Goal: Task Accomplishment & Management: Use online tool/utility

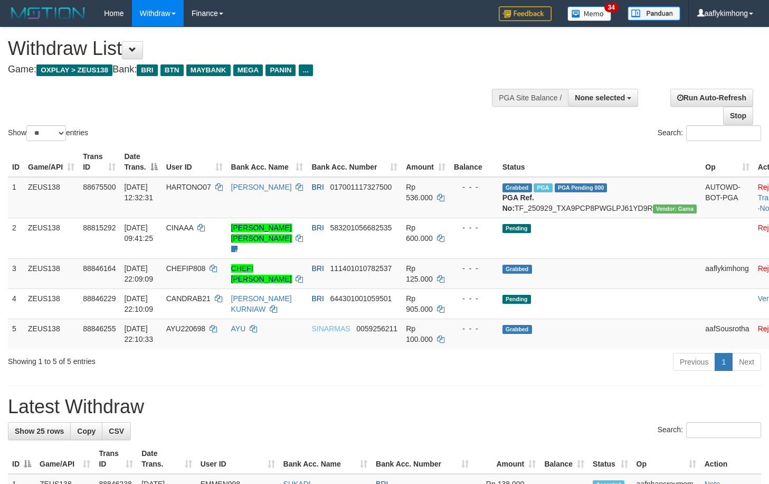
select select
select select "**"
select select
select select "**"
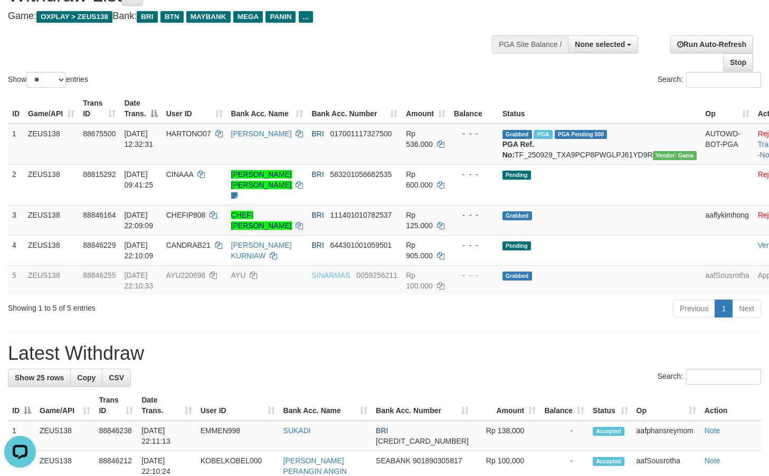
click at [341, 355] on h1 "Latest Withdraw" at bounding box center [384, 353] width 753 height 21
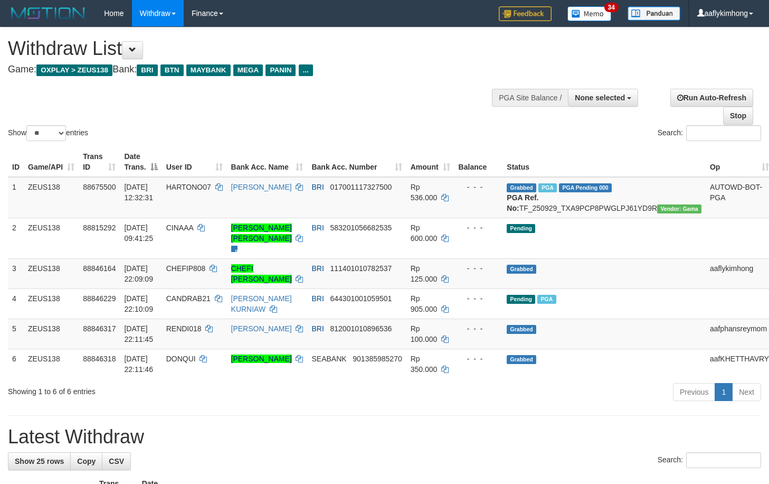
select select
select select "**"
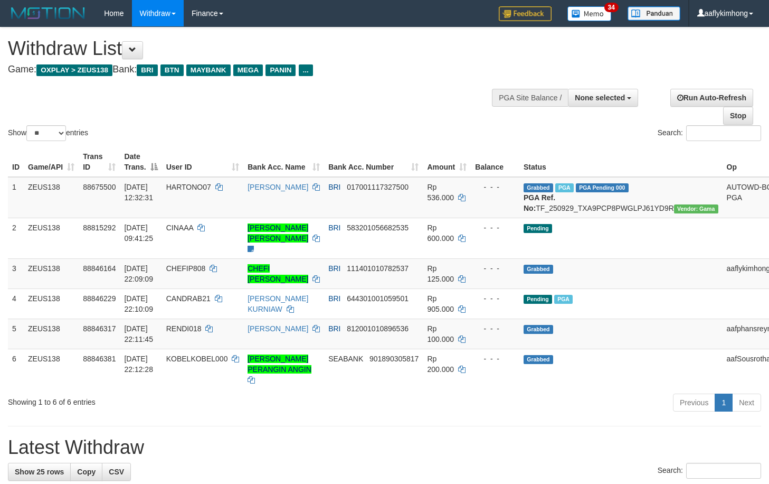
select select
select select "**"
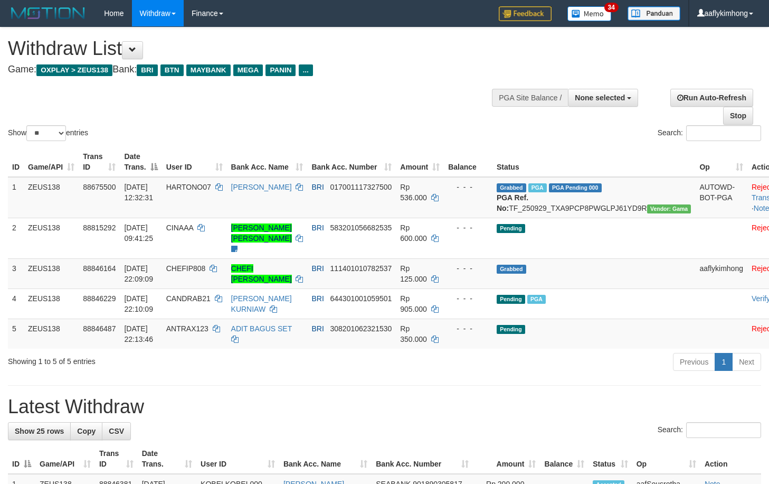
select select
select select "**"
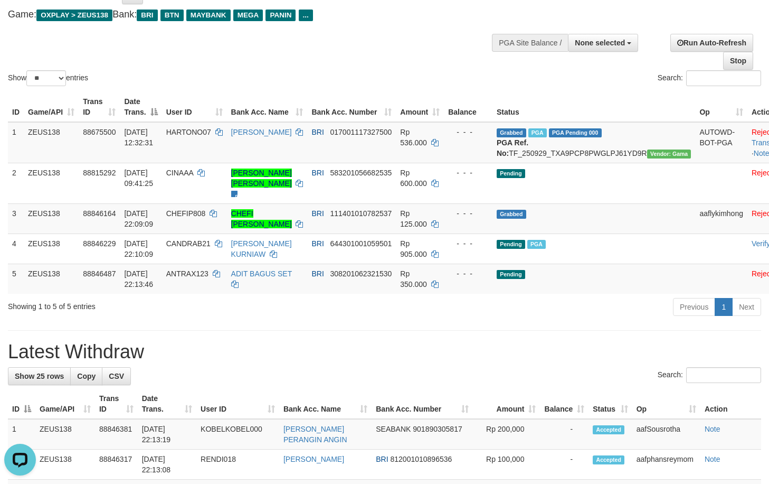
click at [218, 357] on h1 "Latest Withdraw" at bounding box center [384, 351] width 753 height 21
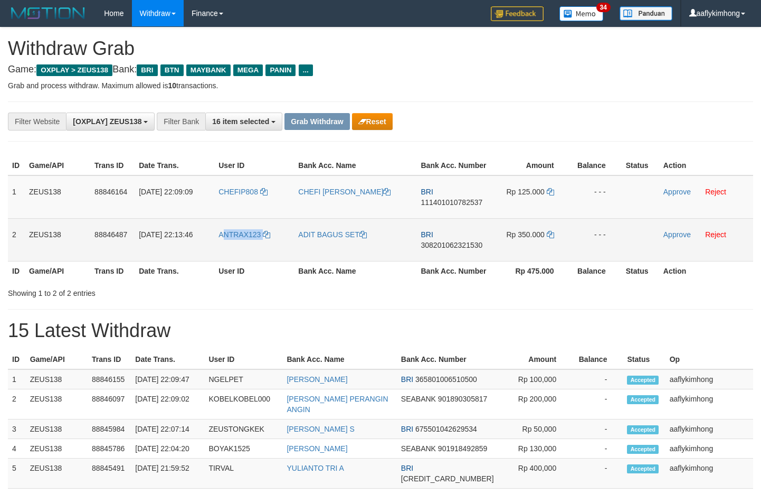
drag, startPoint x: 226, startPoint y: 254, endPoint x: 282, endPoint y: 250, distance: 56.1
click at [282, 250] on td "ANTRAX123" at bounding box center [254, 239] width 80 height 43
drag, startPoint x: 10, startPoint y: 234, endPoint x: 285, endPoint y: 243, distance: 274.7
click at [185, 240] on tr "2 ZEUS138 88846487 30/09/2025 22:13:46 ANTRAX123 ADIT BAGUS SET BRI 30820106232…" at bounding box center [381, 239] width 746 height 43
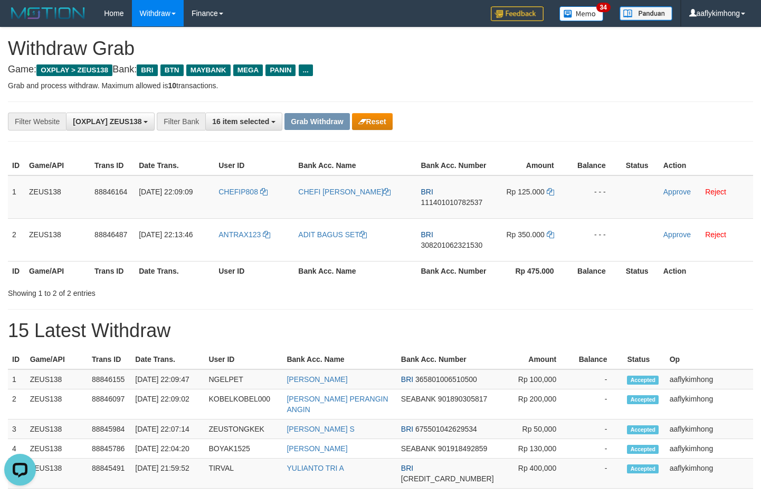
drag, startPoint x: 4, startPoint y: 262, endPoint x: 6, endPoint y: 256, distance: 7.2
click at [5, 261] on div "ID Game/API Trans ID Date Trans. User ID Bank Acc. Name Bank Acc. Number Amount…" at bounding box center [380, 218] width 761 height 131
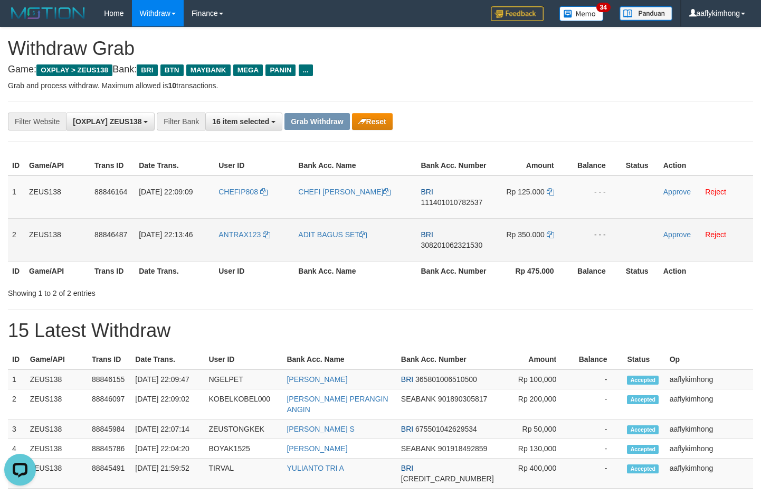
click at [8, 224] on td "2" at bounding box center [16, 239] width 17 height 43
click at [13, 227] on td "2" at bounding box center [16, 239] width 17 height 43
click at [12, 228] on td "2" at bounding box center [16, 239] width 17 height 43
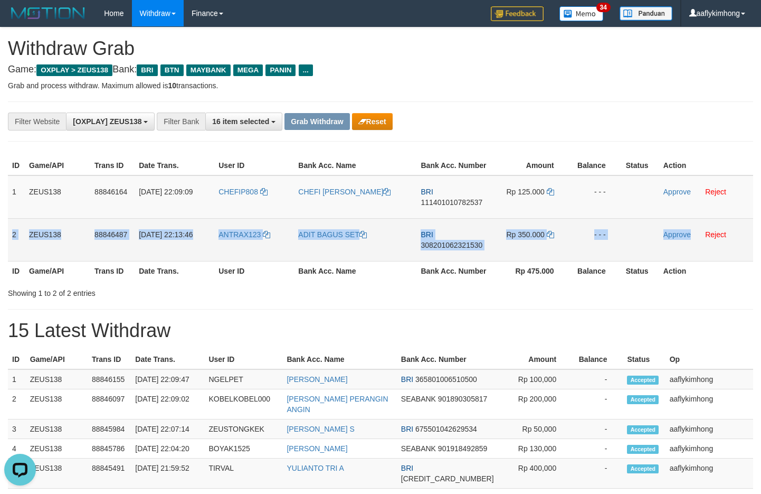
copy tr "2 ZEUS138 88846487 30/09/2025 22:13:46 ANTRAX123 ADIT BAGUS SET BRI 30820106232…"
drag, startPoint x: 12, startPoint y: 228, endPoint x: 689, endPoint y: 246, distance: 677.6
click at [689, 246] on tr "2 ZEUS138 88846487 30/09/2025 22:13:46 ANTRAX123 ADIT BAGUS SET BRI 30820106232…" at bounding box center [381, 239] width 746 height 43
click at [441, 246] on span "308201062321530" at bounding box center [452, 245] width 62 height 8
copy tr "2 ZEUS138 88846487 30/09/2025 22:13:46 ANTRAX123 ADIT BAGUS SET BRI 30820106232…"
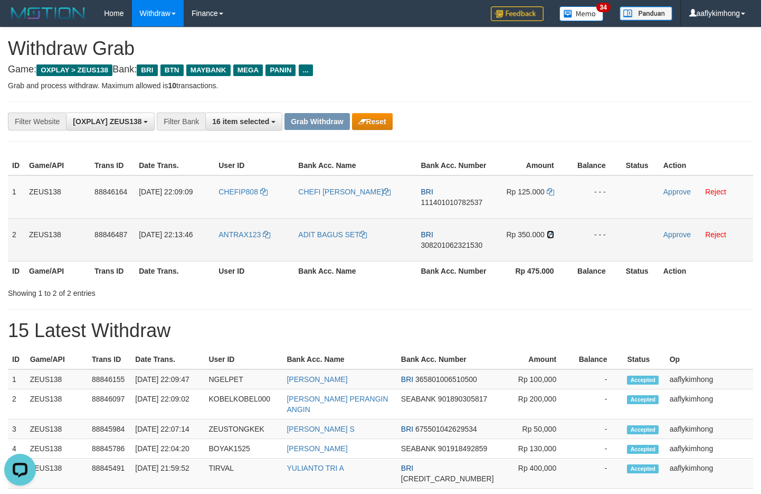
click at [550, 234] on icon at bounding box center [550, 234] width 7 height 7
click at [550, 233] on icon at bounding box center [550, 234] width 7 height 7
click at [550, 231] on icon at bounding box center [550, 234] width 7 height 7
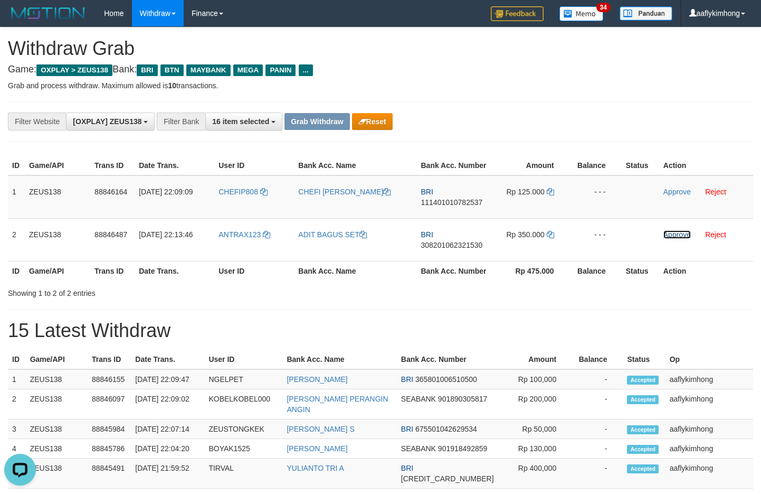
drag, startPoint x: 671, startPoint y: 238, endPoint x: 427, endPoint y: 106, distance: 277.8
click at [671, 238] on link "Approve" at bounding box center [677, 234] width 27 height 8
click at [649, 127] on div "**********" at bounding box center [380, 121] width 761 height 18
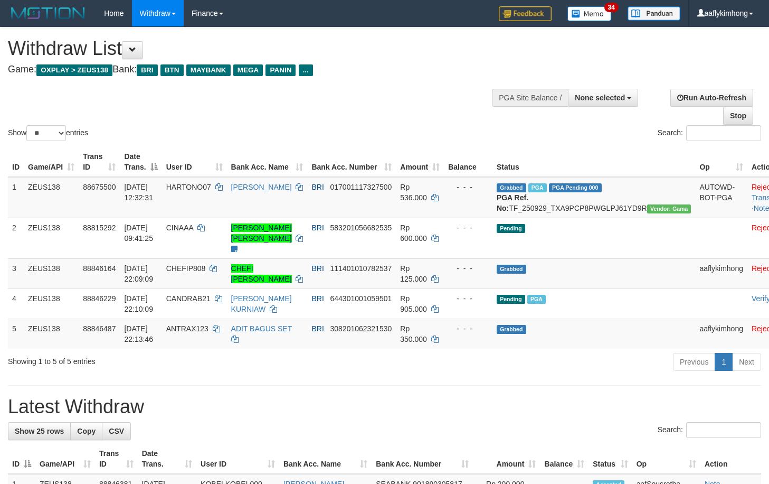
select select
select select "**"
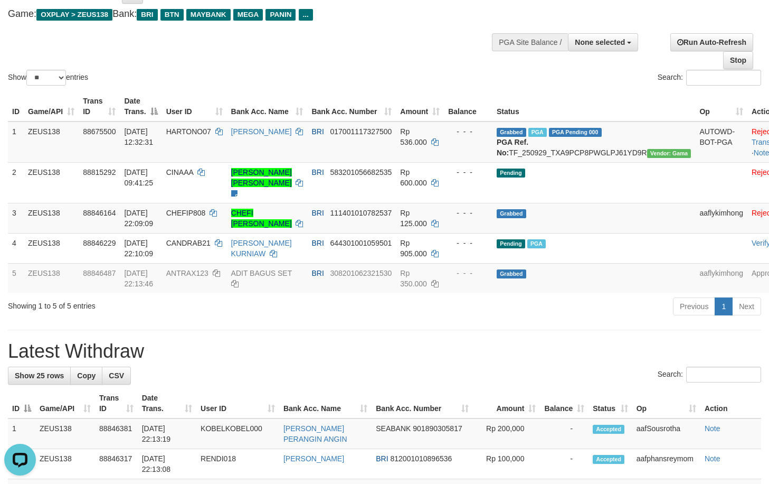
click at [194, 76] on div "Show ** ** ** *** entries" at bounding box center [192, 79] width 369 height 18
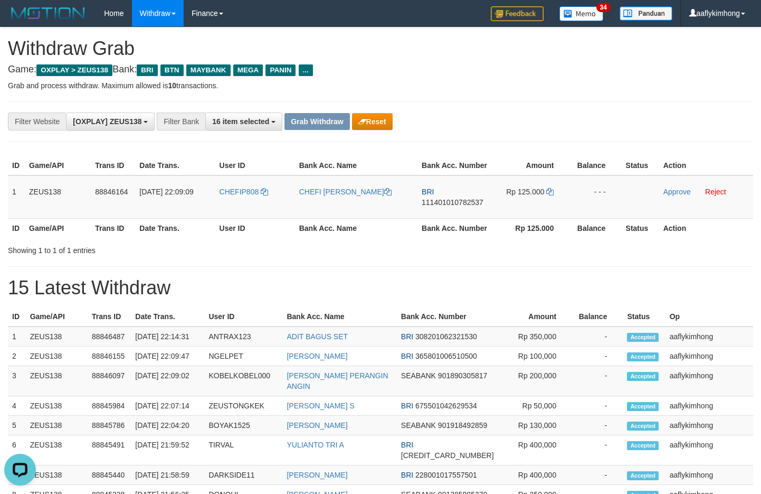
drag, startPoint x: 514, startPoint y: 72, endPoint x: 495, endPoint y: 80, distance: 21.3
click at [509, 74] on h4 "Game: OXPLAY > ZEUS138 Bank: BRI BTN MAYBANK MEGA PANIN ..." at bounding box center [381, 69] width 746 height 11
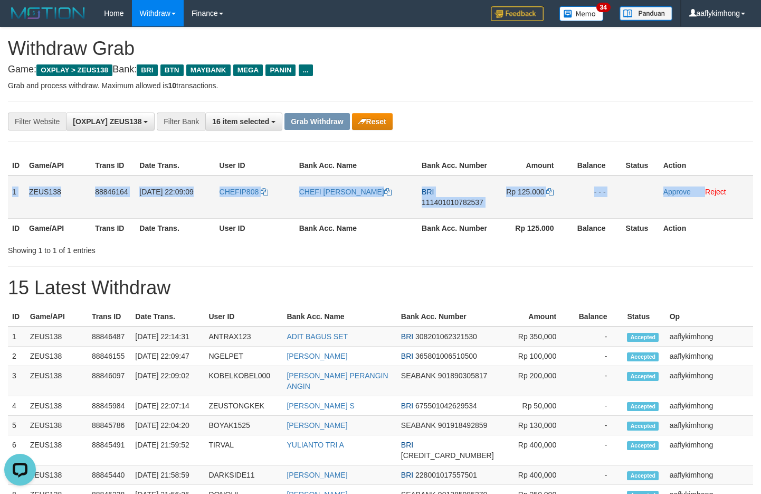
copy tr "1 ZEUS138 88846164 30/09/2025 22:09:09 CHEFIP808 CHEFI PATRIK KODBIK BRI 111401…"
drag, startPoint x: 14, startPoint y: 187, endPoint x: 714, endPoint y: 185, distance: 700.6
click at [714, 185] on tr "1 ZEUS138 88846164 30/09/2025 22:09:09 CHEFIP808 CHEFI PATRIK KODBIK BRI 111401…" at bounding box center [381, 196] width 746 height 43
copy tr "1 ZEUS138 88846164 30/09/2025 22:09:09 CHEFIP808 CHEFI PATRIK KODBIK BRI 111401…"
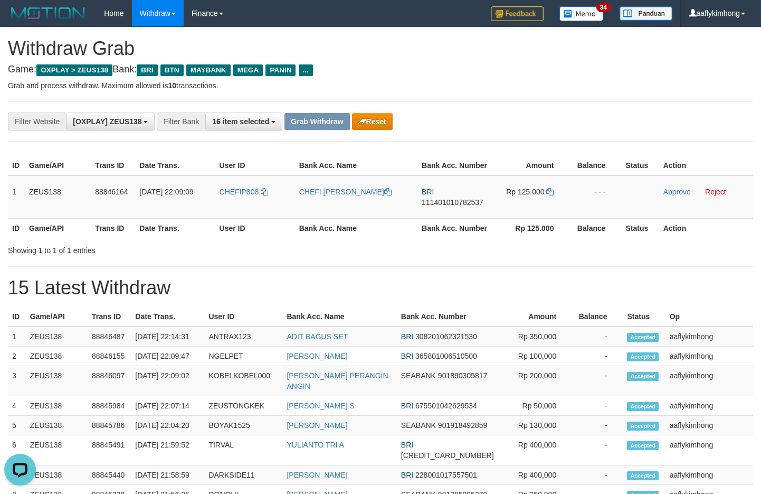
click at [487, 261] on div "**********" at bounding box center [380, 460] width 761 height 867
click at [450, 200] on span "111401010782537" at bounding box center [453, 202] width 62 height 8
click at [550, 191] on icon at bounding box center [549, 191] width 7 height 7
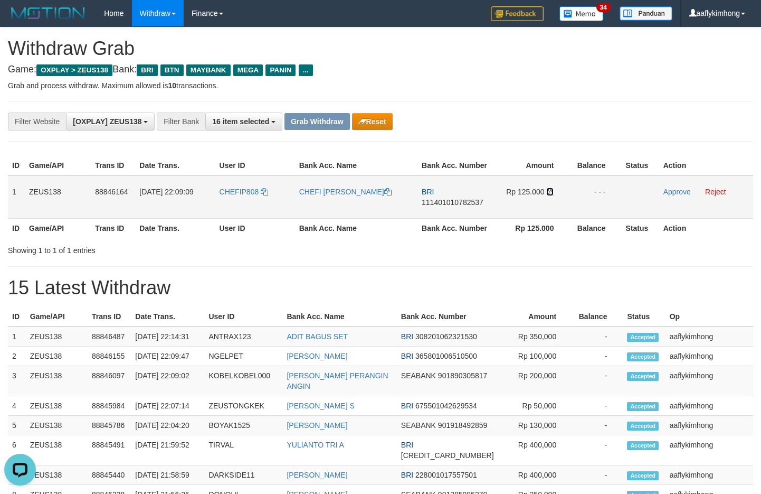
click at [550, 191] on icon at bounding box center [549, 191] width 7 height 7
click at [621, 90] on p "Grab and process withdraw. Maximum allowed is 10 transactions." at bounding box center [381, 85] width 746 height 11
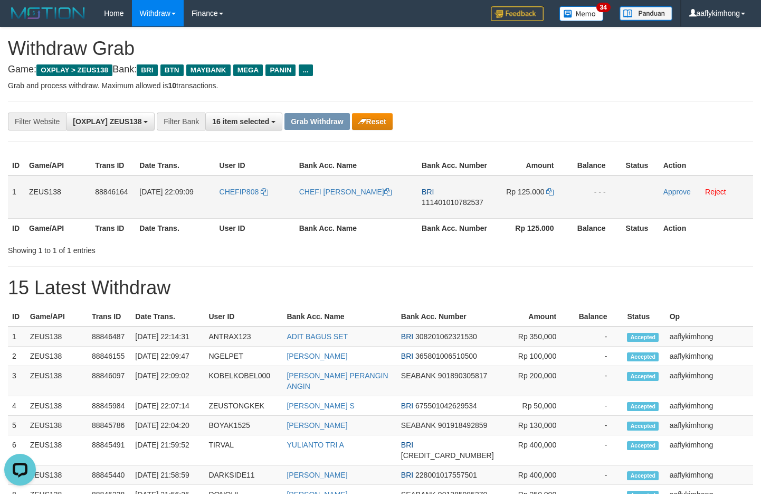
click at [464, 202] on span "111401010782537" at bounding box center [453, 202] width 62 height 8
click at [464, 201] on span "111401010782537" at bounding box center [453, 202] width 62 height 8
drag, startPoint x: 548, startPoint y: 191, endPoint x: 552, endPoint y: 187, distance: 6.0
click at [548, 190] on icon at bounding box center [549, 191] width 7 height 7
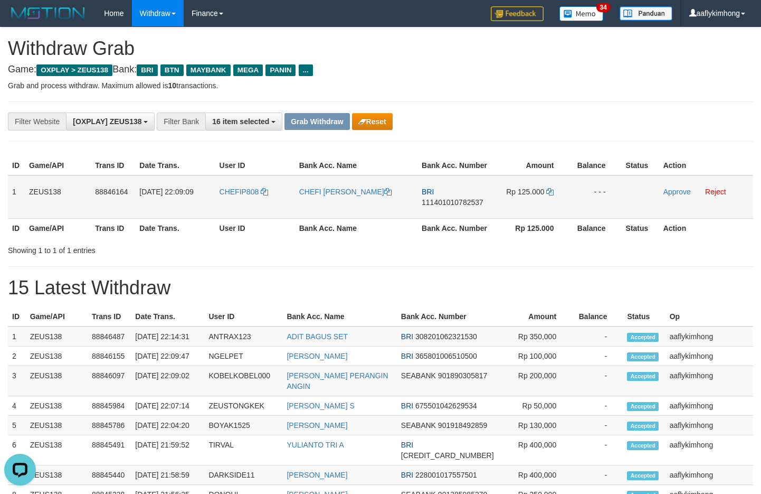
click at [552, 187] on td "Rp 125.000" at bounding box center [531, 196] width 78 height 43
click at [551, 192] on icon at bounding box center [549, 191] width 7 height 7
drag, startPoint x: 229, startPoint y: 196, endPoint x: 270, endPoint y: 198, distance: 41.7
click at [270, 198] on td "CHEFIP808" at bounding box center [255, 196] width 80 height 43
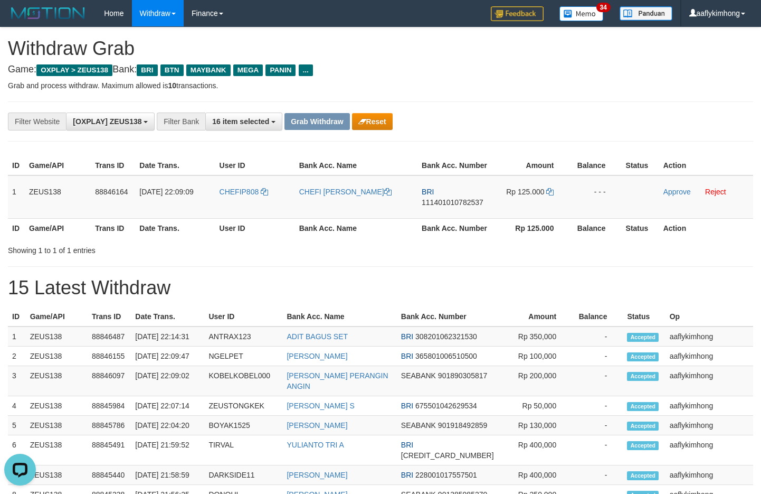
click at [526, 267] on div "**********" at bounding box center [380, 460] width 761 height 867
click at [374, 289] on h1 "15 Latest Withdraw" at bounding box center [381, 287] width 746 height 21
click at [595, 267] on div "**********" at bounding box center [380, 460] width 761 height 867
click at [667, 190] on link "Approve" at bounding box center [677, 191] width 27 height 8
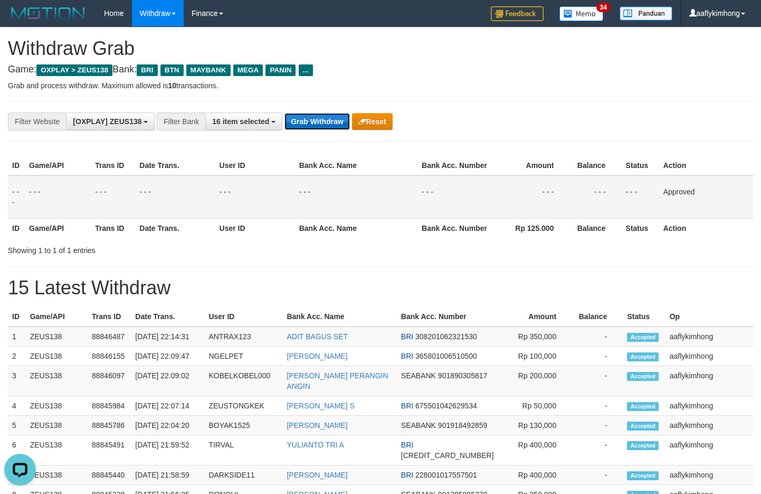
click at [337, 117] on button "Grab Withdraw" at bounding box center [317, 121] width 65 height 17
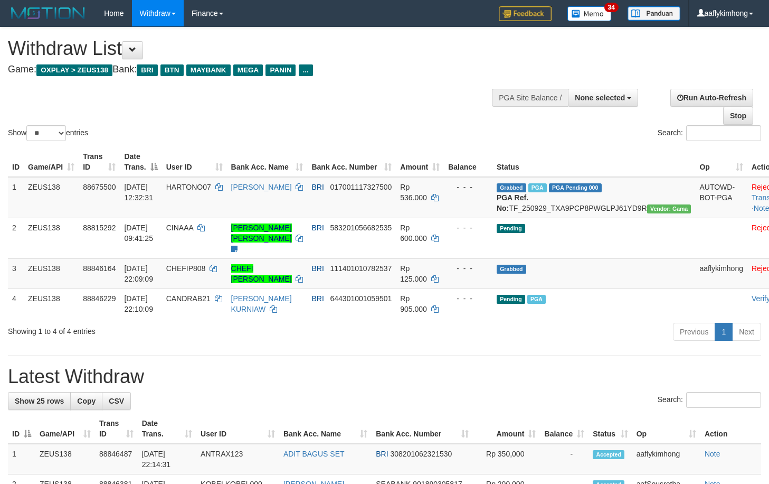
select select
select select "**"
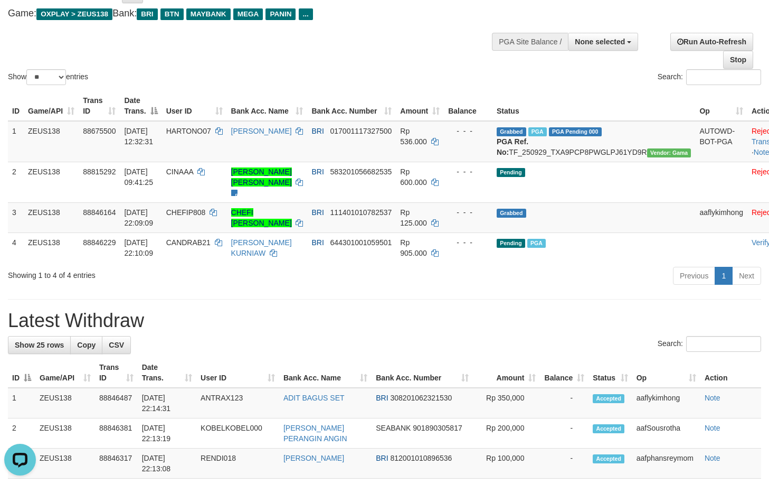
click at [260, 348] on div "Search:" at bounding box center [384, 345] width 753 height 18
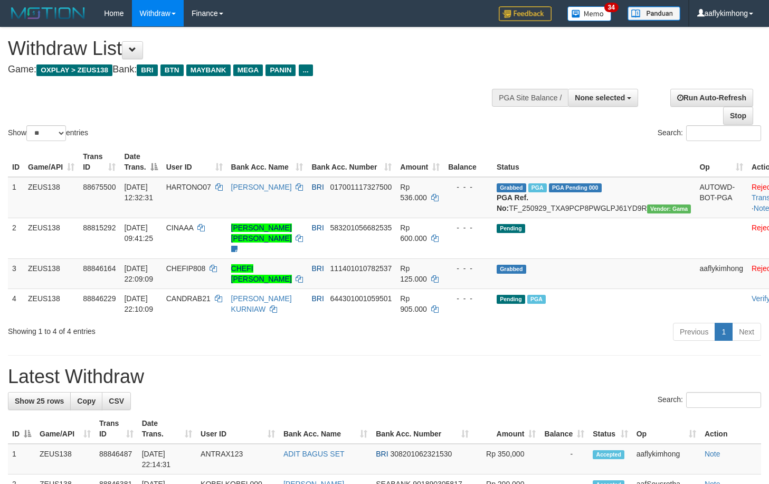
select select
select select "**"
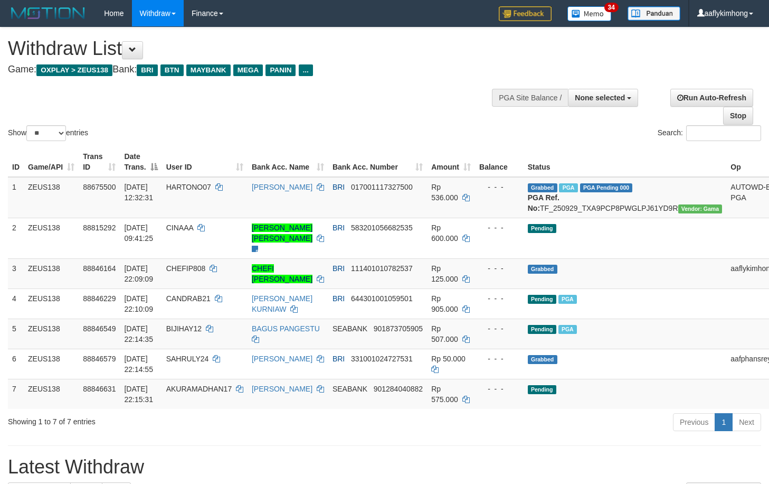
select select
select select "**"
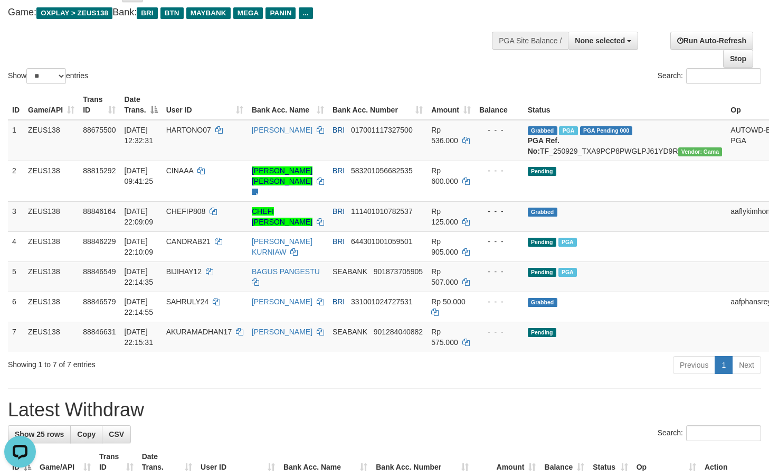
click at [376, 420] on h1 "Latest Withdraw" at bounding box center [384, 409] width 753 height 21
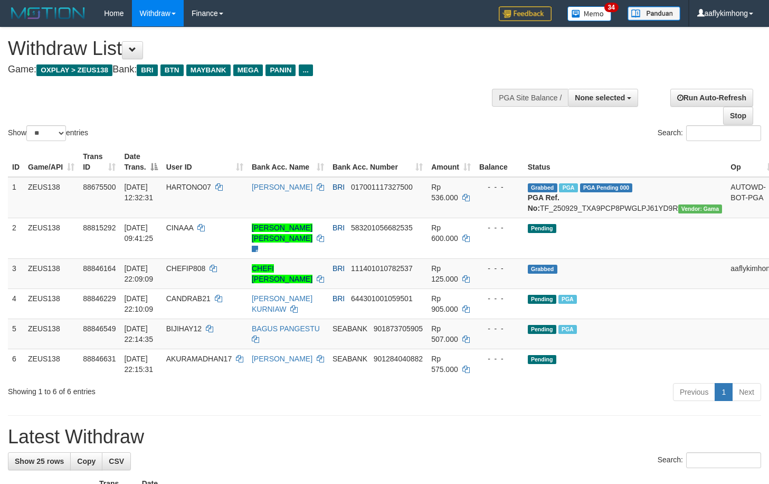
select select
select select "**"
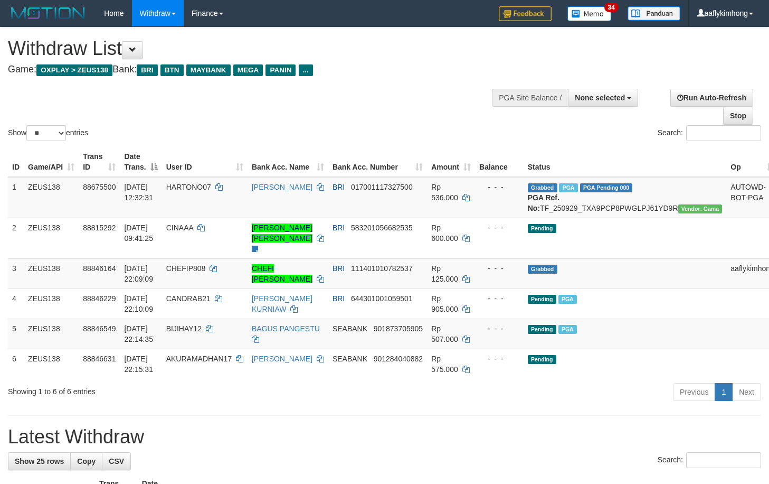
select select
select select "**"
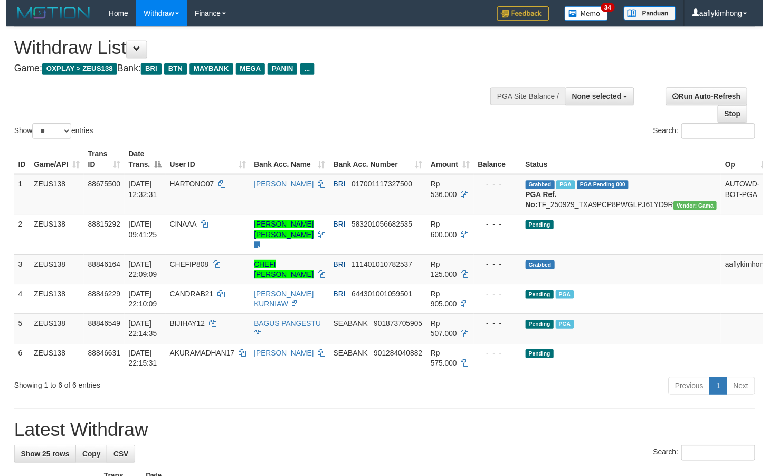
scroll to position [58, 0]
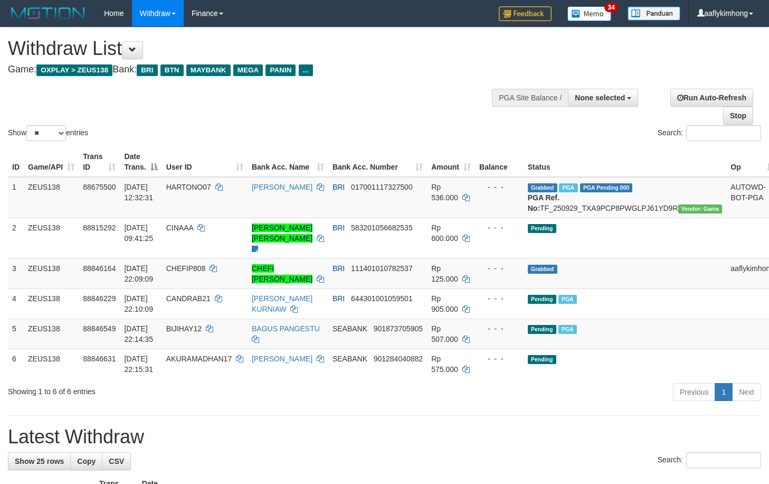
select select
select select "**"
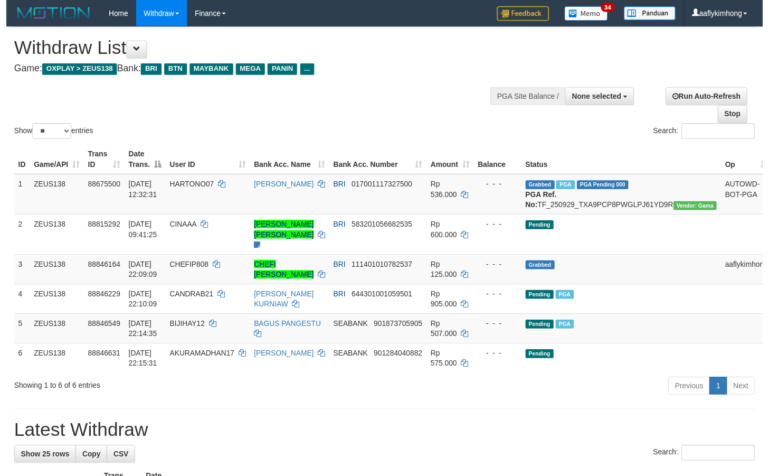
scroll to position [59, 0]
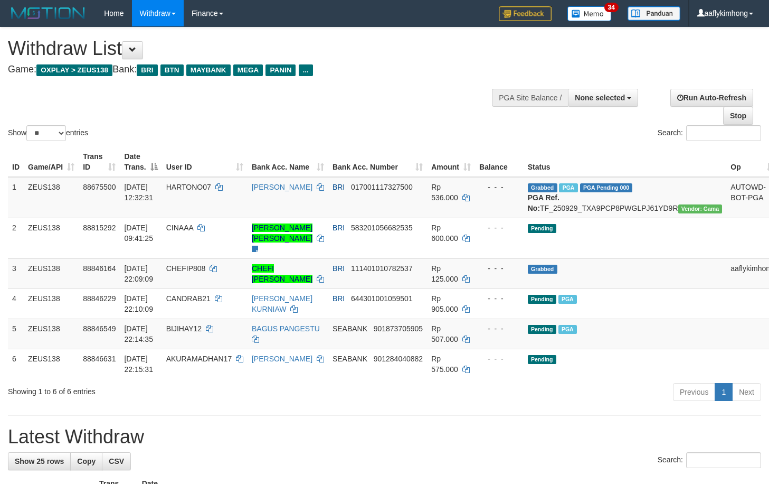
select select
select select "**"
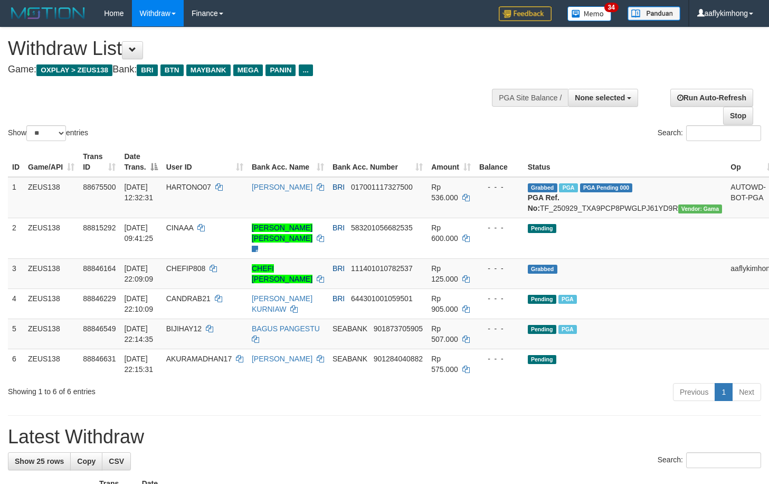
select select
select select "**"
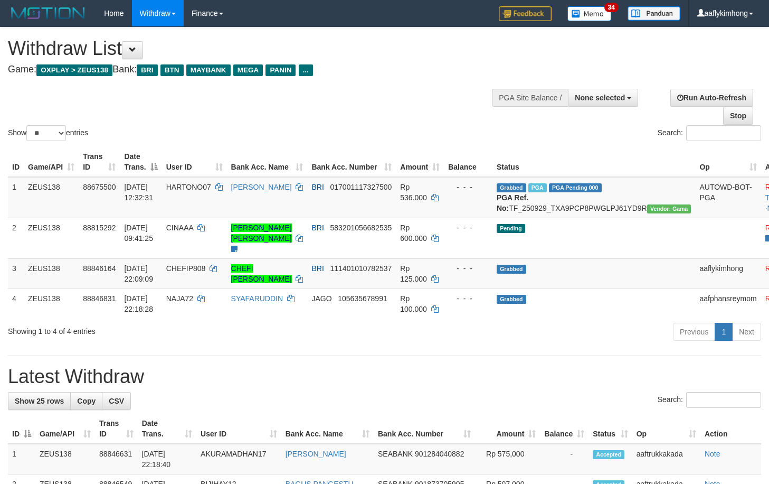
select select
select select "**"
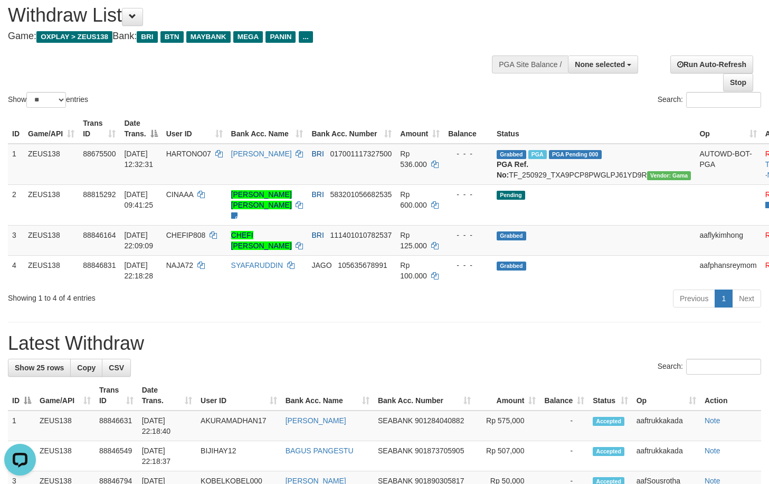
click at [254, 303] on div "Showing 1 to 4 of 4 entries" at bounding box center [160, 295] width 305 height 15
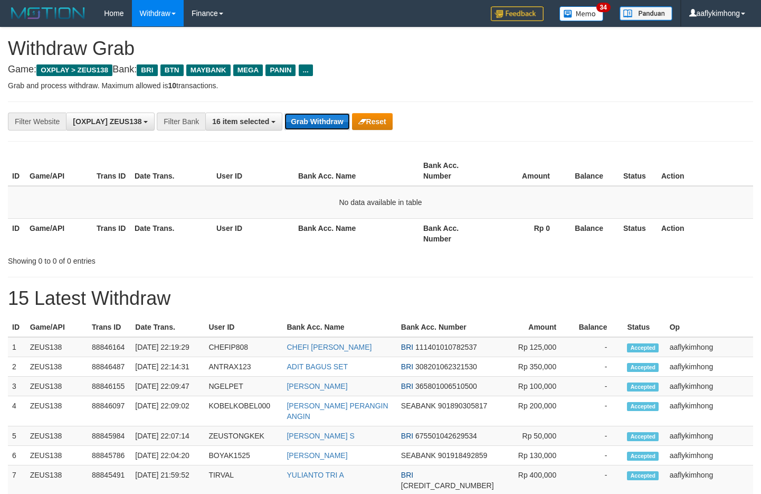
click at [324, 118] on button "Grab Withdraw" at bounding box center [317, 121] width 65 height 17
drag, startPoint x: 324, startPoint y: 118, endPoint x: 393, endPoint y: 103, distance: 70.8
click at [326, 118] on button "Grab Withdraw" at bounding box center [317, 121] width 65 height 17
click at [320, 116] on button "Grab Withdraw" at bounding box center [317, 121] width 65 height 17
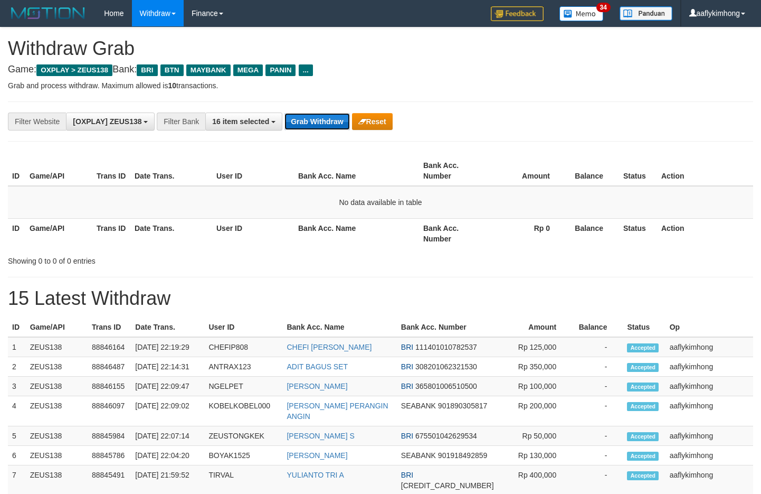
click at [333, 118] on button "Grab Withdraw" at bounding box center [317, 121] width 65 height 17
drag, startPoint x: 333, startPoint y: 118, endPoint x: 616, endPoint y: 130, distance: 283.3
click at [337, 116] on button "Grab Withdraw" at bounding box center [317, 121] width 65 height 17
click at [337, 114] on button "Grab Withdraw" at bounding box center [317, 121] width 65 height 17
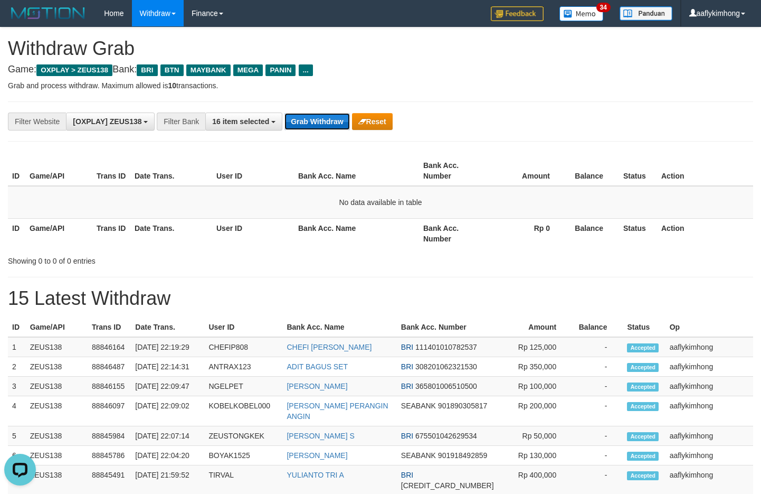
click at [319, 117] on button "Grab Withdraw" at bounding box center [317, 121] width 65 height 17
drag, startPoint x: 0, startPoint y: 0, endPoint x: 312, endPoint y: 116, distance: 332.5
click at [312, 116] on button "Grab Withdraw" at bounding box center [317, 121] width 65 height 17
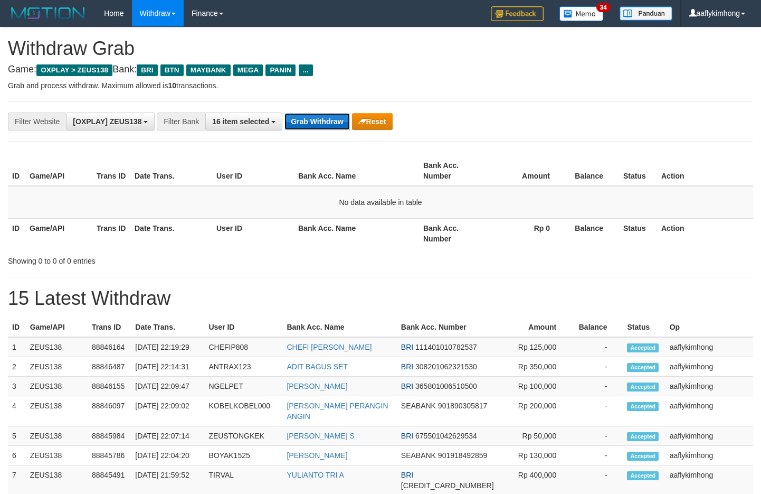
click at [288, 123] on button "Grab Withdraw" at bounding box center [317, 121] width 65 height 17
click at [292, 121] on button "Grab Withdraw" at bounding box center [317, 121] width 65 height 17
click at [309, 121] on button "Grab Withdraw" at bounding box center [317, 121] width 65 height 17
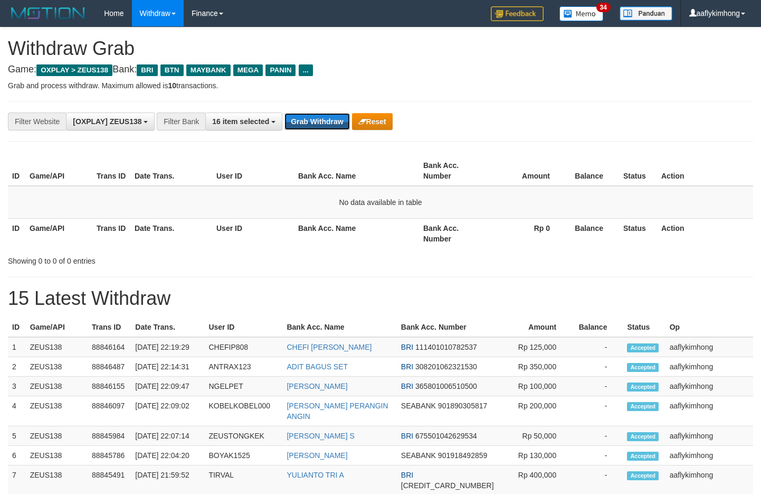
drag, startPoint x: 310, startPoint y: 120, endPoint x: 601, endPoint y: 81, distance: 293.5
click at [311, 120] on button "Grab Withdraw" at bounding box center [317, 121] width 65 height 17
click at [317, 137] on div "**********" at bounding box center [381, 121] width 746 height 40
click at [323, 120] on button "Grab Withdraw" at bounding box center [317, 121] width 65 height 17
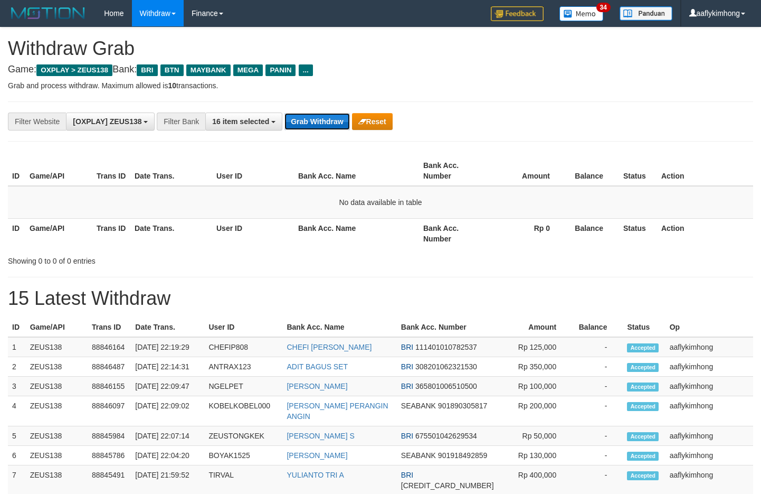
click at [323, 120] on button "Grab Withdraw" at bounding box center [317, 121] width 65 height 17
click at [299, 111] on div "**********" at bounding box center [381, 121] width 746 height 40
drag, startPoint x: 300, startPoint y: 110, endPoint x: 306, endPoint y: 111, distance: 6.0
click at [301, 110] on div "**********" at bounding box center [381, 121] width 746 height 40
click at [317, 119] on button "Grab Withdraw" at bounding box center [317, 121] width 65 height 17
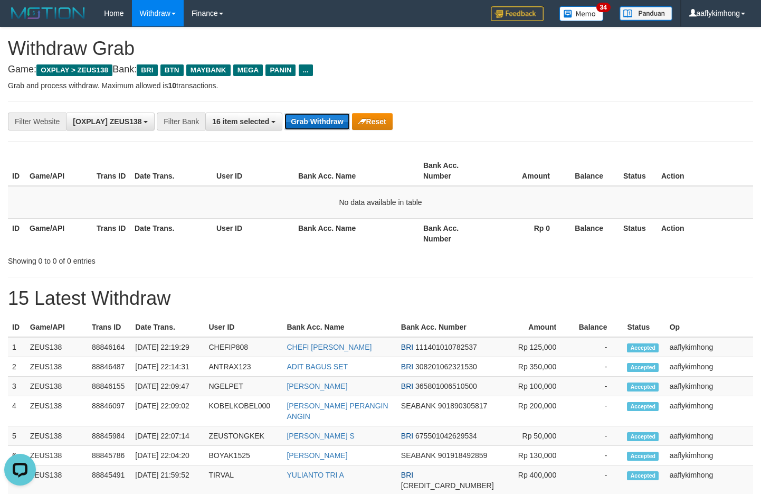
click at [317, 119] on button "Grab Withdraw" at bounding box center [317, 121] width 65 height 17
click at [289, 112] on div "**********" at bounding box center [317, 121] width 635 height 18
drag, startPoint x: 328, startPoint y: 121, endPoint x: 350, endPoint y: 122, distance: 21.7
click at [328, 121] on button "Grab Withdraw" at bounding box center [317, 121] width 65 height 17
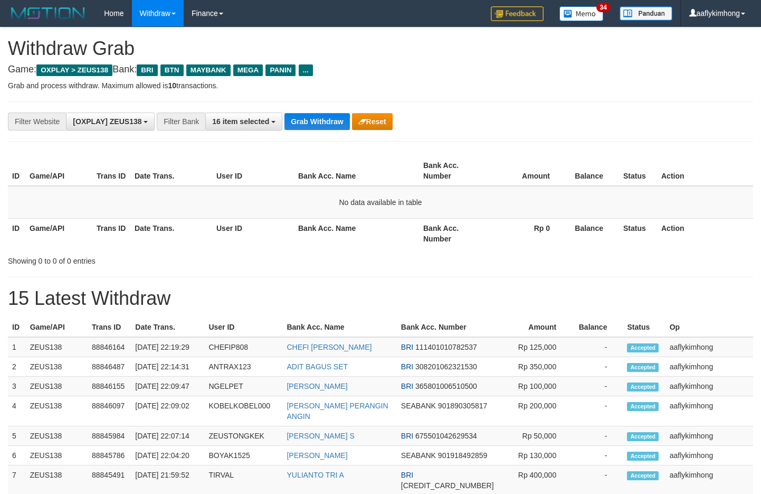
click at [315, 138] on div "**********" at bounding box center [381, 121] width 746 height 40
drag, startPoint x: 305, startPoint y: 124, endPoint x: 307, endPoint y: 111, distance: 13.4
click at [305, 121] on button "Grab Withdraw" at bounding box center [317, 121] width 65 height 17
drag, startPoint x: 307, startPoint y: 111, endPoint x: 400, endPoint y: 130, distance: 95.5
click at [308, 111] on div "**********" at bounding box center [381, 121] width 746 height 40
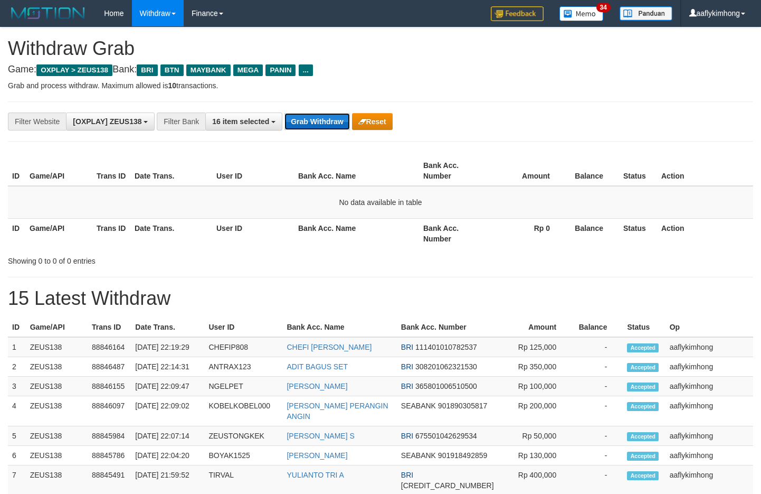
click at [302, 118] on button "Grab Withdraw" at bounding box center [317, 121] width 65 height 17
click at [298, 120] on button "Grab Withdraw" at bounding box center [317, 121] width 65 height 17
click at [297, 119] on button "Grab Withdraw" at bounding box center [317, 121] width 65 height 17
click at [297, 118] on button "Grab Withdraw" at bounding box center [317, 121] width 65 height 17
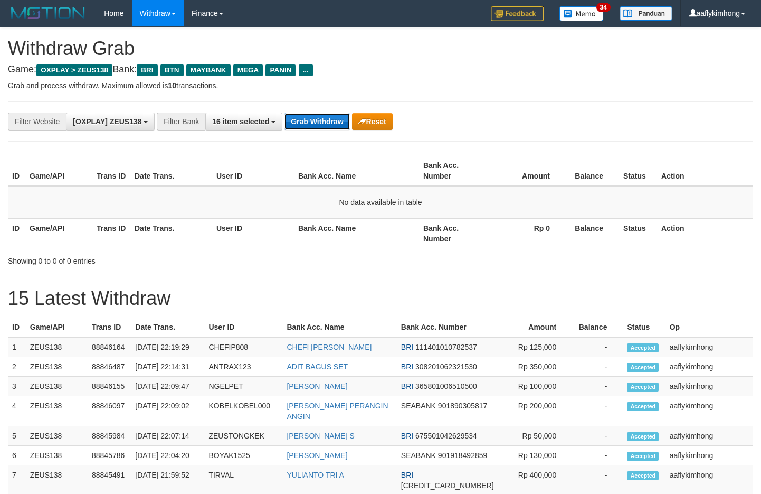
click at [321, 116] on button "Grab Withdraw" at bounding box center [317, 121] width 65 height 17
click at [319, 116] on button "Grab Withdraw" at bounding box center [317, 121] width 65 height 17
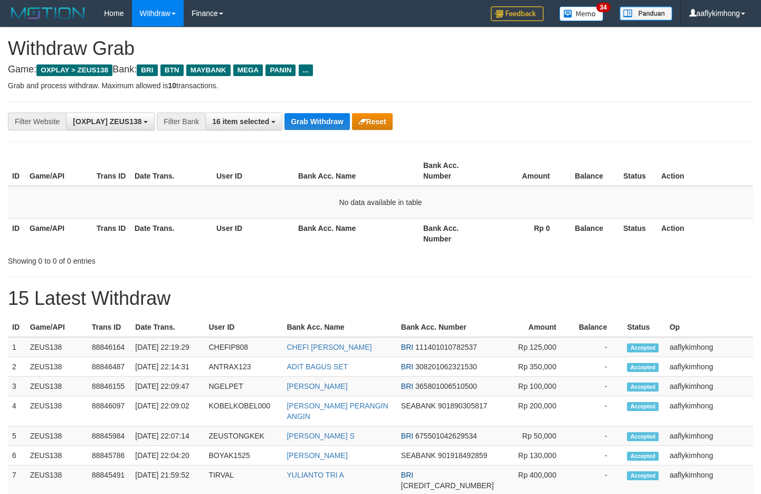
click at [319, 116] on button "Grab Withdraw" at bounding box center [317, 121] width 65 height 17
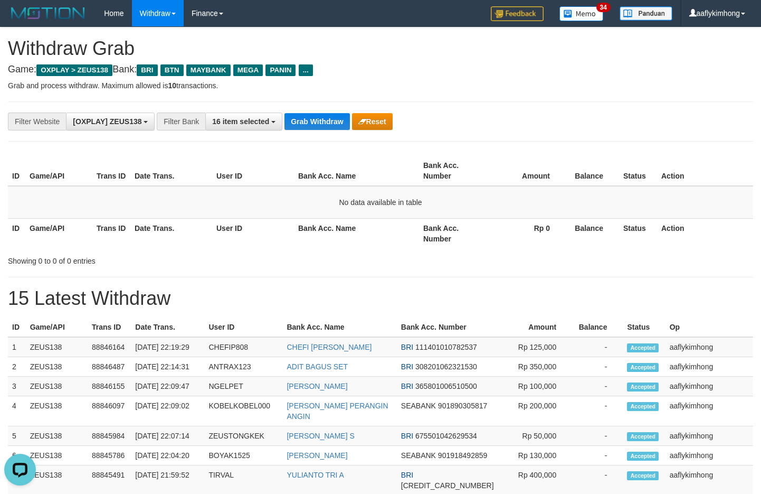
click at [319, 116] on button "Grab Withdraw" at bounding box center [317, 121] width 65 height 17
drag, startPoint x: 285, startPoint y: 152, endPoint x: 289, endPoint y: 146, distance: 7.2
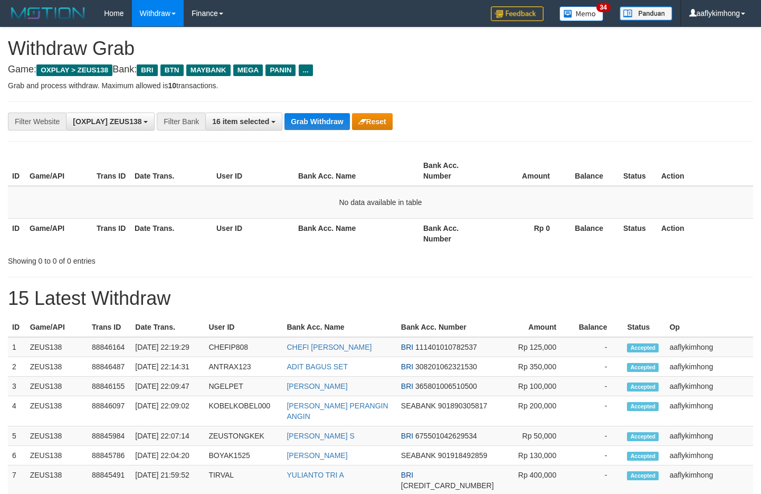
click at [285, 150] on div "**********" at bounding box center [380, 465] width 761 height 877
click at [316, 120] on button "Grab Withdraw" at bounding box center [317, 121] width 65 height 17
click at [332, 110] on div "**********" at bounding box center [381, 121] width 746 height 40
click at [325, 122] on button "Grab Withdraw" at bounding box center [317, 121] width 65 height 17
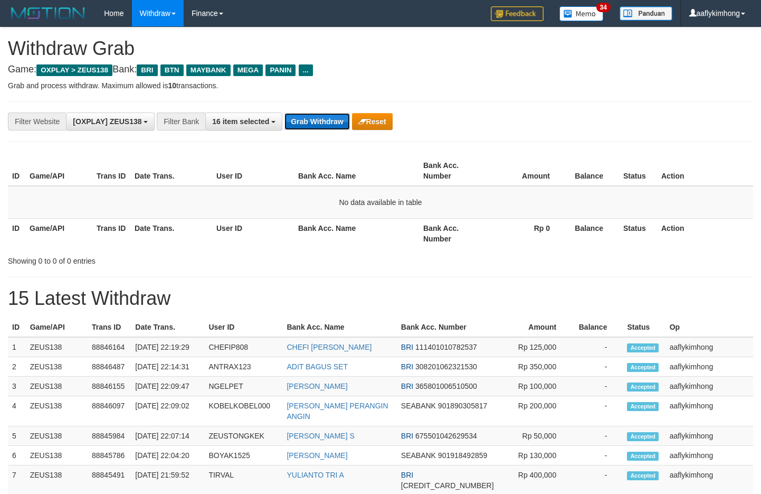
click at [324, 122] on button "Grab Withdraw" at bounding box center [317, 121] width 65 height 17
click at [318, 115] on button "Grab Withdraw" at bounding box center [317, 121] width 65 height 17
click at [316, 115] on button "Grab Withdraw" at bounding box center [317, 121] width 65 height 17
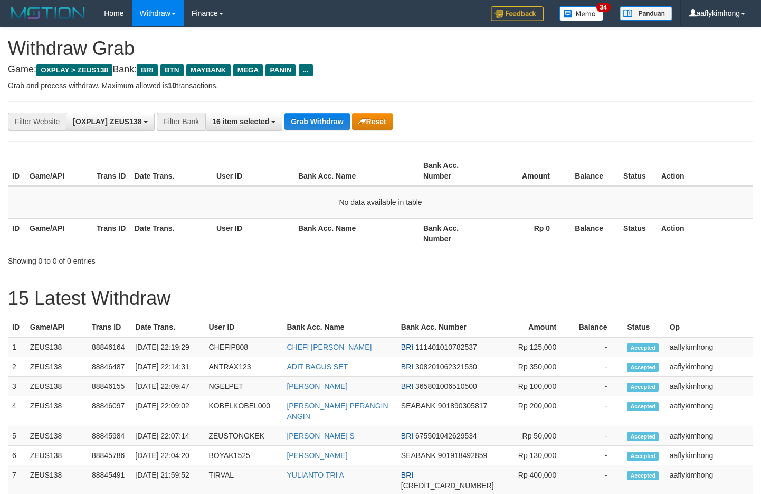
click at [316, 115] on button "Grab Withdraw" at bounding box center [317, 121] width 65 height 17
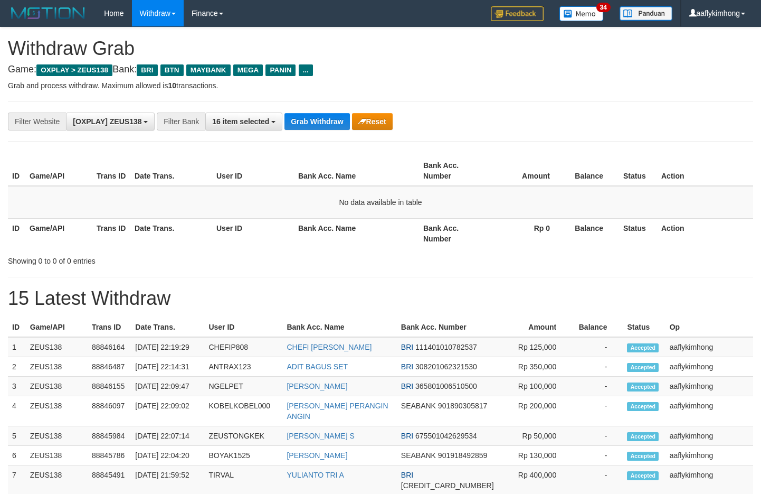
click at [308, 110] on div "**********" at bounding box center [381, 121] width 746 height 40
click at [308, 114] on button "Grab Withdraw" at bounding box center [317, 121] width 65 height 17
click at [306, 114] on button "Grab Withdraw" at bounding box center [317, 121] width 65 height 17
click at [305, 114] on button "Grab Withdraw" at bounding box center [317, 121] width 65 height 17
click at [301, 115] on button "Grab Withdraw" at bounding box center [317, 121] width 65 height 17
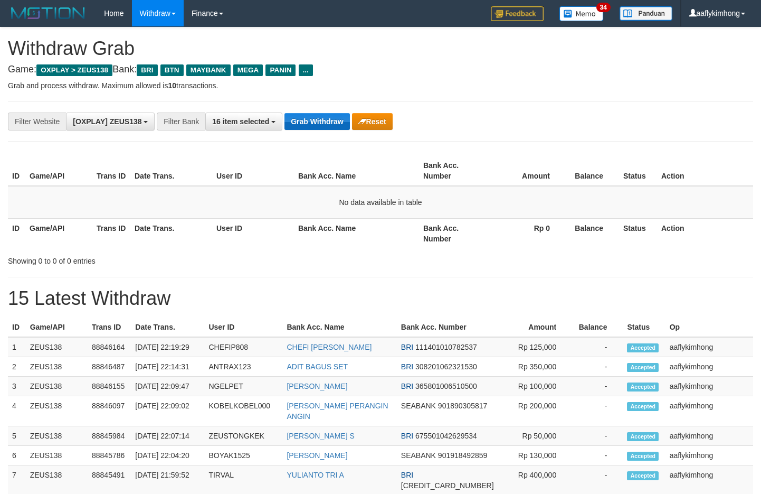
click at [301, 115] on button "Grab Withdraw" at bounding box center [317, 121] width 65 height 17
click at [299, 117] on button "Grab Withdraw" at bounding box center [317, 121] width 65 height 17
click at [298, 117] on button "Grab Withdraw" at bounding box center [317, 121] width 65 height 17
click at [341, 159] on th "Bank Acc. Name" at bounding box center [356, 171] width 125 height 30
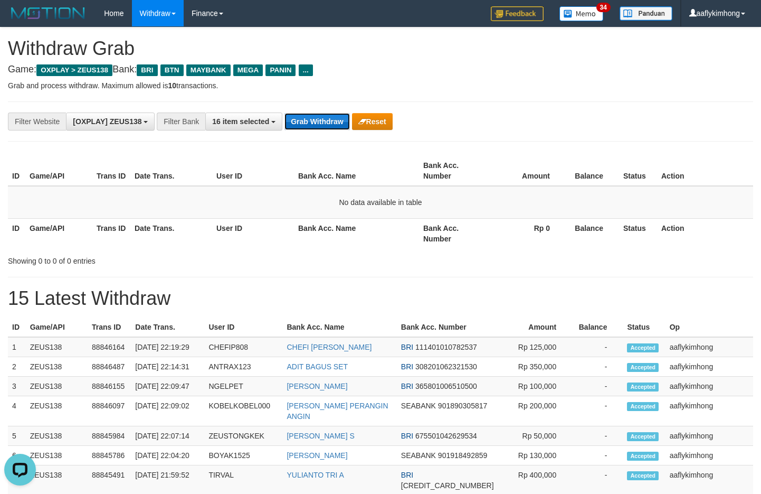
click at [316, 126] on button "Grab Withdraw" at bounding box center [317, 121] width 65 height 17
click at [307, 115] on button "Grab Withdraw" at bounding box center [317, 121] width 65 height 17
click at [306, 109] on div "**********" at bounding box center [381, 121] width 746 height 40
click at [305, 109] on div "**********" at bounding box center [381, 121] width 746 height 40
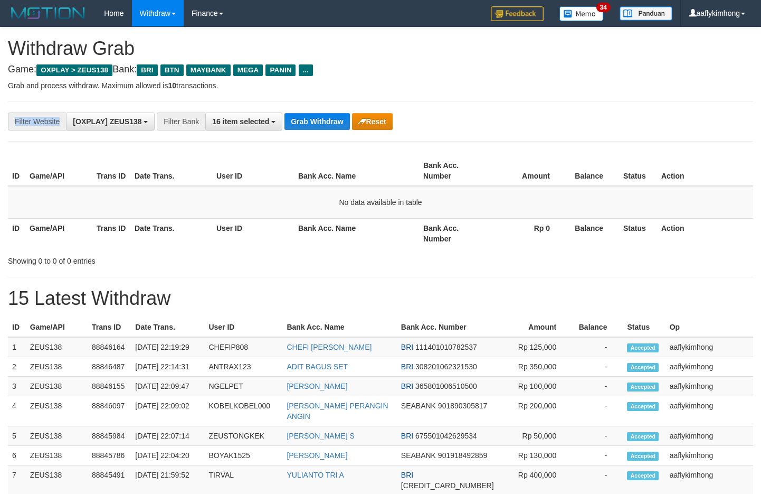
click at [305, 109] on div "**********" at bounding box center [381, 121] width 746 height 40
drag, startPoint x: 412, startPoint y: 164, endPoint x: 341, endPoint y: 131, distance: 79.1
click at [400, 159] on th "Bank Acc. Name" at bounding box center [356, 171] width 125 height 30
click at [300, 114] on button "Grab Withdraw" at bounding box center [317, 121] width 65 height 17
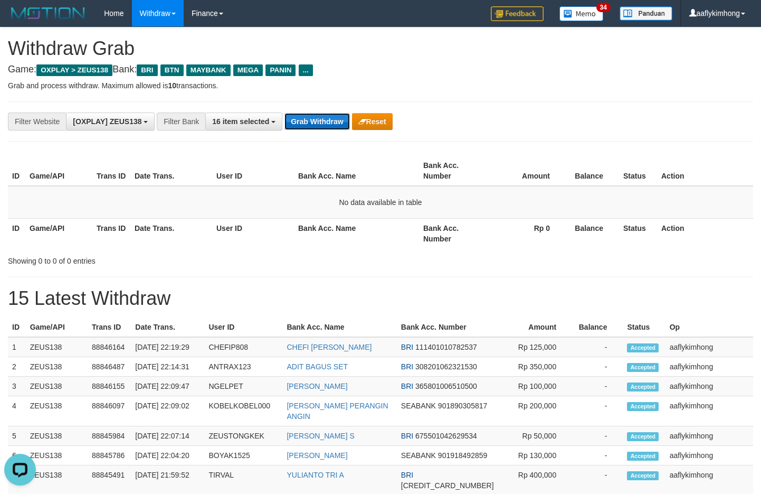
click at [300, 114] on button "Grab Withdraw" at bounding box center [317, 121] width 65 height 17
drag, startPoint x: 322, startPoint y: 104, endPoint x: 317, endPoint y: 116, distance: 12.4
click at [322, 104] on div "**********" at bounding box center [381, 121] width 746 height 40
click at [314, 117] on button "Grab Withdraw" at bounding box center [317, 121] width 65 height 17
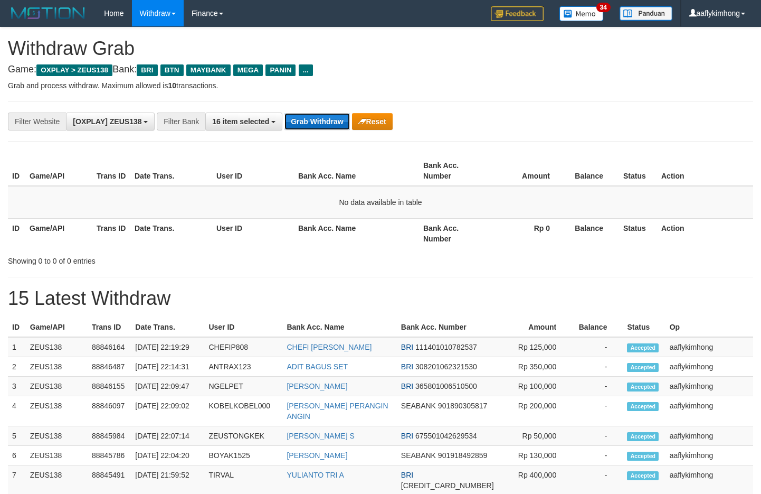
click at [316, 118] on button "Grab Withdraw" at bounding box center [317, 121] width 65 height 17
click at [309, 127] on button "Grab Withdraw" at bounding box center [317, 121] width 65 height 17
click at [308, 122] on button "Grab Withdraw" at bounding box center [317, 121] width 65 height 17
click at [313, 116] on button "Grab Withdraw" at bounding box center [317, 121] width 65 height 17
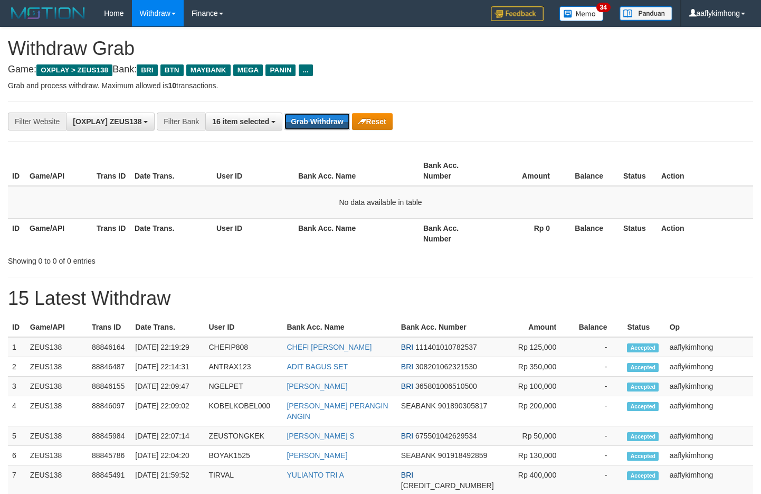
drag, startPoint x: 313, startPoint y: 117, endPoint x: 573, endPoint y: 80, distance: 262.9
click at [317, 114] on button "Grab Withdraw" at bounding box center [317, 121] width 65 height 17
click at [323, 114] on button "Grab Withdraw" at bounding box center [317, 121] width 65 height 17
click at [595, 172] on th "Balance" at bounding box center [592, 171] width 53 height 30
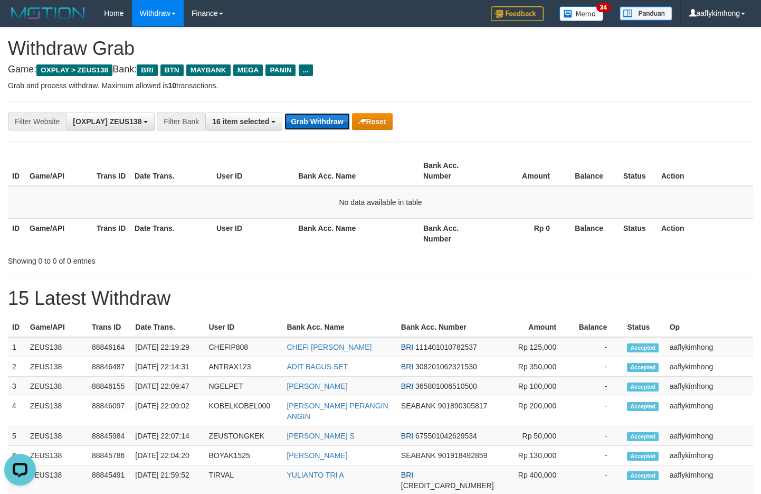
click at [327, 128] on button "Grab Withdraw" at bounding box center [317, 121] width 65 height 17
drag, startPoint x: 296, startPoint y: 116, endPoint x: 305, endPoint y: 116, distance: 8.4
click at [296, 116] on button "Grab Withdraw" at bounding box center [317, 121] width 65 height 17
click at [320, 112] on div "**********" at bounding box center [317, 121] width 635 height 18
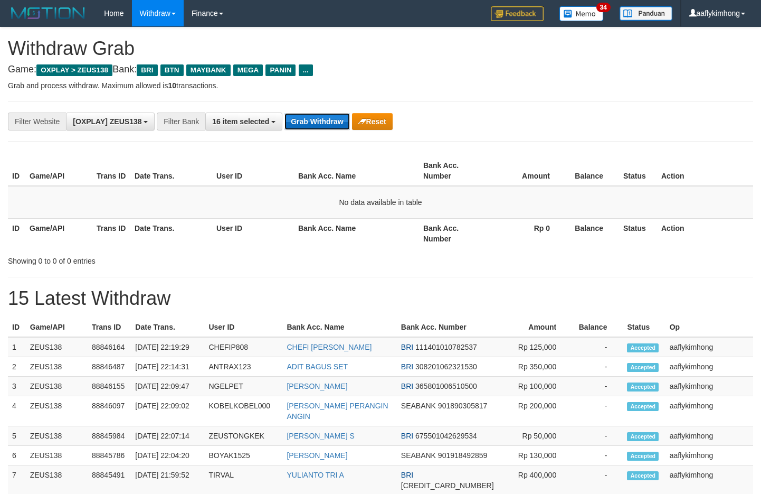
click at [310, 122] on button "Grab Withdraw" at bounding box center [317, 121] width 65 height 17
drag, startPoint x: 315, startPoint y: 115, endPoint x: 320, endPoint y: 113, distance: 5.5
click at [320, 113] on button "Grab Withdraw" at bounding box center [317, 121] width 65 height 17
drag, startPoint x: 247, startPoint y: 90, endPoint x: 247, endPoint y: 98, distance: 7.9
click at [246, 95] on div "**********" at bounding box center [380, 465] width 761 height 877
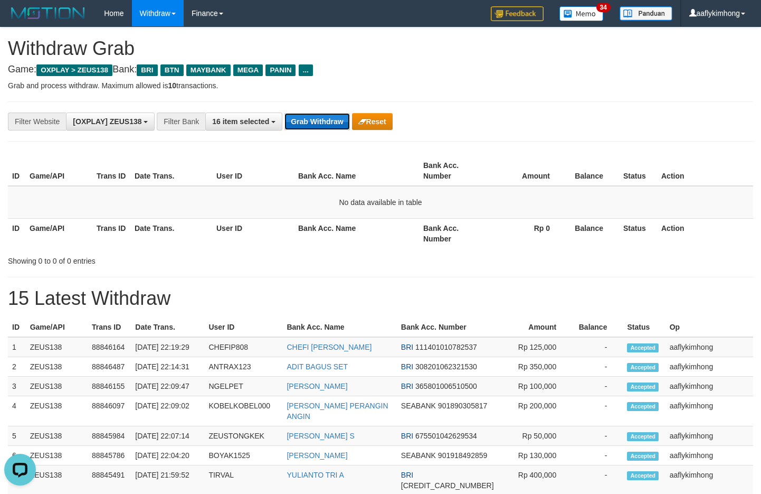
click at [325, 126] on button "Grab Withdraw" at bounding box center [317, 121] width 65 height 17
drag, startPoint x: 326, startPoint y: 120, endPoint x: 616, endPoint y: 115, distance: 290.4
click at [336, 118] on button "Grab Withdraw" at bounding box center [317, 121] width 65 height 17
click at [316, 127] on button "Grab Withdraw" at bounding box center [317, 121] width 65 height 17
click at [323, 127] on button "Grab Withdraw" at bounding box center [317, 121] width 65 height 17
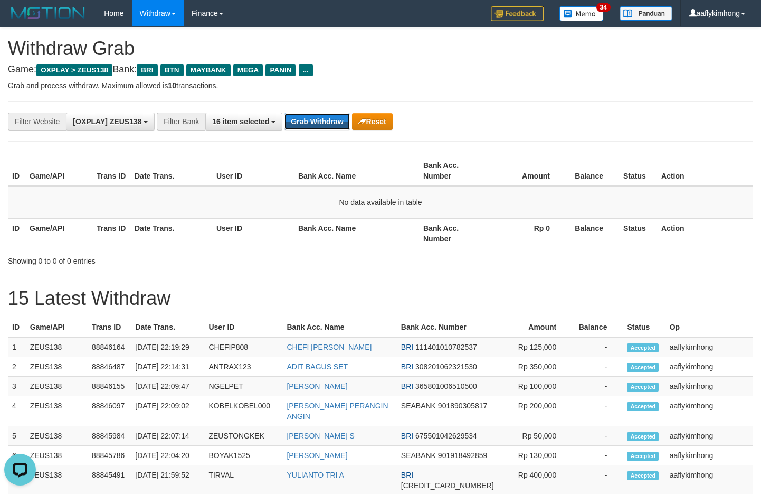
drag, startPoint x: 323, startPoint y: 127, endPoint x: 661, endPoint y: 116, distance: 338.1
click at [374, 120] on div "Grab Withdraw Reset" at bounding box center [339, 121] width 108 height 17
click at [308, 119] on button "Grab Withdraw" at bounding box center [317, 121] width 65 height 17
click at [335, 128] on button "Grab Withdraw" at bounding box center [317, 121] width 65 height 17
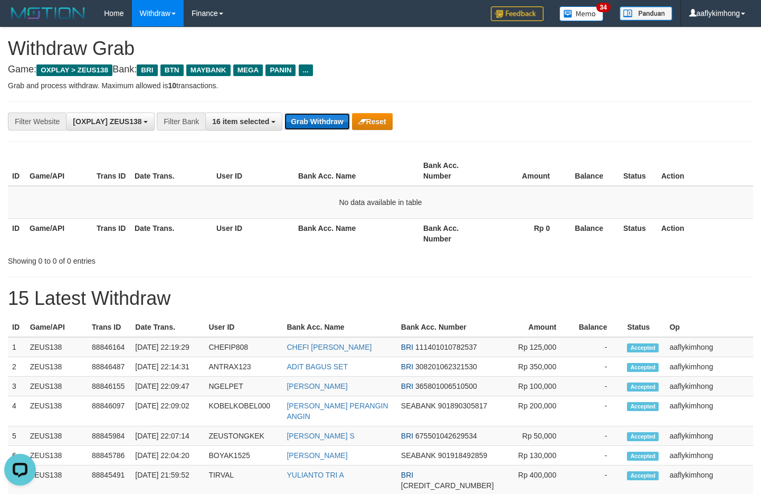
click at [334, 128] on button "Grab Withdraw" at bounding box center [317, 121] width 65 height 17
click at [329, 125] on button "Grab Withdraw" at bounding box center [317, 121] width 65 height 17
click at [327, 125] on button "Grab Withdraw" at bounding box center [317, 121] width 65 height 17
click at [325, 123] on button "Grab Withdraw" at bounding box center [317, 121] width 65 height 17
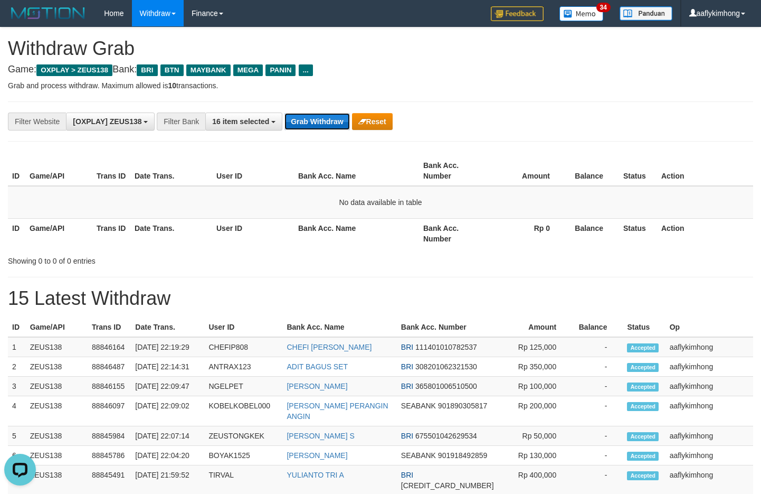
click at [325, 123] on button "Grab Withdraw" at bounding box center [317, 121] width 65 height 17
click at [325, 122] on button "Grab Withdraw" at bounding box center [317, 121] width 65 height 17
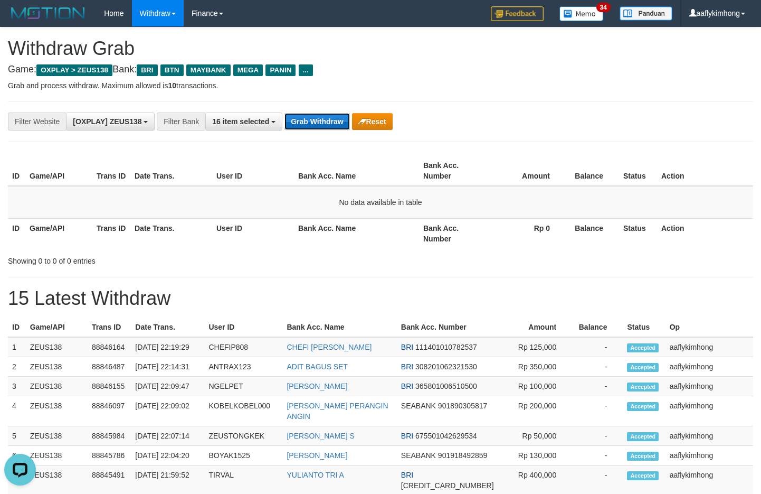
click at [325, 122] on button "Grab Withdraw" at bounding box center [317, 121] width 65 height 17
click at [325, 121] on button "Grab Withdraw" at bounding box center [317, 121] width 65 height 17
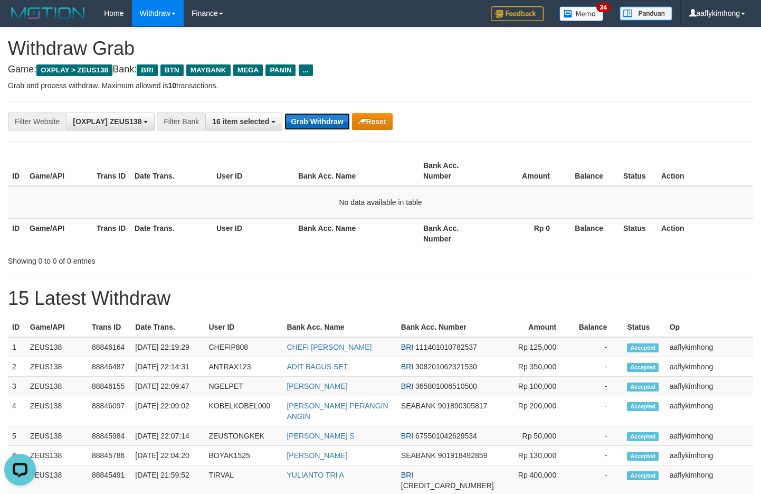
click at [325, 121] on button "Grab Withdraw" at bounding box center [317, 121] width 65 height 17
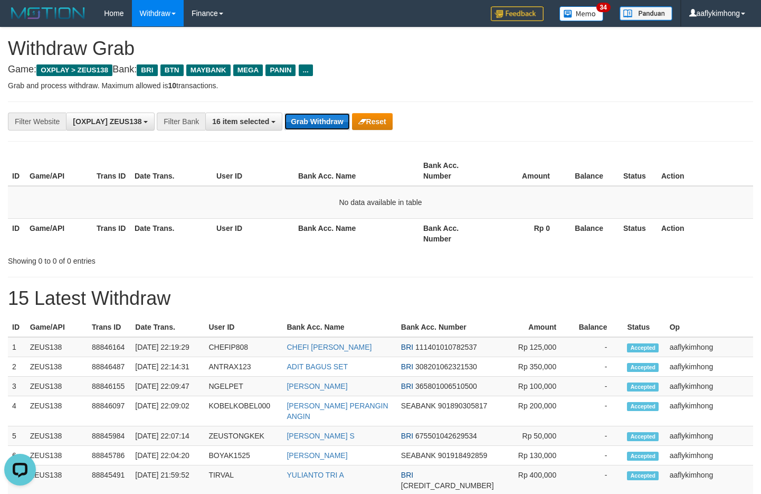
click at [325, 121] on button "Grab Withdraw" at bounding box center [317, 121] width 65 height 17
click at [324, 121] on button "Grab Withdraw" at bounding box center [317, 121] width 65 height 17
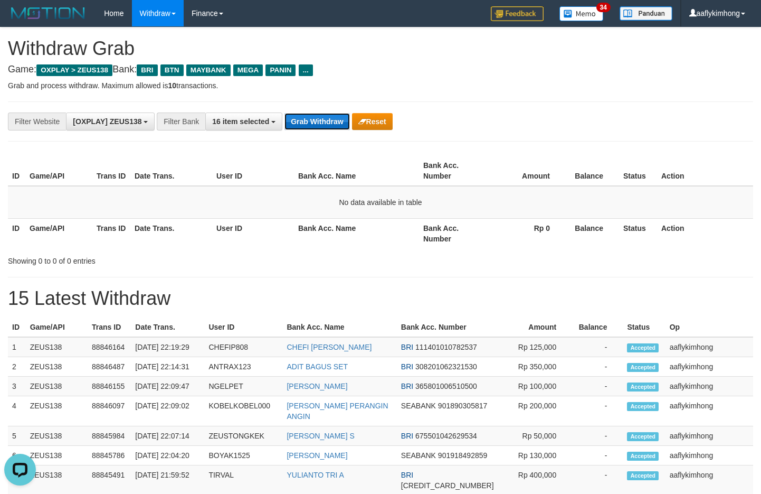
click at [324, 120] on button "Grab Withdraw" at bounding box center [317, 121] width 65 height 17
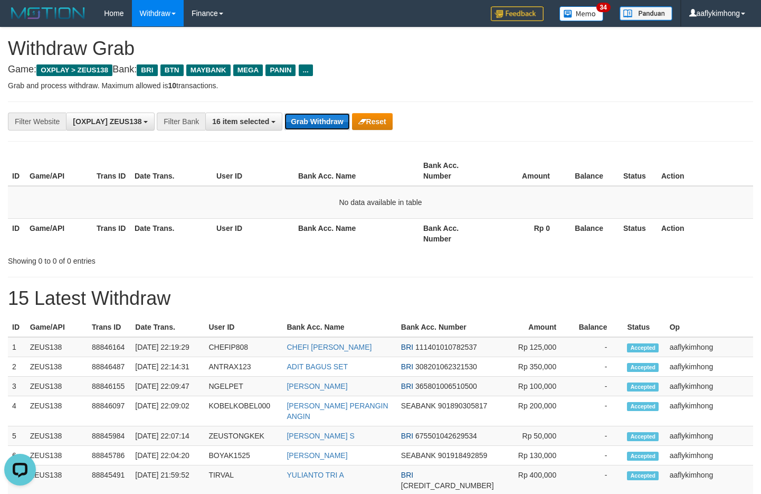
click at [324, 120] on button "Grab Withdraw" at bounding box center [317, 121] width 65 height 17
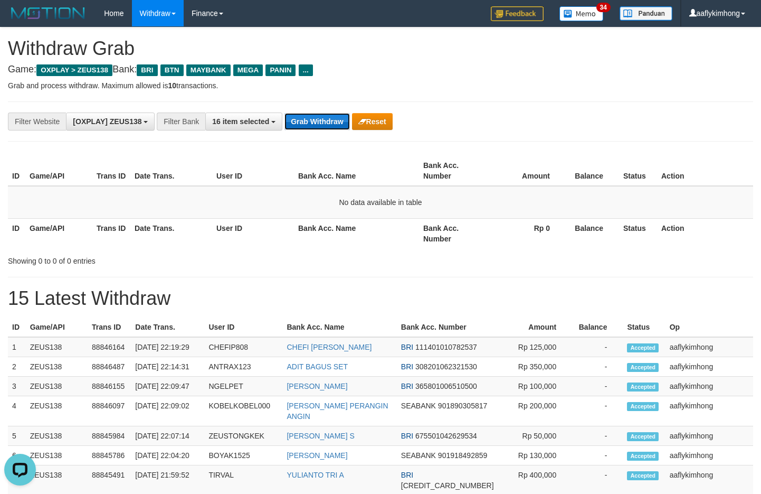
click at [324, 119] on button "Grab Withdraw" at bounding box center [317, 121] width 65 height 17
click at [304, 122] on button "Grab Withdraw" at bounding box center [317, 121] width 65 height 17
drag, startPoint x: 0, startPoint y: 0, endPoint x: 313, endPoint y: 119, distance: 335.1
click at [304, 122] on button "Grab Withdraw" at bounding box center [317, 121] width 65 height 17
click at [305, 115] on button "Grab Withdraw" at bounding box center [317, 121] width 65 height 17
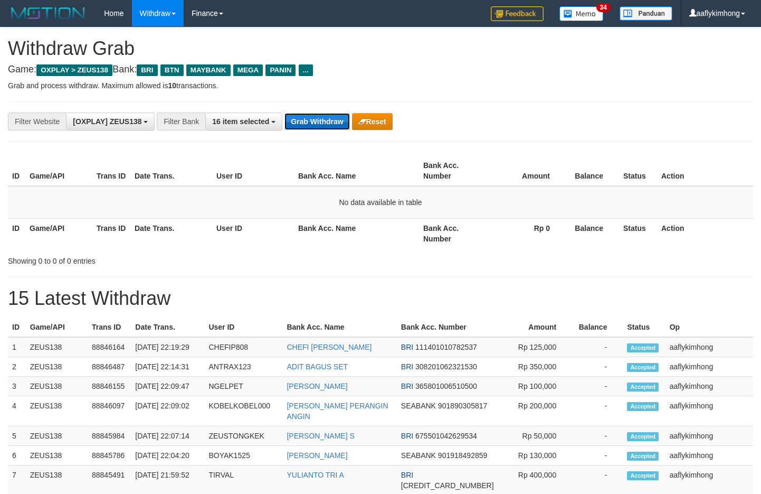
click at [305, 115] on button "Grab Withdraw" at bounding box center [317, 121] width 65 height 17
click at [304, 115] on button "Grab Withdraw" at bounding box center [317, 121] width 65 height 17
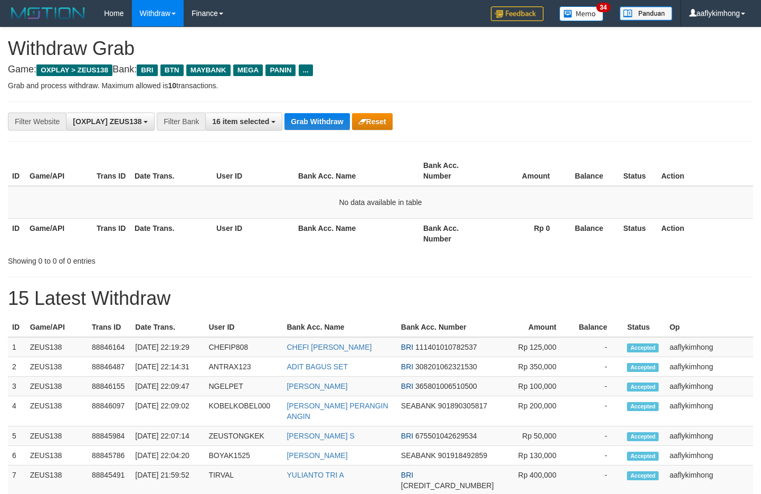
click at [304, 115] on button "Grab Withdraw" at bounding box center [317, 121] width 65 height 17
click at [304, 114] on button "Grab Withdraw" at bounding box center [317, 121] width 65 height 17
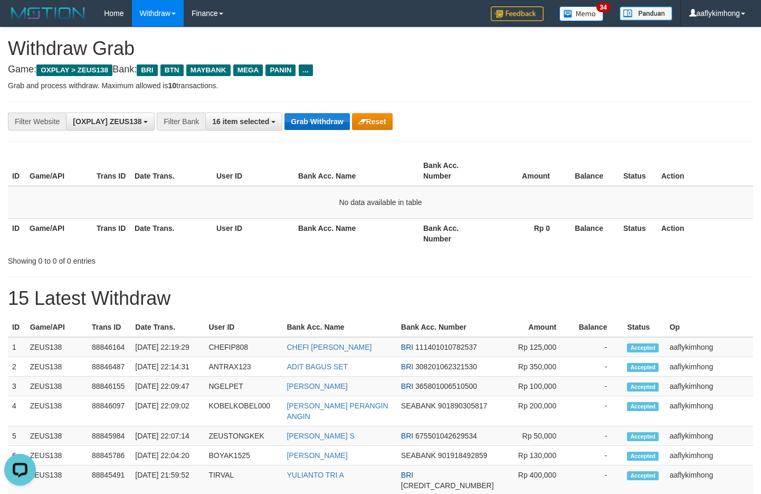
click at [304, 114] on button "Grab Withdraw" at bounding box center [317, 121] width 65 height 17
click at [303, 114] on button "Grab Withdraw" at bounding box center [317, 121] width 65 height 17
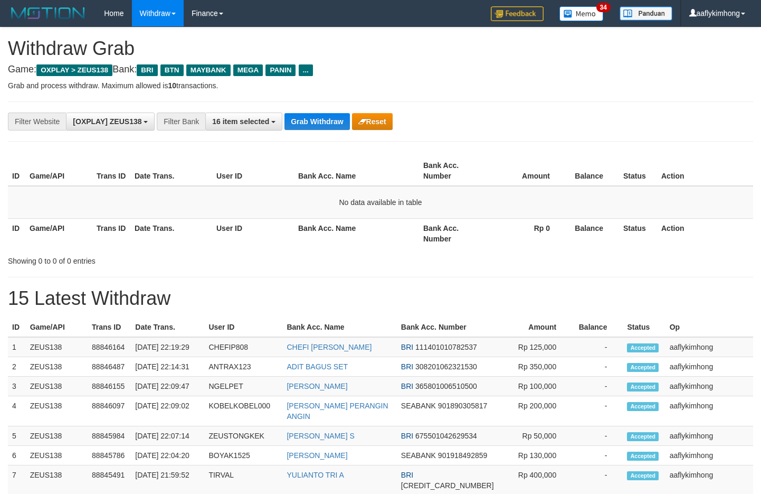
click at [302, 113] on button "Grab Withdraw" at bounding box center [317, 121] width 65 height 17
click at [301, 113] on button "Grab Withdraw" at bounding box center [317, 121] width 65 height 17
click at [313, 112] on div "**********" at bounding box center [317, 121] width 635 height 18
click at [313, 114] on button "Grab Withdraw" at bounding box center [317, 121] width 65 height 17
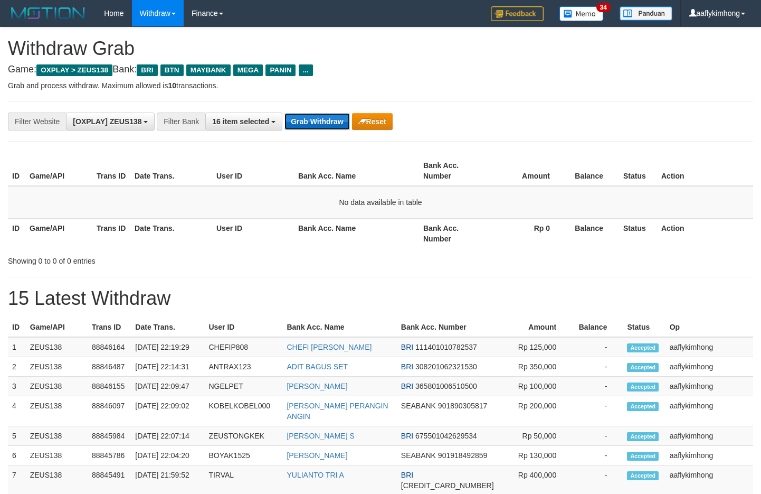
click at [313, 114] on button "Grab Withdraw" at bounding box center [317, 121] width 65 height 17
click at [303, 114] on button "Grab Withdraw" at bounding box center [317, 121] width 65 height 17
click at [305, 106] on div "**********" at bounding box center [381, 121] width 746 height 40
drag, startPoint x: 0, startPoint y: 0, endPoint x: 421, endPoint y: 162, distance: 450.7
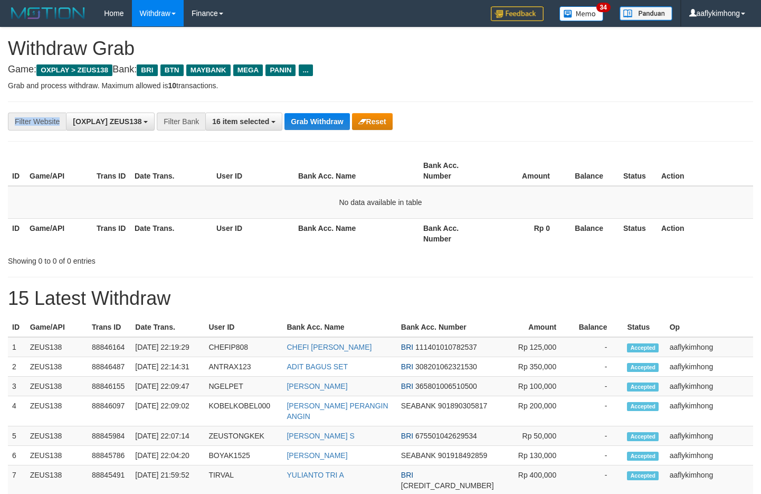
click at [313, 113] on div "**********" at bounding box center [381, 121] width 746 height 40
click at [309, 154] on div "ID Game/API Trans ID Date Trans. User ID Bank Acc. Name Bank Acc. Number Amount…" at bounding box center [380, 202] width 761 height 99
click at [322, 122] on button "Grab Withdraw" at bounding box center [317, 121] width 65 height 17
click at [321, 121] on button "Grab Withdraw" at bounding box center [317, 121] width 65 height 17
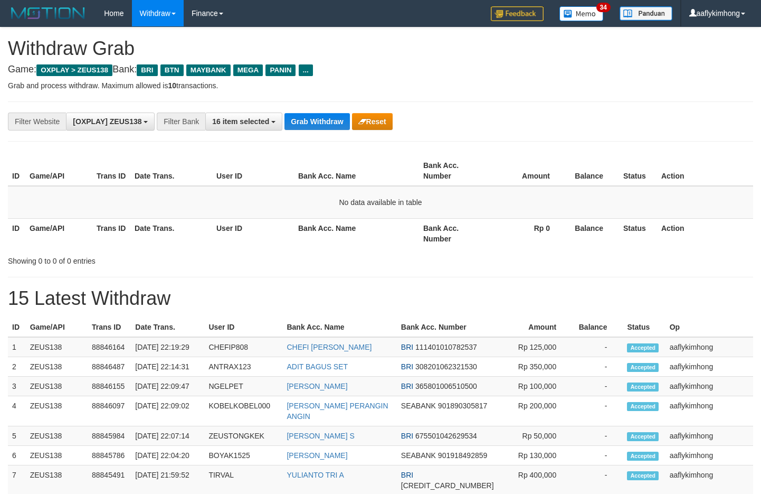
click at [321, 121] on button "Grab Withdraw" at bounding box center [317, 121] width 65 height 17
click at [320, 121] on button "Grab Withdraw" at bounding box center [317, 121] width 65 height 17
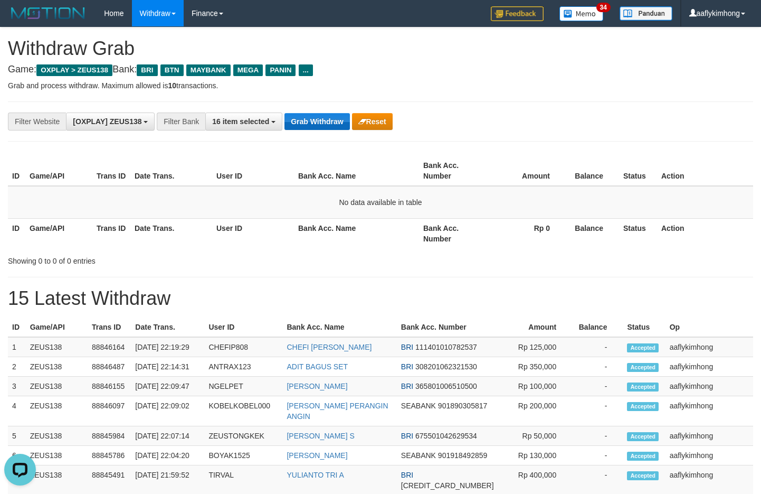
click at [320, 121] on button "Grab Withdraw" at bounding box center [317, 121] width 65 height 17
click at [320, 120] on button "Grab Withdraw" at bounding box center [317, 121] width 65 height 17
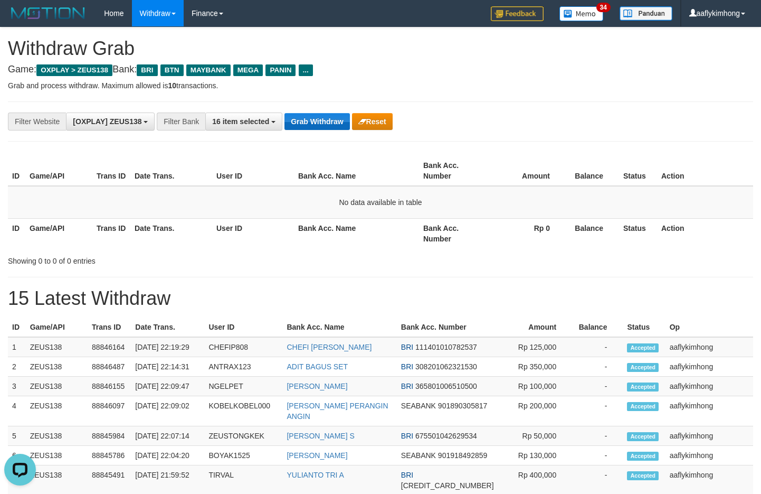
click at [320, 120] on button "Grab Withdraw" at bounding box center [317, 121] width 65 height 17
click at [329, 125] on button "Grab Withdraw" at bounding box center [317, 121] width 65 height 17
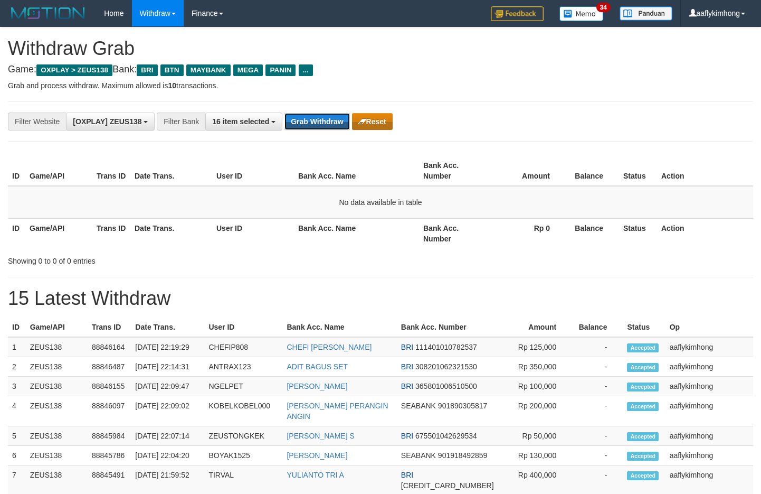
drag, startPoint x: 329, startPoint y: 125, endPoint x: 358, endPoint y: 118, distance: 29.5
click at [331, 125] on button "Grab Withdraw" at bounding box center [317, 121] width 65 height 17
click at [334, 127] on button "Grab Withdraw" at bounding box center [317, 121] width 65 height 17
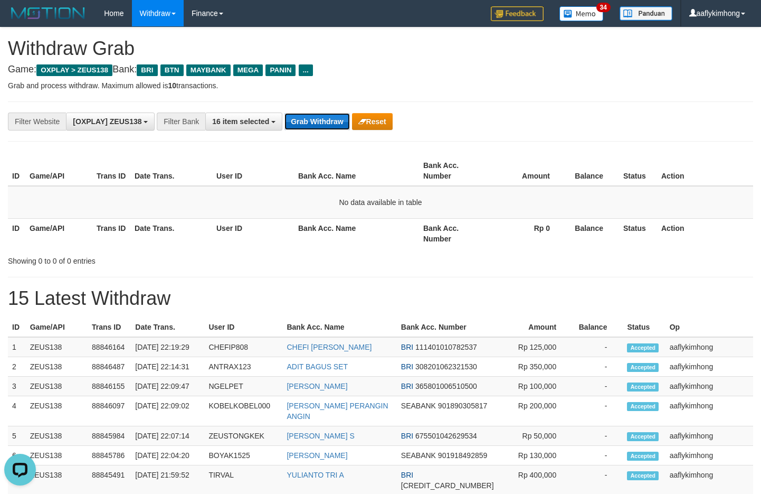
click at [334, 127] on button "Grab Withdraw" at bounding box center [317, 121] width 65 height 17
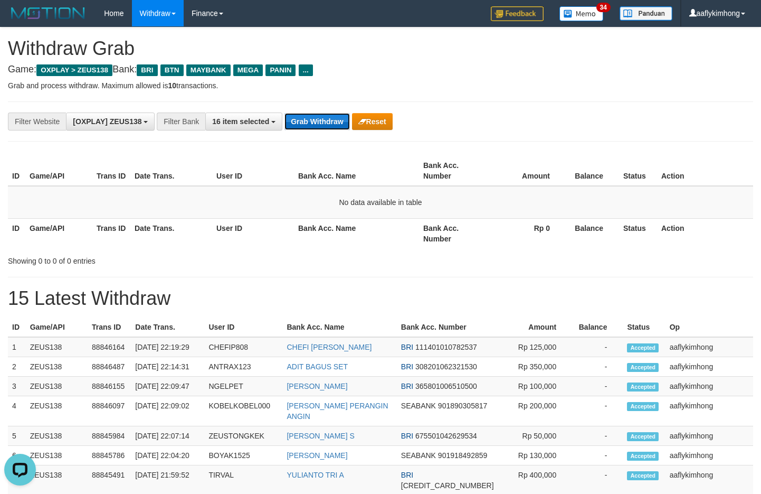
click at [334, 127] on button "Grab Withdraw" at bounding box center [317, 121] width 65 height 17
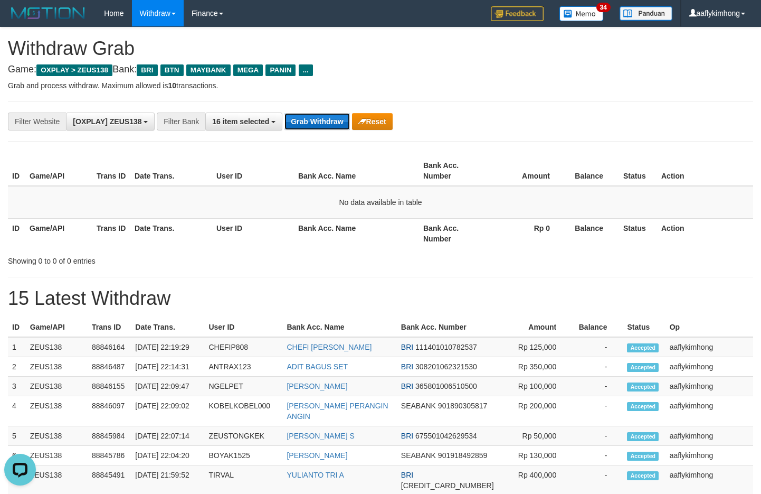
click at [334, 127] on button "Grab Withdraw" at bounding box center [317, 121] width 65 height 17
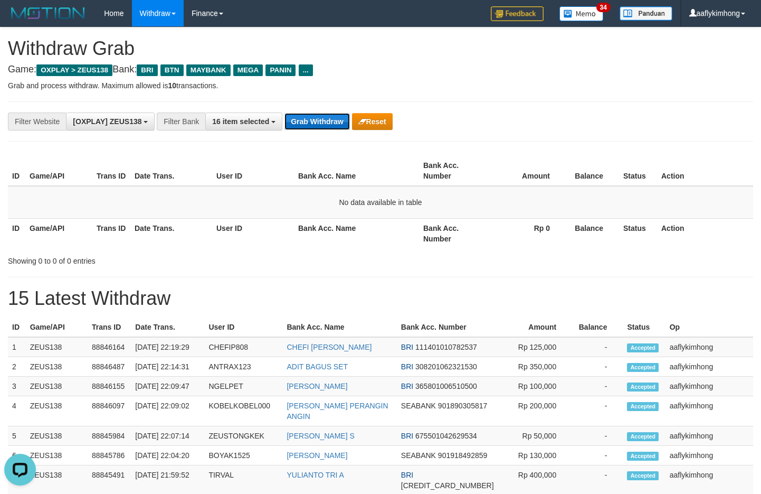
click at [334, 127] on button "Grab Withdraw" at bounding box center [317, 121] width 65 height 17
click at [344, 112] on div "**********" at bounding box center [317, 121] width 635 height 18
click at [332, 125] on button "Grab Withdraw" at bounding box center [317, 121] width 65 height 17
click at [332, 121] on button "Grab Withdraw" at bounding box center [317, 121] width 65 height 17
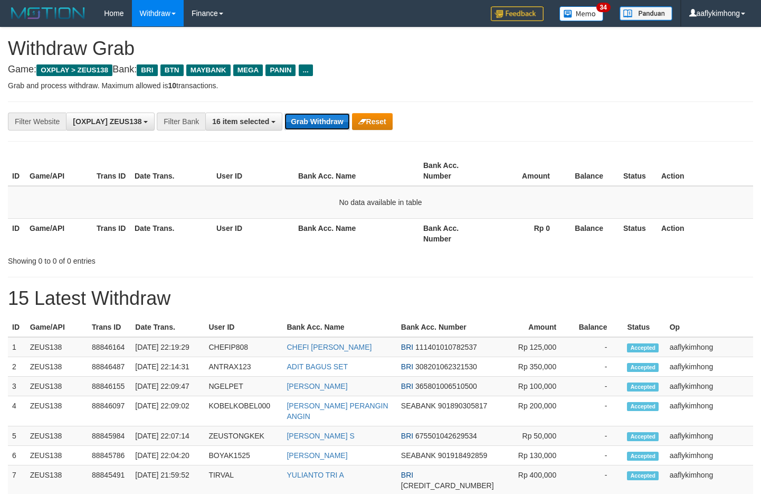
click at [311, 117] on button "Grab Withdraw" at bounding box center [317, 121] width 65 height 17
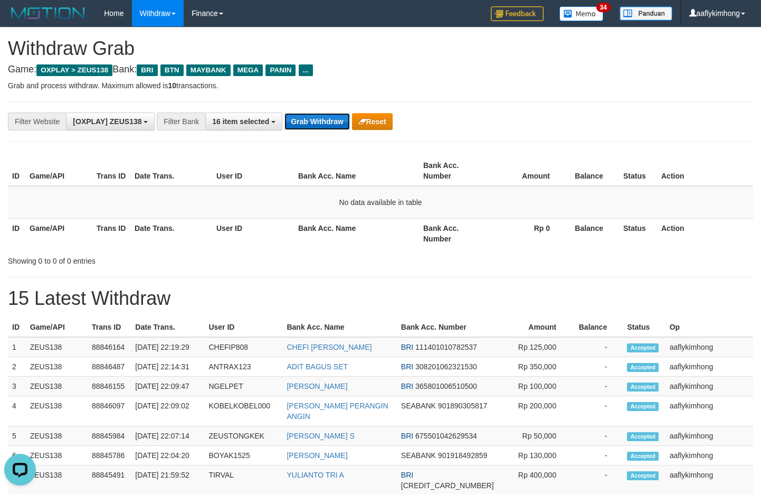
click at [311, 117] on button "Grab Withdraw" at bounding box center [317, 121] width 65 height 17
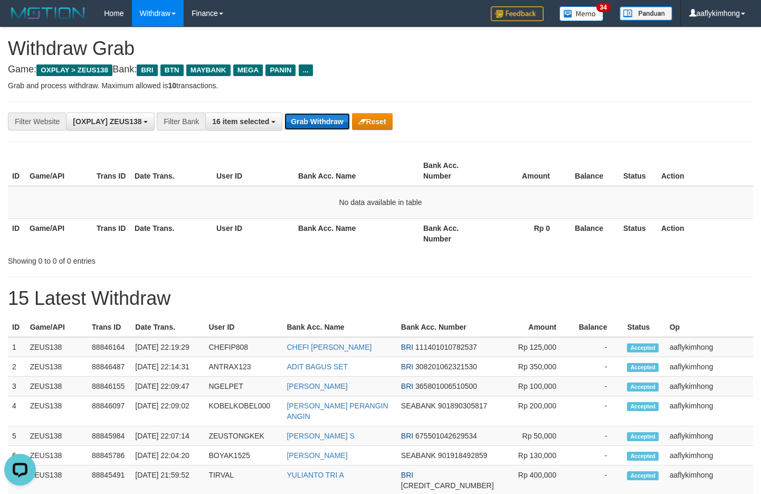
click at [311, 117] on button "Grab Withdraw" at bounding box center [317, 121] width 65 height 17
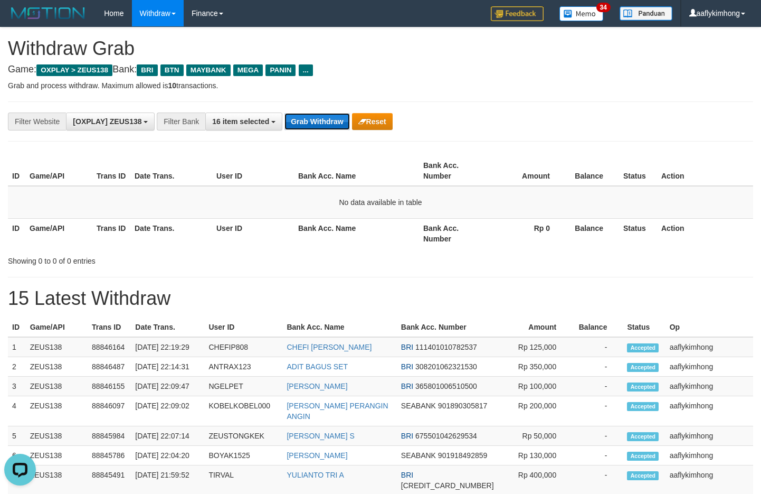
click at [311, 117] on button "Grab Withdraw" at bounding box center [317, 121] width 65 height 17
click at [281, 154] on div "ID Game/API Trans ID Date Trans. User ID Bank Acc. Name Bank Acc. Number Amount…" at bounding box center [380, 202] width 761 height 99
click at [299, 116] on button "Grab Withdraw" at bounding box center [317, 121] width 65 height 17
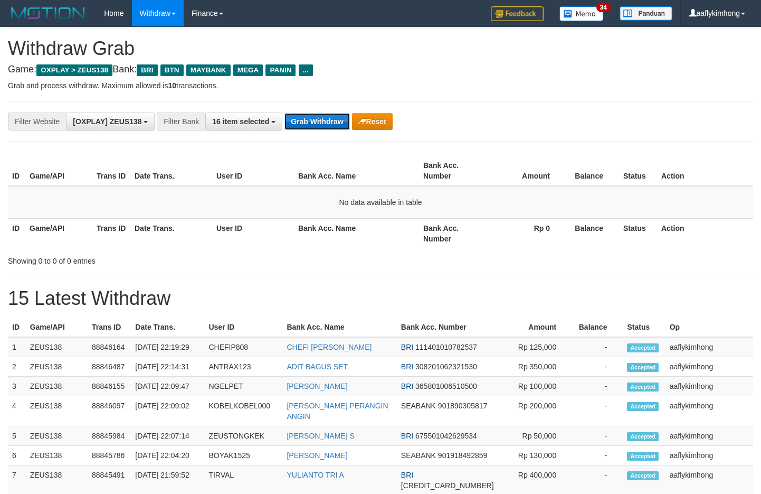
click at [299, 116] on button "Grab Withdraw" at bounding box center [317, 121] width 65 height 17
click at [284, 119] on div "**********" at bounding box center [317, 121] width 635 height 18
drag, startPoint x: 298, startPoint y: 112, endPoint x: 362, endPoint y: 133, distance: 67.1
click at [299, 113] on button "Grab Withdraw" at bounding box center [317, 121] width 65 height 17
click at [341, 118] on button "Grab Withdraw" at bounding box center [317, 121] width 65 height 17
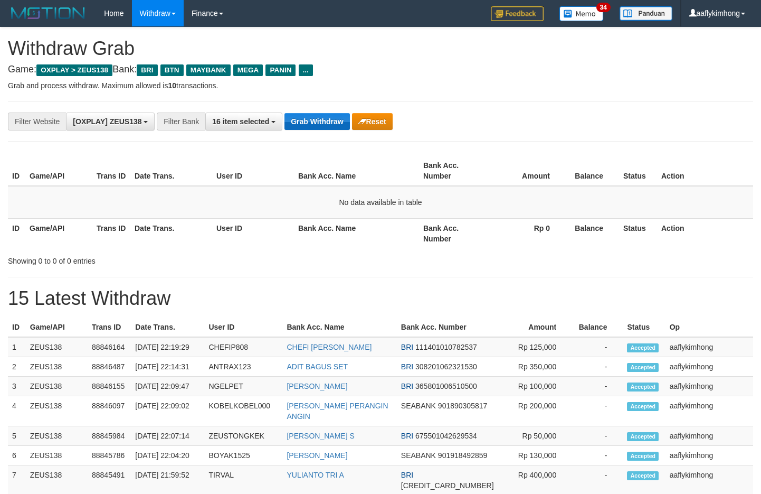
click at [341, 118] on button "Grab Withdraw" at bounding box center [317, 121] width 65 height 17
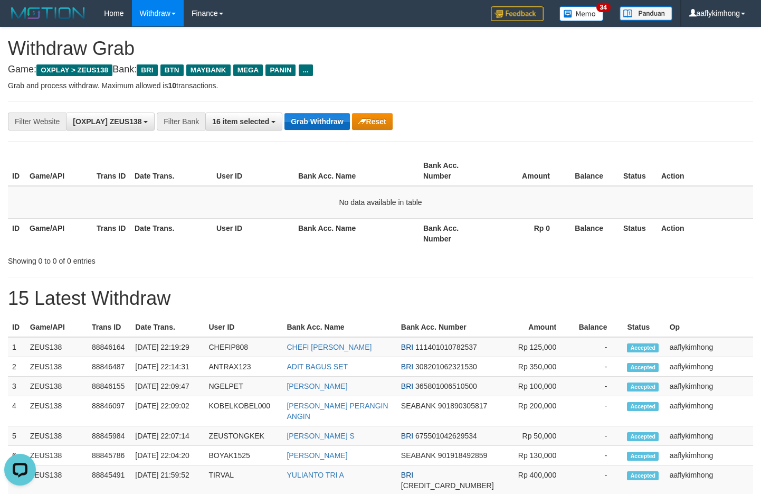
click at [340, 118] on button "Grab Withdraw" at bounding box center [317, 121] width 65 height 17
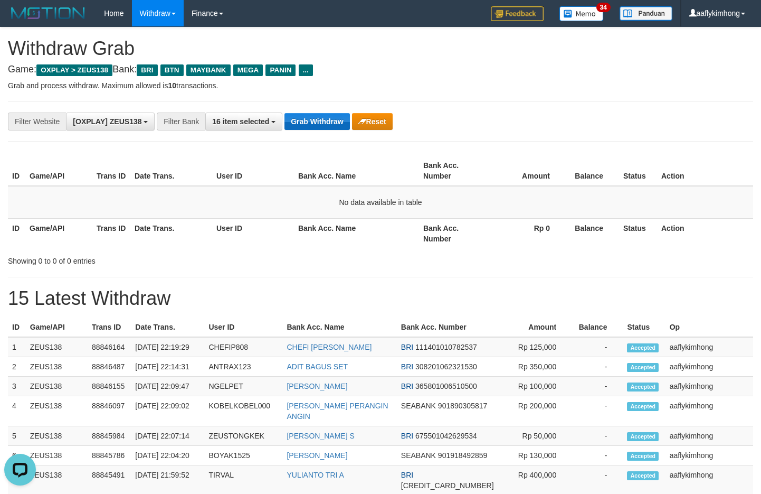
click at [340, 118] on button "Grab Withdraw" at bounding box center [317, 121] width 65 height 17
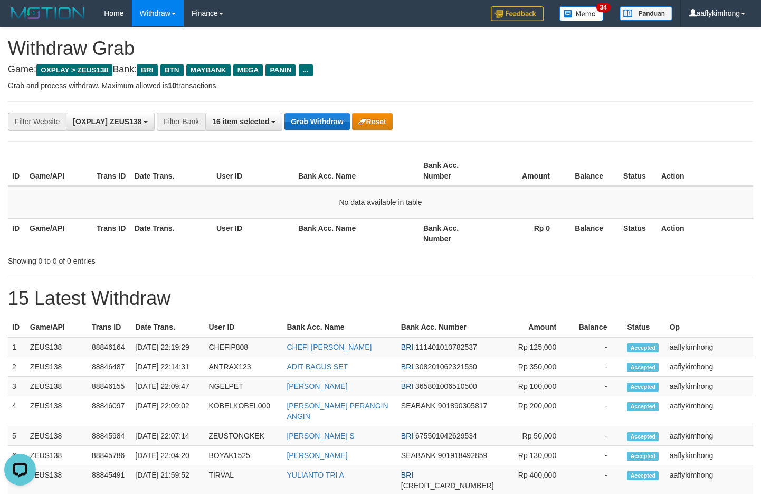
click at [340, 118] on button "Grab Withdraw" at bounding box center [317, 121] width 65 height 17
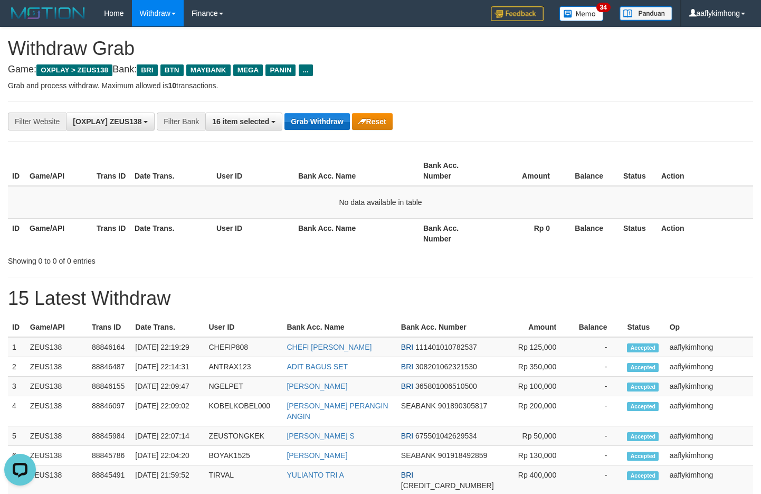
click at [340, 118] on button "Grab Withdraw" at bounding box center [317, 121] width 65 height 17
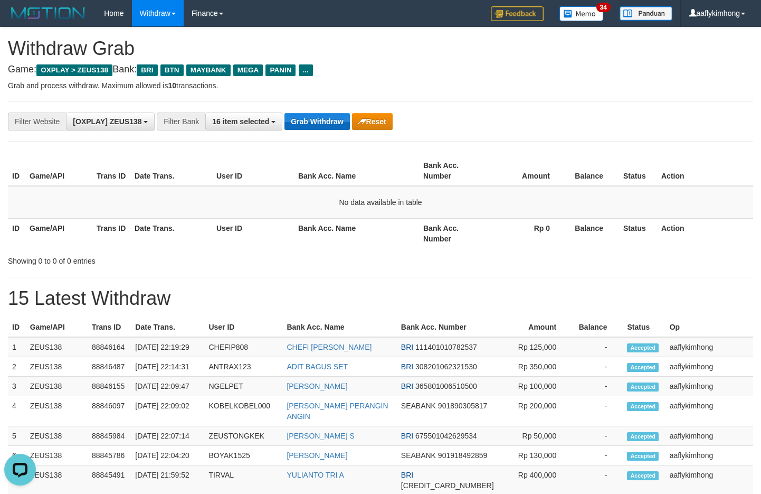
click at [340, 118] on button "Grab Withdraw" at bounding box center [317, 121] width 65 height 17
drag, startPoint x: 339, startPoint y: 163, endPoint x: 319, endPoint y: 134, distance: 35.4
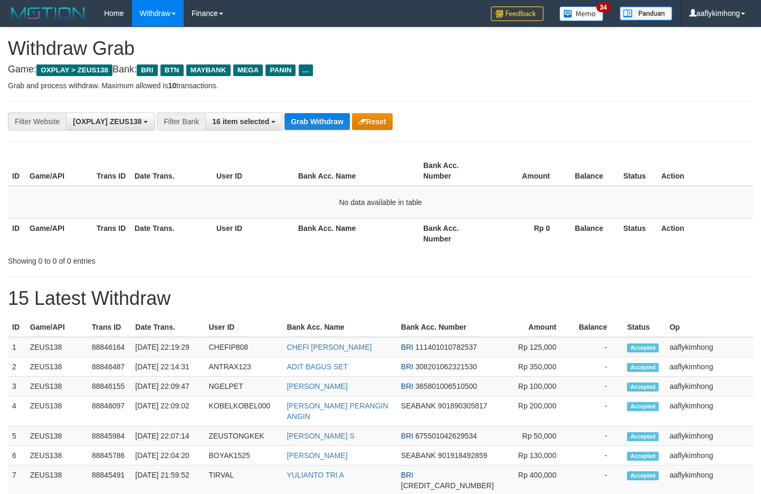
click at [338, 162] on th "Bank Acc. Name" at bounding box center [356, 171] width 125 height 30
click at [310, 118] on button "Grab Withdraw" at bounding box center [317, 121] width 65 height 17
click at [360, 197] on td "No data available in table" at bounding box center [381, 202] width 746 height 33
click at [301, 124] on button "Grab Withdraw" at bounding box center [317, 121] width 65 height 17
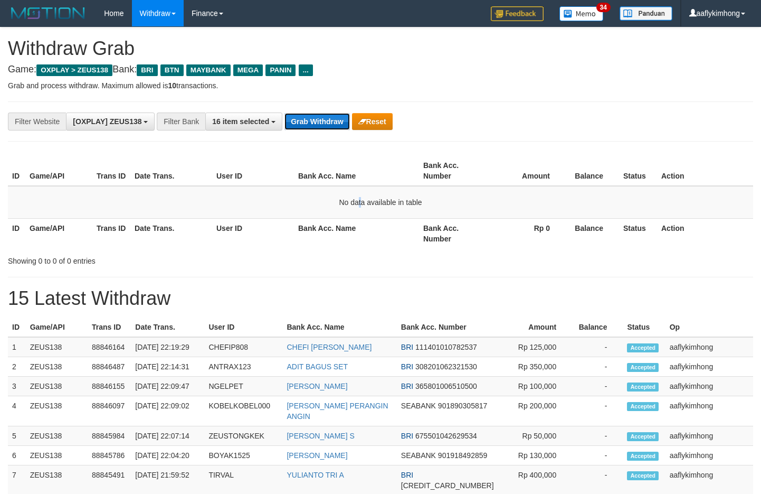
click at [301, 124] on button "Grab Withdraw" at bounding box center [317, 121] width 65 height 17
click at [333, 116] on button "Grab Withdraw" at bounding box center [317, 121] width 65 height 17
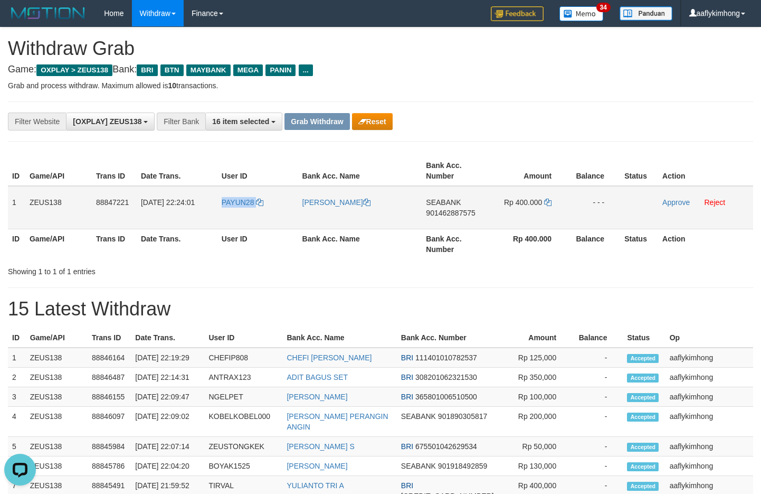
drag, startPoint x: 219, startPoint y: 219, endPoint x: 290, endPoint y: 226, distance: 72.1
click at [290, 226] on td "PAYUN28" at bounding box center [258, 207] width 81 height 43
copy link "PAYUN28"
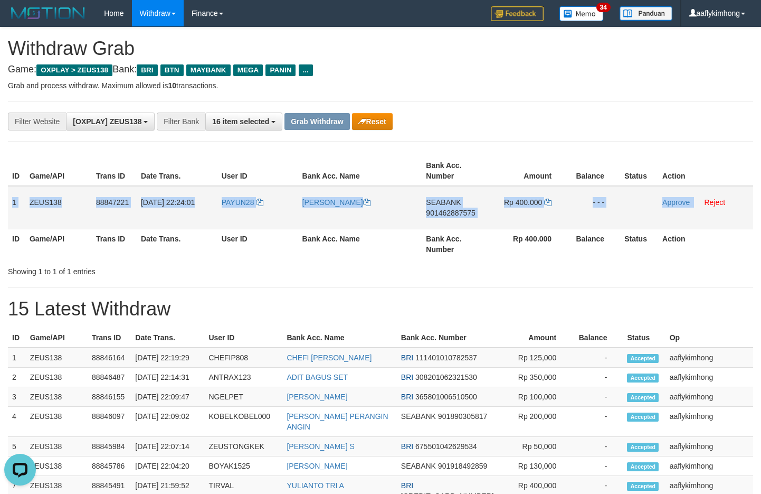
copy tr "1 ZEUS138 88847221 30/09/2025 22:24:01 PAYUN28 FARHAN NAUFAL SEABANK 9014628875…"
drag, startPoint x: 11, startPoint y: 191, endPoint x: 697, endPoint y: 202, distance: 686.5
click at [696, 202] on tr "1 ZEUS138 88847221 30/09/2025 22:24:01 PAYUN28 FARHAN NAUFAL SEABANK 9014628875…" at bounding box center [381, 207] width 746 height 43
copy tr "1 ZEUS138 88847221 30/09/2025 22:24:01 PAYUN28 FARHAN NAUFAL SEABANK 9014628875…"
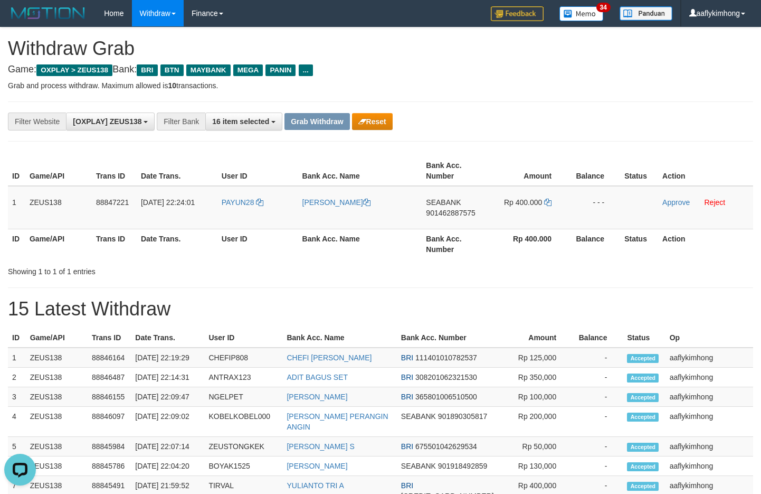
click at [441, 284] on div "**********" at bounding box center [380, 471] width 761 height 888
drag, startPoint x: 419, startPoint y: 194, endPoint x: 464, endPoint y: 190, distance: 45.6
click at [464, 190] on tr "1 ZEUS138 88847221 30/09/2025 22:24:01 PAYUN28 FARHAN NAUFAL SEABANK 9014628875…" at bounding box center [381, 207] width 746 height 43
copy tr "SEABANK"
click at [444, 204] on span "SEABANK" at bounding box center [443, 202] width 35 height 8
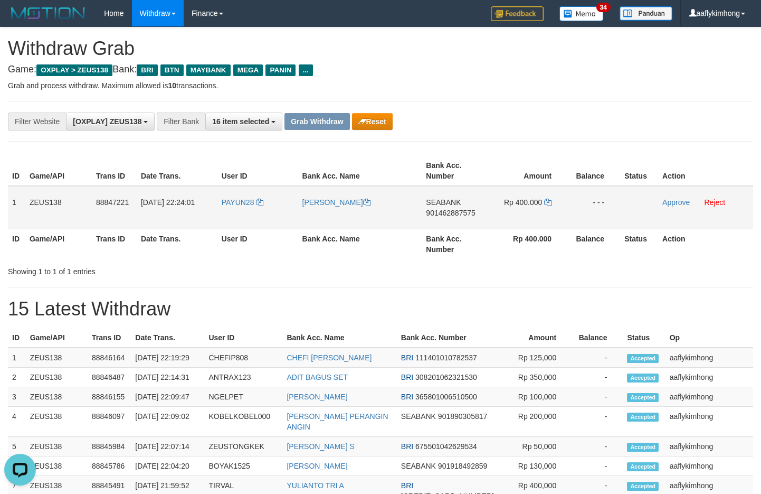
click at [452, 215] on span "901462887575" at bounding box center [450, 213] width 49 height 8
click at [546, 196] on td "Rp 400.000" at bounding box center [527, 207] width 79 height 43
click at [549, 201] on icon at bounding box center [547, 202] width 7 height 7
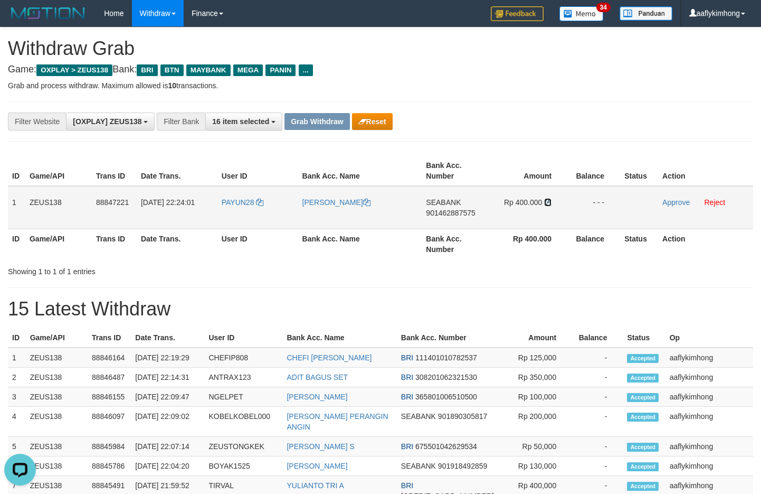
click at [549, 201] on icon at bounding box center [547, 202] width 7 height 7
click at [524, 106] on div "**********" at bounding box center [381, 121] width 746 height 40
click at [525, 64] on h4 "Game: OXPLAY > ZEUS138 Bank: BRI BTN MAYBANK MEGA PANIN ..." at bounding box center [381, 69] width 746 height 11
click at [673, 200] on link "Approve" at bounding box center [676, 202] width 27 height 8
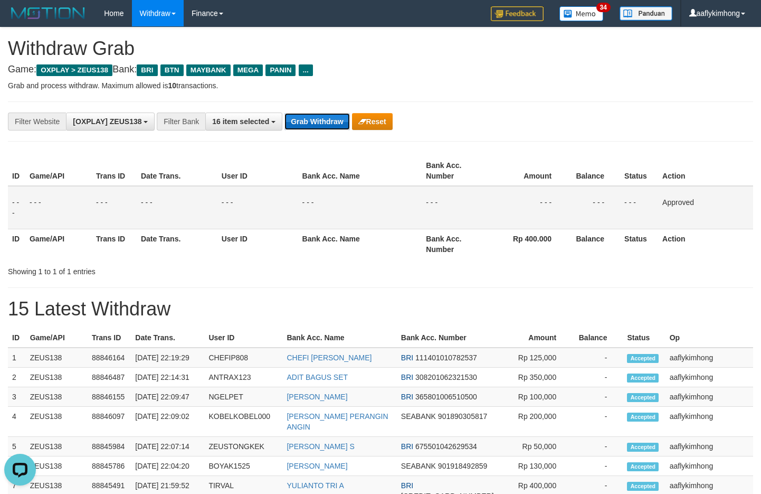
click at [322, 118] on button "Grab Withdraw" at bounding box center [317, 121] width 65 height 17
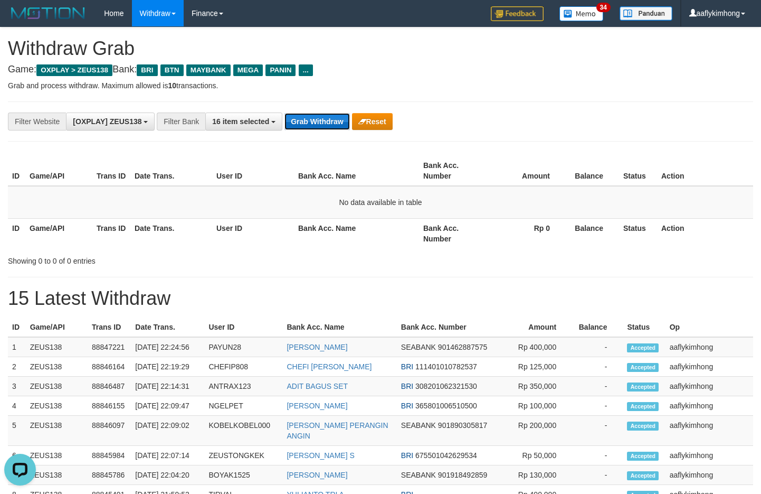
click at [314, 122] on button "Grab Withdraw" at bounding box center [317, 121] width 65 height 17
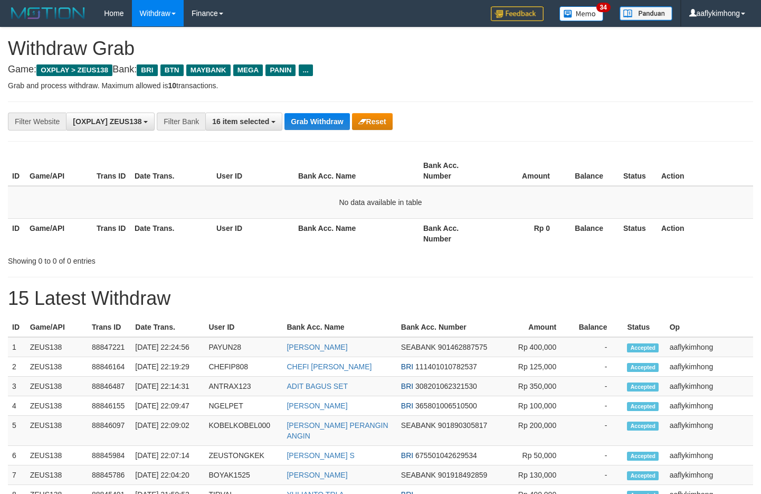
click at [314, 122] on button "Grab Withdraw" at bounding box center [317, 121] width 65 height 17
drag, startPoint x: 0, startPoint y: 0, endPoint x: 314, endPoint y: 122, distance: 336.5
click at [314, 122] on button "Grab Withdraw" at bounding box center [317, 121] width 65 height 17
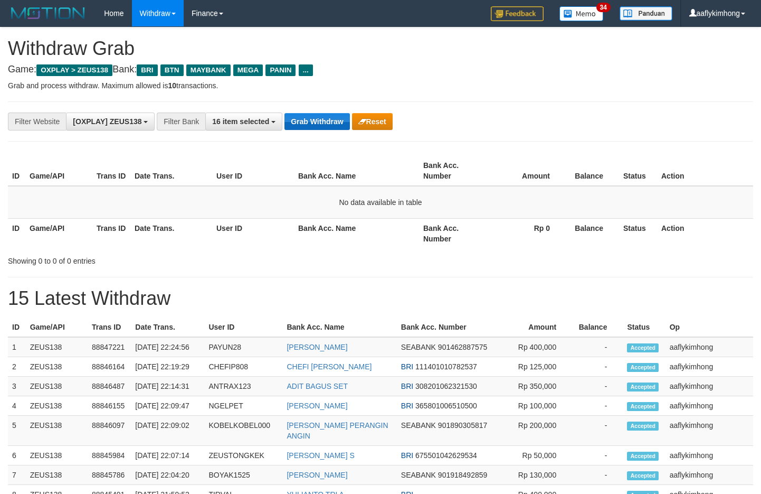
click at [314, 122] on button "Grab Withdraw" at bounding box center [317, 121] width 65 height 17
click at [313, 122] on button "Grab Withdraw" at bounding box center [317, 121] width 65 height 17
click at [313, 121] on button "Grab Withdraw" at bounding box center [317, 121] width 65 height 17
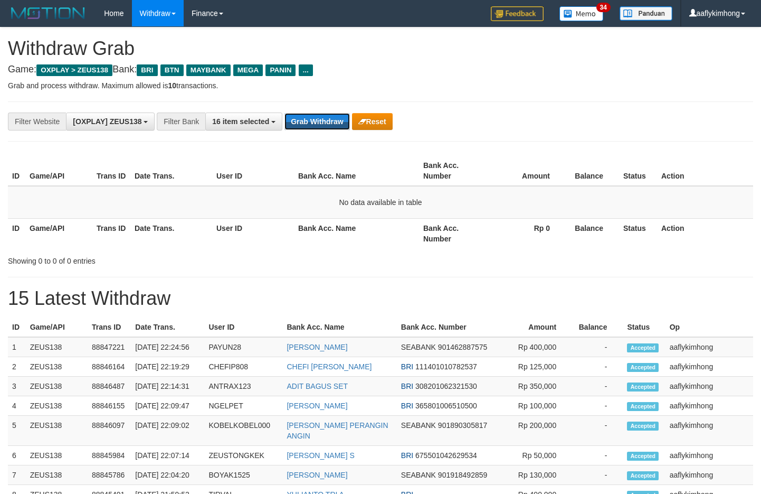
click at [313, 121] on button "Grab Withdraw" at bounding box center [317, 121] width 65 height 17
click at [316, 119] on button "Grab Withdraw" at bounding box center [317, 121] width 65 height 17
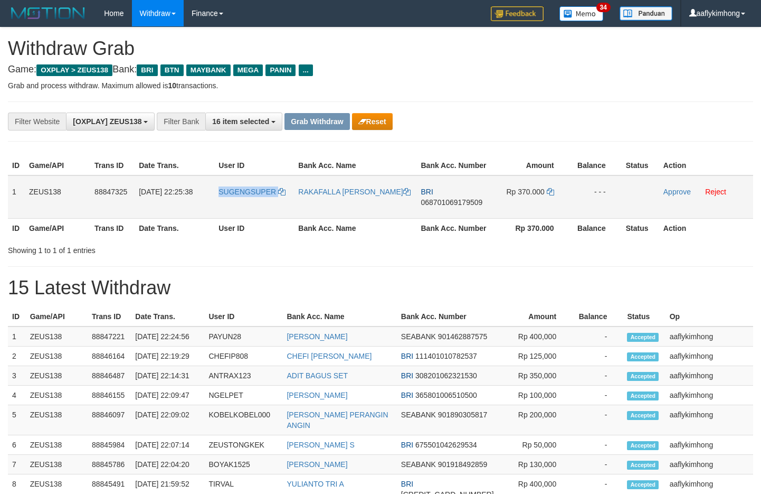
copy tr "SUGENGSUPER"
drag, startPoint x: 212, startPoint y: 204, endPoint x: 303, endPoint y: 212, distance: 91.1
click at [284, 215] on tr "1 ZEUS138 88847325 30/09/2025 22:25:38 SUGENGSUPER RAKAFALLA SURYA MAUL BRI 068…" at bounding box center [381, 196] width 746 height 43
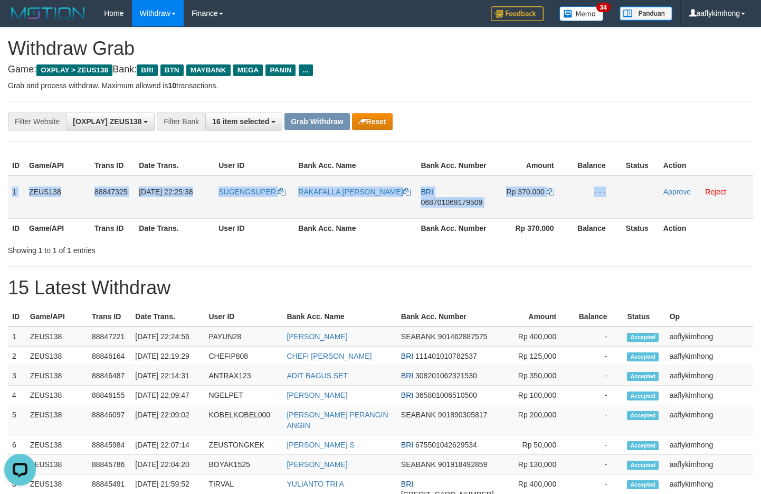
copy tr "1 ZEUS138 88847325 30/09/2025 22:25:38 SUGENGSUPER RAKAFALLA SURYA MAUL BRI 068…"
drag, startPoint x: 13, startPoint y: 180, endPoint x: 767, endPoint y: 198, distance: 754.2
click at [647, 190] on tr "1 ZEUS138 88847325 30/09/2025 22:25:38 SUGENGSUPER RAKAFALLA SURYA MAUL BRI 068…" at bounding box center [381, 196] width 746 height 43
click at [220, 209] on td "SUGENGSUPER" at bounding box center [254, 196] width 80 height 43
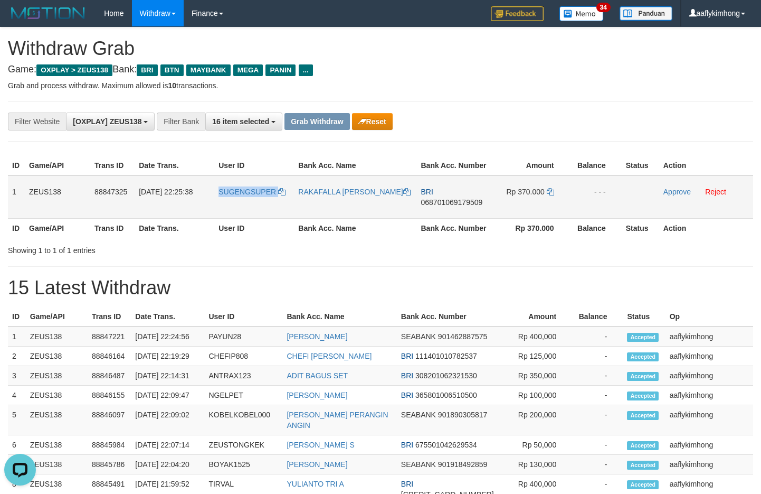
copy tr "SUGENGSUPER"
drag, startPoint x: 213, startPoint y: 206, endPoint x: 292, endPoint y: 207, distance: 79.7
click at [292, 207] on tr "1 ZEUS138 88847325 30/09/2025 22:25:38 SUGENGSUPER RAKAFALLA SURYA MAUL BRI 068…" at bounding box center [381, 196] width 746 height 43
click at [492, 279] on h1 "15 Latest Withdraw" at bounding box center [381, 287] width 746 height 21
click at [464, 72] on h4 "Game: OXPLAY > ZEUS138 Bank: BRI BTN MAYBANK MEGA PANIN ..." at bounding box center [381, 69] width 746 height 11
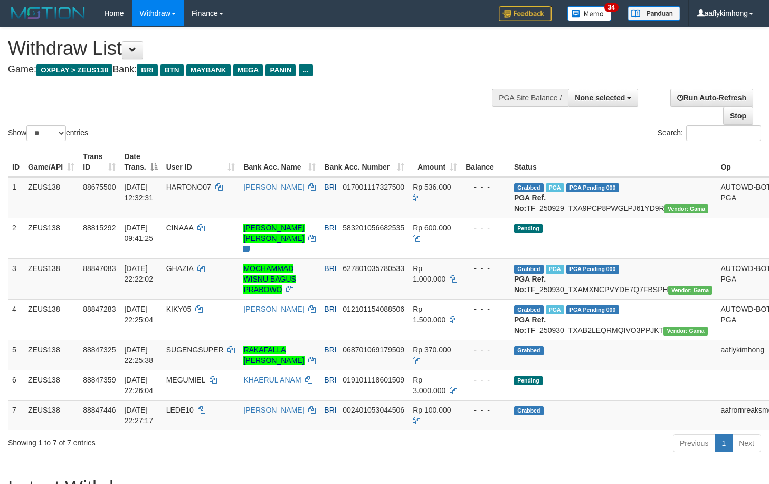
select select
select select "**"
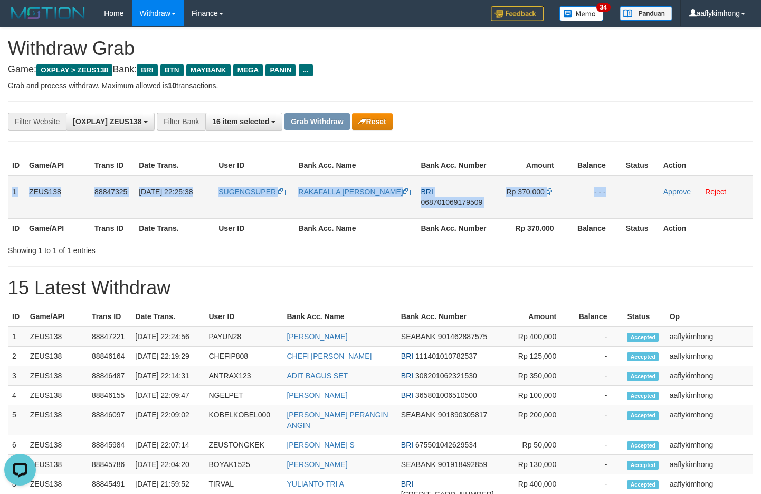
copy tr "1 ZEUS138 88847325 30/09/2025 22:25:38 SUGENGSUPER RAKAFALLA SURYA MAUL BRI 068…"
drag, startPoint x: 13, startPoint y: 192, endPoint x: 672, endPoint y: 199, distance: 658.4
click at [672, 199] on tr "1 ZEUS138 88847325 30/09/2025 22:25:38 SUGENGSUPER RAKAFALLA SURYA MAUL BRI 068…" at bounding box center [381, 196] width 746 height 43
copy tr "1 ZEUS138 88847325 30/09/2025 22:25:38 SUGENGSUPER RAKAFALLA SURYA MAUL BRI 068…"
click at [438, 200] on span "068701069179509" at bounding box center [452, 202] width 62 height 8
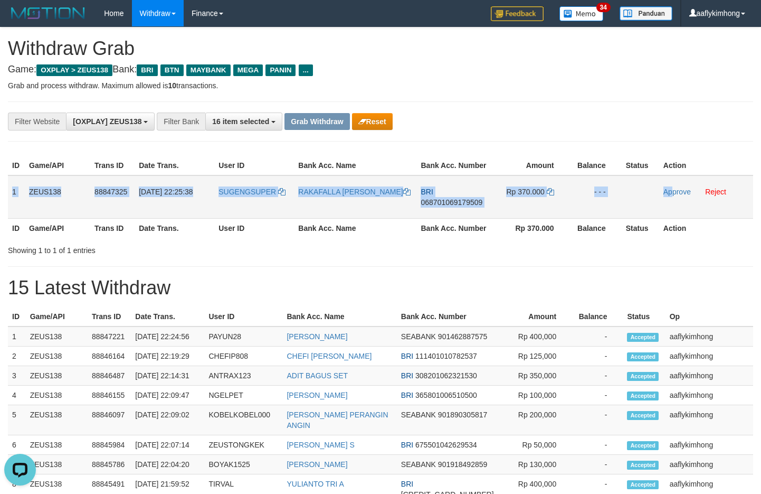
copy tr "1 ZEUS138 88847325 30/09/2025 22:25:38 SUGENGSUPER RAKAFALLA SURYA MAUL BRI 068…"
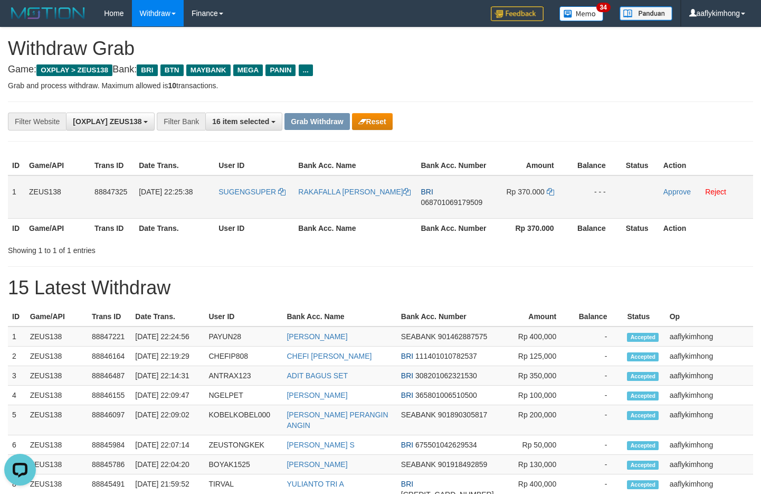
click at [438, 200] on span "068701069179509" at bounding box center [452, 202] width 62 height 8
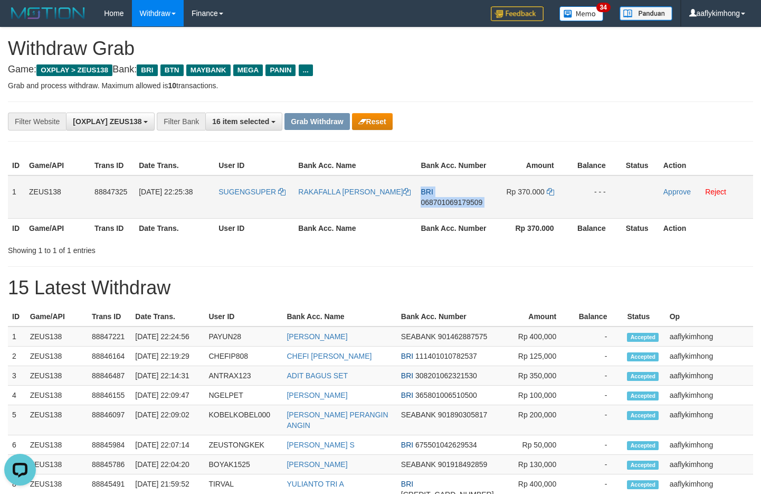
click at [438, 200] on span "068701069179509" at bounding box center [452, 202] width 62 height 8
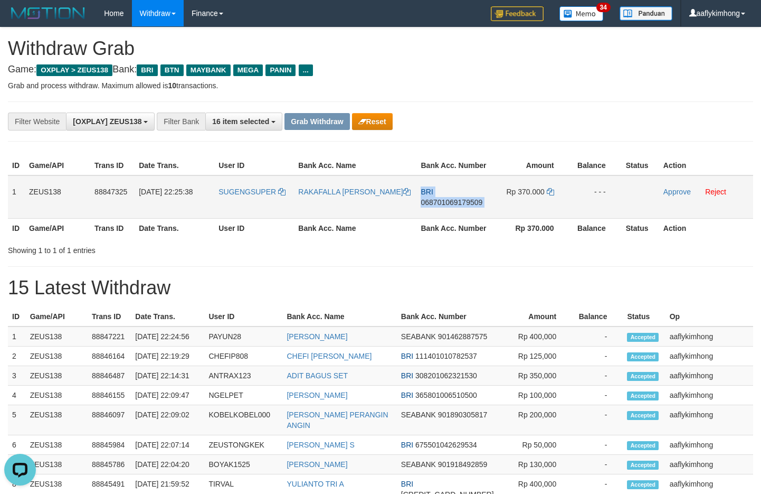
click at [438, 200] on span "068701069179509" at bounding box center [452, 202] width 62 height 8
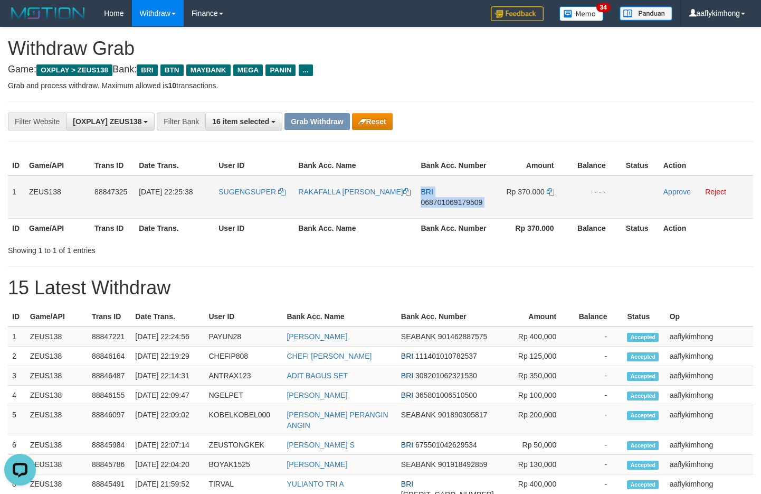
click at [438, 200] on span "068701069179509" at bounding box center [452, 202] width 62 height 8
click at [547, 185] on td "Rp 370.000" at bounding box center [531, 196] width 78 height 43
click at [551, 190] on icon at bounding box center [550, 191] width 7 height 7
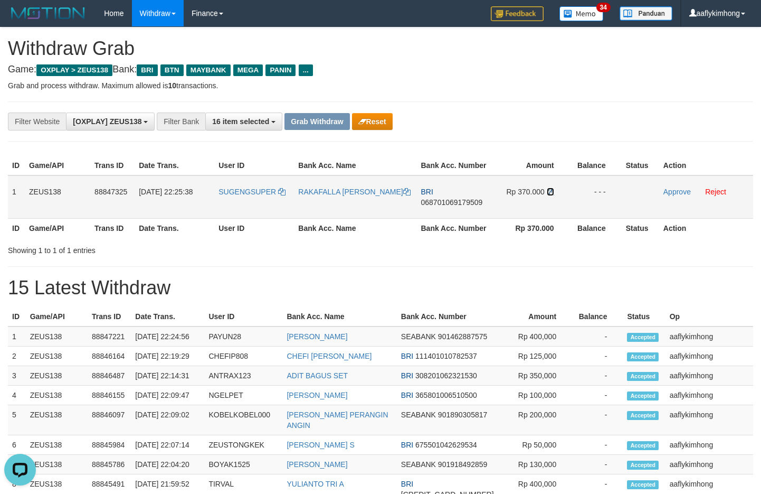
click at [551, 190] on icon at bounding box center [550, 191] width 7 height 7
click at [550, 191] on icon at bounding box center [550, 191] width 7 height 7
click at [509, 110] on div "**********" at bounding box center [381, 121] width 746 height 40
click at [675, 192] on link "Approve" at bounding box center [677, 191] width 27 height 8
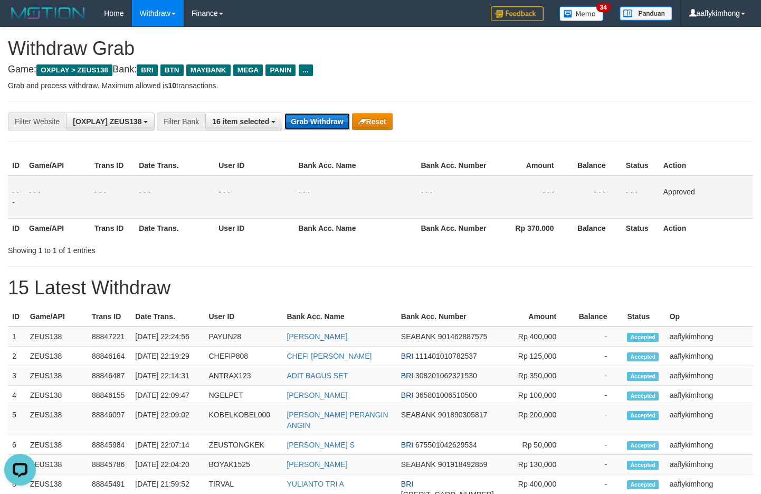
click at [319, 122] on button "Grab Withdraw" at bounding box center [317, 121] width 65 height 17
drag, startPoint x: 319, startPoint y: 122, endPoint x: 304, endPoint y: 124, distance: 15.4
click at [319, 122] on button "Grab Withdraw" at bounding box center [317, 121] width 65 height 17
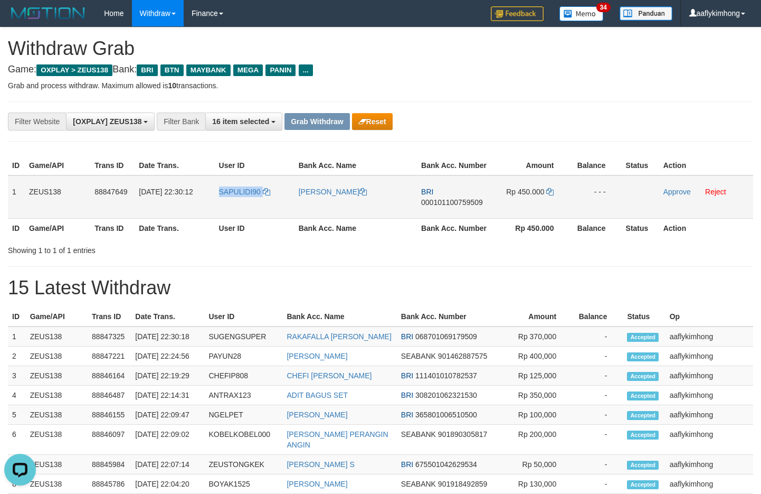
drag, startPoint x: 232, startPoint y: 202, endPoint x: 268, endPoint y: 201, distance: 35.4
click at [268, 201] on tr "1 ZEUS138 88847649 30/09/2025 22:30:12 SAPULIDI90 FEBRIYANO FRAN BRI 0001011007…" at bounding box center [381, 196] width 746 height 43
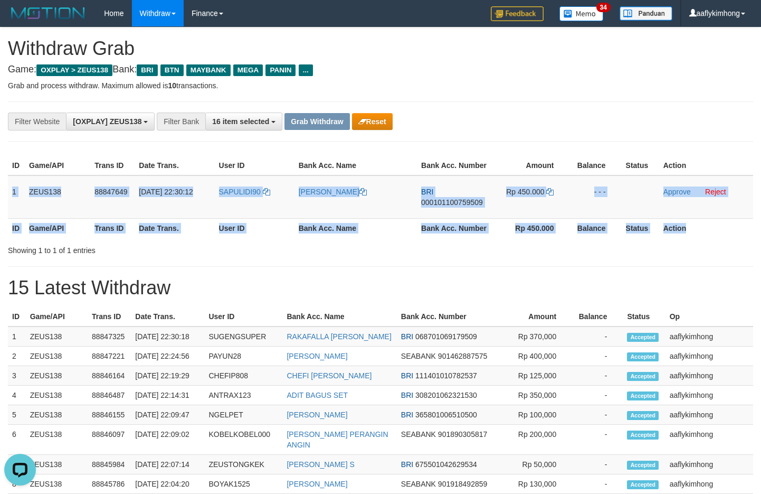
copy table "1 ZEUS138 88847649 30/09/2025 22:30:12 SAPULIDI90 FEBRIYANO FRAN BRI 0001011007…"
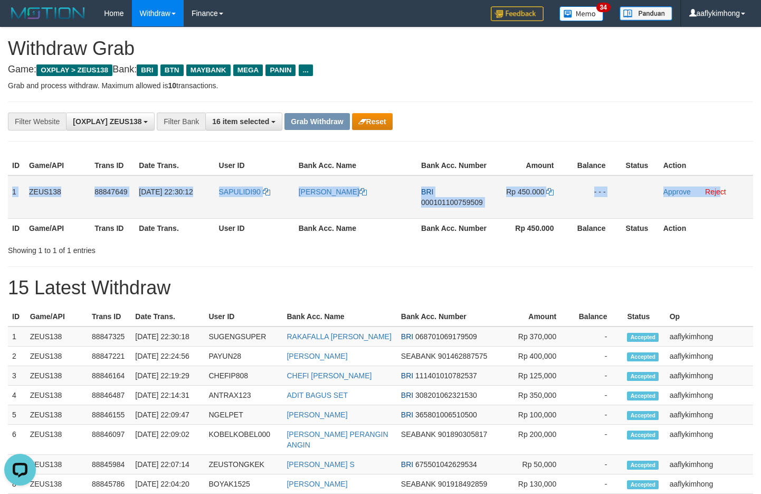
copy tr "1 ZEUS138 88847649 30/09/2025 22:30:12 SAPULIDI90 FEBRIYANO FRAN BRI 0001011007…"
drag, startPoint x: 11, startPoint y: 188, endPoint x: 723, endPoint y: 201, distance: 712.9
click at [723, 201] on tr "1 ZEUS138 88847649 30/09/2025 22:30:12 SAPULIDI90 FEBRIYANO FRAN BRI 0001011007…" at bounding box center [381, 196] width 746 height 43
copy tr "1 ZEUS138 88847649 30/09/2025 22:30:12 SAPULIDI90 FEBRIYANO FRAN BRI 0001011007…"
click at [431, 195] on span "BRI" at bounding box center [427, 191] width 12 height 8
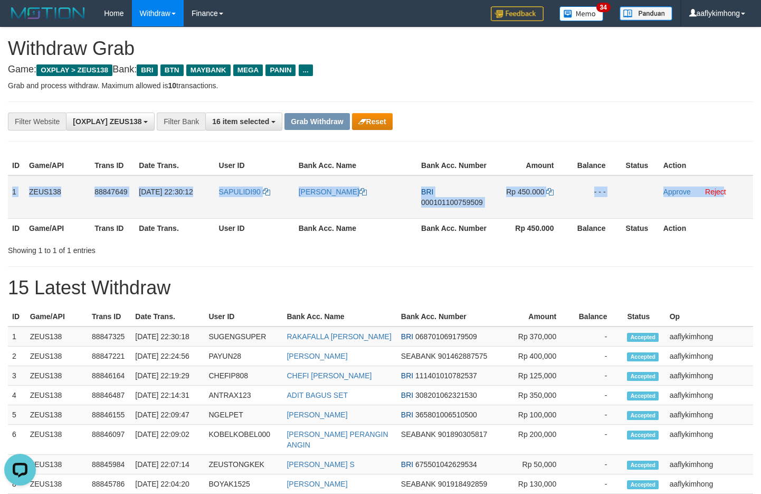
click at [440, 203] on span "000101100759509" at bounding box center [452, 202] width 62 height 8
copy tr "1 ZEUS138 88847649 30/09/2025 22:30:12 SAPULIDI90 FEBRIYANO FRAN BRI 0001011007…"
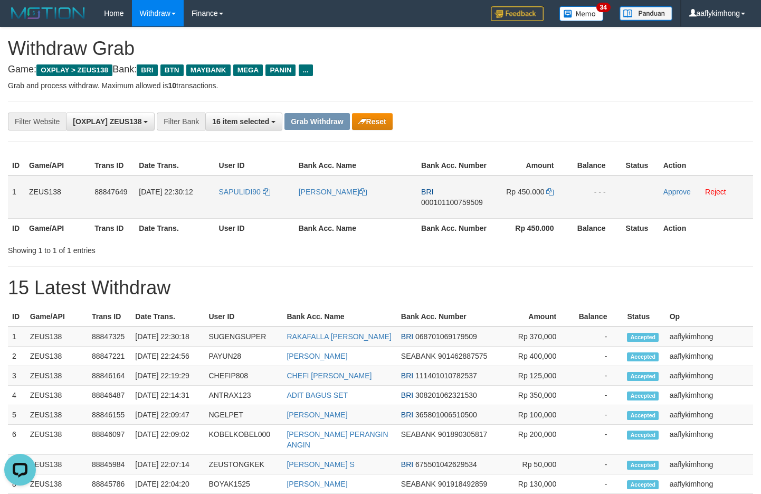
click at [440, 203] on span "000101100759509" at bounding box center [452, 202] width 62 height 8
click at [554, 184] on td "Rp 450.000" at bounding box center [531, 196] width 78 height 43
click at [552, 190] on icon at bounding box center [549, 191] width 7 height 7
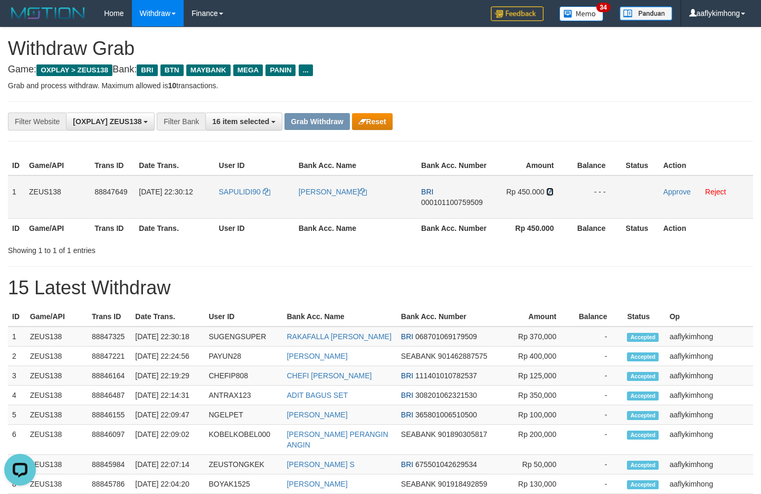
click at [552, 190] on icon at bounding box center [549, 191] width 7 height 7
click at [669, 188] on link "Approve" at bounding box center [677, 191] width 27 height 8
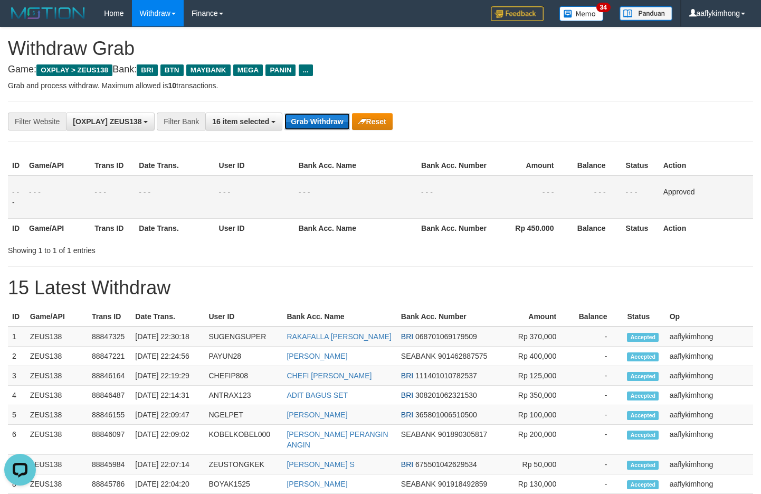
click at [326, 123] on button "Grab Withdraw" at bounding box center [317, 121] width 65 height 17
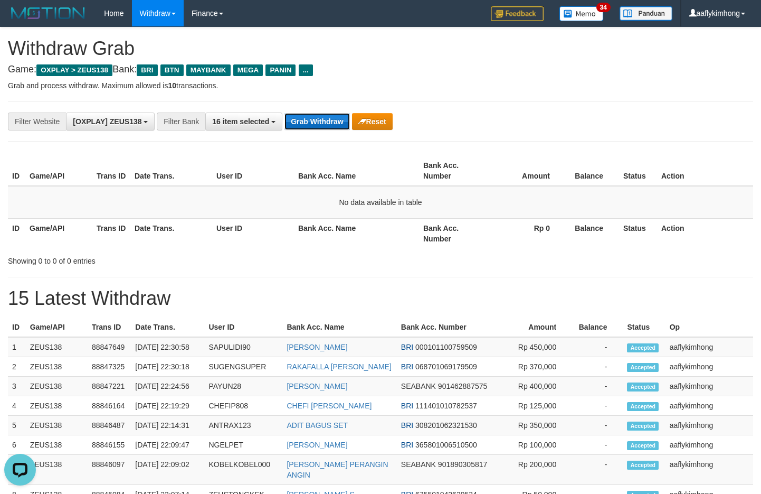
click at [307, 127] on button "Grab Withdraw" at bounding box center [317, 121] width 65 height 17
click at [307, 126] on button "Grab Withdraw" at bounding box center [317, 121] width 65 height 17
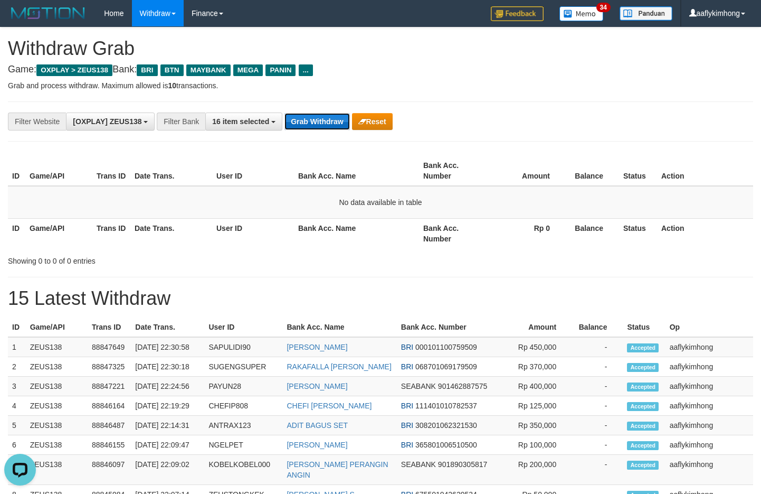
click at [307, 126] on button "Grab Withdraw" at bounding box center [317, 121] width 65 height 17
click at [307, 125] on button "Grab Withdraw" at bounding box center [317, 121] width 65 height 17
click at [319, 130] on div "**********" at bounding box center [381, 121] width 746 height 40
click at [318, 126] on button "Grab Withdraw" at bounding box center [317, 121] width 65 height 17
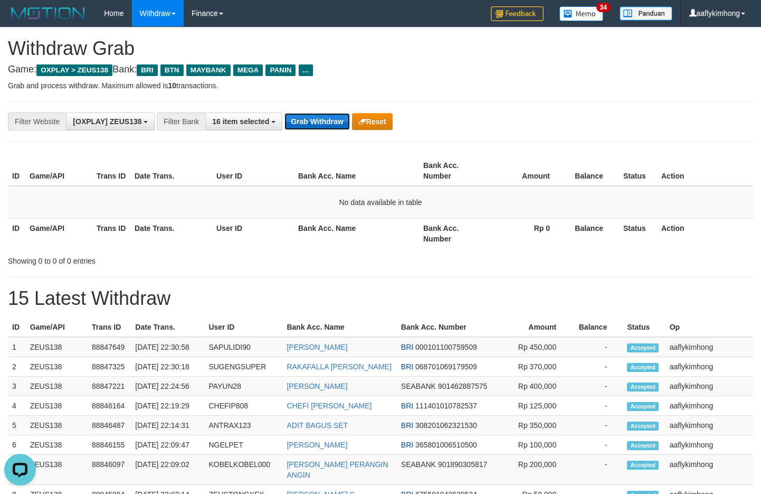
click at [318, 126] on button "Grab Withdraw" at bounding box center [317, 121] width 65 height 17
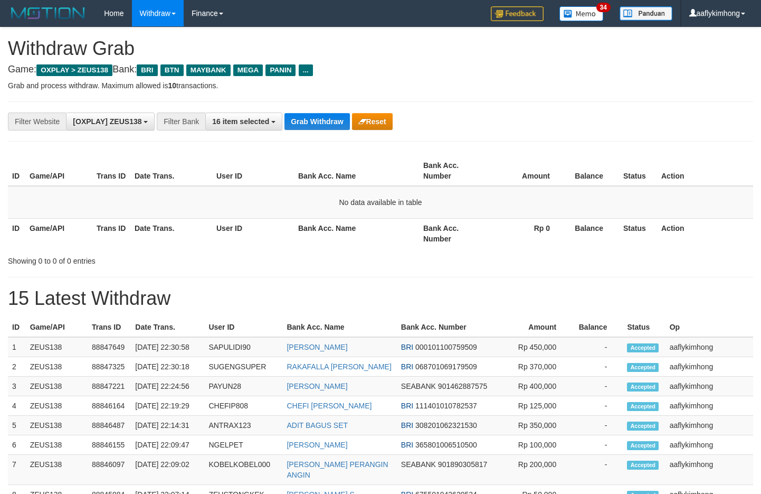
click at [318, 126] on button "Grab Withdraw" at bounding box center [317, 121] width 65 height 17
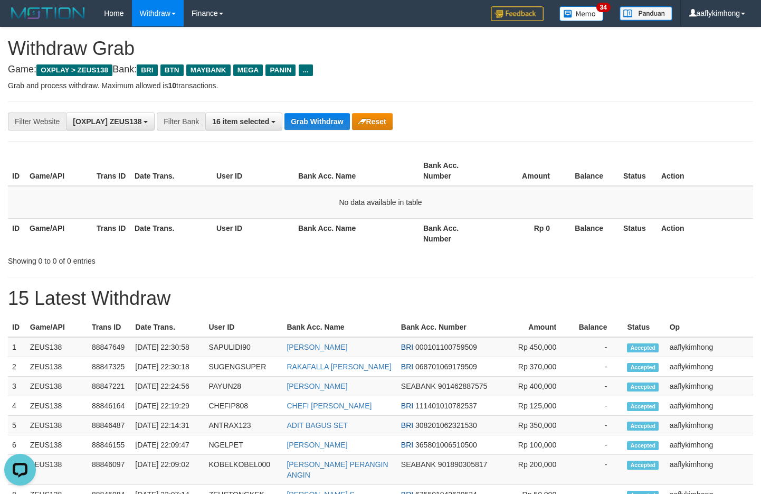
click at [318, 126] on button "Grab Withdraw" at bounding box center [317, 121] width 65 height 17
click at [318, 125] on button "Grab Withdraw" at bounding box center [317, 121] width 65 height 17
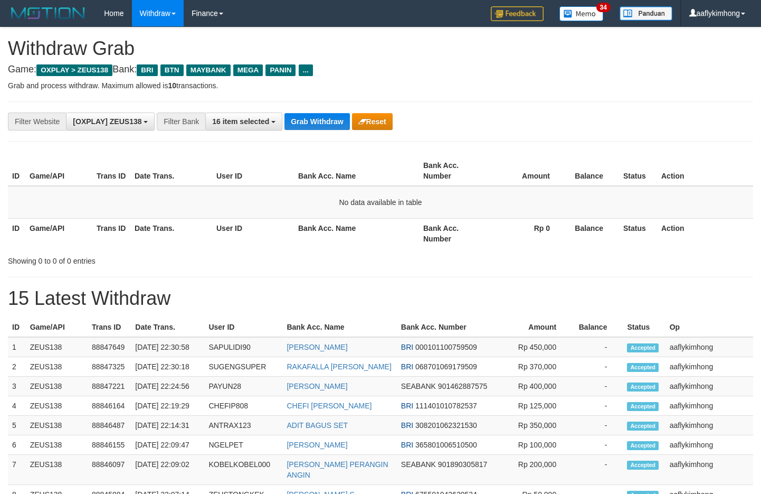
click at [318, 125] on button "Grab Withdraw" at bounding box center [317, 121] width 65 height 17
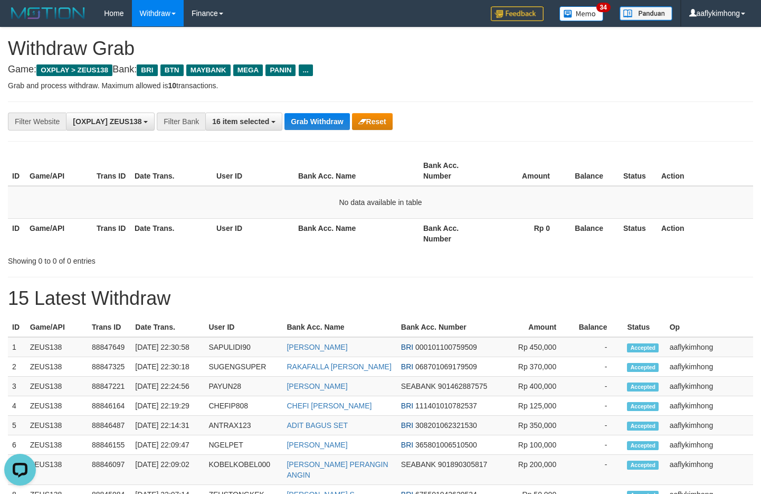
click at [318, 125] on button "Grab Withdraw" at bounding box center [317, 121] width 65 height 17
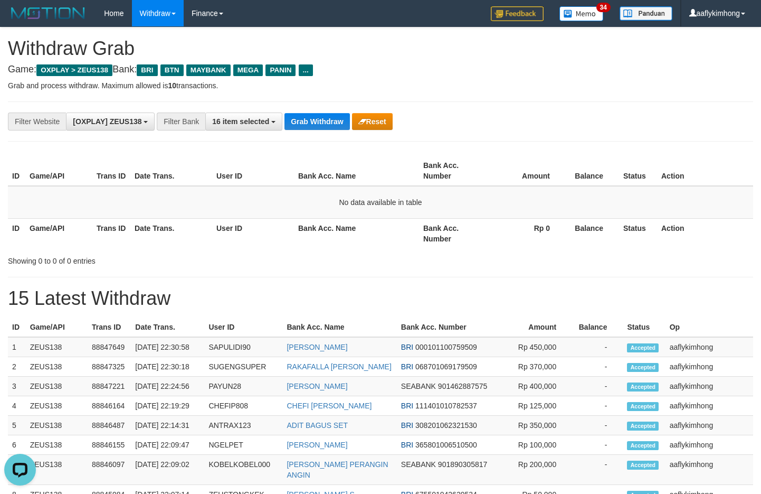
click at [318, 125] on button "Grab Withdraw" at bounding box center [317, 121] width 65 height 17
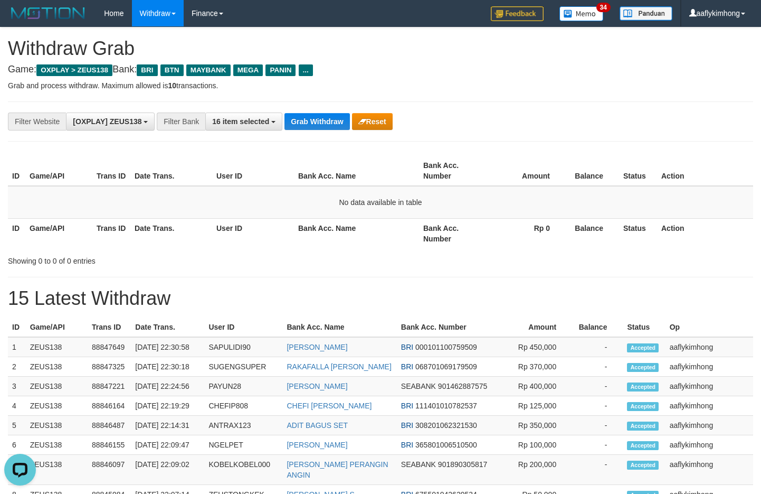
click at [318, 125] on button "Grab Withdraw" at bounding box center [317, 121] width 65 height 17
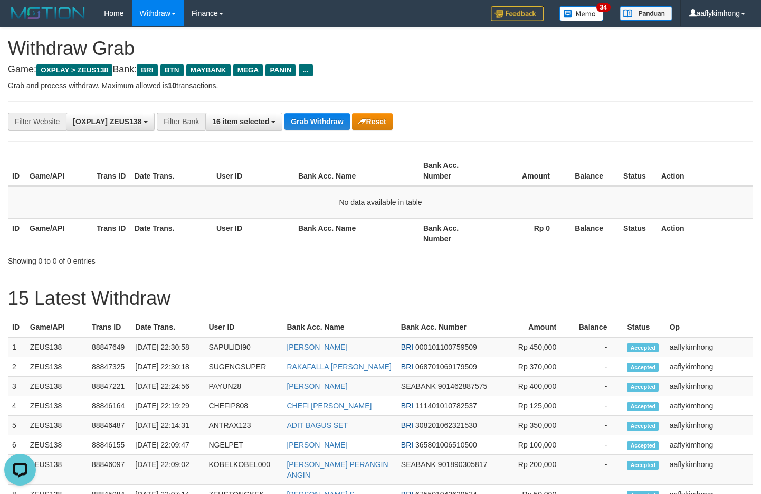
click at [318, 125] on button "Grab Withdraw" at bounding box center [317, 121] width 65 height 17
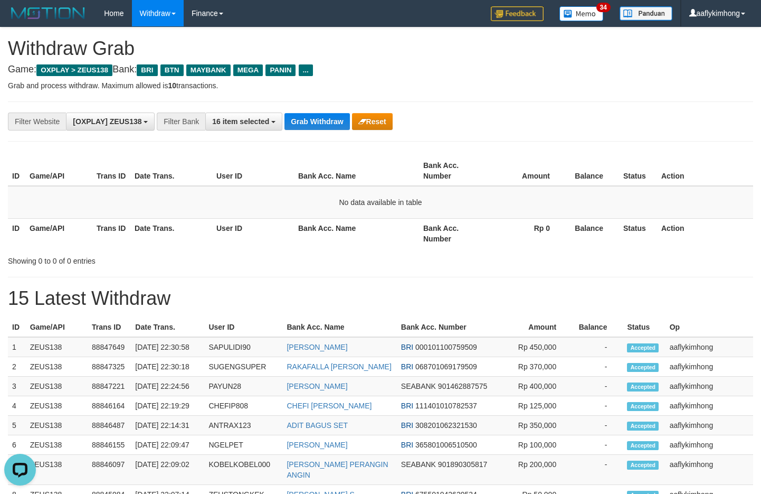
click at [318, 125] on button "Grab Withdraw" at bounding box center [317, 121] width 65 height 17
click at [308, 121] on button "Grab Withdraw" at bounding box center [317, 121] width 65 height 17
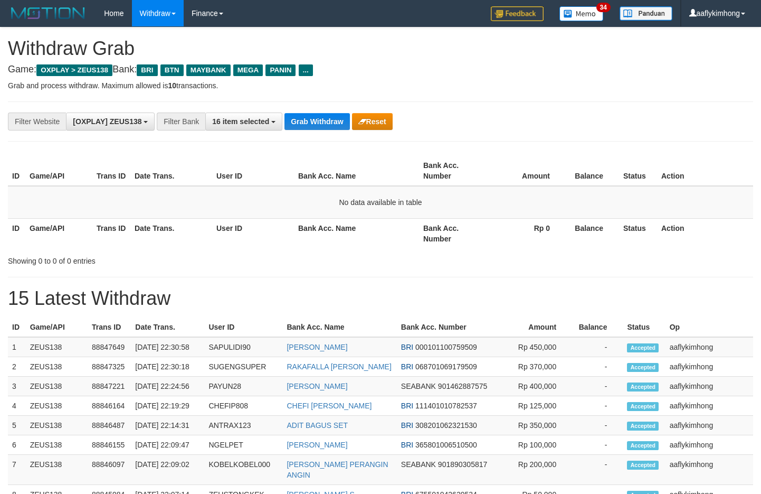
click at [292, 112] on div "**********" at bounding box center [317, 121] width 635 height 18
click at [345, 117] on button "Grab Withdraw" at bounding box center [317, 121] width 65 height 17
drag, startPoint x: 508, startPoint y: 150, endPoint x: 328, endPoint y: 148, distance: 180.0
click at [501, 151] on div "**********" at bounding box center [380, 465] width 761 height 877
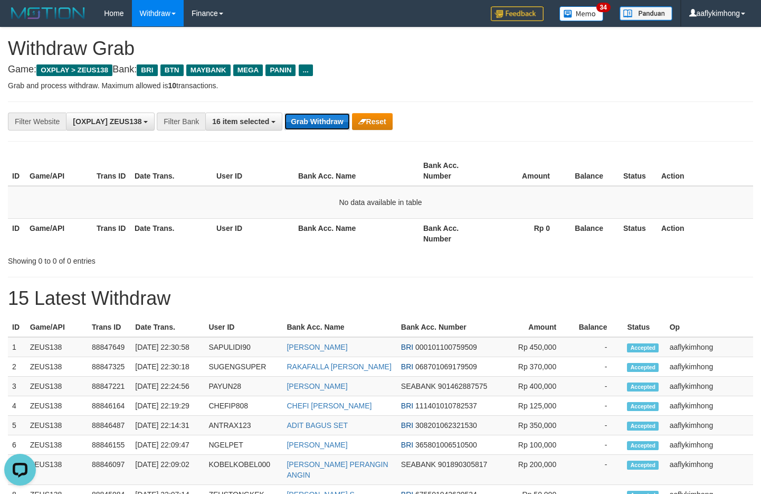
click at [314, 120] on button "Grab Withdraw" at bounding box center [317, 121] width 65 height 17
drag, startPoint x: 314, startPoint y: 120, endPoint x: 591, endPoint y: 146, distance: 277.9
click at [314, 119] on button "Grab Withdraw" at bounding box center [317, 121] width 65 height 17
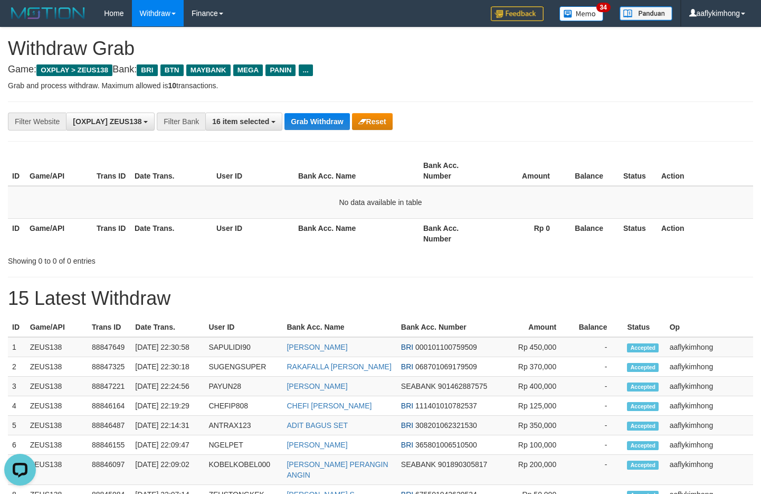
click at [334, 130] on div "**********" at bounding box center [317, 121] width 635 height 18
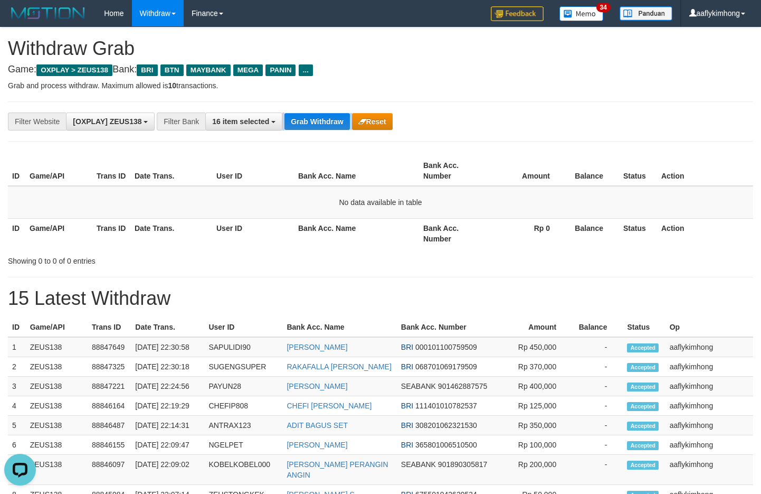
click at [334, 130] on div "**********" at bounding box center [317, 121] width 635 height 18
click at [333, 130] on div "**********" at bounding box center [317, 121] width 635 height 18
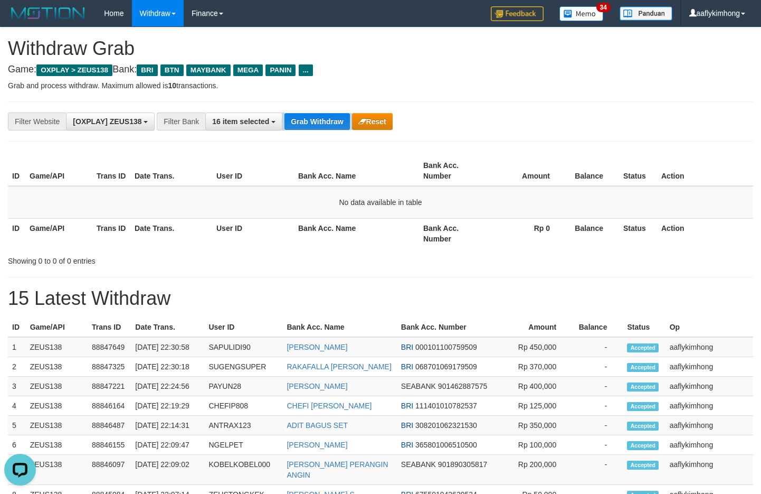
click at [333, 130] on div "**********" at bounding box center [317, 121] width 635 height 18
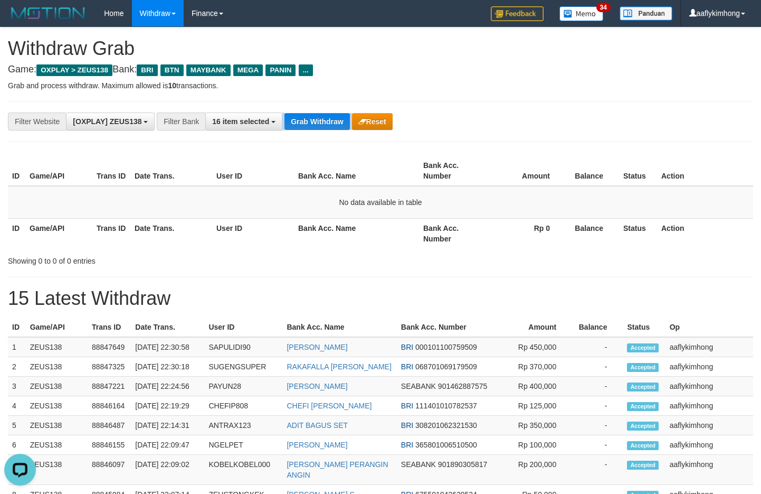
click at [333, 130] on div "**********" at bounding box center [317, 121] width 635 height 18
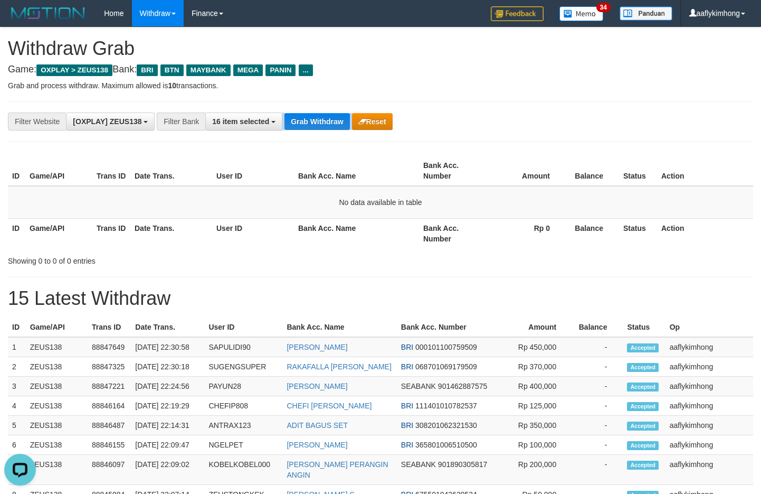
click at [333, 130] on div "**********" at bounding box center [317, 121] width 635 height 18
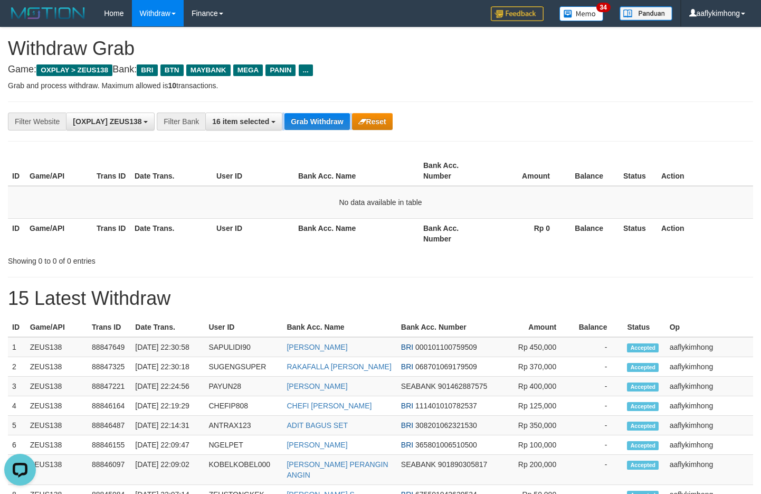
click at [328, 140] on div "**********" at bounding box center [381, 121] width 746 height 40
click at [324, 129] on button "Grab Withdraw" at bounding box center [317, 121] width 65 height 17
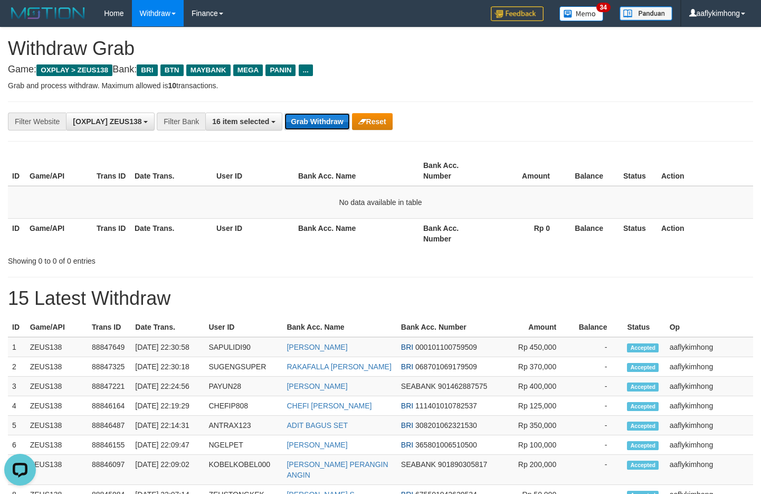
click at [324, 129] on button "Grab Withdraw" at bounding box center [317, 121] width 65 height 17
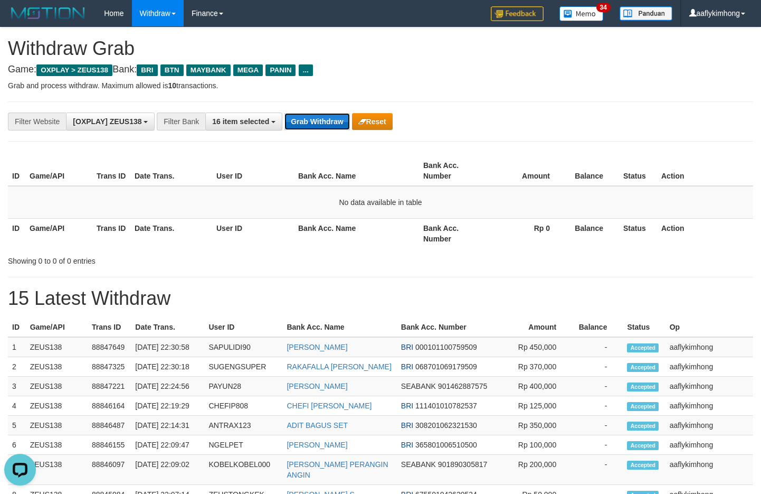
click at [324, 129] on button "Grab Withdraw" at bounding box center [317, 121] width 65 height 17
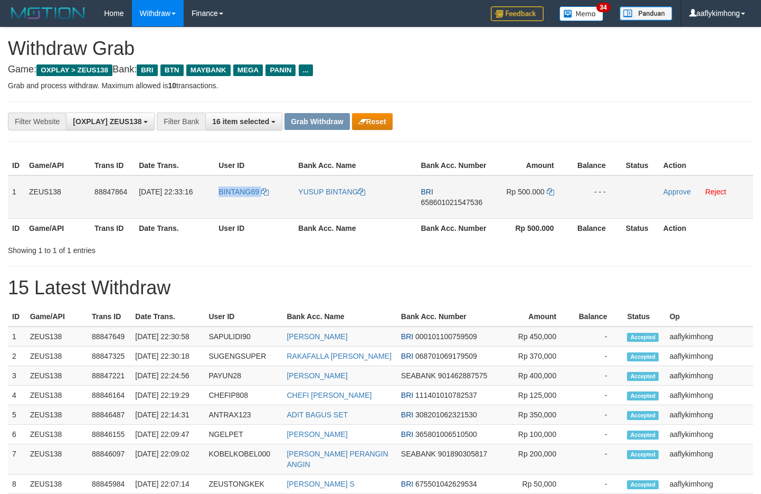
drag, startPoint x: 205, startPoint y: 210, endPoint x: 268, endPoint y: 207, distance: 63.4
click at [268, 207] on tr "1 ZEUS138 88847864 [DATE] 22:33:16 BINTANG69 YUSUP BINTANG BRI 658601021547536 …" at bounding box center [381, 196] width 746 height 43
copy tr "BINTANG69"
click at [15, 185] on td "1" at bounding box center [16, 196] width 17 height 43
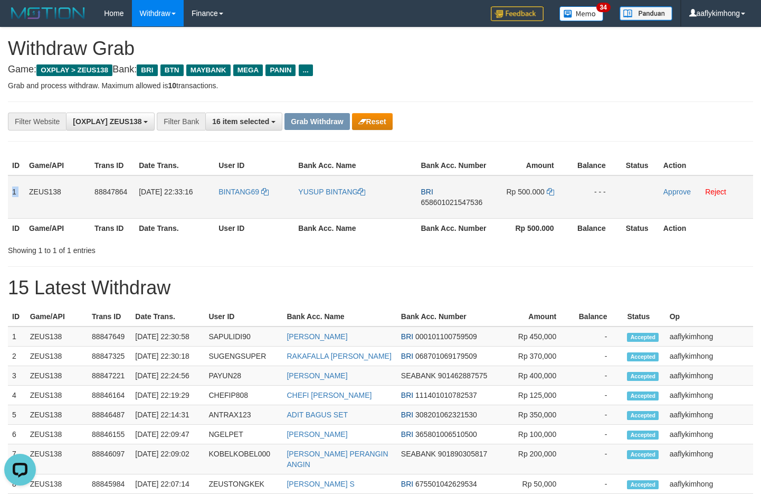
click at [15, 185] on td "1" at bounding box center [16, 196] width 17 height 43
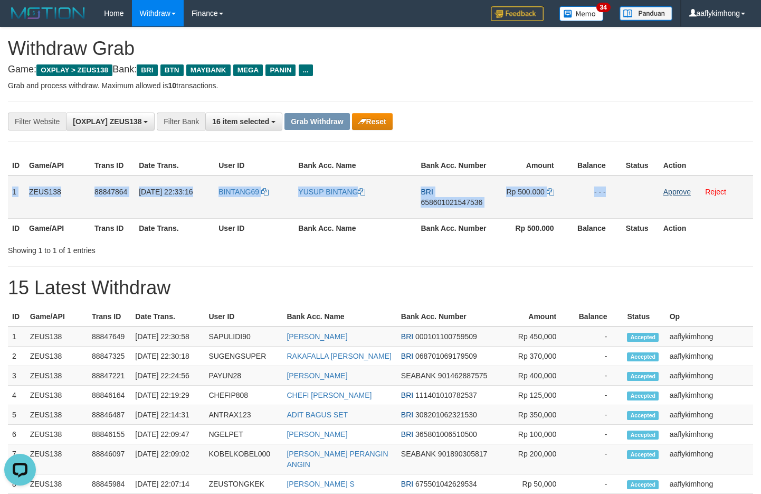
copy tr "1 ZEUS138 88847864 30/09/2025 22:33:16 BINTANG69 YUSUP BINTANG BRI 658601021547…"
drag, startPoint x: 15, startPoint y: 185, endPoint x: 746, endPoint y: 199, distance: 730.9
click at [709, 196] on tr "1 ZEUS138 88847864 30/09/2025 22:33:16 BINTANG69 YUSUP BINTANG BRI 658601021547…" at bounding box center [381, 196] width 746 height 43
copy table "1 ZEUS138 88847864 30/09/2025 22:33:16 BINTANG69 YUSUP BINTANG BRI 658601021547…"
click at [440, 201] on span "658601021547536" at bounding box center [452, 202] width 62 height 8
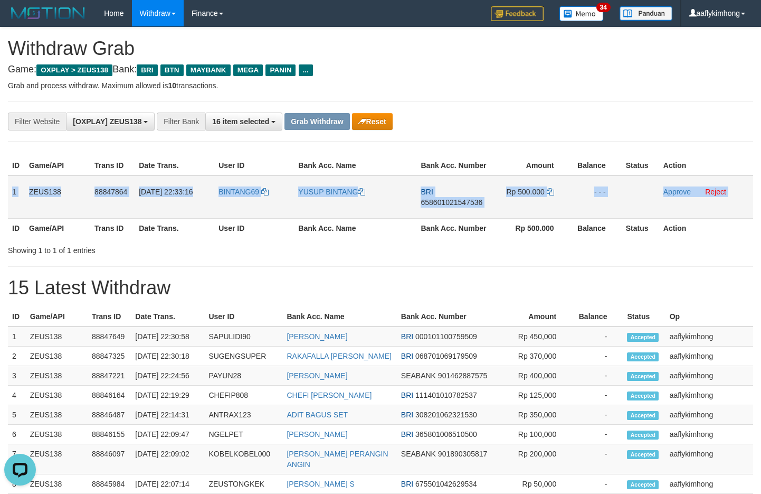
copy table "1 ZEUS138 88847864 30/09/2025 22:33:16 BINTANG69 YUSUP BINTANG BRI 658601021547…"
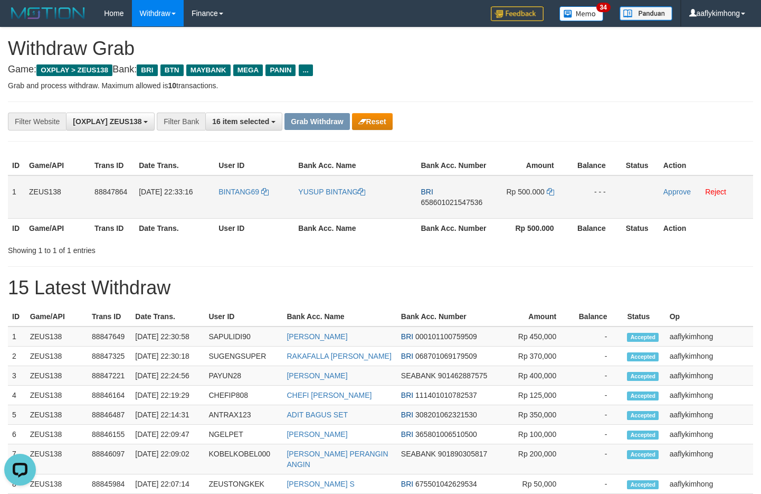
click at [440, 201] on span "658601021547536" at bounding box center [452, 202] width 62 height 8
click at [550, 188] on icon at bounding box center [550, 191] width 7 height 7
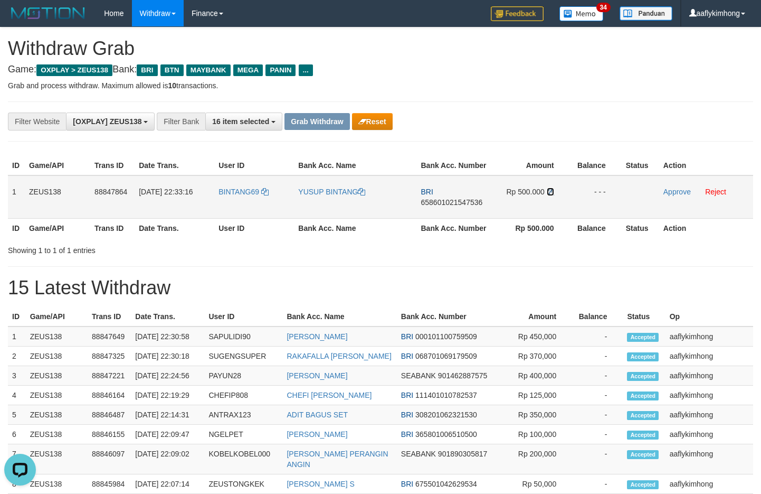
click at [550, 188] on icon at bounding box center [550, 191] width 7 height 7
click at [551, 189] on icon at bounding box center [550, 191] width 7 height 7
drag, startPoint x: 667, startPoint y: 188, endPoint x: 426, endPoint y: 109, distance: 254.6
click at [667, 188] on link "Approve" at bounding box center [677, 191] width 27 height 8
click at [337, 123] on button "Grab Withdraw" at bounding box center [317, 121] width 65 height 17
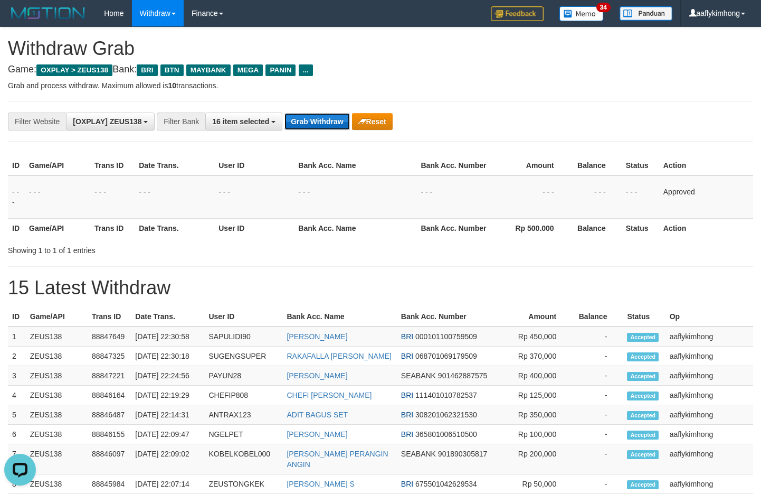
click at [337, 123] on button "Grab Withdraw" at bounding box center [317, 121] width 65 height 17
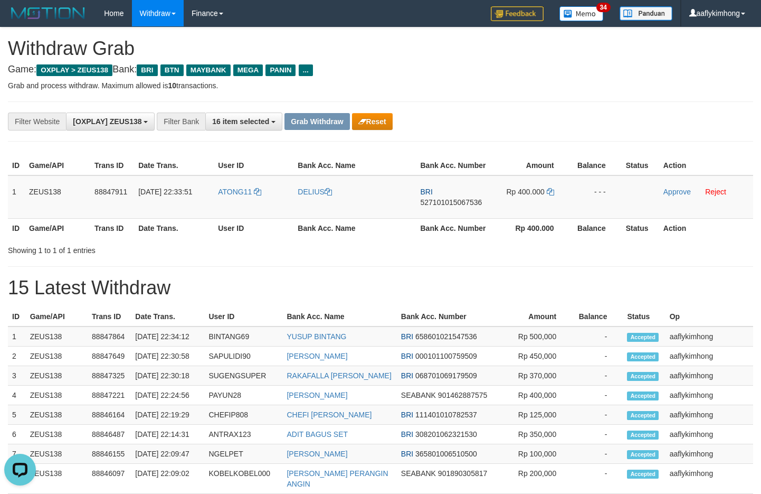
click at [392, 96] on div "**********" at bounding box center [380, 460] width 761 height 867
copy tr "ATONG"
copy tr "ATONG11"
drag, startPoint x: 212, startPoint y: 202, endPoint x: 253, endPoint y: 195, distance: 42.4
click at [253, 195] on tr "1 ZEUS138 88847911 30/09/2025 22:33:51 ATONG11 DELIUS BRI 527101015067536 Rp 40…" at bounding box center [381, 196] width 746 height 43
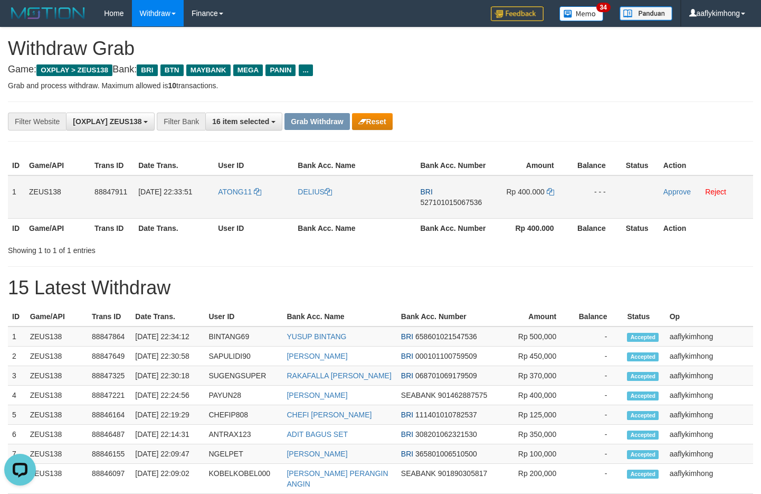
click at [13, 186] on td "1" at bounding box center [16, 196] width 17 height 43
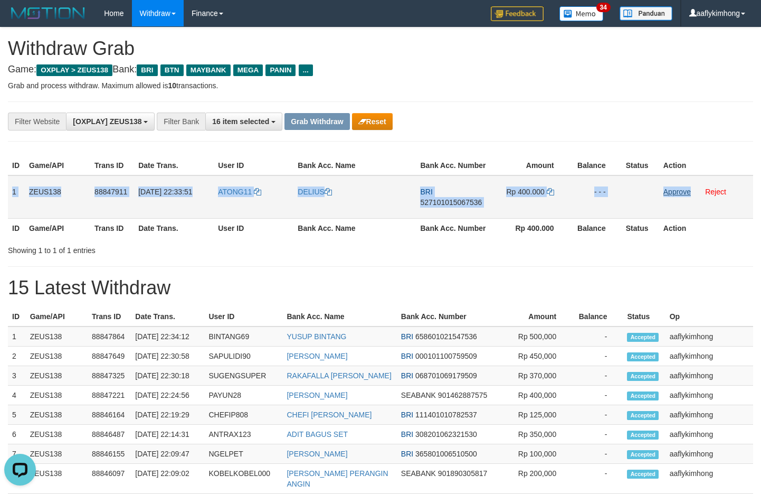
copy tr "1 ZEUS138 88847911 30/09/2025 22:33:51 ATONG11 DELIUS BRI 527101015067536 Rp 40…"
drag, startPoint x: 13, startPoint y: 186, endPoint x: 674, endPoint y: 195, distance: 661.1
click at [674, 195] on tr "1 ZEUS138 88847911 30/09/2025 22:33:51 ATONG11 DELIUS BRI 527101015067536 Rp 40…" at bounding box center [381, 196] width 746 height 43
click at [457, 201] on span "527101015067536" at bounding box center [451, 202] width 62 height 8
copy tr "1 ZEUS138 88847911 30/09/2025 22:33:51 ATONG11 DELIUS BRI 527101015067536 Rp 40…"
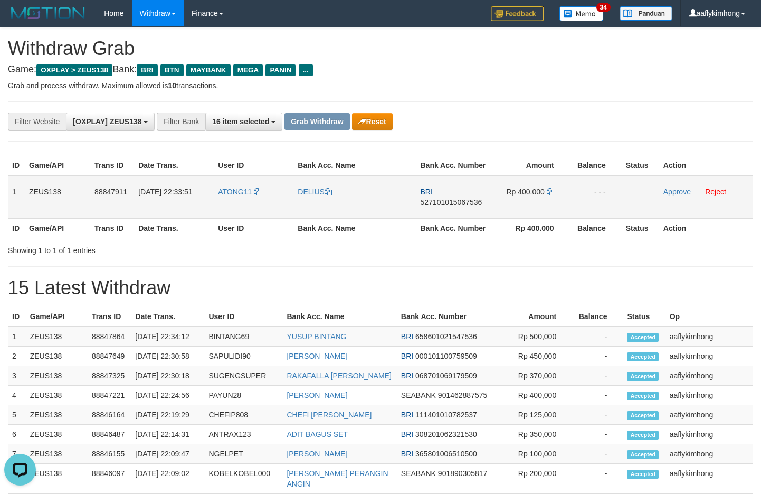
click at [457, 201] on span "527101015067536" at bounding box center [451, 202] width 62 height 8
click at [552, 180] on td "Rp 400.000" at bounding box center [531, 196] width 78 height 43
click at [550, 188] on icon at bounding box center [550, 191] width 7 height 7
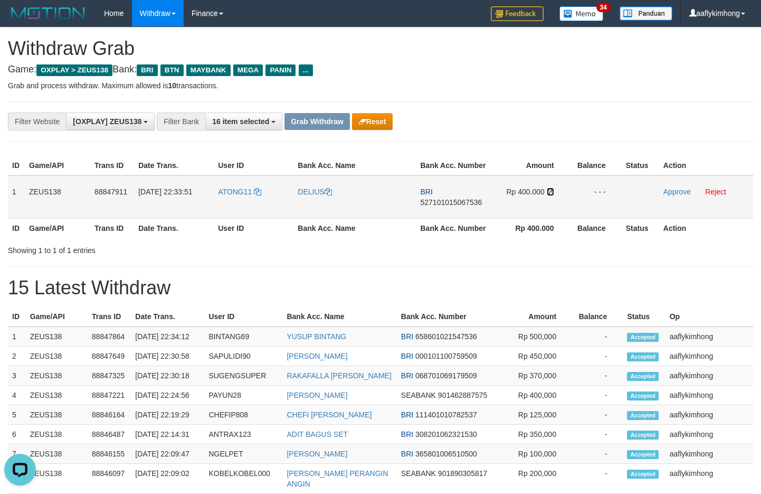
click at [550, 188] on icon at bounding box center [550, 191] width 7 height 7
click at [532, 81] on p "Grab and process withdraw. Maximum allowed is 10 transactions." at bounding box center [381, 85] width 746 height 11
click at [673, 192] on link "Approve" at bounding box center [677, 191] width 27 height 8
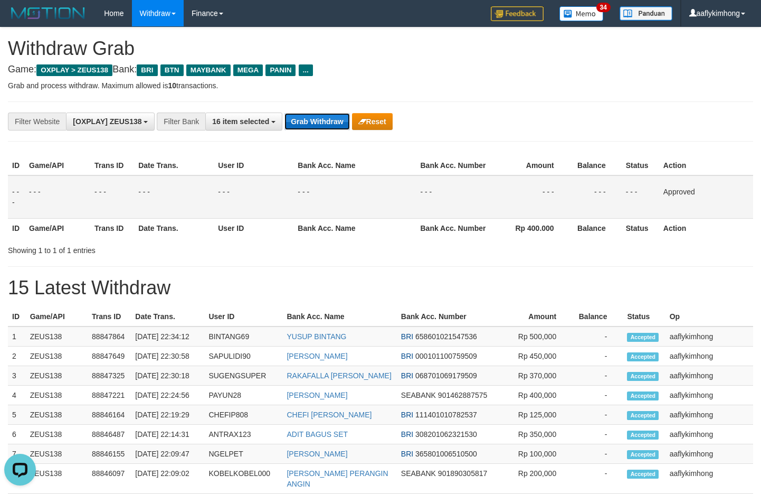
click at [304, 123] on button "Grab Withdraw" at bounding box center [317, 121] width 65 height 17
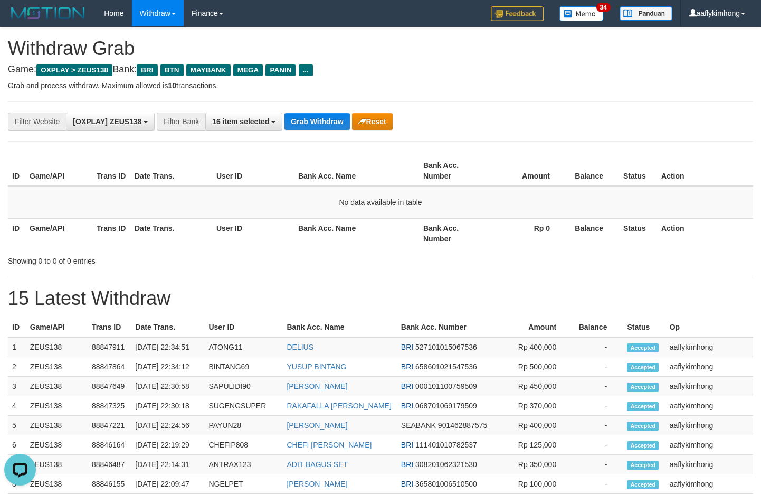
drag, startPoint x: 291, startPoint y: 135, endPoint x: 302, endPoint y: 127, distance: 13.3
click at [291, 135] on div "**********" at bounding box center [381, 121] width 746 height 40
click at [306, 124] on button "Grab Withdraw" at bounding box center [317, 121] width 65 height 17
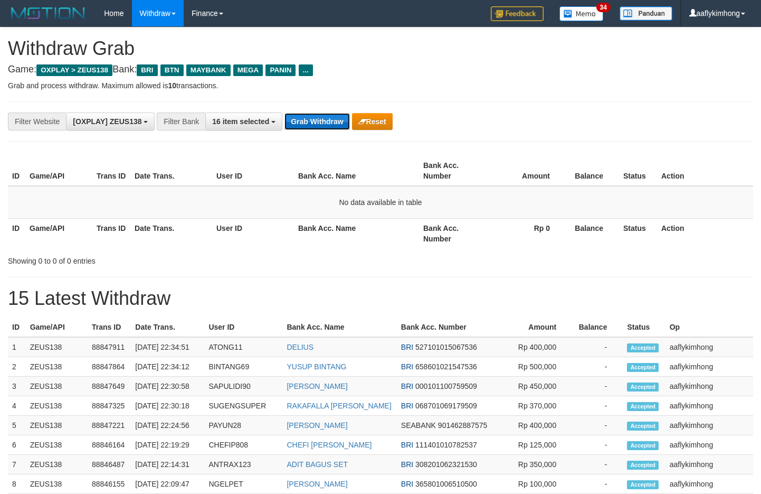
click at [339, 119] on button "Grab Withdraw" at bounding box center [317, 121] width 65 height 17
click at [304, 119] on button "Grab Withdraw" at bounding box center [317, 121] width 65 height 17
click at [304, 117] on button "Grab Withdraw" at bounding box center [317, 121] width 65 height 17
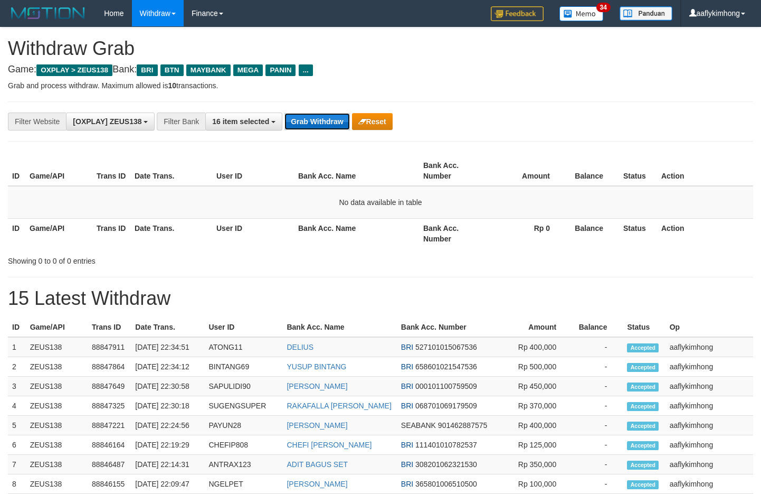
click at [304, 117] on button "Grab Withdraw" at bounding box center [317, 121] width 65 height 17
click at [308, 121] on button "Grab Withdraw" at bounding box center [317, 121] width 65 height 17
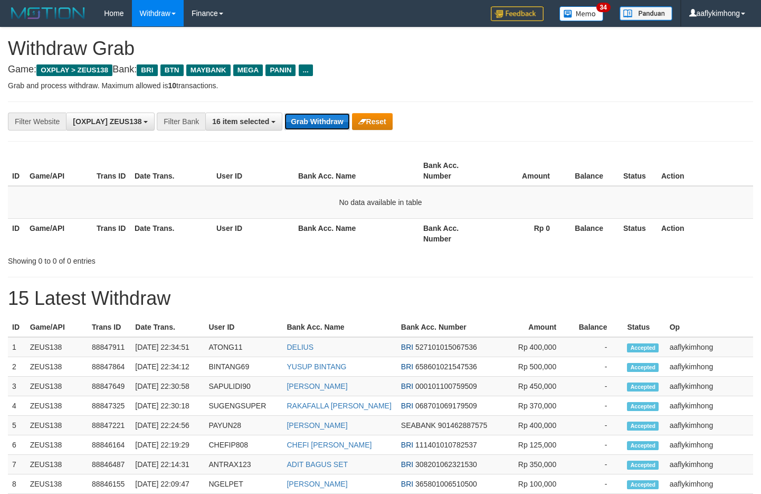
click at [331, 124] on button "Grab Withdraw" at bounding box center [317, 121] width 65 height 17
click at [323, 125] on button "Grab Withdraw" at bounding box center [317, 121] width 65 height 17
click at [323, 124] on button "Grab Withdraw" at bounding box center [317, 121] width 65 height 17
click at [312, 120] on button "Grab Withdraw" at bounding box center [317, 121] width 65 height 17
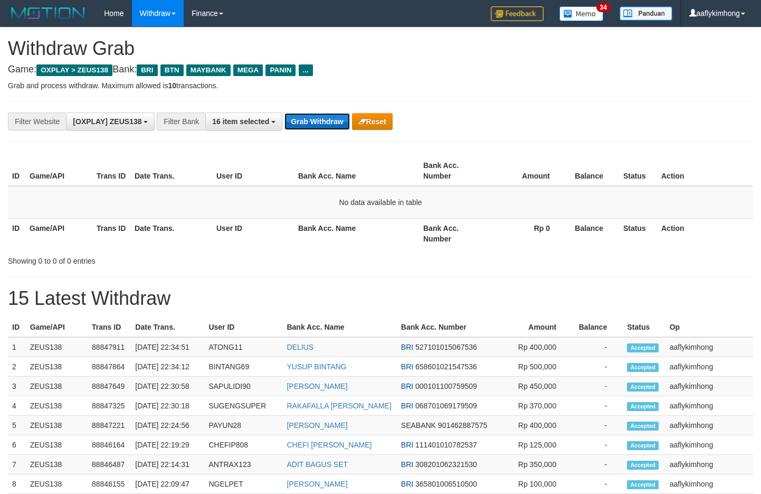
click at [312, 120] on button "Grab Withdraw" at bounding box center [317, 121] width 65 height 17
click at [310, 120] on button "Grab Withdraw" at bounding box center [317, 121] width 65 height 17
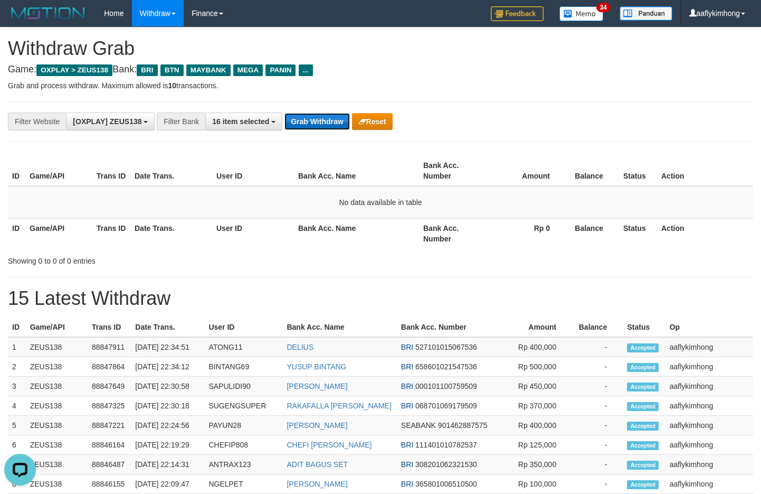
click at [310, 120] on button "Grab Withdraw" at bounding box center [317, 121] width 65 height 17
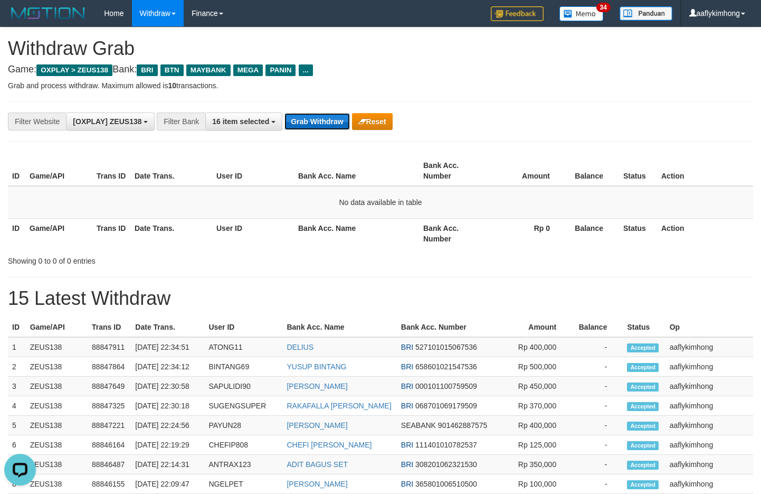
click at [310, 120] on button "Grab Withdraw" at bounding box center [317, 121] width 65 height 17
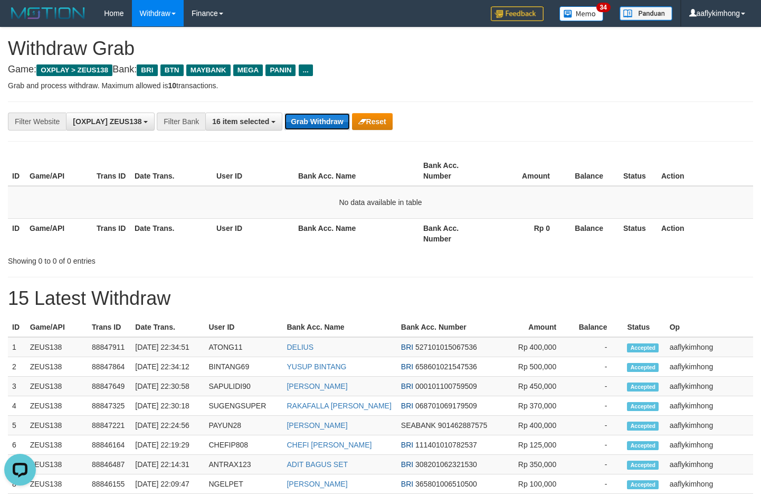
click at [310, 120] on button "Grab Withdraw" at bounding box center [317, 121] width 65 height 17
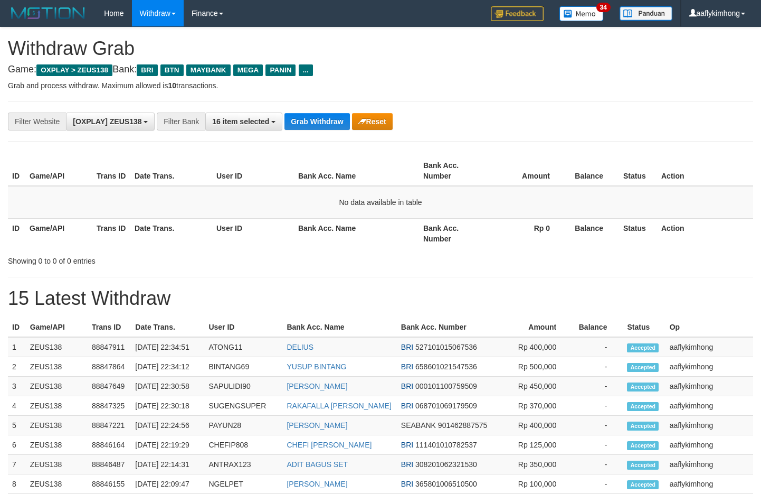
click at [310, 120] on button "Grab Withdraw" at bounding box center [317, 121] width 65 height 17
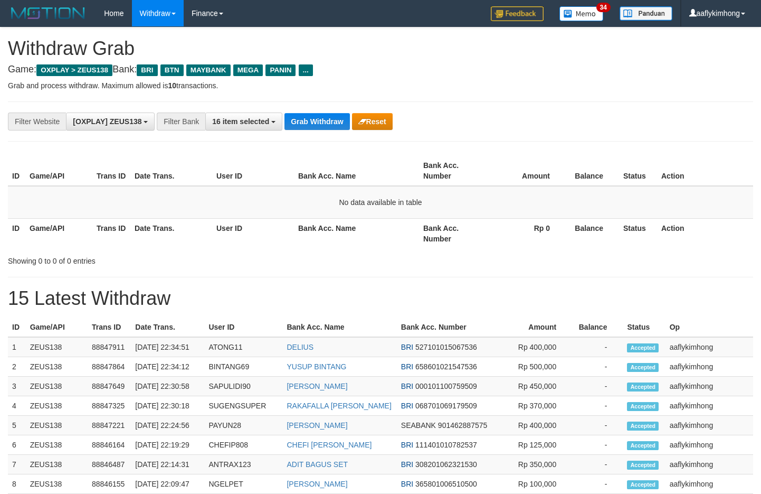
click at [310, 120] on button "Grab Withdraw" at bounding box center [317, 121] width 65 height 17
click at [334, 131] on div "**********" at bounding box center [381, 121] width 746 height 40
click at [331, 126] on button "Grab Withdraw" at bounding box center [317, 121] width 65 height 17
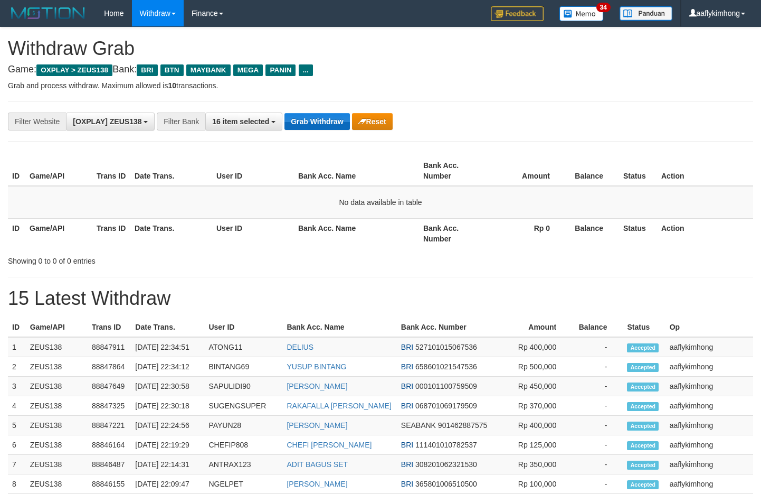
drag, startPoint x: 336, startPoint y: 112, endPoint x: 332, endPoint y: 115, distance: 5.4
click at [334, 114] on div "**********" at bounding box center [317, 121] width 635 height 18
click at [324, 118] on button "Grab Withdraw" at bounding box center [317, 121] width 65 height 17
click at [322, 118] on button "Grab Withdraw" at bounding box center [317, 121] width 65 height 17
click at [326, 117] on button "Grab Withdraw" at bounding box center [317, 121] width 65 height 17
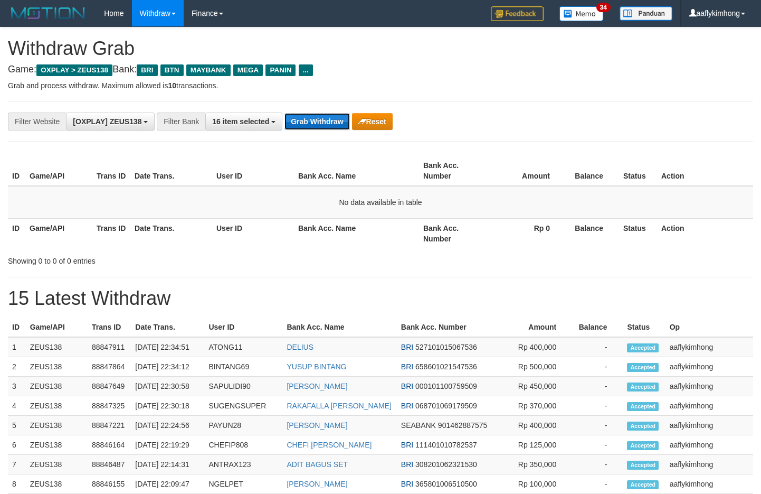
click at [311, 122] on button "Grab Withdraw" at bounding box center [317, 121] width 65 height 17
click at [322, 117] on button "Grab Withdraw" at bounding box center [317, 121] width 65 height 17
drag, startPoint x: 322, startPoint y: 117, endPoint x: 648, endPoint y: 99, distance: 326.3
click at [326, 117] on button "Grab Withdraw" at bounding box center [317, 121] width 65 height 17
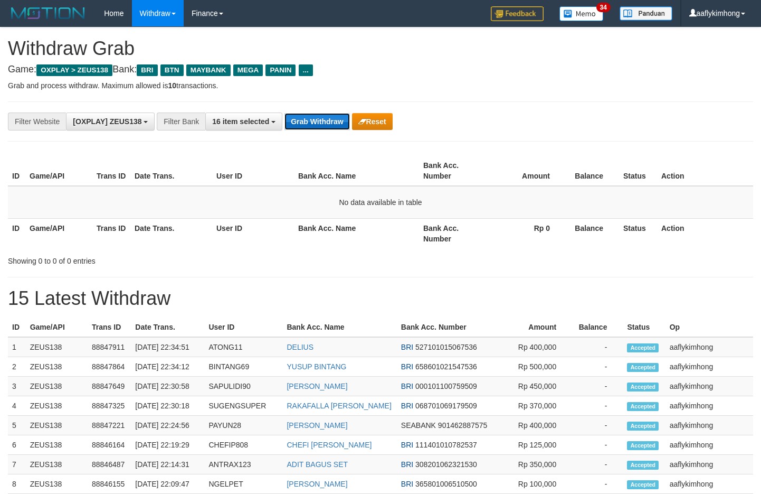
click at [333, 124] on button "Grab Withdraw" at bounding box center [317, 121] width 65 height 17
drag, startPoint x: 333, startPoint y: 124, endPoint x: 385, endPoint y: 105, distance: 54.9
click at [335, 122] on button "Grab Withdraw" at bounding box center [317, 121] width 65 height 17
click at [295, 126] on button "Grab Withdraw" at bounding box center [317, 121] width 65 height 17
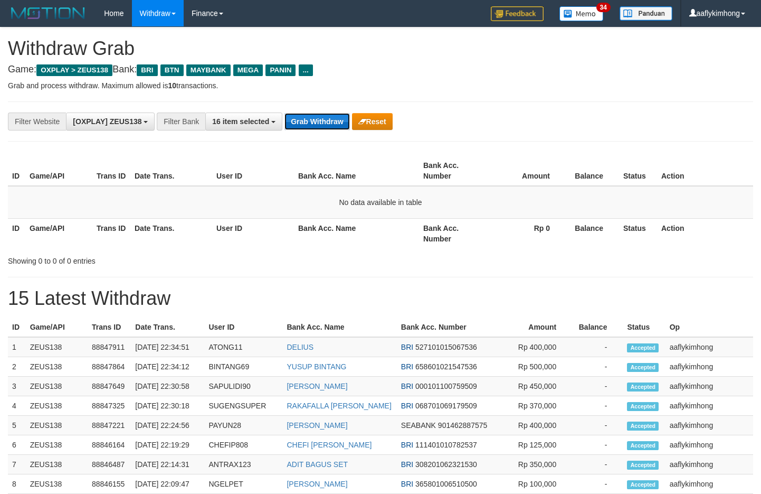
click at [316, 127] on button "Grab Withdraw" at bounding box center [317, 121] width 65 height 17
click at [345, 124] on button "Grab Withdraw" at bounding box center [317, 121] width 65 height 17
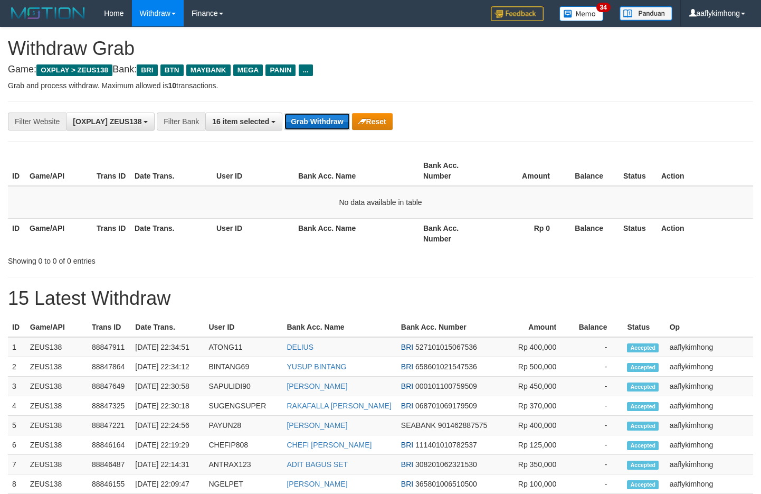
click at [297, 117] on button "Grab Withdraw" at bounding box center [317, 121] width 65 height 17
drag, startPoint x: 0, startPoint y: 0, endPoint x: 316, endPoint y: 116, distance: 336.4
click at [314, 116] on button "Grab Withdraw" at bounding box center [317, 121] width 65 height 17
click at [300, 117] on button "Grab Withdraw" at bounding box center [317, 121] width 65 height 17
click at [332, 129] on button "Grab Withdraw" at bounding box center [317, 121] width 65 height 17
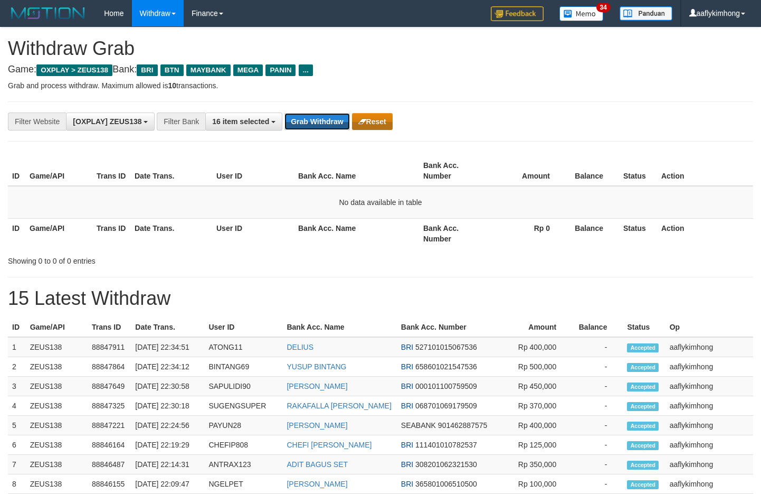
drag, startPoint x: 332, startPoint y: 129, endPoint x: 354, endPoint y: 122, distance: 23.4
click at [333, 129] on button "Grab Withdraw" at bounding box center [317, 121] width 65 height 17
click at [310, 126] on button "Grab Withdraw" at bounding box center [317, 121] width 65 height 17
click at [313, 119] on button "Grab Withdraw" at bounding box center [317, 121] width 65 height 17
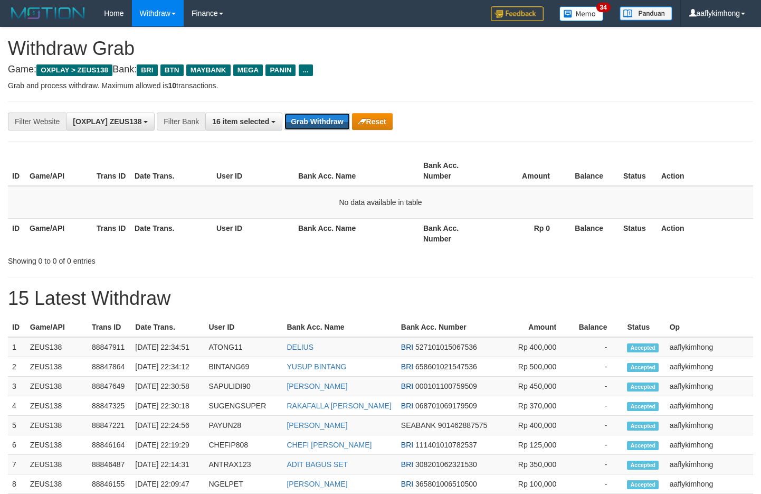
drag, startPoint x: 0, startPoint y: 0, endPoint x: 345, endPoint y: 132, distance: 369.2
click at [330, 129] on button "Grab Withdraw" at bounding box center [317, 121] width 65 height 17
click at [318, 133] on div "**********" at bounding box center [381, 121] width 746 height 40
click at [318, 128] on button "Grab Withdraw" at bounding box center [317, 121] width 65 height 17
drag, startPoint x: 318, startPoint y: 128, endPoint x: 759, endPoint y: 144, distance: 441.2
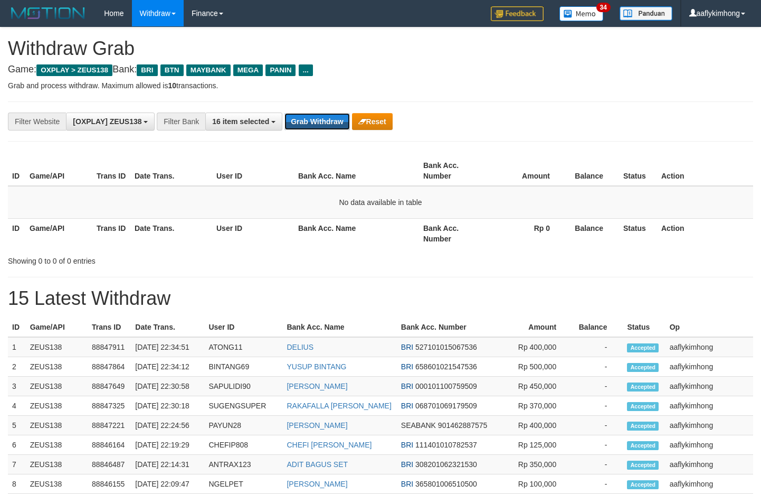
click at [320, 128] on button "Grab Withdraw" at bounding box center [317, 121] width 65 height 17
drag, startPoint x: 513, startPoint y: 108, endPoint x: 499, endPoint y: 111, distance: 14.0
click at [507, 109] on div "**********" at bounding box center [381, 121] width 746 height 40
click at [323, 118] on button "Grab Withdraw" at bounding box center [317, 121] width 65 height 17
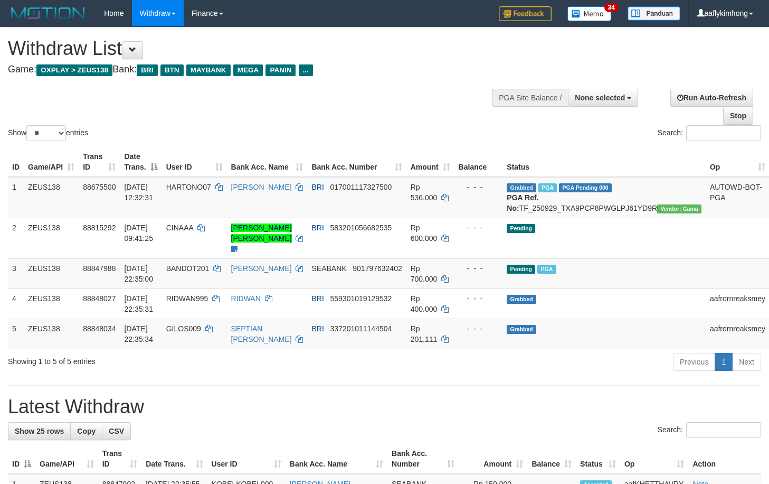
select select
select select "**"
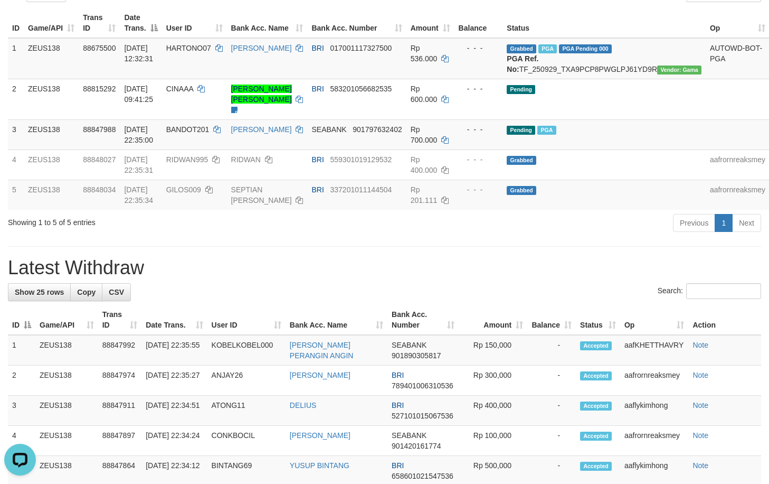
drag, startPoint x: 366, startPoint y: 260, endPoint x: 165, endPoint y: 246, distance: 201.7
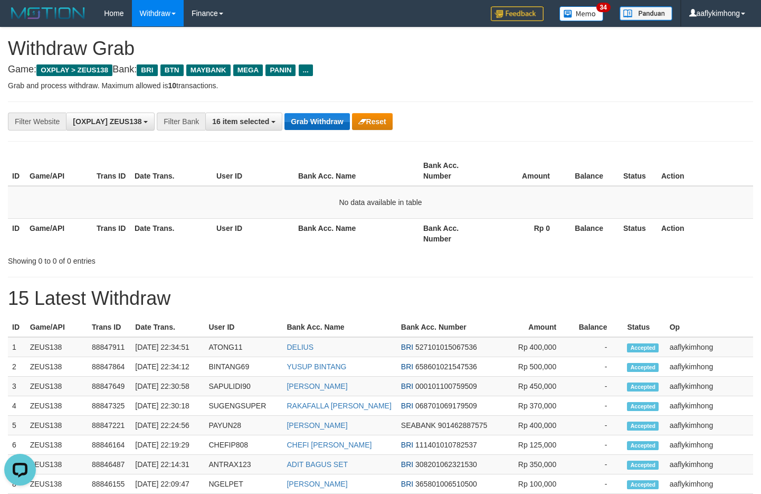
drag, startPoint x: 323, startPoint y: 106, endPoint x: 317, endPoint y: 115, distance: 10.3
click at [322, 107] on div "**********" at bounding box center [381, 121] width 746 height 40
click at [312, 119] on button "Grab Withdraw" at bounding box center [317, 121] width 65 height 17
drag, startPoint x: 299, startPoint y: 139, endPoint x: 316, endPoint y: 116, distance: 28.4
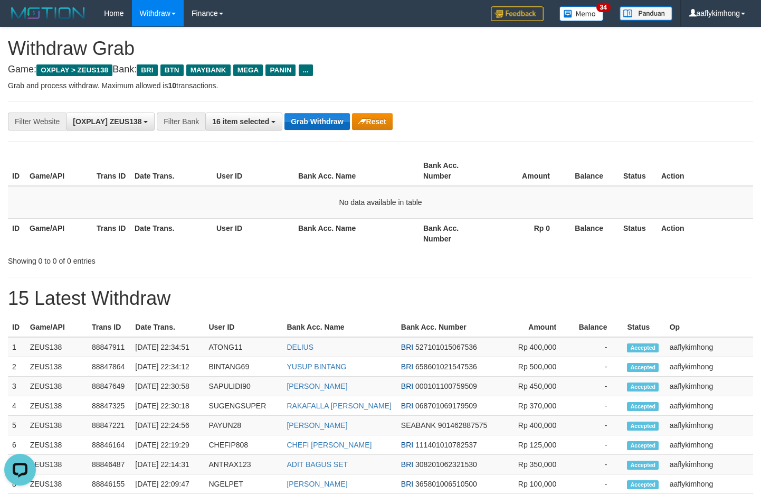
click at [299, 138] on div "**********" at bounding box center [381, 121] width 746 height 40
click at [316, 116] on button "Grab Withdraw" at bounding box center [317, 121] width 65 height 17
click at [315, 116] on button "Grab Withdraw" at bounding box center [317, 121] width 65 height 17
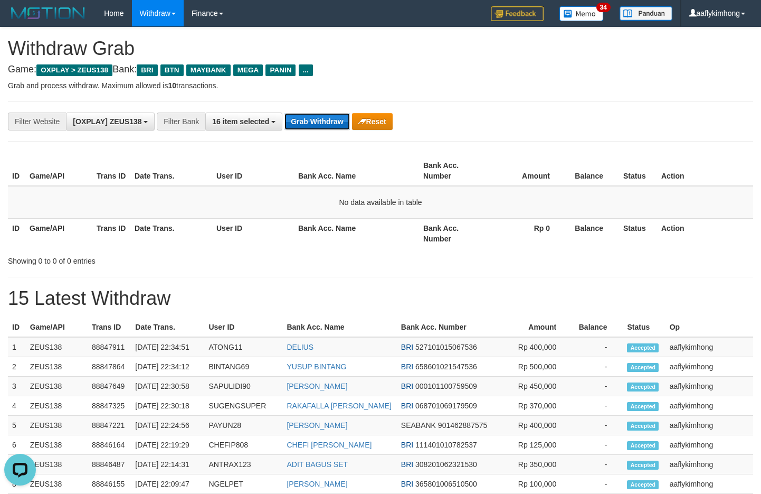
click at [315, 116] on button "Grab Withdraw" at bounding box center [317, 121] width 65 height 17
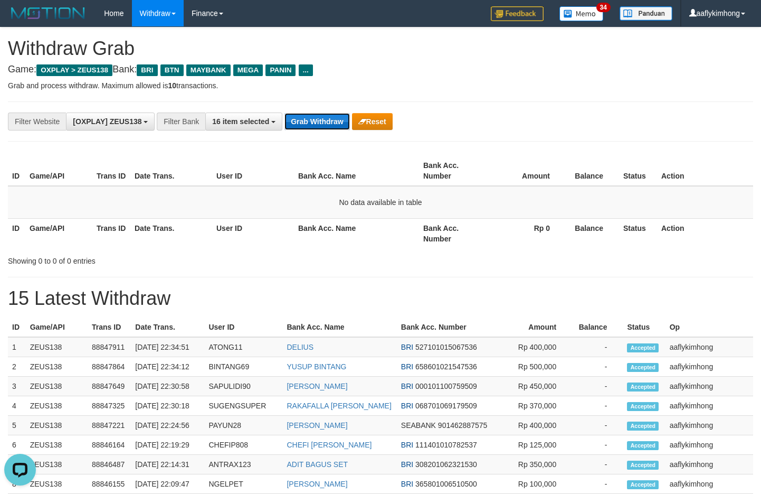
click at [315, 116] on button "Grab Withdraw" at bounding box center [317, 121] width 65 height 17
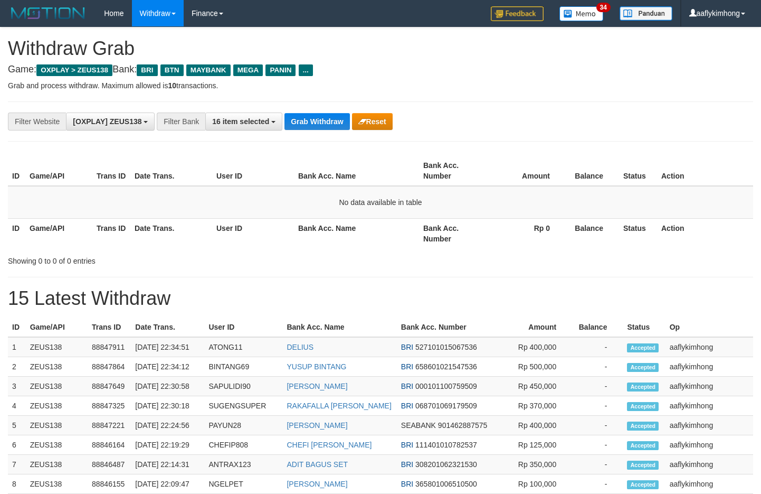
click at [315, 116] on button "Grab Withdraw" at bounding box center [317, 121] width 65 height 17
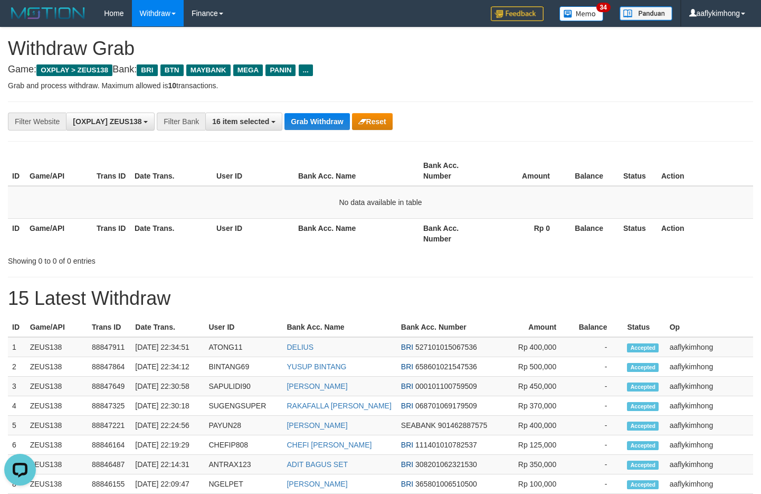
click at [315, 116] on button "Grab Withdraw" at bounding box center [317, 121] width 65 height 17
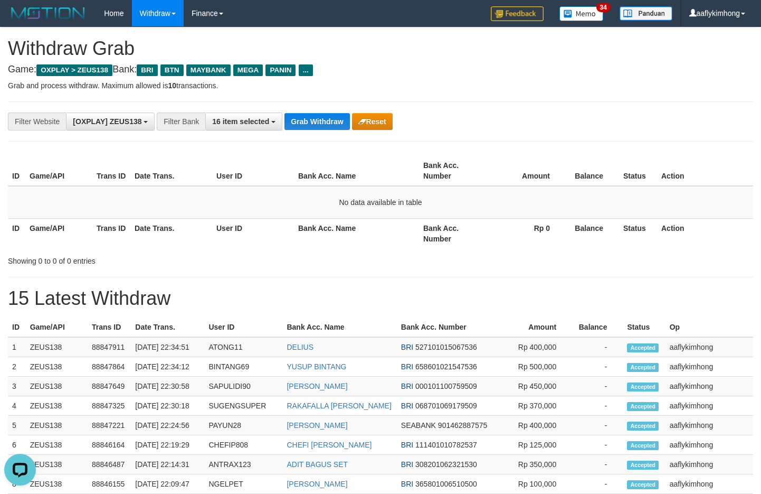
click at [315, 116] on button "Grab Withdraw" at bounding box center [317, 121] width 65 height 17
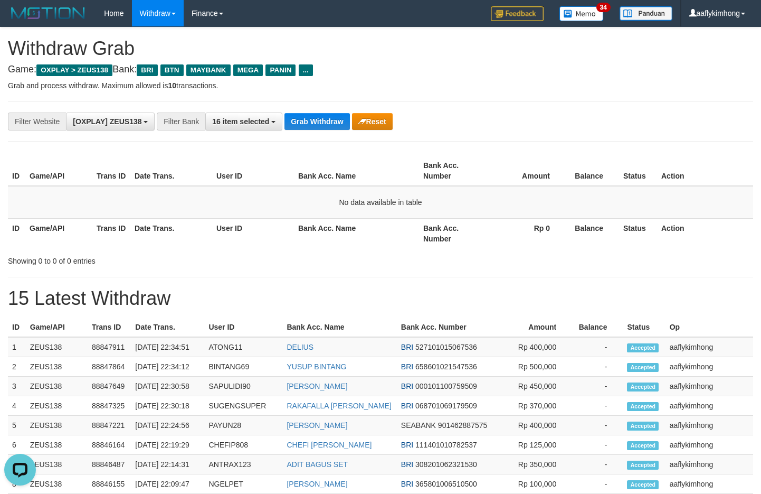
click at [315, 116] on button "Grab Withdraw" at bounding box center [317, 121] width 65 height 17
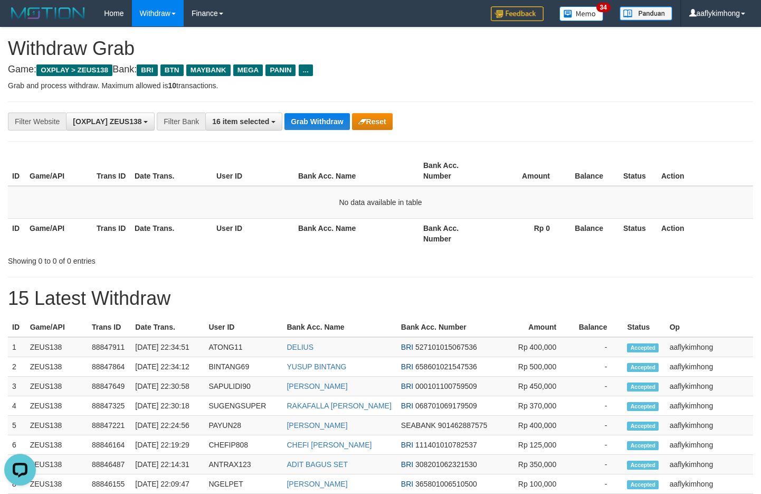
click at [315, 116] on button "Grab Withdraw" at bounding box center [317, 121] width 65 height 17
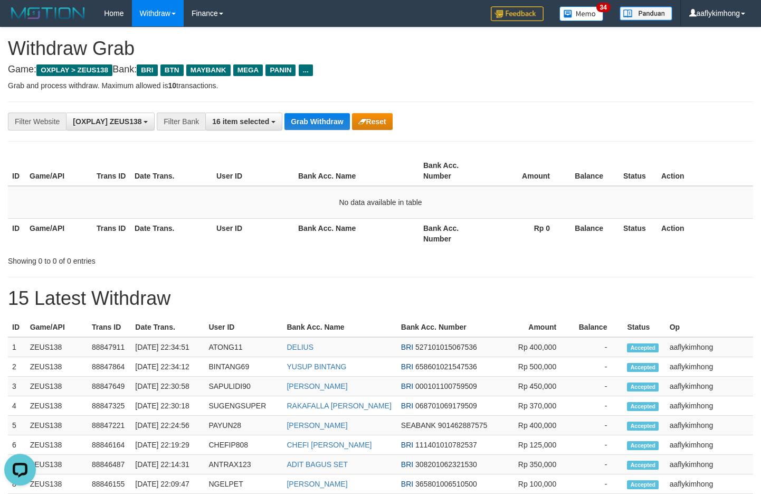
click at [315, 116] on button "Grab Withdraw" at bounding box center [317, 121] width 65 height 17
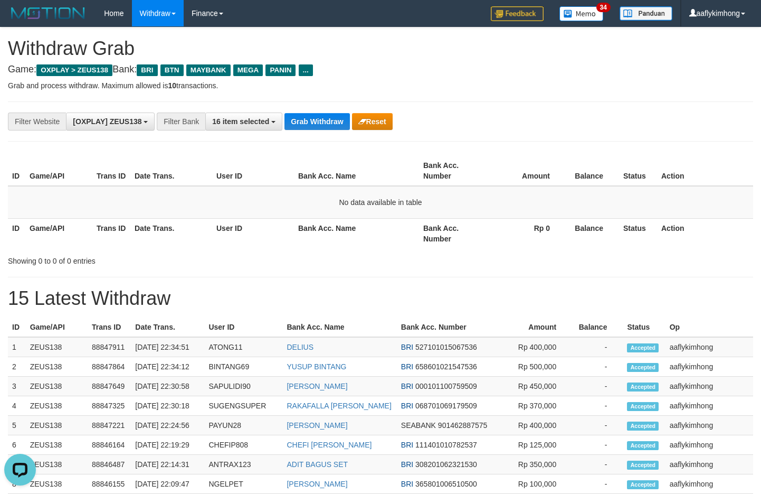
click at [315, 116] on button "Grab Withdraw" at bounding box center [317, 121] width 65 height 17
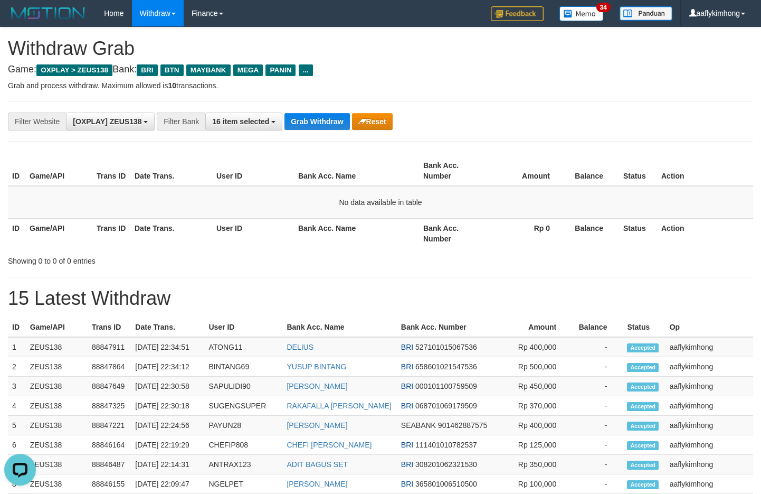
click at [315, 116] on button "Grab Withdraw" at bounding box center [317, 121] width 65 height 17
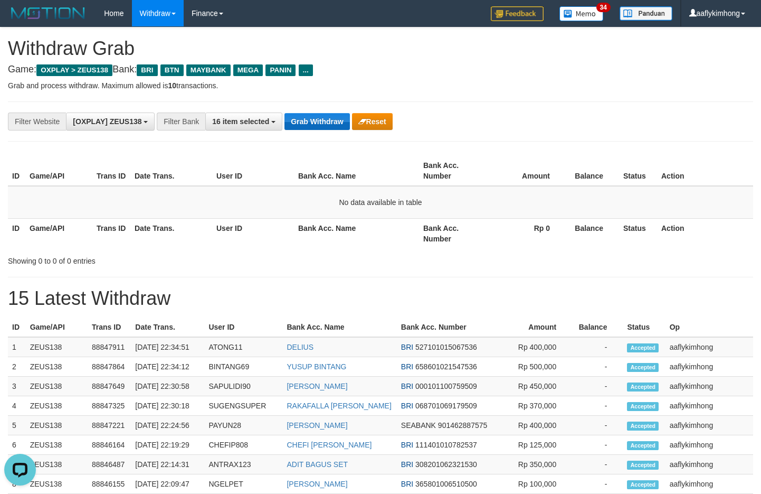
click at [315, 116] on button "Grab Withdraw" at bounding box center [317, 121] width 65 height 17
click at [297, 118] on button "Grab Withdraw" at bounding box center [317, 121] width 65 height 17
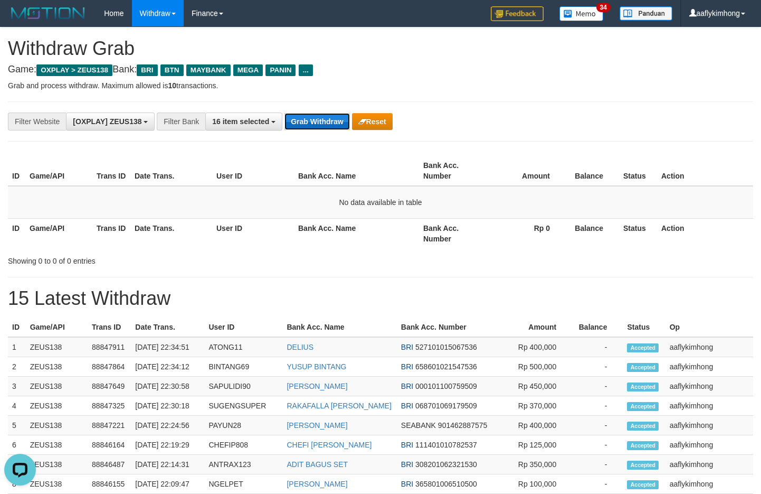
click at [297, 118] on button "Grab Withdraw" at bounding box center [317, 121] width 65 height 17
click at [319, 126] on button "Grab Withdraw" at bounding box center [317, 121] width 65 height 17
click at [331, 128] on button "Grab Withdraw" at bounding box center [317, 121] width 65 height 17
click at [310, 121] on button "Grab Withdraw" at bounding box center [317, 121] width 65 height 17
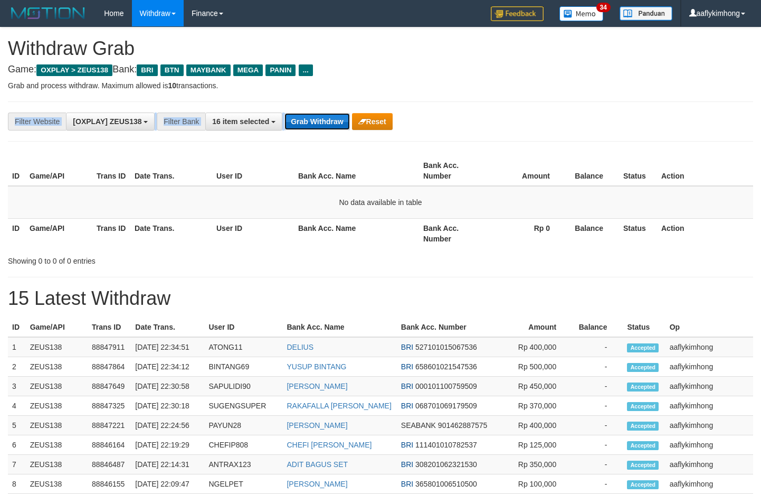
click at [315, 127] on button "Grab Withdraw" at bounding box center [317, 121] width 65 height 17
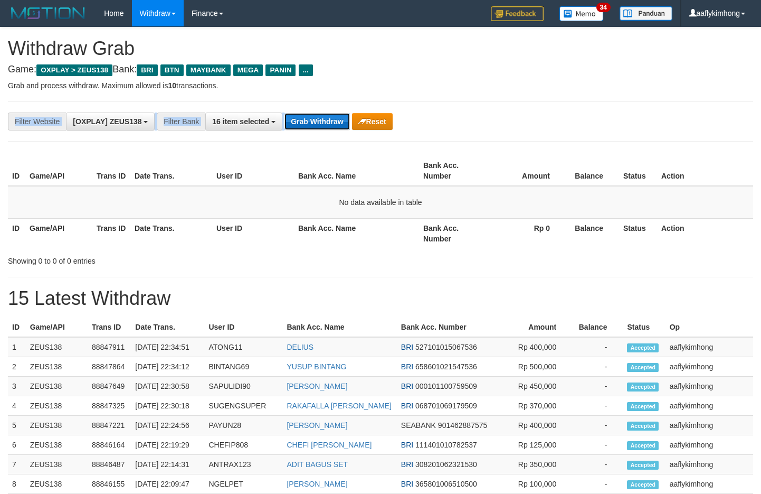
click at [315, 127] on button "Grab Withdraw" at bounding box center [317, 121] width 65 height 17
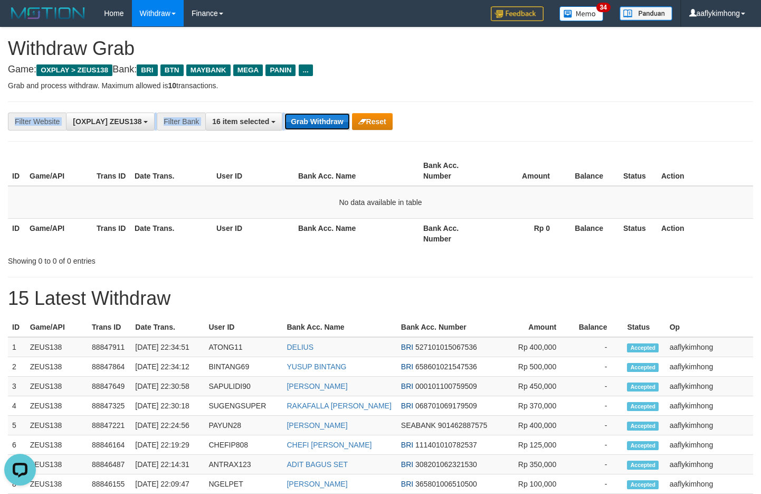
click at [315, 127] on button "Grab Withdraw" at bounding box center [317, 121] width 65 height 17
click at [314, 141] on div "**********" at bounding box center [381, 121] width 746 height 40
click at [316, 124] on button "Grab Withdraw" at bounding box center [317, 121] width 65 height 17
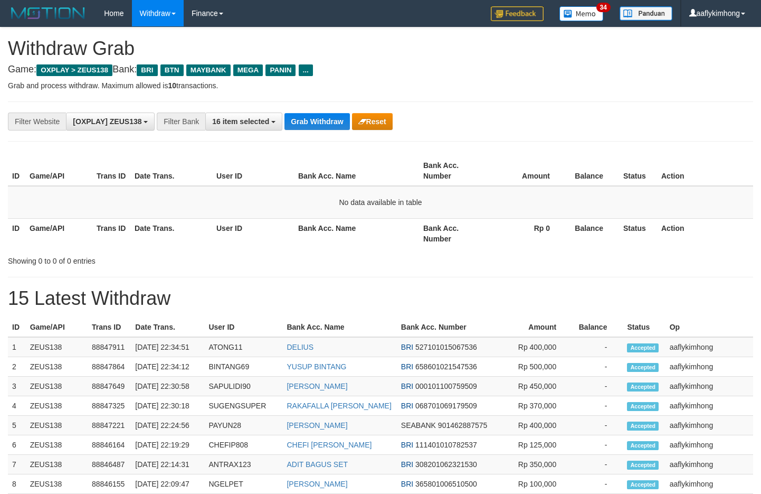
click at [316, 124] on button "Grab Withdraw" at bounding box center [317, 121] width 65 height 17
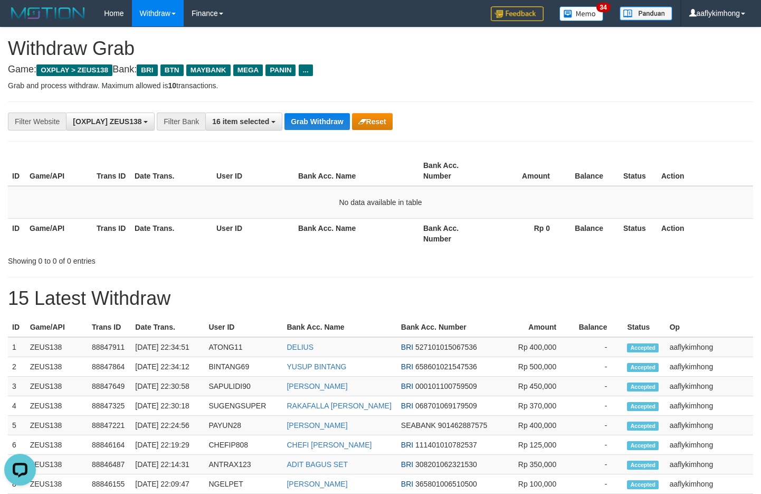
click at [316, 124] on button "Grab Withdraw" at bounding box center [317, 121] width 65 height 17
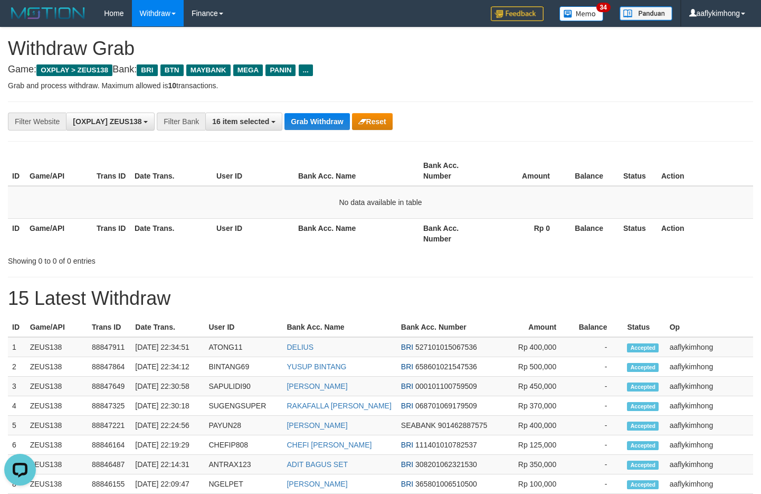
click at [316, 124] on button "Grab Withdraw" at bounding box center [317, 121] width 65 height 17
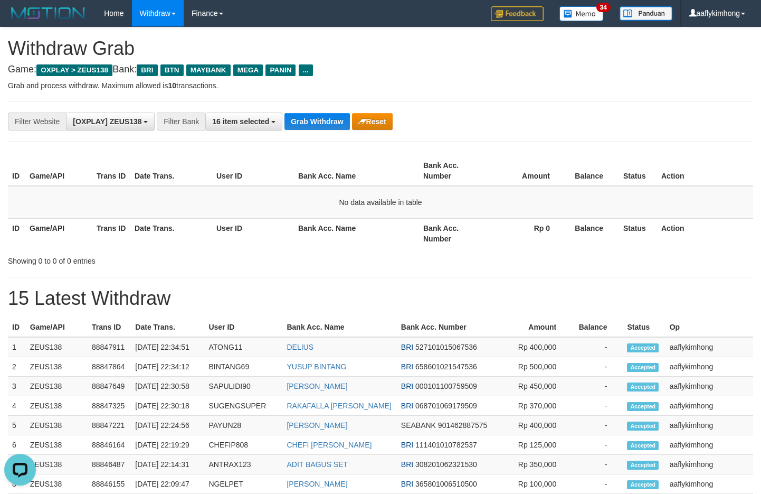
click at [316, 124] on button "Grab Withdraw" at bounding box center [317, 121] width 65 height 17
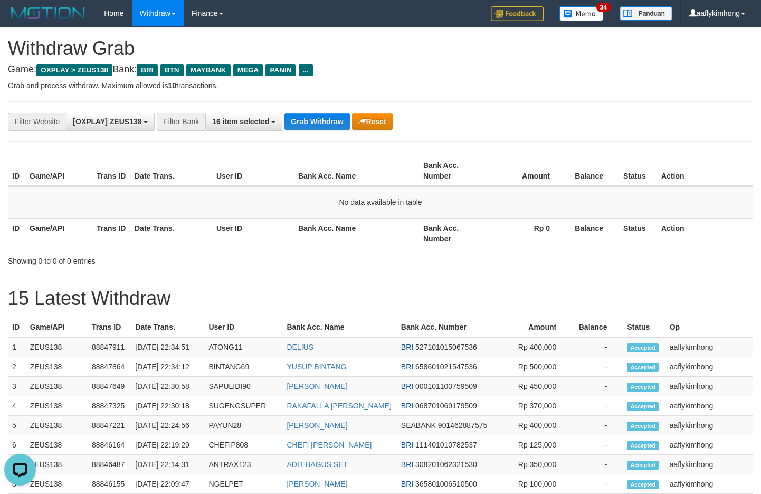
click at [316, 124] on button "Grab Withdraw" at bounding box center [317, 121] width 65 height 17
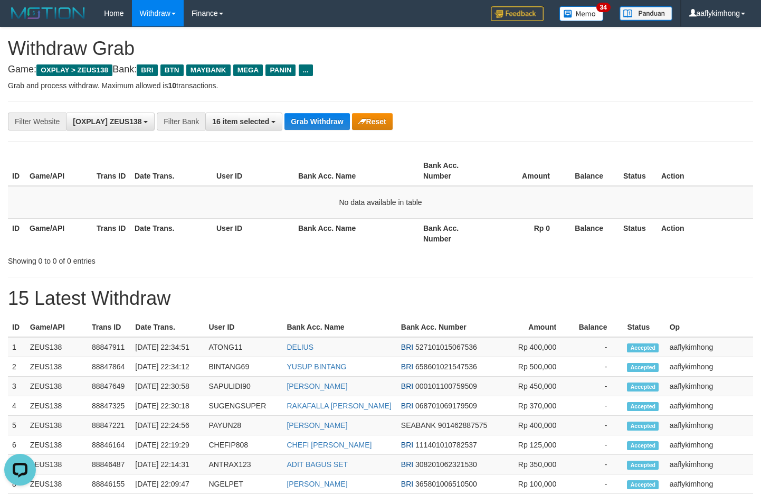
click at [316, 124] on button "Grab Withdraw" at bounding box center [317, 121] width 65 height 17
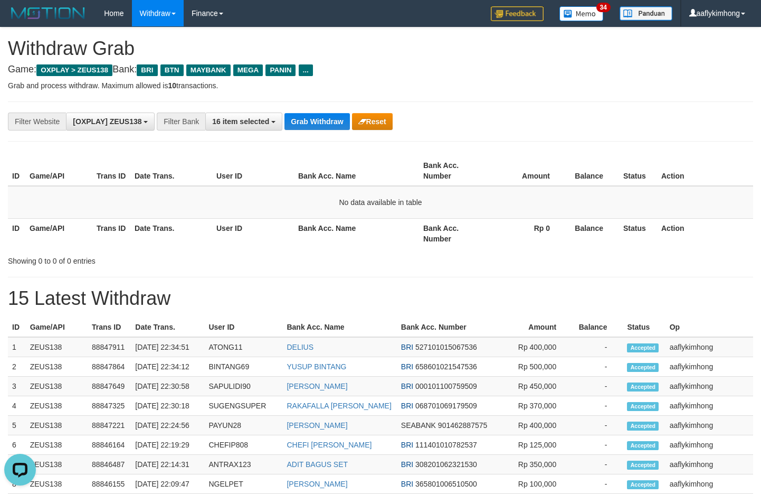
click at [316, 124] on button "Grab Withdraw" at bounding box center [317, 121] width 65 height 17
click at [315, 108] on div "**********" at bounding box center [381, 121] width 746 height 40
drag, startPoint x: 313, startPoint y: 130, endPoint x: 325, endPoint y: 118, distance: 17.2
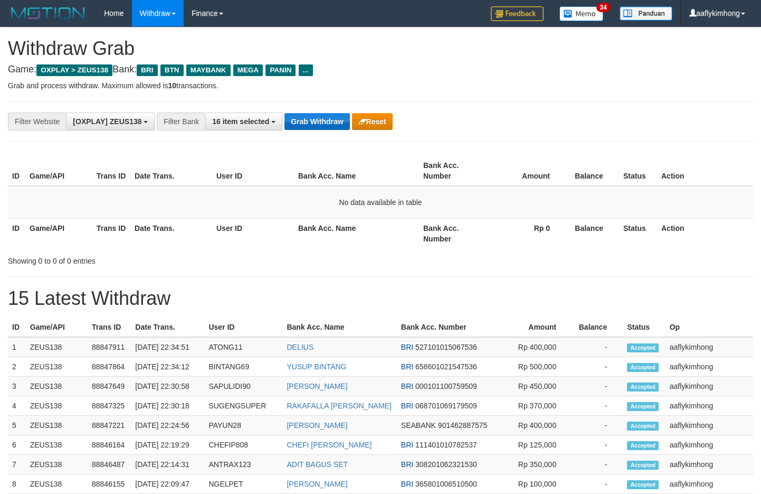
click at [314, 129] on div "**********" at bounding box center [317, 121] width 635 height 18
drag, startPoint x: 325, startPoint y: 118, endPoint x: 555, endPoint y: 133, distance: 230.6
click at [326, 118] on button "Grab Withdraw" at bounding box center [317, 121] width 65 height 17
drag, startPoint x: 266, startPoint y: 121, endPoint x: 313, endPoint y: 105, distance: 49.6
click at [266, 121] on span "16 item selected" at bounding box center [240, 121] width 57 height 8
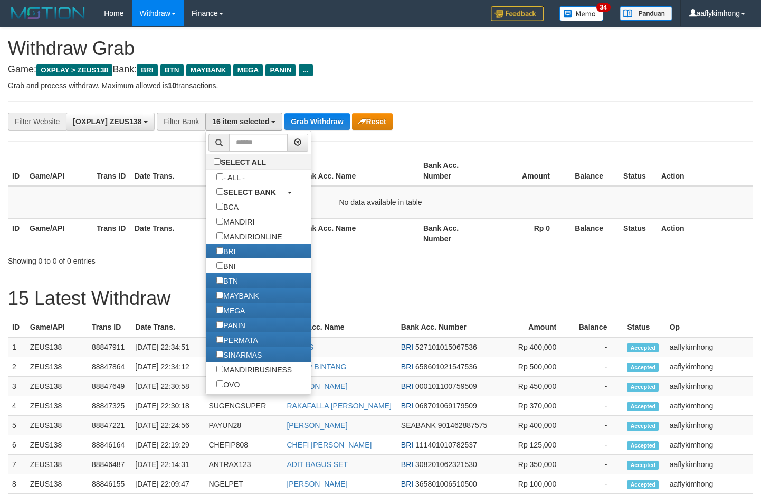
drag, startPoint x: 313, startPoint y: 105, endPoint x: 324, endPoint y: 134, distance: 30.6
click at [311, 112] on div "**********" at bounding box center [381, 121] width 746 height 40
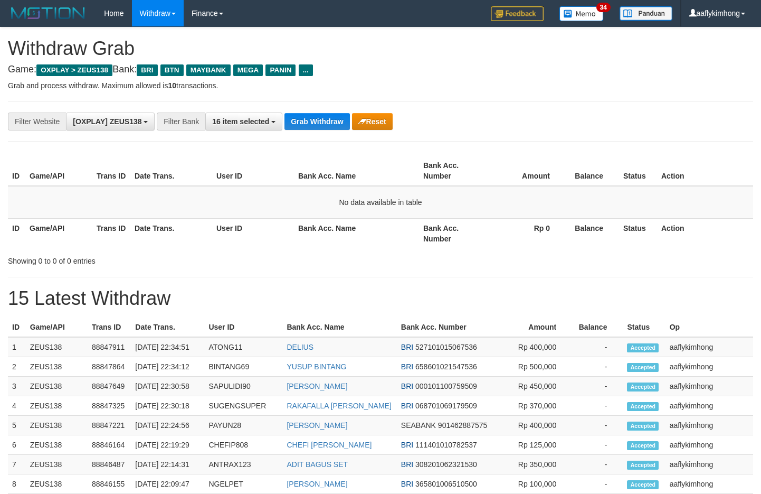
click at [324, 131] on div "**********" at bounding box center [381, 121] width 746 height 40
click at [325, 130] on div "**********" at bounding box center [381, 121] width 746 height 40
click at [327, 117] on button "Grab Withdraw" at bounding box center [317, 121] width 65 height 17
click at [327, 118] on button "Grab Withdraw" at bounding box center [317, 121] width 65 height 17
click at [322, 118] on button "Grab Withdraw" at bounding box center [317, 121] width 65 height 17
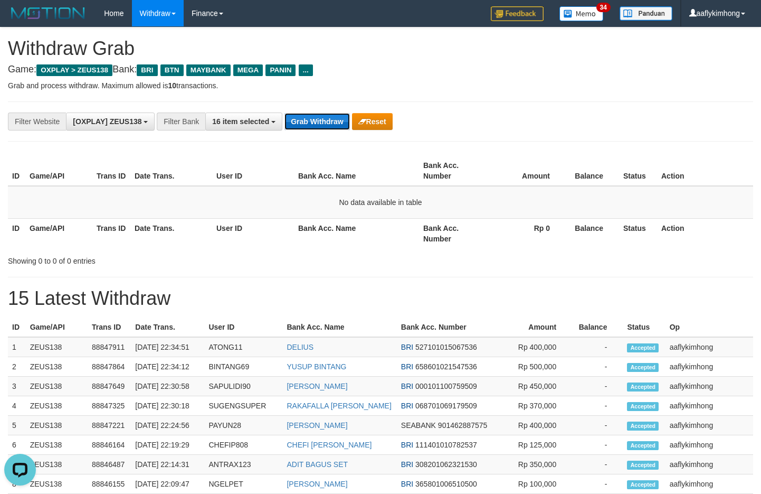
click at [322, 118] on button "Grab Withdraw" at bounding box center [317, 121] width 65 height 17
drag, startPoint x: 306, startPoint y: 161, endPoint x: 327, endPoint y: 124, distance: 42.6
click at [309, 156] on th "Bank Acc. Name" at bounding box center [356, 171] width 125 height 30
click at [327, 124] on button "Grab Withdraw" at bounding box center [317, 121] width 65 height 17
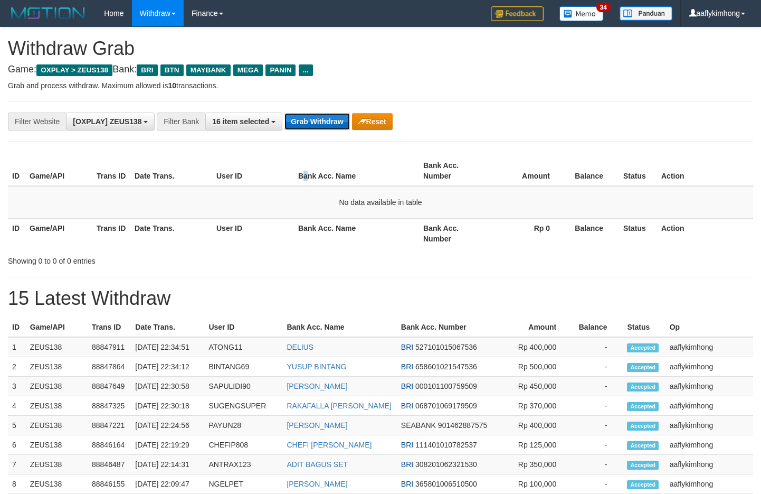
click at [327, 124] on button "Grab Withdraw" at bounding box center [317, 121] width 65 height 17
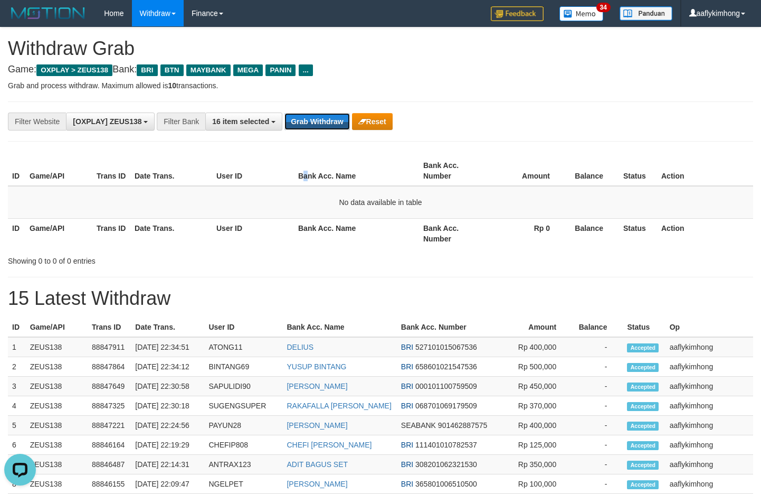
drag, startPoint x: 327, startPoint y: 124, endPoint x: 354, endPoint y: 111, distance: 30.2
click at [320, 108] on div "**********" at bounding box center [381, 121] width 746 height 40
click at [300, 130] on div "**********" at bounding box center [317, 121] width 635 height 18
click at [301, 124] on button "Grab Withdraw" at bounding box center [317, 121] width 65 height 17
click at [303, 121] on button "Grab Withdraw" at bounding box center [317, 121] width 65 height 17
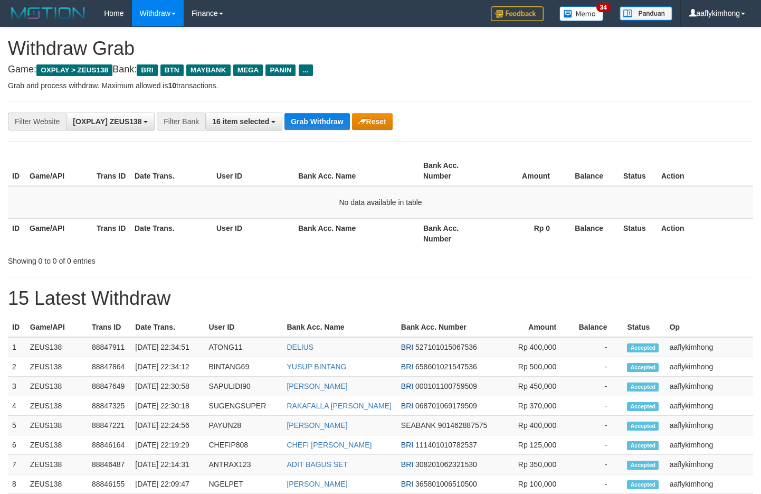
click at [303, 121] on button "Grab Withdraw" at bounding box center [317, 121] width 65 height 17
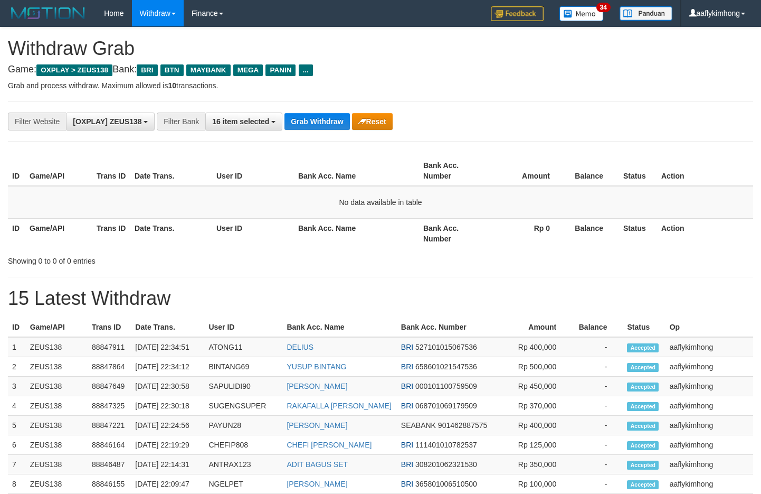
drag, startPoint x: 364, startPoint y: 144, endPoint x: 344, endPoint y: 130, distance: 24.3
click at [364, 144] on div "**********" at bounding box center [380, 465] width 761 height 877
click at [336, 125] on button "Grab Withdraw" at bounding box center [317, 121] width 65 height 17
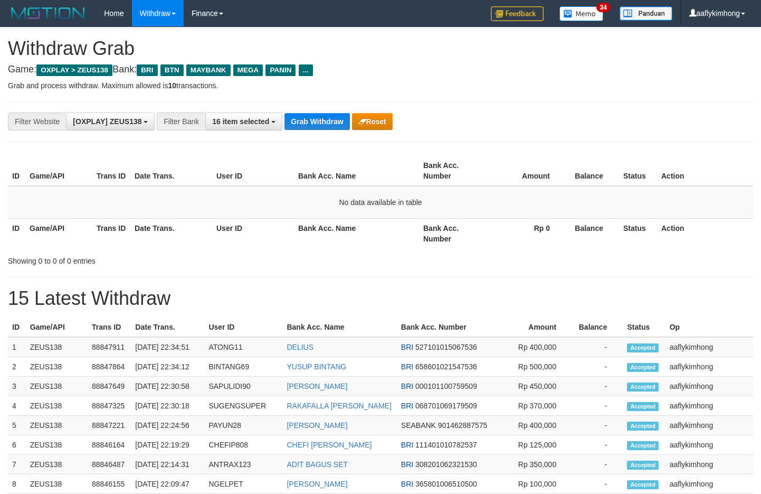
click at [336, 125] on button "Grab Withdraw" at bounding box center [317, 121] width 65 height 17
click at [310, 124] on button "Grab Withdraw" at bounding box center [317, 121] width 65 height 17
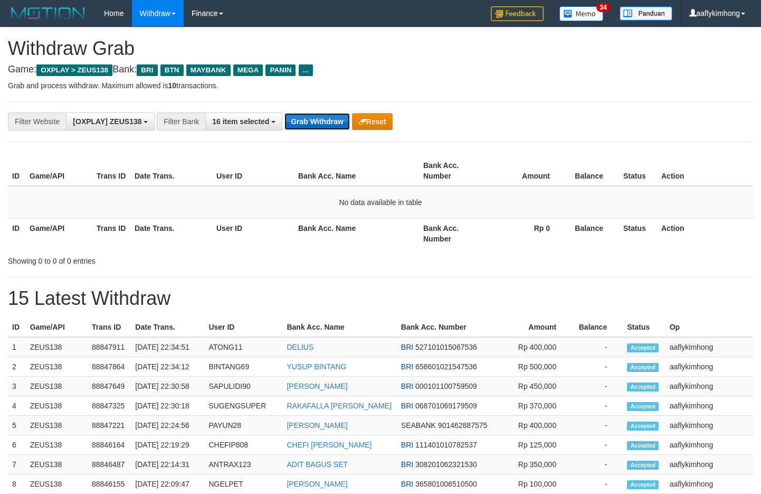
click at [310, 124] on button "Grab Withdraw" at bounding box center [317, 121] width 65 height 17
click at [282, 111] on div "**********" at bounding box center [381, 121] width 746 height 40
click at [306, 114] on button "Grab Withdraw" at bounding box center [317, 121] width 65 height 17
click at [338, 122] on button "Grab Withdraw" at bounding box center [317, 121] width 65 height 17
drag, startPoint x: 338, startPoint y: 122, endPoint x: 410, endPoint y: 145, distance: 75.7
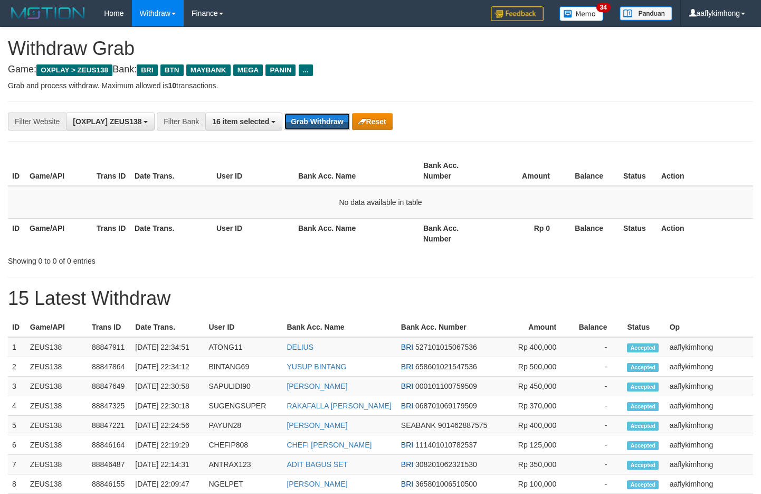
click at [339, 122] on button "Grab Withdraw" at bounding box center [317, 121] width 65 height 17
click at [300, 125] on button "Grab Withdraw" at bounding box center [317, 121] width 65 height 17
click at [316, 119] on button "Grab Withdraw" at bounding box center [317, 121] width 65 height 17
drag, startPoint x: 316, startPoint y: 119, endPoint x: 734, endPoint y: 138, distance: 418.1
click at [317, 119] on button "Grab Withdraw" at bounding box center [317, 121] width 65 height 17
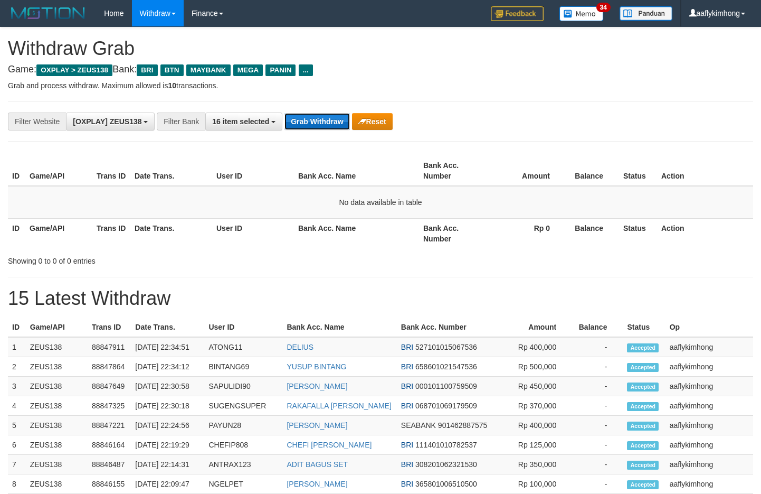
click at [329, 117] on button "Grab Withdraw" at bounding box center [317, 121] width 65 height 17
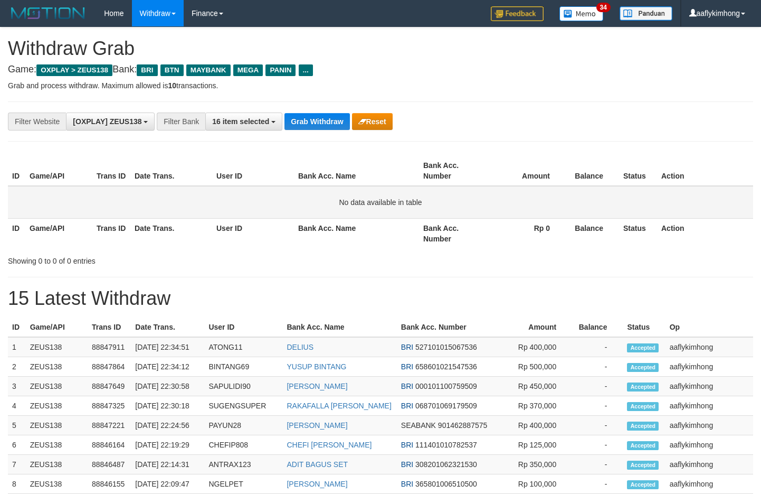
drag, startPoint x: 527, startPoint y: 202, endPoint x: 501, endPoint y: 191, distance: 29.1
click at [527, 202] on td "No data available in table" at bounding box center [381, 202] width 746 height 33
click at [340, 114] on button "Grab Withdraw" at bounding box center [317, 121] width 65 height 17
drag, startPoint x: 340, startPoint y: 114, endPoint x: 418, endPoint y: 125, distance: 78.9
click at [345, 112] on div "**********" at bounding box center [317, 121] width 635 height 18
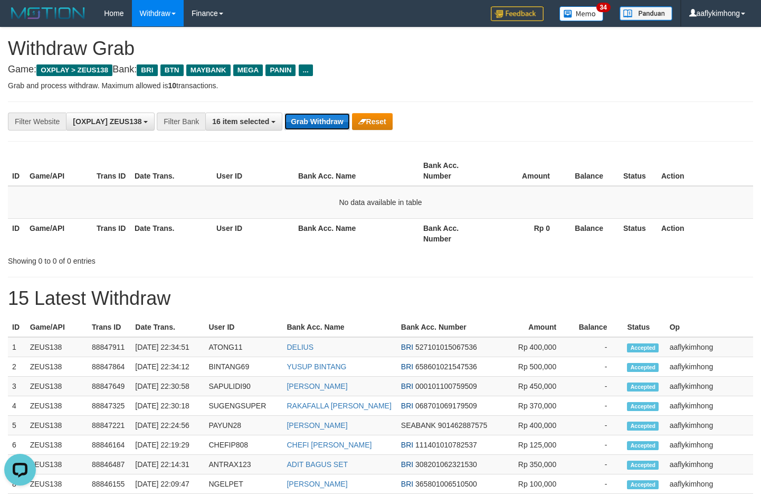
click at [334, 114] on button "Grab Withdraw" at bounding box center [317, 121] width 65 height 17
click at [331, 116] on button "Grab Withdraw" at bounding box center [317, 121] width 65 height 17
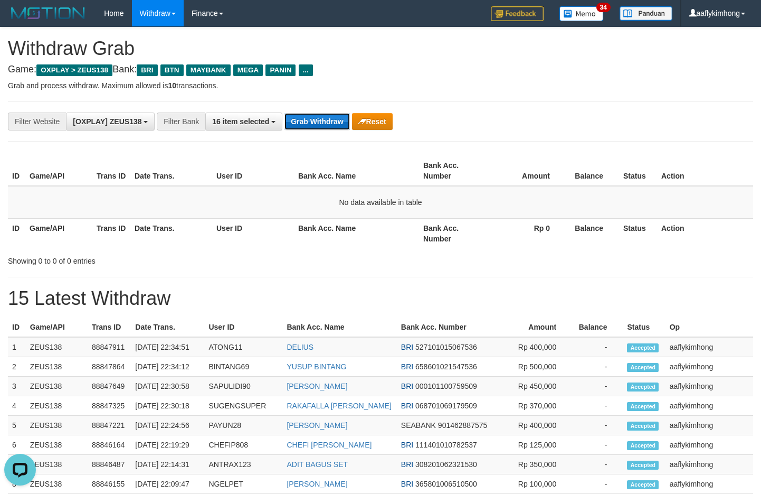
click at [331, 116] on button "Grab Withdraw" at bounding box center [317, 121] width 65 height 17
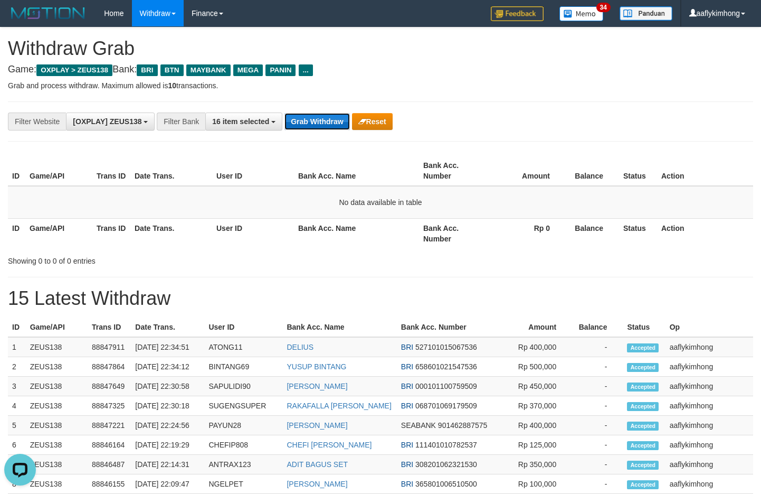
click at [331, 116] on button "Grab Withdraw" at bounding box center [317, 121] width 65 height 17
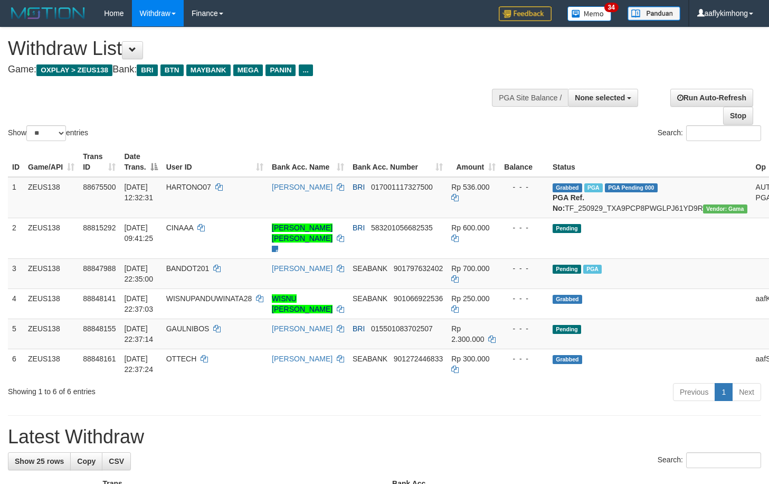
select select
select select "**"
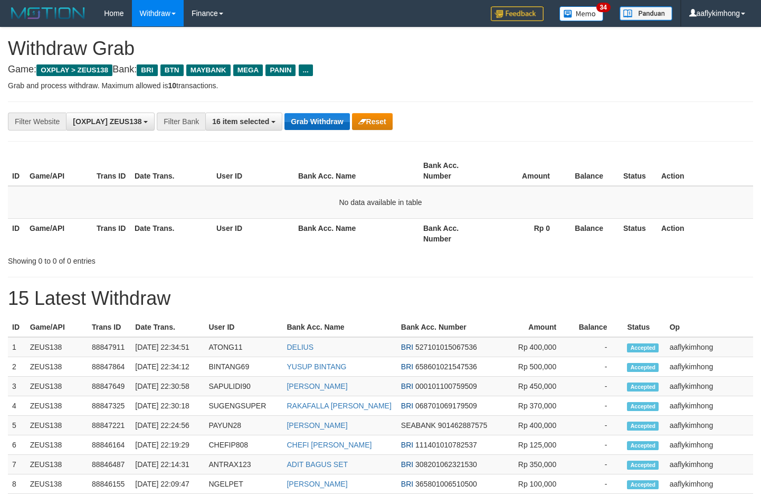
drag, startPoint x: 280, startPoint y: 111, endPoint x: 322, endPoint y: 116, distance: 42.6
click at [280, 111] on div "**********" at bounding box center [381, 121] width 746 height 40
click at [316, 118] on button "Grab Withdraw" at bounding box center [317, 121] width 65 height 17
click at [307, 110] on div "**********" at bounding box center [381, 121] width 746 height 40
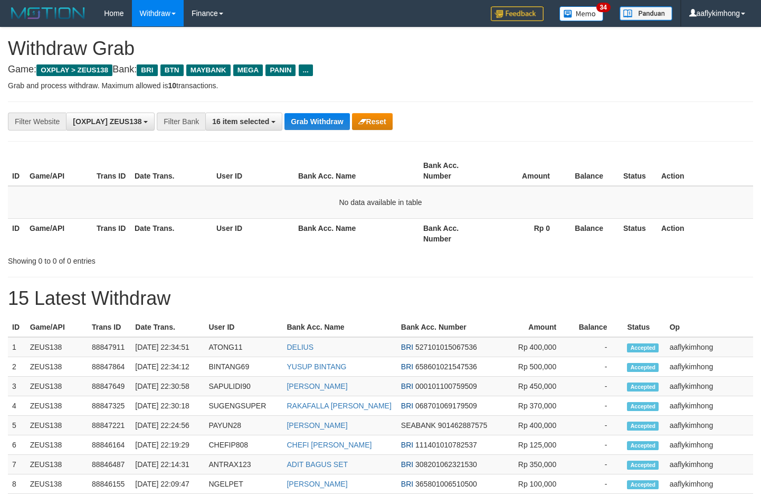
click at [310, 105] on div "**********" at bounding box center [381, 121] width 746 height 40
click at [299, 116] on button "Grab Withdraw" at bounding box center [317, 121] width 65 height 17
click at [310, 114] on button "Grab Withdraw" at bounding box center [317, 121] width 65 height 17
click at [313, 115] on button "Grab Withdraw" at bounding box center [317, 121] width 65 height 17
drag, startPoint x: 313, startPoint y: 115, endPoint x: 322, endPoint y: 118, distance: 9.7
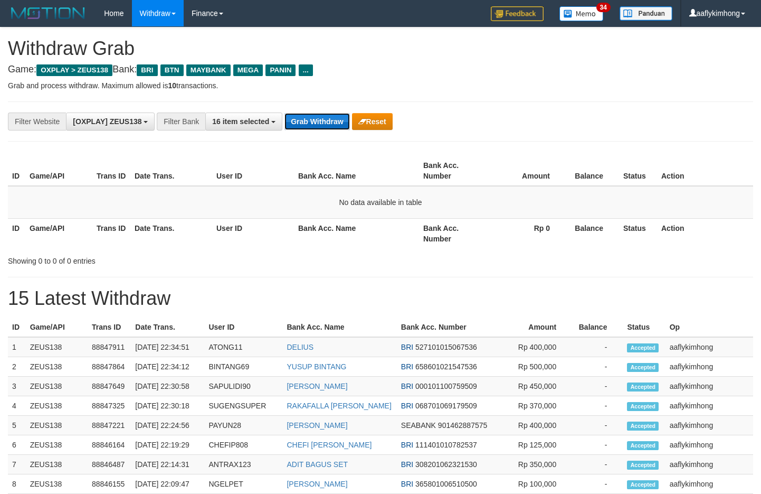
click at [313, 115] on button "Grab Withdraw" at bounding box center [317, 121] width 65 height 17
click at [330, 124] on button "Grab Withdraw" at bounding box center [317, 121] width 65 height 17
click at [324, 117] on button "Grab Withdraw" at bounding box center [317, 121] width 65 height 17
click at [324, 115] on button "Grab Withdraw" at bounding box center [317, 121] width 65 height 17
click at [326, 127] on button "Grab Withdraw" at bounding box center [317, 121] width 65 height 17
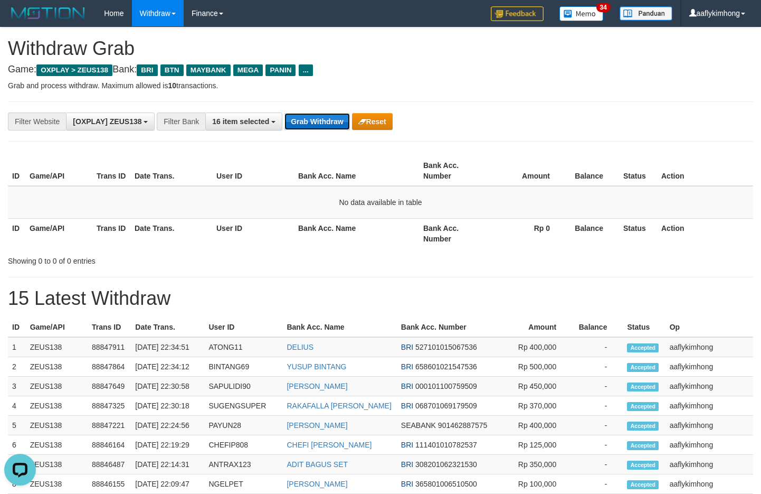
click at [326, 124] on button "Grab Withdraw" at bounding box center [317, 121] width 65 height 17
click at [326, 123] on button "Grab Withdraw" at bounding box center [317, 121] width 65 height 17
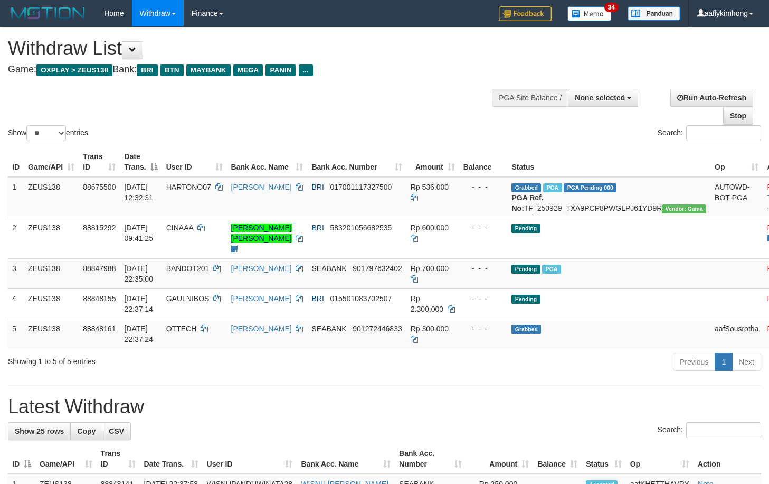
select select
select select "**"
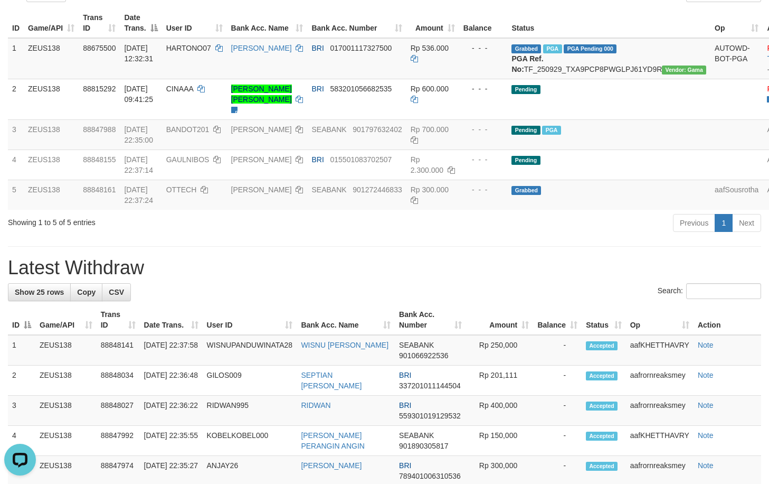
drag, startPoint x: 218, startPoint y: 282, endPoint x: 218, endPoint y: 275, distance: 6.9
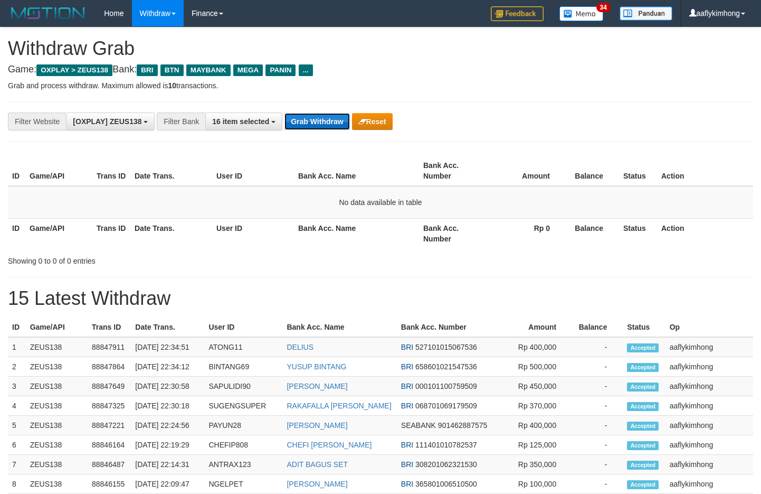
click at [328, 121] on button "Grab Withdraw" at bounding box center [317, 121] width 65 height 17
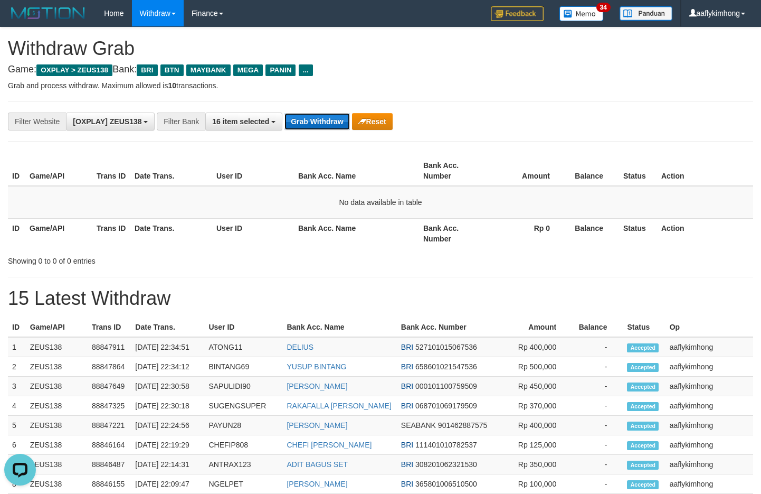
click at [328, 121] on button "Grab Withdraw" at bounding box center [317, 121] width 65 height 17
click at [326, 122] on button "Grab Withdraw" at bounding box center [317, 121] width 65 height 17
click at [325, 121] on button "Grab Withdraw" at bounding box center [317, 121] width 65 height 17
click at [316, 127] on button "Grab Withdraw" at bounding box center [317, 121] width 65 height 17
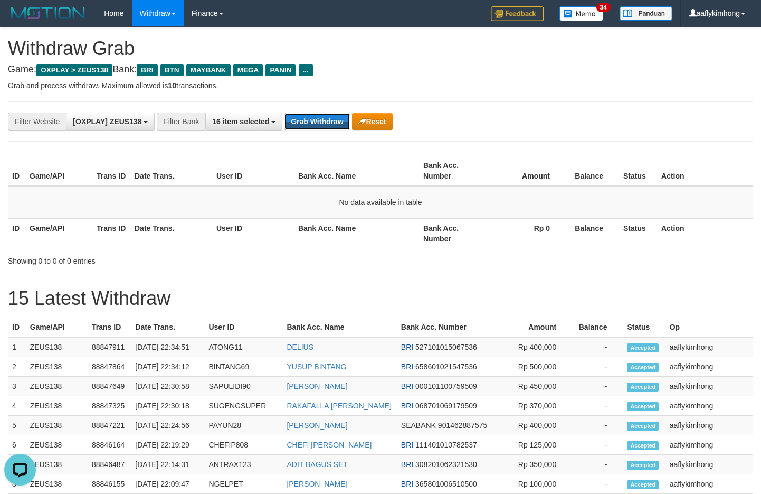
click at [316, 127] on button "Grab Withdraw" at bounding box center [317, 121] width 65 height 17
click at [316, 126] on button "Grab Withdraw" at bounding box center [317, 121] width 65 height 17
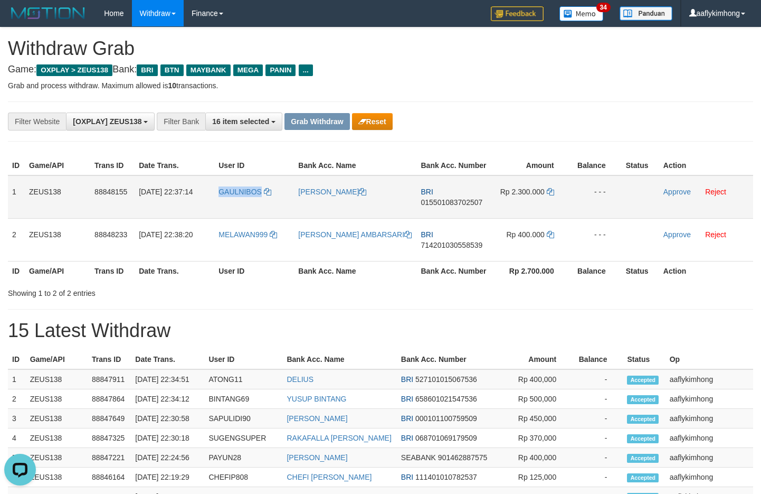
drag, startPoint x: 218, startPoint y: 206, endPoint x: 265, endPoint y: 200, distance: 47.5
click at [263, 200] on td "GAULNIBOS" at bounding box center [254, 196] width 80 height 43
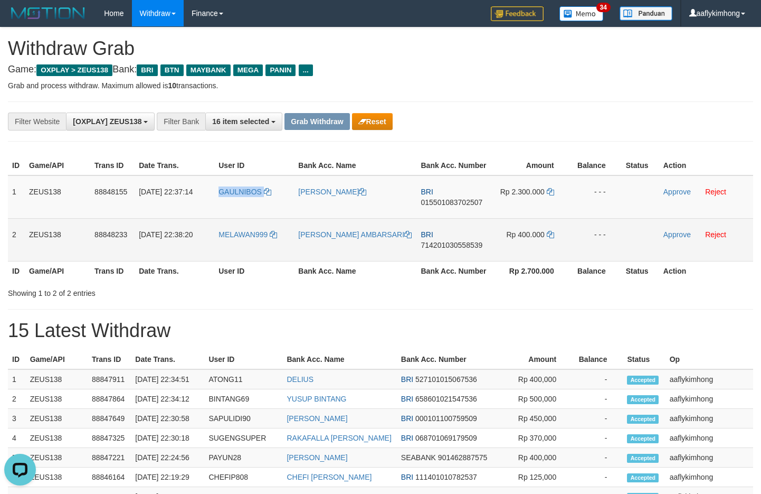
copy link "GAULNIBOS"
copy tr "MELAWAN999"
drag, startPoint x: 229, startPoint y: 238, endPoint x: 319, endPoint y: 245, distance: 90.5
click at [275, 242] on tr "2 ZEUS138 88848233 30/09/2025 22:38:20 MELAWAN999 INNEKE LARAS AMBARSARI BRI 71…" at bounding box center [381, 239] width 746 height 43
copy tbody "1 ZEUS138 88848155 30/09/2025 22:37:14 GAULNIBOS EGI SUJANA BRI 015501083702507…"
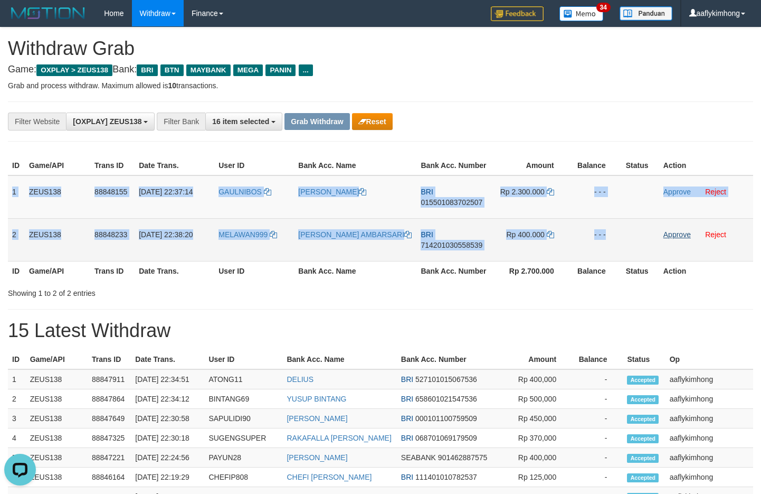
drag, startPoint x: 12, startPoint y: 189, endPoint x: 663, endPoint y: 238, distance: 653.4
click at [663, 238] on tbody "1 ZEUS138 88848155 30/09/2025 22:37:14 GAULNIBOS EGI SUJANA BRI 015501083702507…" at bounding box center [381, 218] width 746 height 86
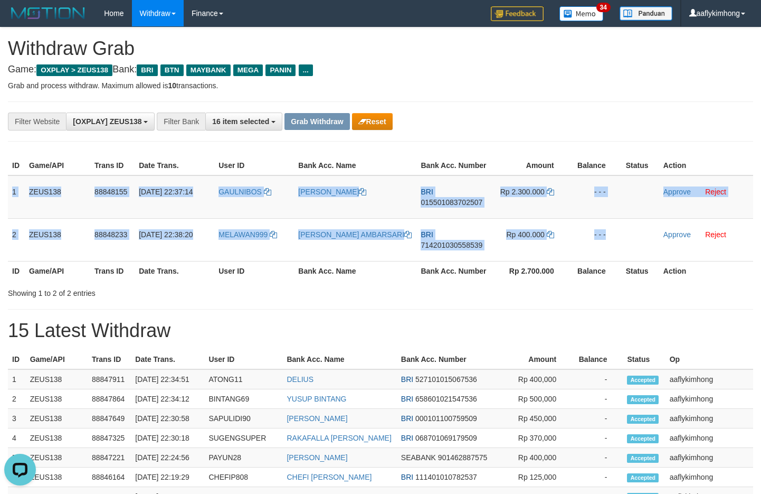
copy tbody "1 ZEUS138 88848155 30/09/2025 22:37:14 GAULNIBOS EGI SUJANA BRI 015501083702507…"
click at [430, 204] on span "015501083702507" at bounding box center [452, 202] width 62 height 8
copy tbody "1 ZEUS138 88848155 30/09/2025 22:37:14 GAULNIBOS EGI SUJANA BRI 015501083702507…"
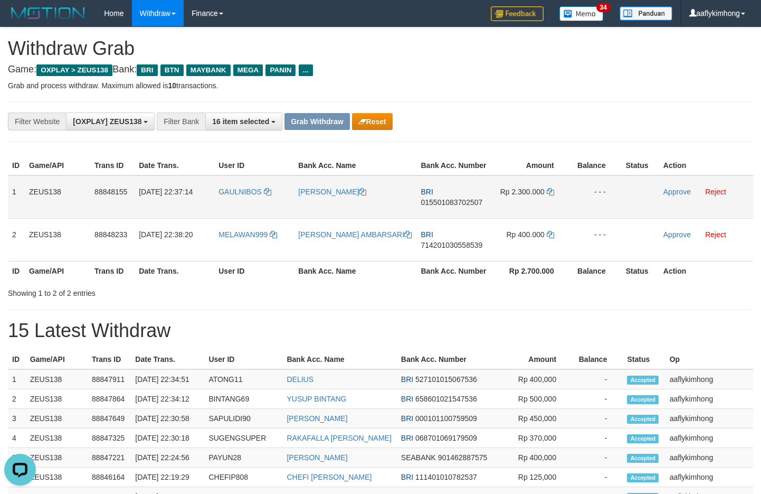
click at [430, 204] on span "015501083702507" at bounding box center [452, 202] width 62 height 8
click at [550, 187] on td "Rp 2.300.000" at bounding box center [531, 196] width 78 height 43
click at [550, 194] on icon at bounding box center [550, 191] width 7 height 7
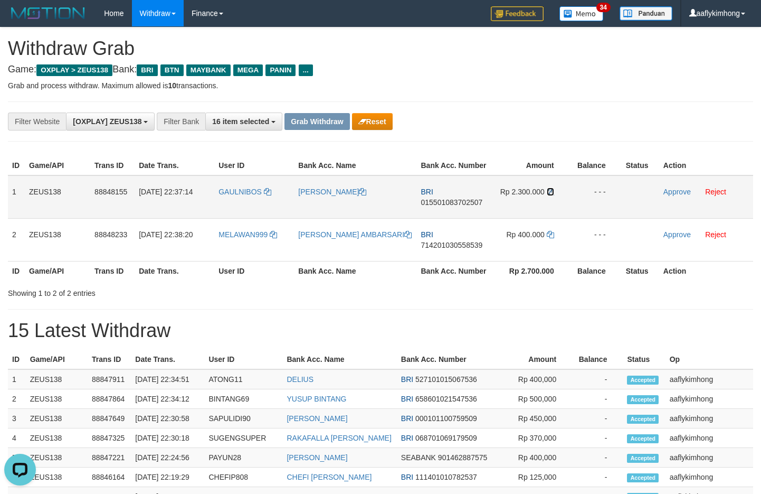
click at [550, 191] on icon at bounding box center [550, 191] width 7 height 7
click at [455, 263] on th "Bank Acc. Number" at bounding box center [454, 271] width 75 height 20
click at [527, 81] on p "Grab and process withdraw. Maximum allowed is 10 transactions." at bounding box center [381, 85] width 746 height 11
click at [671, 188] on link "Approve" at bounding box center [677, 191] width 27 height 8
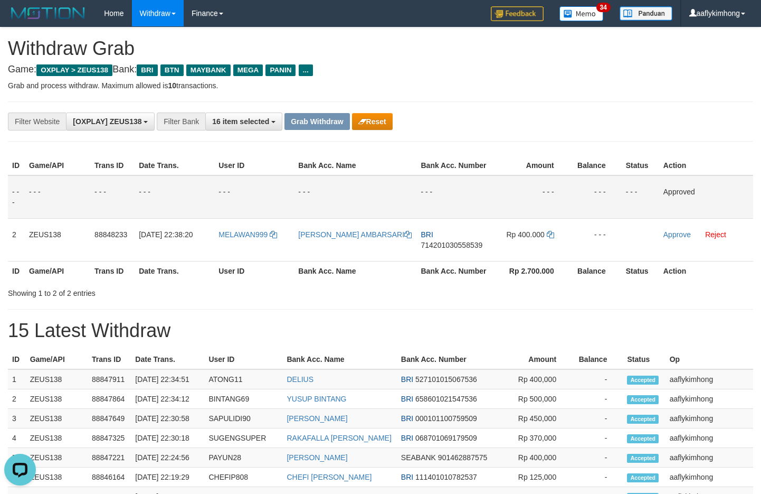
click at [618, 121] on div "**********" at bounding box center [317, 121] width 635 height 18
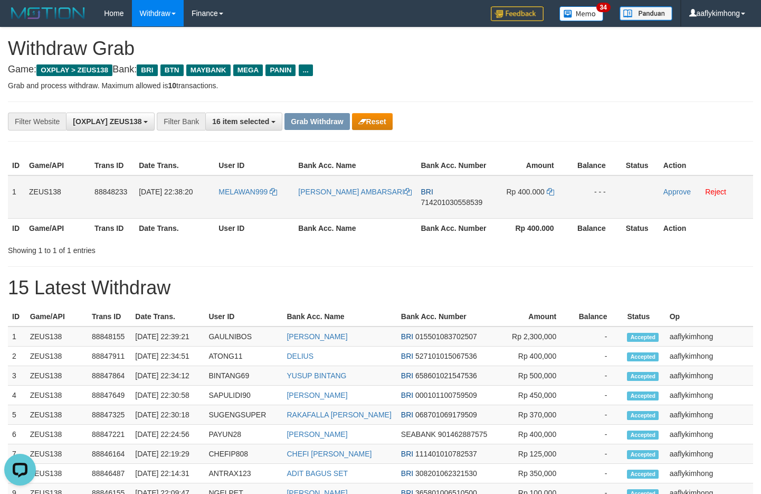
click at [440, 198] on span "714201030558539" at bounding box center [452, 202] width 62 height 8
click at [552, 190] on icon at bounding box center [550, 191] width 7 height 7
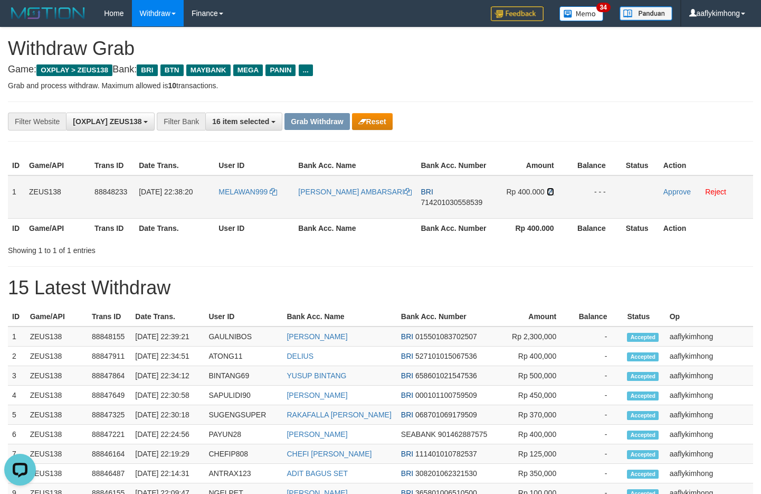
click at [552, 190] on icon at bounding box center [550, 191] width 7 height 7
click at [549, 190] on icon at bounding box center [550, 191] width 7 height 7
click at [575, 106] on div "**********" at bounding box center [381, 121] width 746 height 40
click at [669, 192] on link "Approve" at bounding box center [677, 191] width 27 height 8
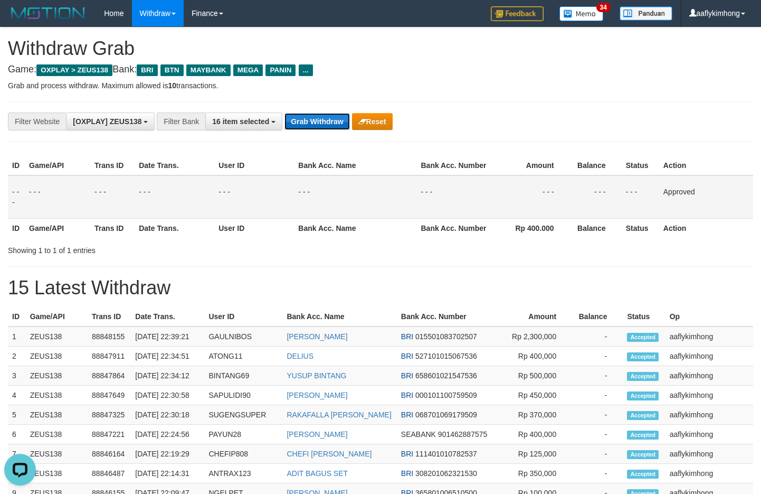
click at [333, 122] on button "Grab Withdraw" at bounding box center [317, 121] width 65 height 17
click at [333, 118] on button "Grab Withdraw" at bounding box center [317, 121] width 65 height 17
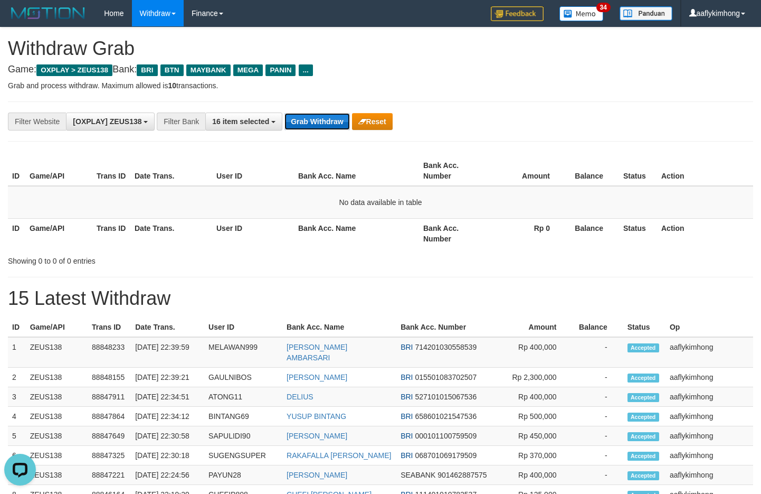
click at [325, 120] on button "Grab Withdraw" at bounding box center [317, 121] width 65 height 17
click at [351, 122] on div "Grab Withdraw Reset" at bounding box center [339, 121] width 108 height 17
click at [332, 121] on button "Grab Withdraw" at bounding box center [317, 121] width 65 height 17
click at [332, 120] on button "Grab Withdraw" at bounding box center [317, 121] width 65 height 17
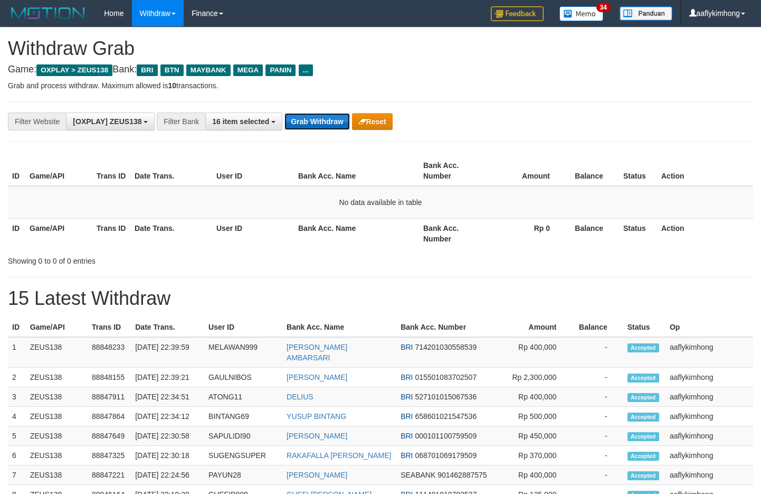
click at [298, 115] on button "Grab Withdraw" at bounding box center [317, 121] width 65 height 17
click at [296, 115] on button "Grab Withdraw" at bounding box center [317, 121] width 65 height 17
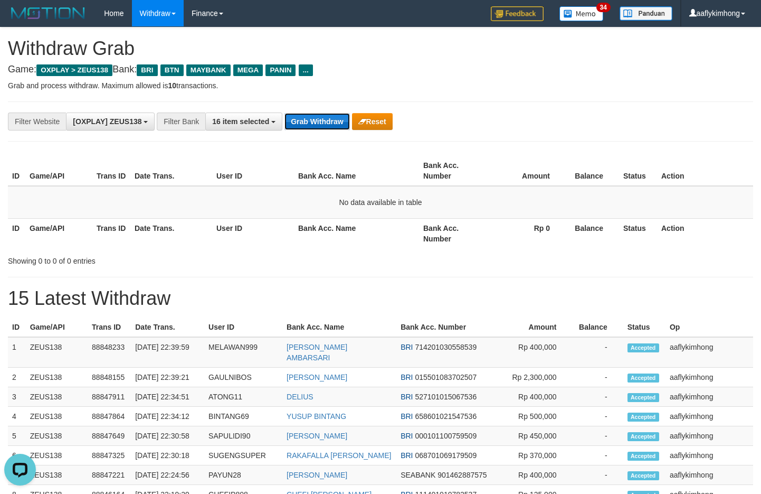
click at [296, 115] on button "Grab Withdraw" at bounding box center [317, 121] width 65 height 17
click at [315, 121] on button "Grab Withdraw" at bounding box center [317, 121] width 65 height 17
click at [318, 116] on button "Grab Withdraw" at bounding box center [317, 121] width 65 height 17
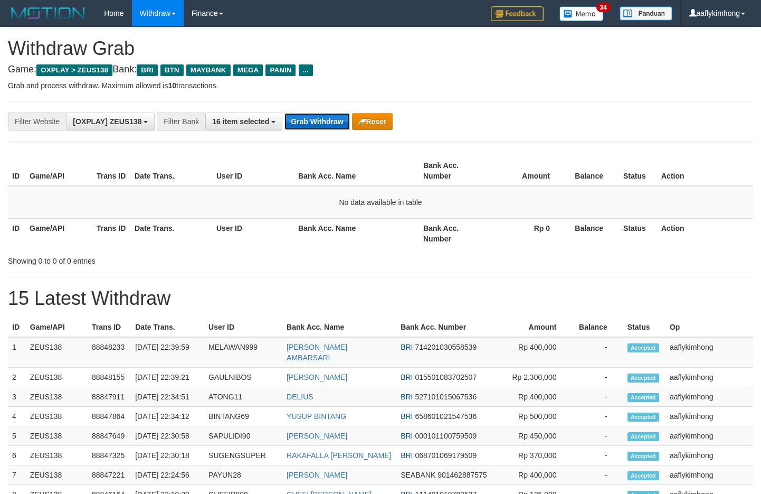
click at [336, 122] on button "Grab Withdraw" at bounding box center [317, 121] width 65 height 17
click at [324, 115] on button "Grab Withdraw" at bounding box center [317, 121] width 65 height 17
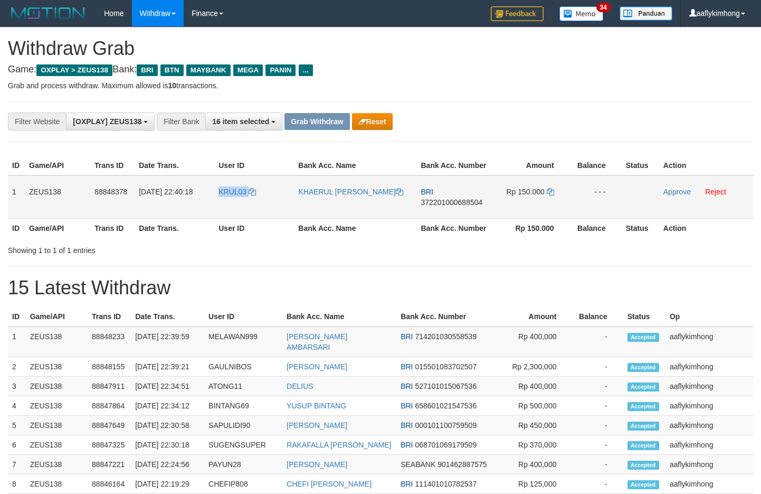
click at [285, 211] on tr "1 ZEUS138 88848378 30/09/2025 22:40:18 KRUL03 KHAERUL SOLICH BRI 37220100068850…" at bounding box center [381, 196] width 746 height 43
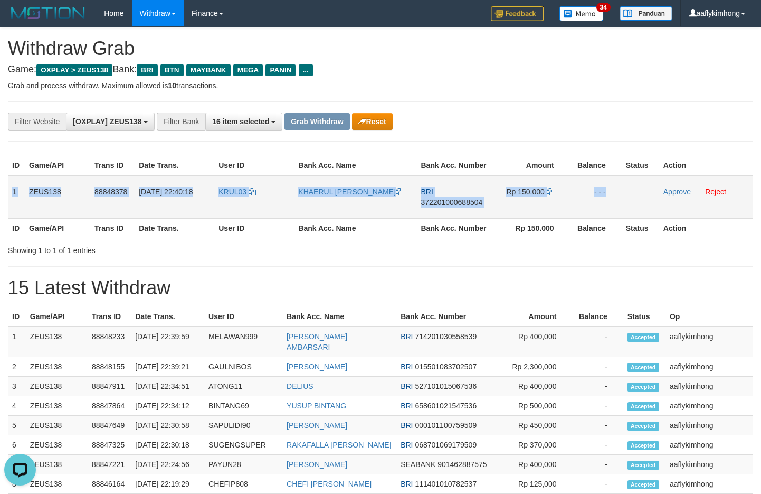
copy tr "1 ZEUS138 88848378 30/09/2025 22:40:18 KRUL03 KHAERUL SOLICH BRI 37220100068850…"
drag, startPoint x: 11, startPoint y: 187, endPoint x: 688, endPoint y: 204, distance: 677.6
click at [688, 204] on tr "1 ZEUS138 88848378 30/09/2025 22:40:18 KRUL03 KHAERUL SOLICH BRI 37220100068850…" at bounding box center [381, 196] width 746 height 43
copy tr "1 ZEUS138 88848378 30/09/2025 22:40:18 KRUL03 KHAERUL SOLICH BRI 37220100068850…"
click at [444, 202] on span "372201000688504" at bounding box center [452, 202] width 62 height 8
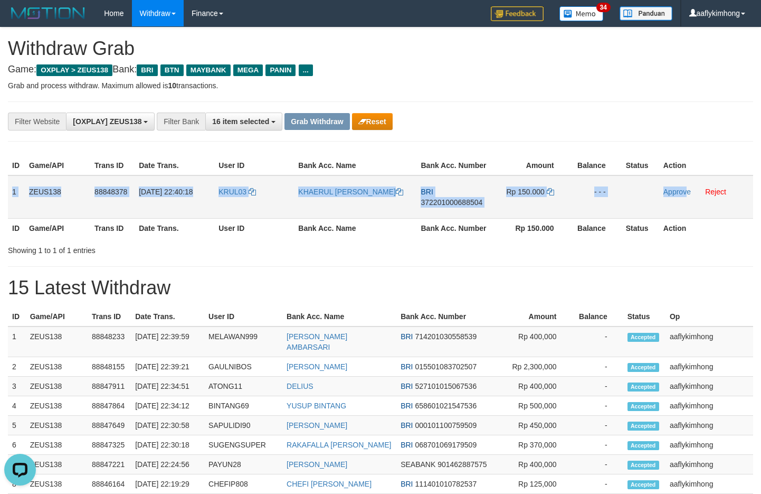
copy tr "1 ZEUS138 88848378 30/09/2025 22:40:18 KRUL03 KHAERUL SOLICH BRI 37220100068850…"
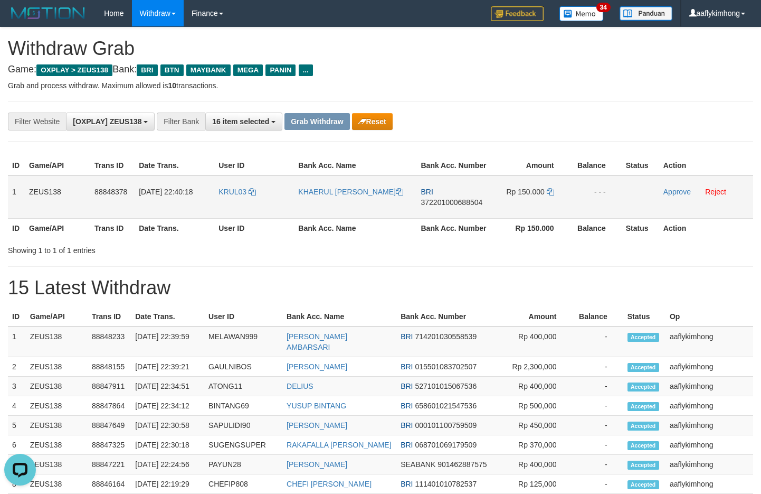
click at [444, 201] on span "372201000688504" at bounding box center [452, 202] width 62 height 8
click at [551, 188] on icon at bounding box center [550, 191] width 7 height 7
click at [549, 189] on icon at bounding box center [550, 191] width 7 height 7
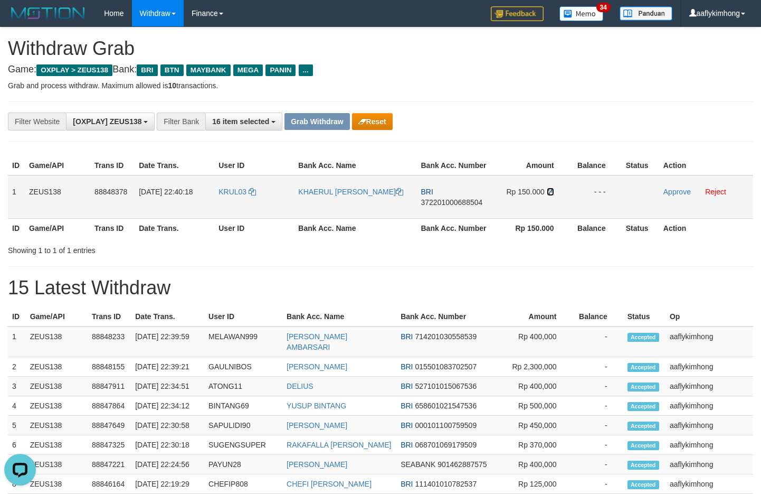
click at [549, 189] on icon at bounding box center [550, 191] width 7 height 7
click at [541, 103] on div "**********" at bounding box center [381, 121] width 746 height 40
click at [664, 194] on link "Approve" at bounding box center [677, 191] width 27 height 8
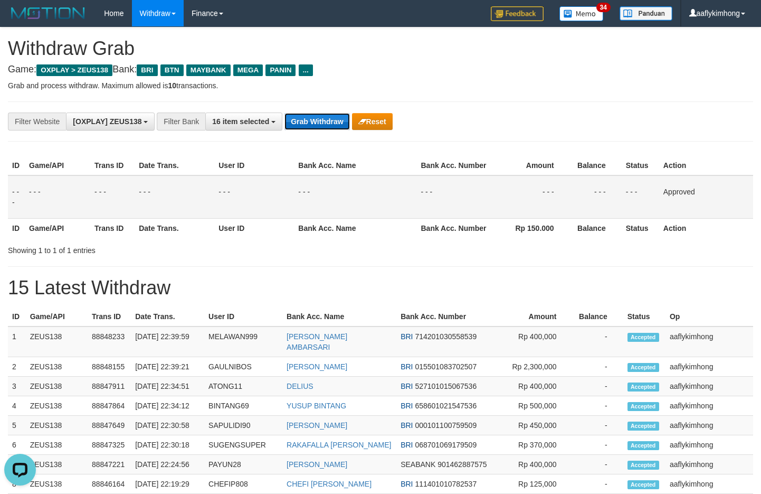
click at [319, 119] on button "Grab Withdraw" at bounding box center [317, 121] width 65 height 17
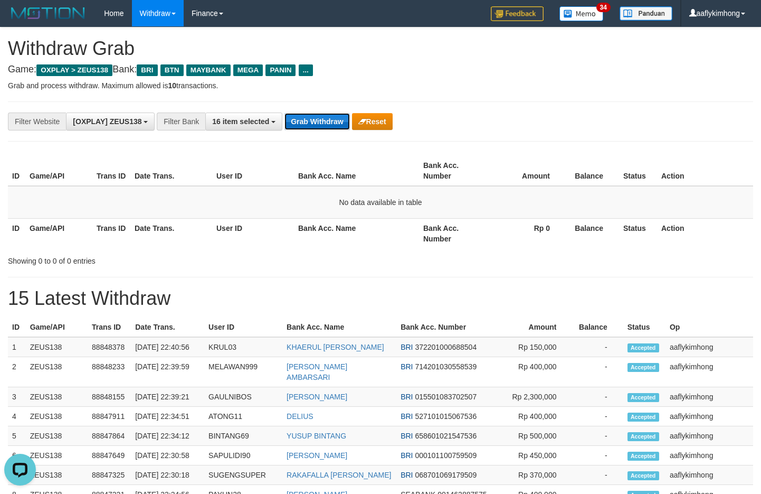
click at [335, 128] on button "Grab Withdraw" at bounding box center [317, 121] width 65 height 17
click at [343, 124] on button "Grab Withdraw" at bounding box center [317, 121] width 65 height 17
click at [314, 121] on button "Grab Withdraw" at bounding box center [317, 121] width 65 height 17
click at [328, 122] on button "Grab Withdraw" at bounding box center [317, 121] width 65 height 17
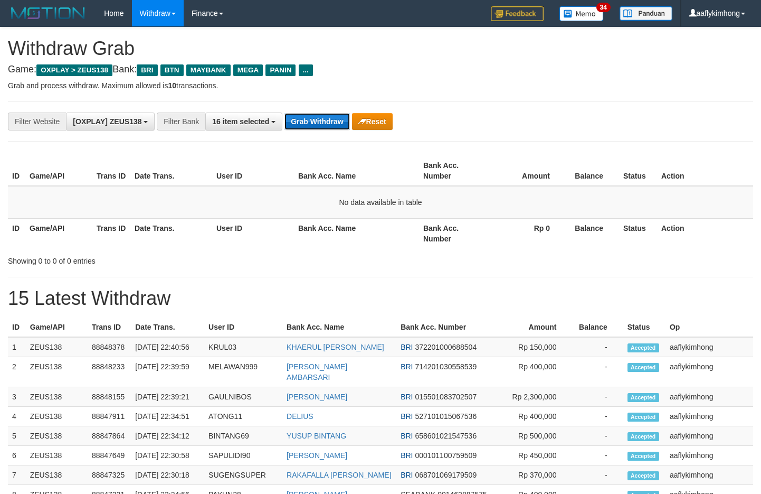
click at [328, 122] on button "Grab Withdraw" at bounding box center [317, 121] width 65 height 17
click at [332, 118] on button "Grab Withdraw" at bounding box center [317, 121] width 65 height 17
drag, startPoint x: 332, startPoint y: 118, endPoint x: 499, endPoint y: 101, distance: 168.2
click at [332, 118] on button "Grab Withdraw" at bounding box center [317, 121] width 65 height 17
click at [329, 128] on button "Grab Withdraw" at bounding box center [317, 121] width 65 height 17
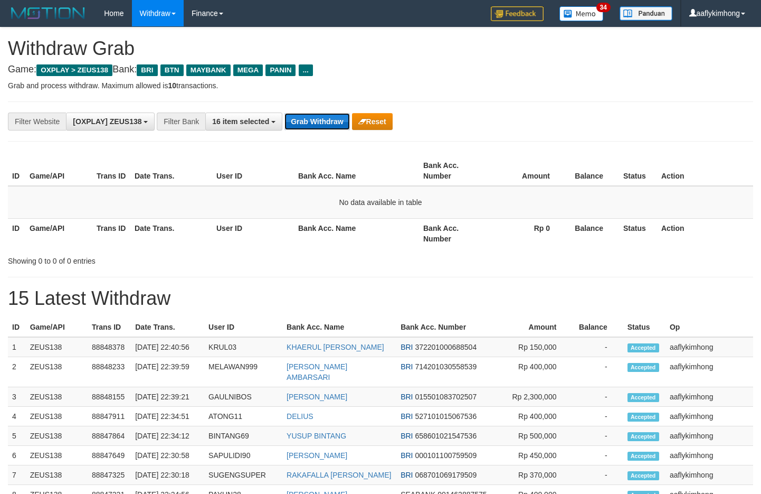
drag, startPoint x: 329, startPoint y: 128, endPoint x: 343, endPoint y: 122, distance: 14.9
click at [330, 127] on button "Grab Withdraw" at bounding box center [317, 121] width 65 height 17
click at [327, 120] on button "Grab Withdraw" at bounding box center [317, 121] width 65 height 17
click at [320, 114] on button "Grab Withdraw" at bounding box center [317, 121] width 65 height 17
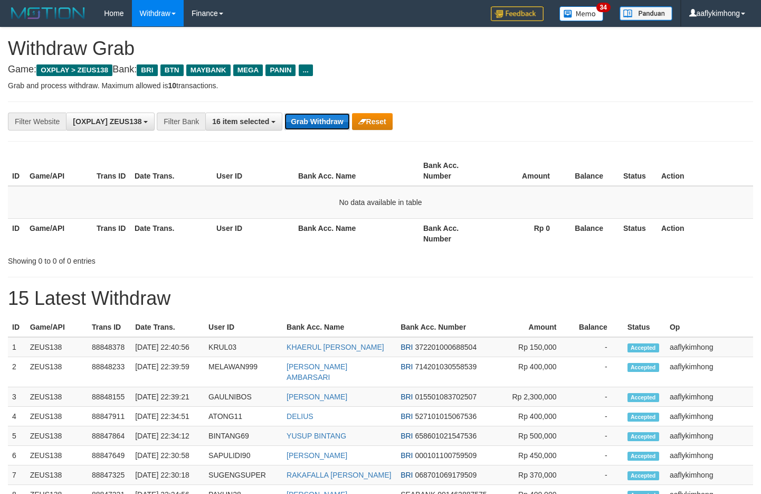
click at [320, 114] on button "Grab Withdraw" at bounding box center [317, 121] width 65 height 17
click at [294, 113] on button "Grab Withdraw" at bounding box center [317, 121] width 65 height 17
drag, startPoint x: 295, startPoint y: 112, endPoint x: 695, endPoint y: 115, distance: 400.7
click at [295, 113] on button "Grab Withdraw" at bounding box center [317, 121] width 65 height 17
click at [308, 95] on div "**********" at bounding box center [380, 471] width 761 height 888
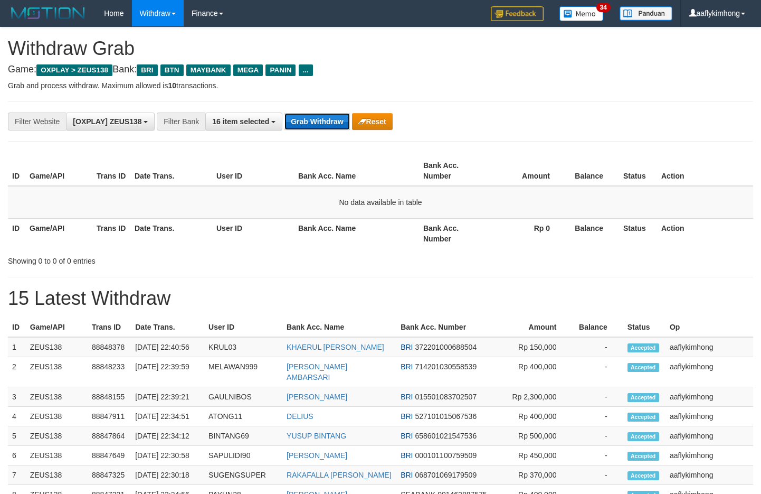
click at [303, 115] on button "Grab Withdraw" at bounding box center [317, 121] width 65 height 17
click at [332, 127] on button "Grab Withdraw" at bounding box center [317, 121] width 65 height 17
click at [329, 128] on button "Grab Withdraw" at bounding box center [317, 121] width 65 height 17
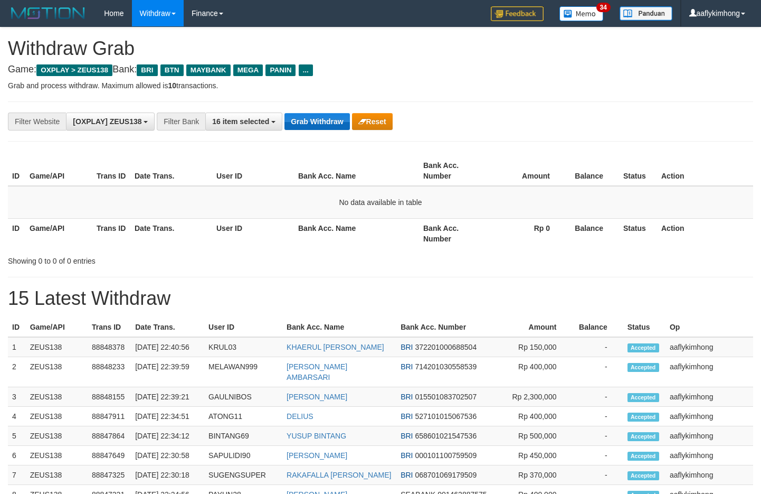
click at [329, 121] on button "Grab Withdraw" at bounding box center [317, 121] width 65 height 17
click at [317, 111] on div "**********" at bounding box center [381, 121] width 746 height 40
click at [305, 119] on button "Grab Withdraw" at bounding box center [317, 121] width 65 height 17
click at [324, 121] on button "Grab Withdraw" at bounding box center [317, 121] width 65 height 17
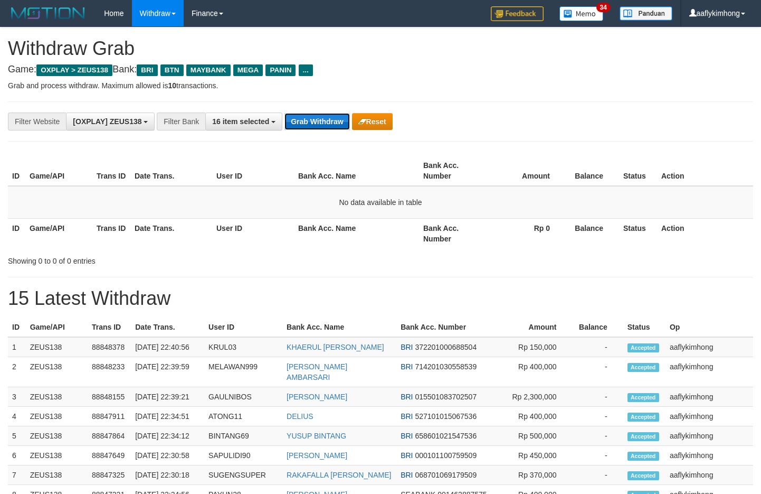
click at [325, 114] on button "Grab Withdraw" at bounding box center [317, 121] width 65 height 17
click at [299, 120] on button "Grab Withdraw" at bounding box center [317, 121] width 65 height 17
click at [320, 117] on button "Grab Withdraw" at bounding box center [317, 121] width 65 height 17
click at [319, 117] on button "Grab Withdraw" at bounding box center [317, 121] width 65 height 17
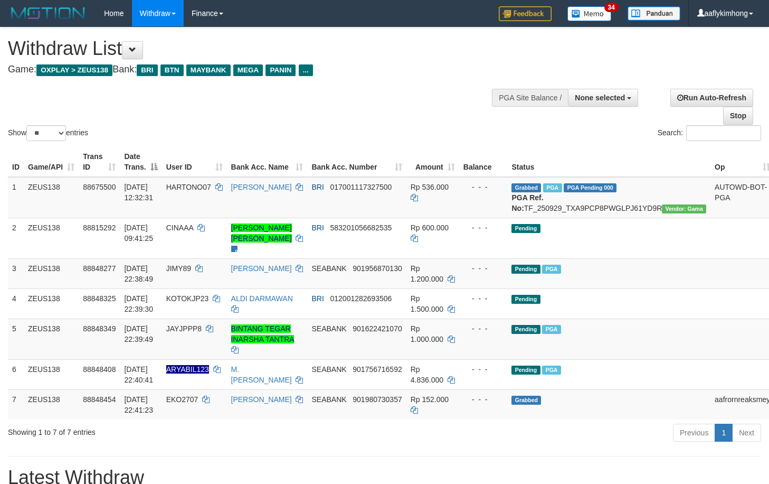
select select
select select "**"
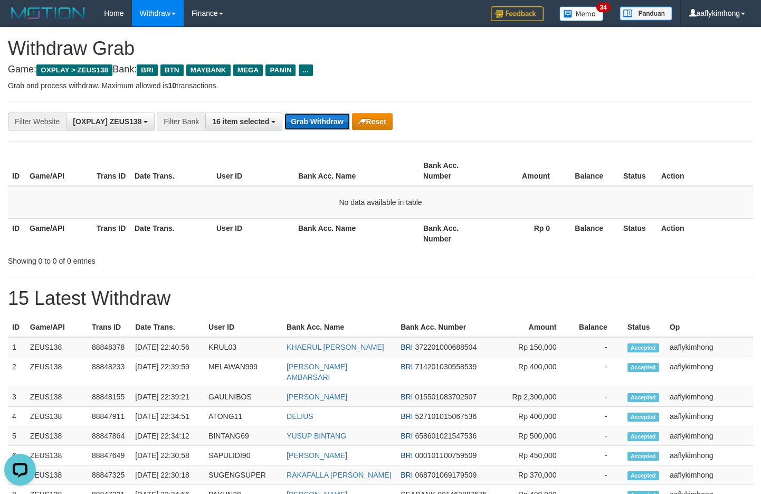
click at [320, 127] on button "Grab Withdraw" at bounding box center [317, 121] width 65 height 17
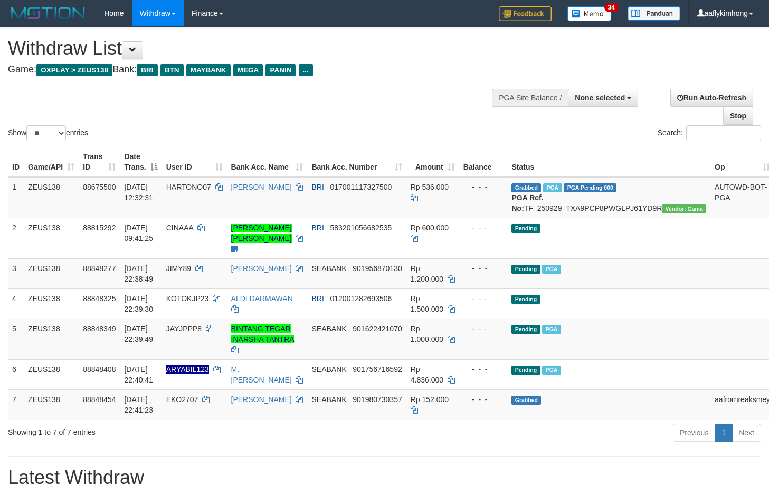
select select
select select "**"
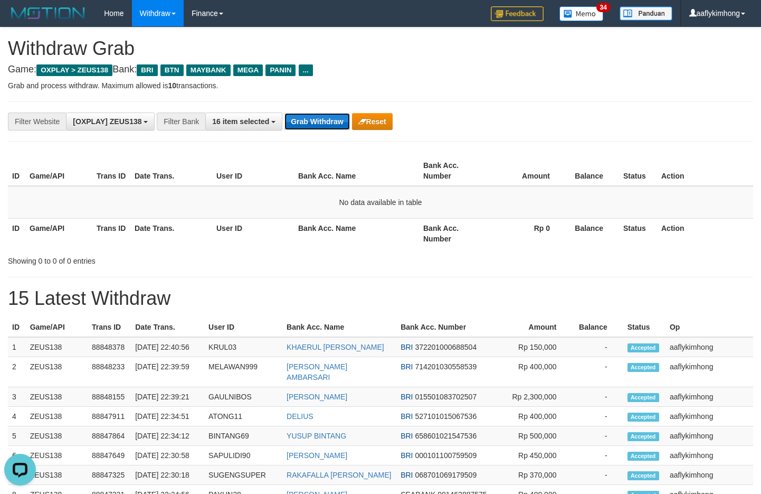
drag, startPoint x: 0, startPoint y: 0, endPoint x: 316, endPoint y: 122, distance: 339.2
click at [316, 122] on button "Grab Withdraw" at bounding box center [317, 121] width 65 height 17
click at [323, 125] on button "Grab Withdraw" at bounding box center [317, 121] width 65 height 17
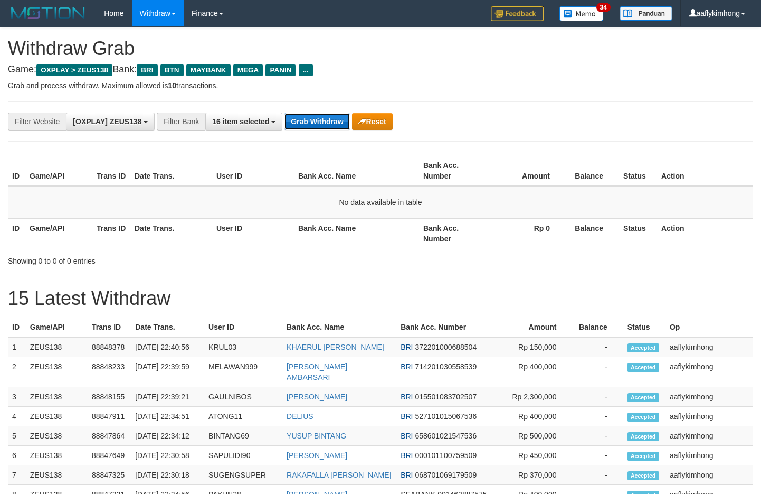
click at [319, 124] on button "Grab Withdraw" at bounding box center [317, 121] width 65 height 17
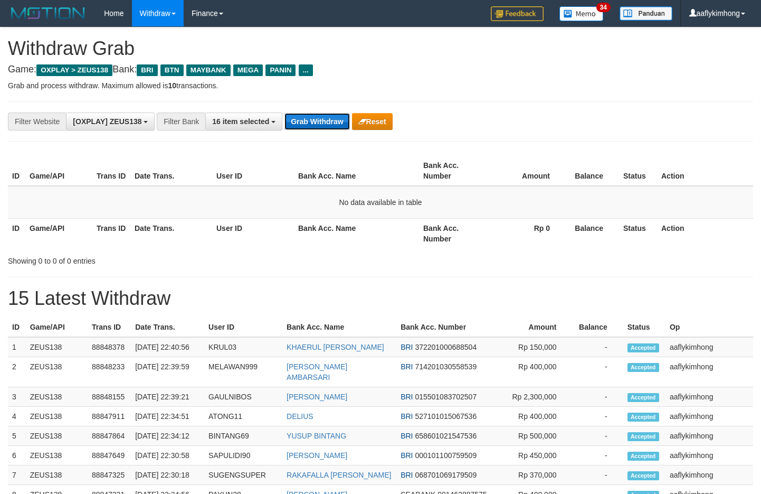
click at [319, 124] on button "Grab Withdraw" at bounding box center [317, 121] width 65 height 17
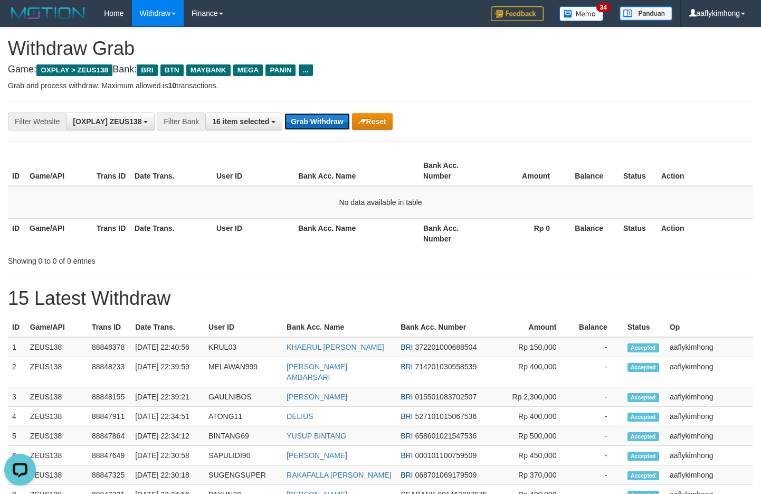
click at [319, 124] on button "Grab Withdraw" at bounding box center [317, 121] width 65 height 17
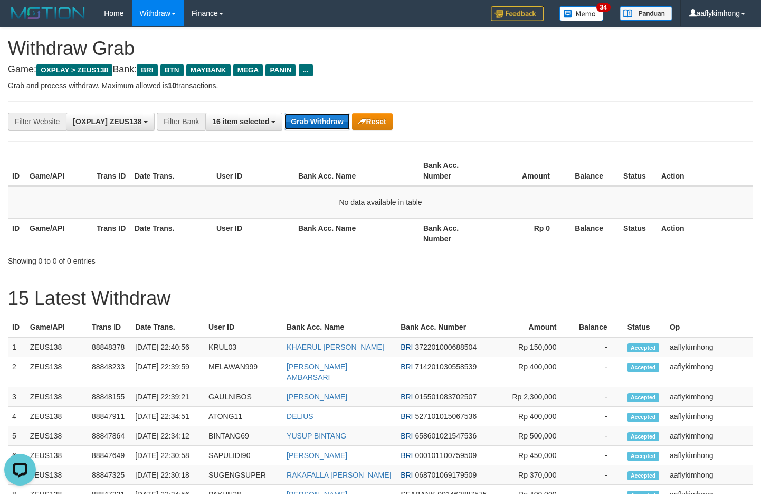
click at [319, 124] on button "Grab Withdraw" at bounding box center [317, 121] width 65 height 17
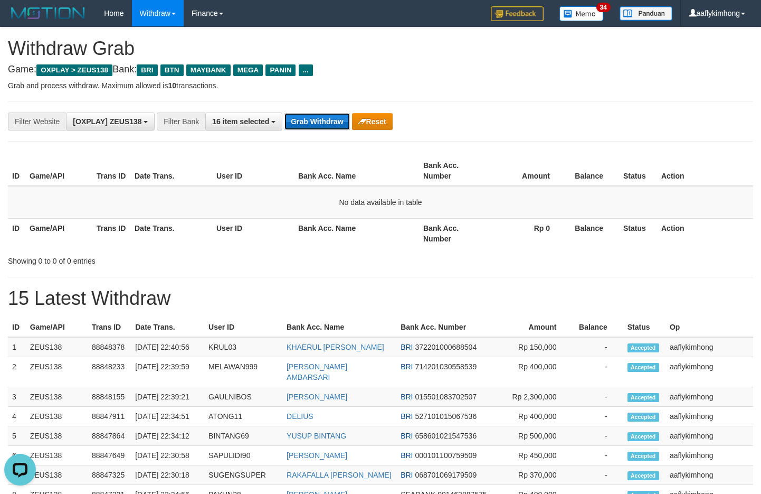
click at [319, 124] on button "Grab Withdraw" at bounding box center [317, 121] width 65 height 17
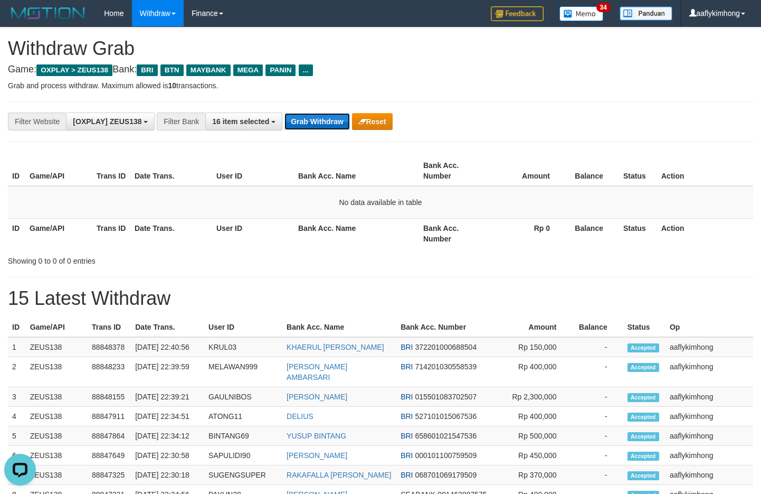
click at [319, 124] on button "Grab Withdraw" at bounding box center [317, 121] width 65 height 17
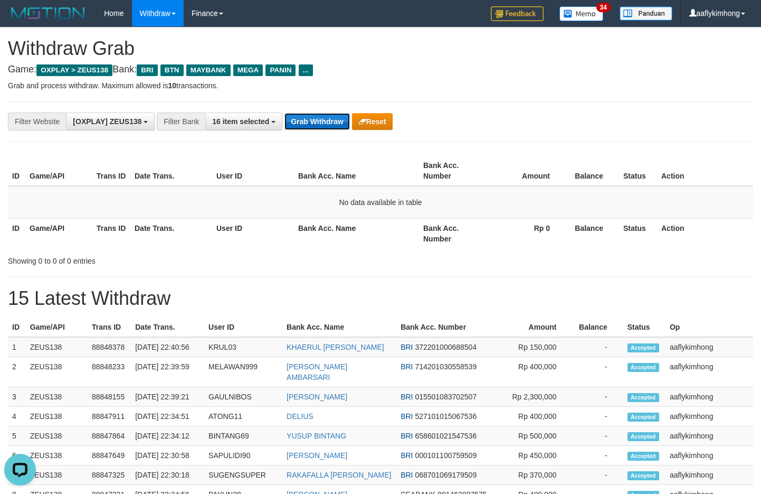
click at [319, 124] on button "Grab Withdraw" at bounding box center [317, 121] width 65 height 17
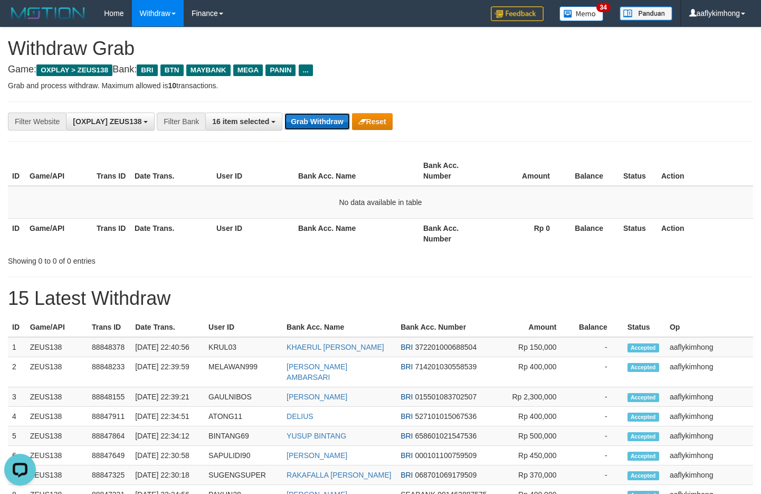
click at [319, 124] on button "Grab Withdraw" at bounding box center [317, 121] width 65 height 17
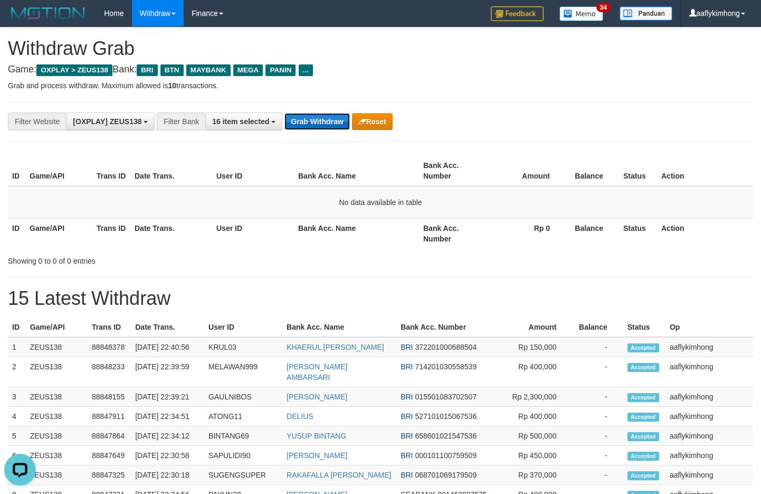
click at [319, 124] on button "Grab Withdraw" at bounding box center [317, 121] width 65 height 17
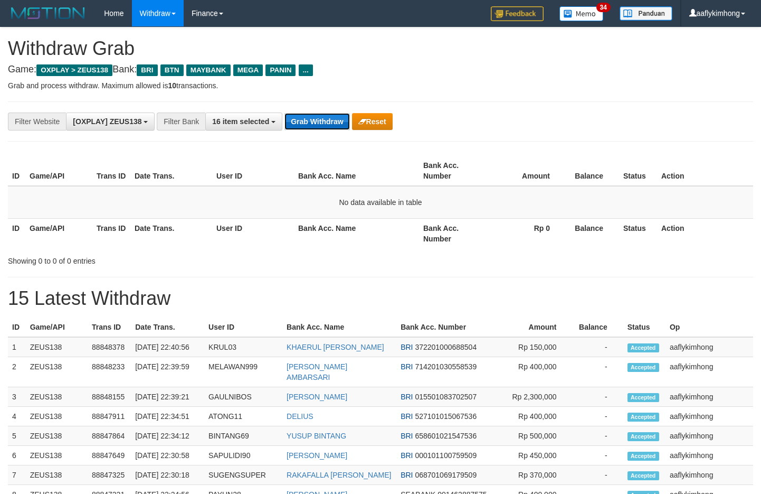
click at [331, 116] on button "Grab Withdraw" at bounding box center [317, 121] width 65 height 17
click at [322, 118] on button "Grab Withdraw" at bounding box center [317, 121] width 65 height 17
click at [320, 118] on button "Grab Withdraw" at bounding box center [317, 121] width 65 height 17
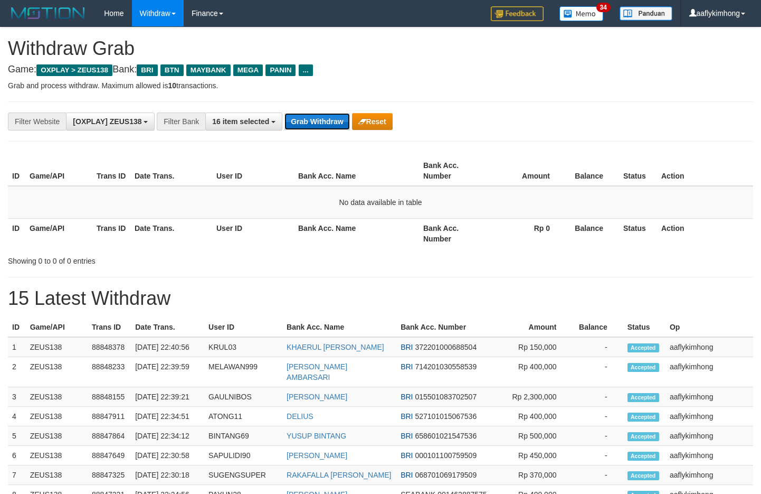
click at [320, 118] on button "Grab Withdraw" at bounding box center [317, 121] width 65 height 17
click at [320, 117] on button "Grab Withdraw" at bounding box center [317, 121] width 65 height 17
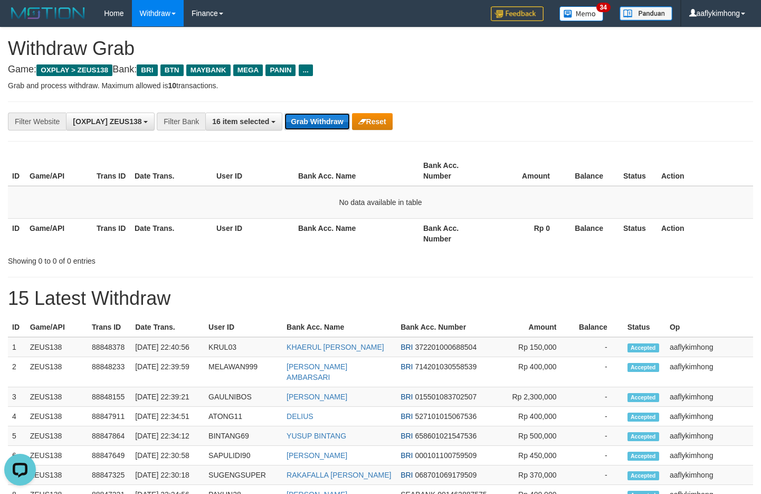
click at [320, 117] on button "Grab Withdraw" at bounding box center [317, 121] width 65 height 17
click at [320, 116] on button "Grab Withdraw" at bounding box center [317, 121] width 65 height 17
click at [319, 116] on button "Grab Withdraw" at bounding box center [317, 121] width 65 height 17
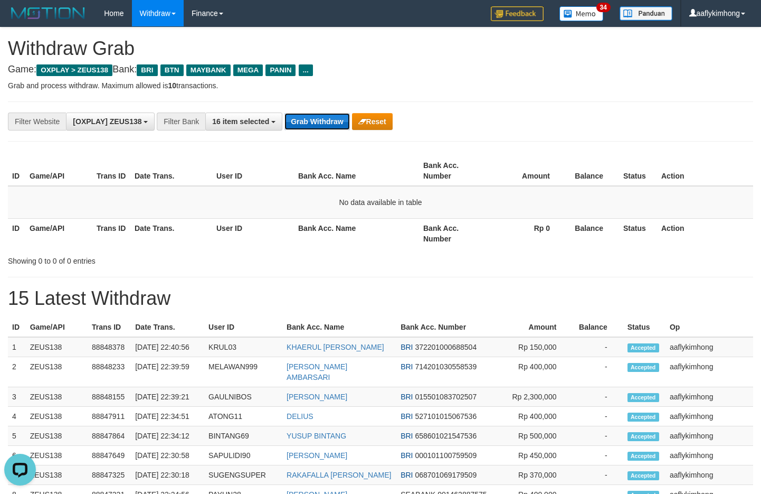
click at [319, 116] on button "Grab Withdraw" at bounding box center [317, 121] width 65 height 17
click at [317, 120] on button "Grab Withdraw" at bounding box center [317, 121] width 65 height 17
drag, startPoint x: 317, startPoint y: 120, endPoint x: 325, endPoint y: 119, distance: 7.5
click at [324, 119] on button "Grab Withdraw" at bounding box center [317, 121] width 65 height 17
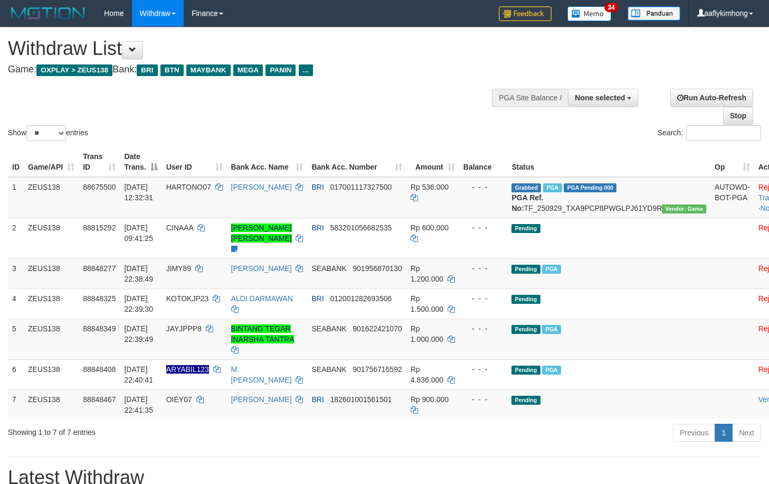
select select
select select "**"
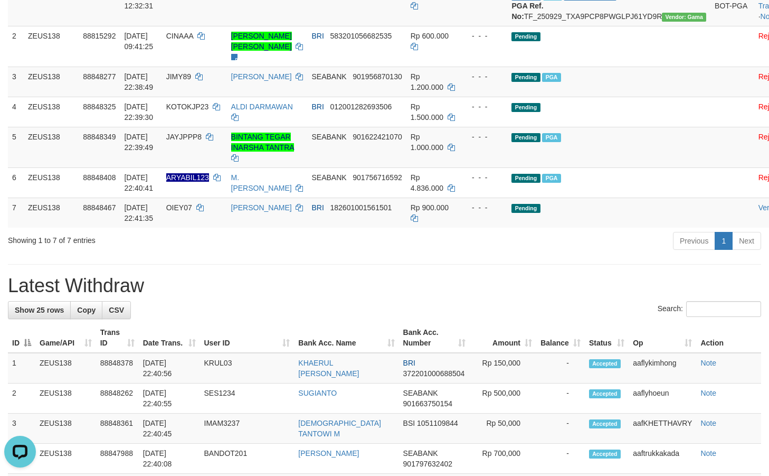
drag, startPoint x: 641, startPoint y: 273, endPoint x: 635, endPoint y: 273, distance: 5.8
click at [641, 253] on div "Previous 1 Next" at bounding box center [544, 242] width 433 height 23
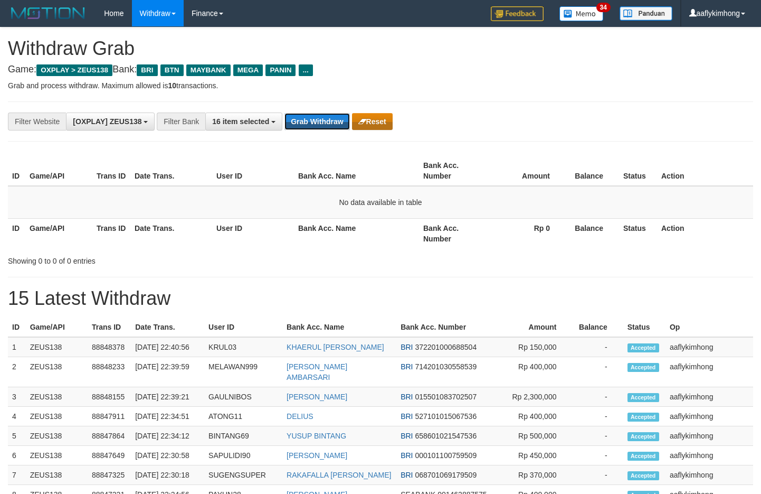
drag, startPoint x: 315, startPoint y: 122, endPoint x: 363, endPoint y: 122, distance: 47.5
click at [315, 122] on button "Grab Withdraw" at bounding box center [317, 121] width 65 height 17
click at [325, 115] on button "Grab Withdraw" at bounding box center [317, 121] width 65 height 17
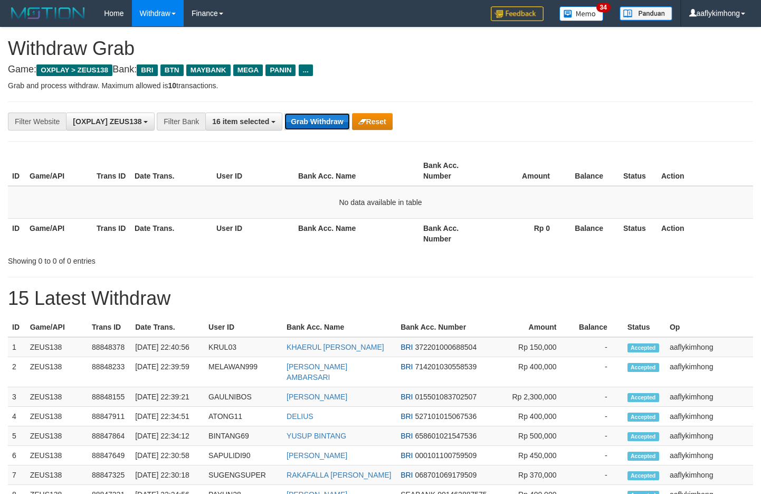
click at [325, 115] on button "Grab Withdraw" at bounding box center [317, 121] width 65 height 17
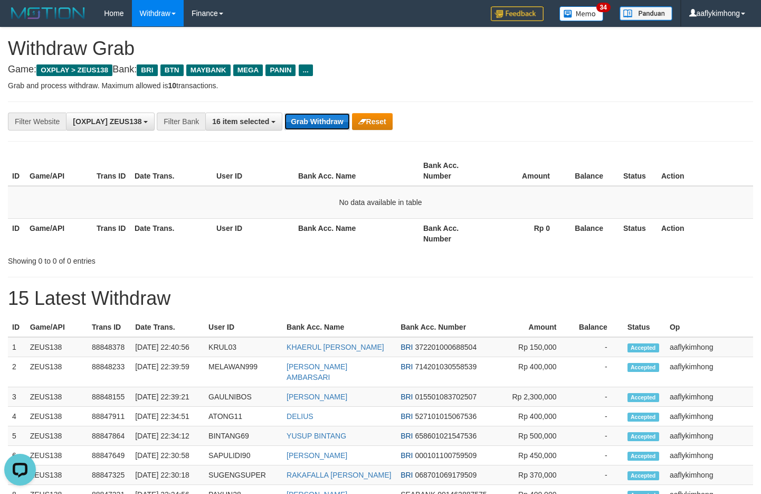
click at [325, 115] on button "Grab Withdraw" at bounding box center [317, 121] width 65 height 17
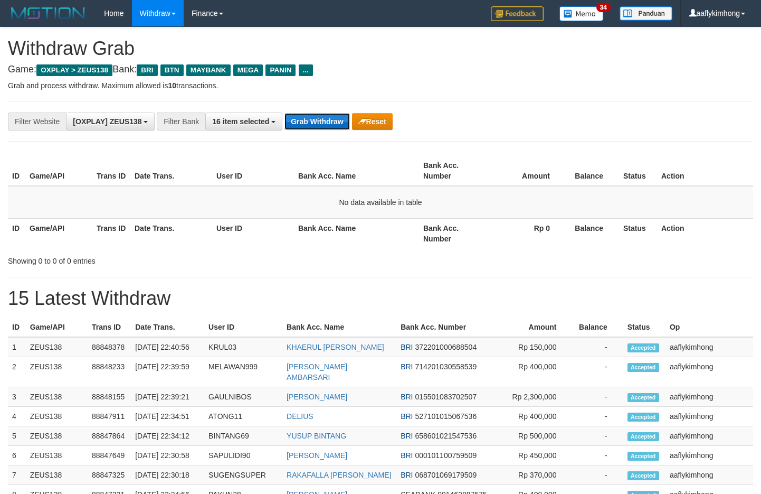
click at [317, 116] on button "Grab Withdraw" at bounding box center [317, 121] width 65 height 17
click at [317, 121] on button "Grab Withdraw" at bounding box center [317, 121] width 65 height 17
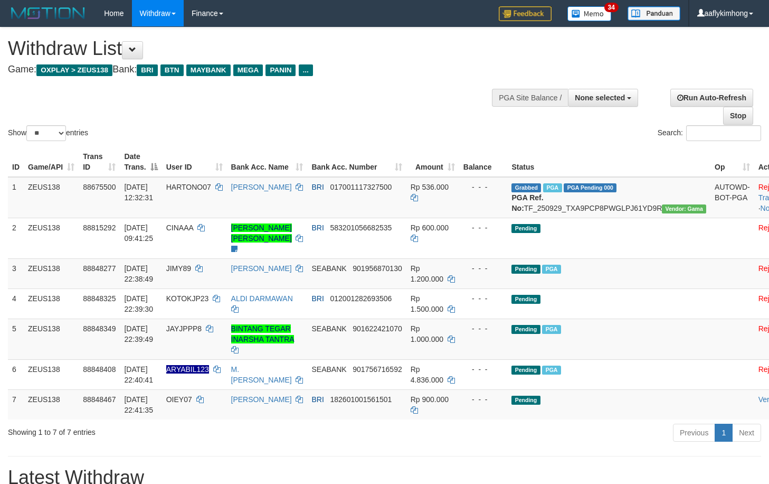
select select
select select "**"
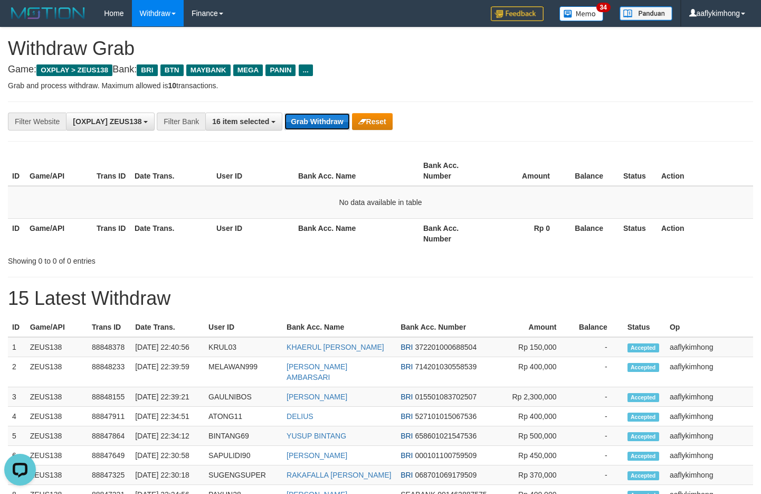
click at [286, 125] on button "Grab Withdraw" at bounding box center [317, 121] width 65 height 17
click at [295, 117] on button "Grab Withdraw" at bounding box center [317, 121] width 65 height 17
click at [308, 115] on button "Grab Withdraw" at bounding box center [317, 121] width 65 height 17
drag, startPoint x: 308, startPoint y: 115, endPoint x: 765, endPoint y: 98, distance: 457.0
click at [313, 114] on button "Grab Withdraw" at bounding box center [317, 121] width 65 height 17
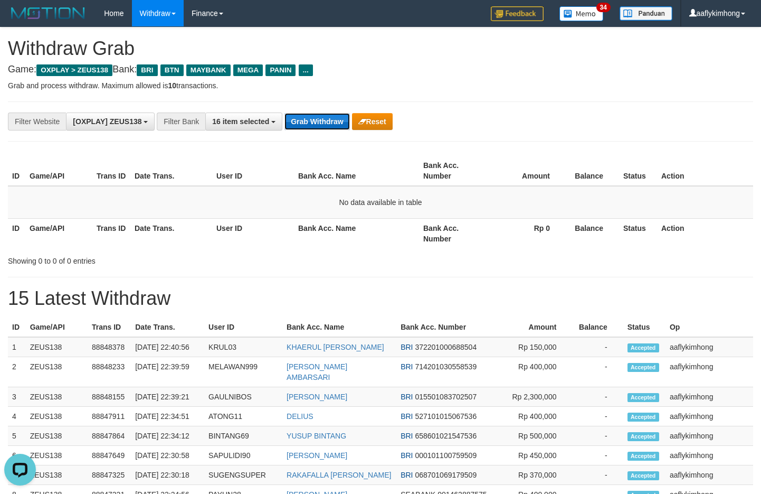
click at [299, 126] on button "Grab Withdraw" at bounding box center [317, 121] width 65 height 17
click at [298, 121] on button "Grab Withdraw" at bounding box center [317, 121] width 65 height 17
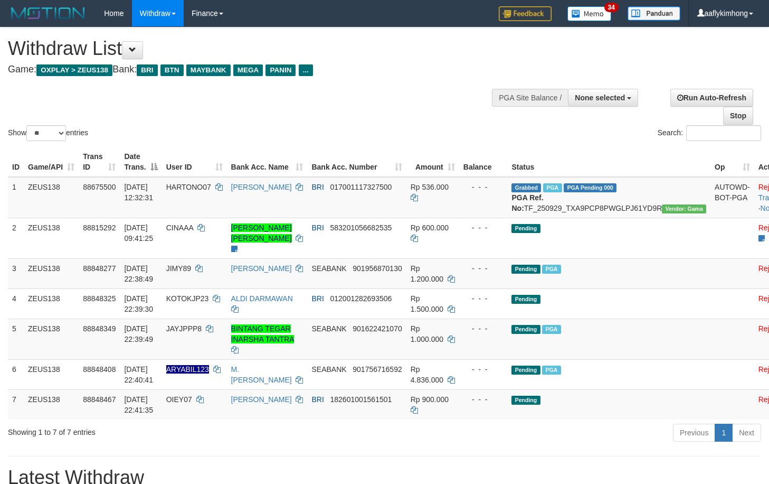
select select
select select "**"
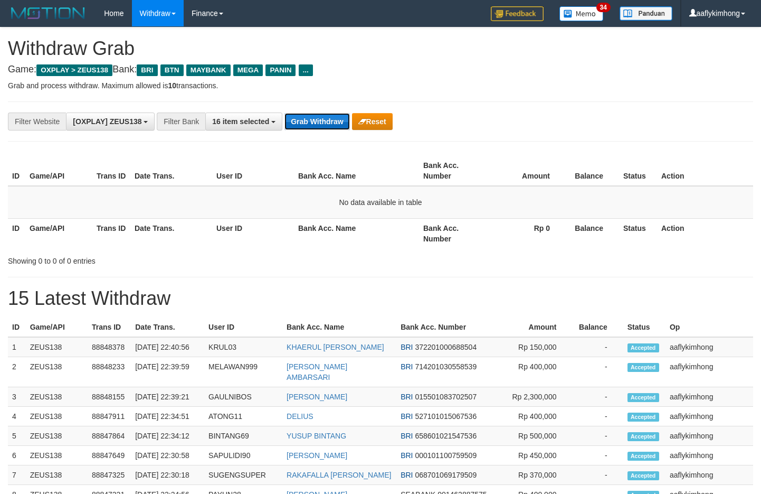
click at [327, 128] on button "Grab Withdraw" at bounding box center [317, 121] width 65 height 17
drag, startPoint x: 327, startPoint y: 128, endPoint x: 769, endPoint y: 91, distance: 443.5
click at [348, 127] on button "Grab Withdraw" at bounding box center [317, 121] width 65 height 17
click at [303, 103] on div "**********" at bounding box center [381, 121] width 746 height 40
click at [306, 118] on button "Grab Withdraw" at bounding box center [317, 121] width 65 height 17
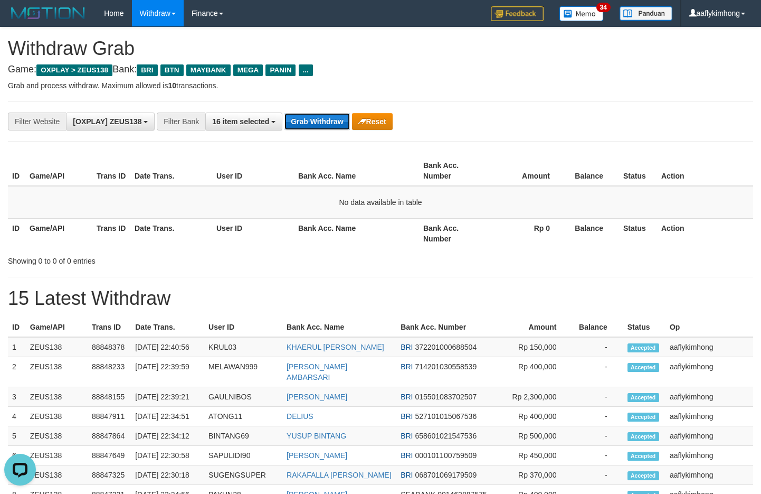
click at [306, 118] on button "Grab Withdraw" at bounding box center [317, 121] width 65 height 17
click at [306, 117] on button "Grab Withdraw" at bounding box center [317, 121] width 65 height 17
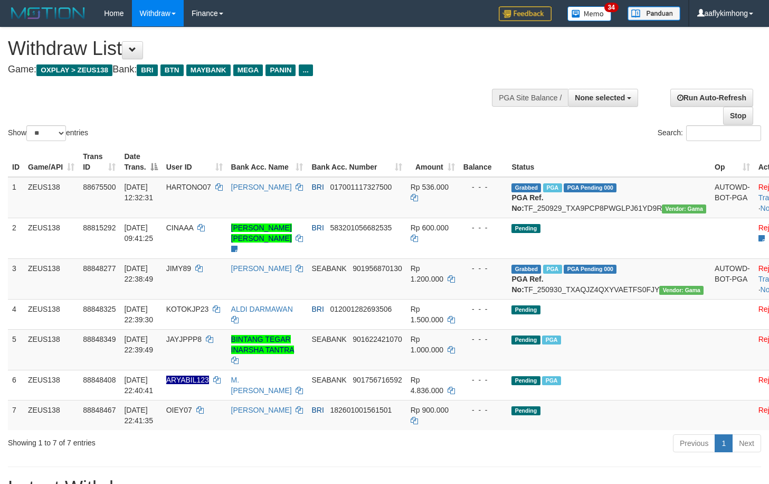
select select
select select "**"
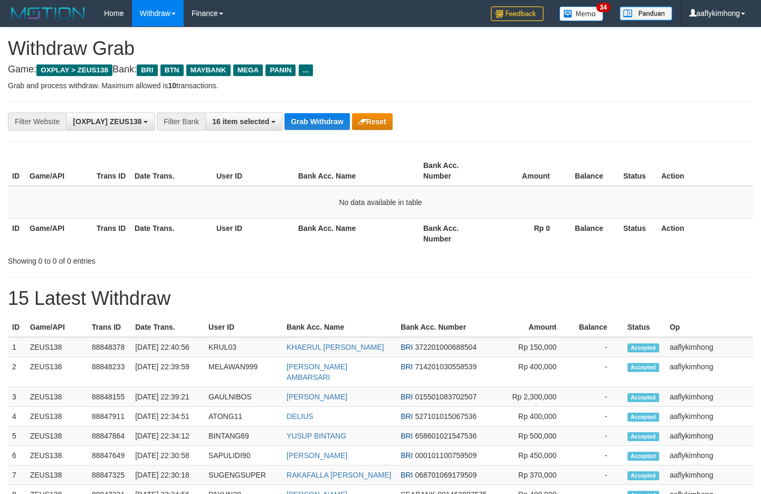
click at [372, 153] on div "ID Game/API Trans ID Date Trans. User ID Bank Acc. Name Bank Acc. Number Amount…" at bounding box center [380, 202] width 761 height 99
click at [319, 122] on button "Grab Withdraw" at bounding box center [317, 121] width 65 height 17
click at [345, 141] on hr at bounding box center [381, 141] width 746 height 1
click at [331, 123] on button "Grab Withdraw" at bounding box center [317, 121] width 65 height 17
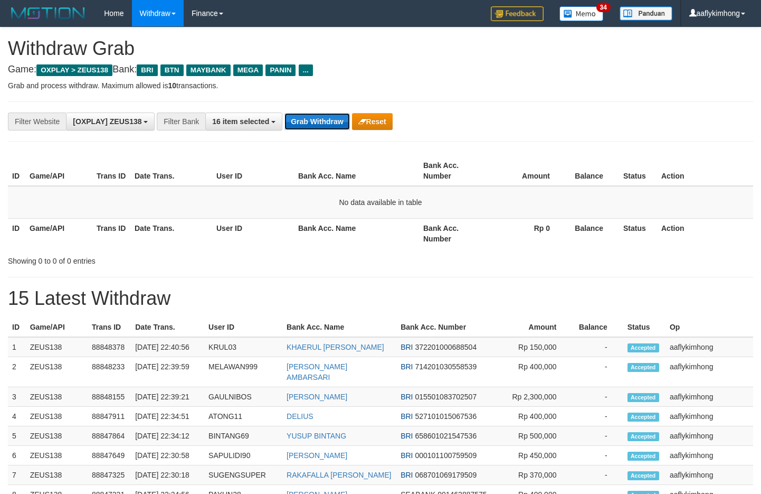
click at [328, 120] on button "Grab Withdraw" at bounding box center [317, 121] width 65 height 17
click at [294, 123] on button "Grab Withdraw" at bounding box center [317, 121] width 65 height 17
click at [296, 122] on button "Grab Withdraw" at bounding box center [317, 121] width 65 height 17
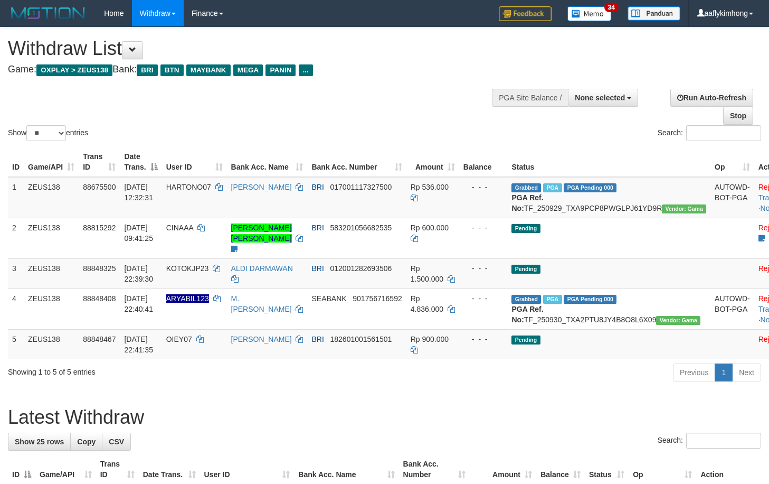
select select
select select "**"
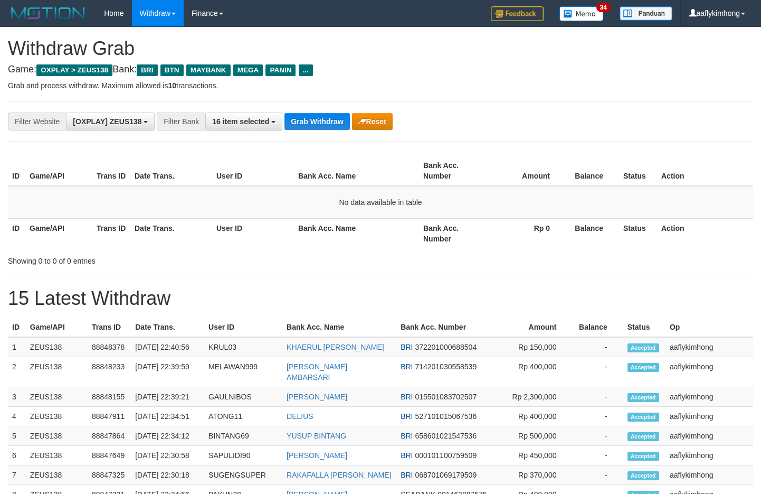
click at [323, 108] on div "**********" at bounding box center [381, 121] width 746 height 40
click at [316, 111] on div "**********" at bounding box center [381, 121] width 746 height 40
click at [317, 111] on div "**********" at bounding box center [381, 121] width 746 height 40
click at [327, 108] on div "**********" at bounding box center [381, 121] width 746 height 40
click at [330, 122] on button "Grab Withdraw" at bounding box center [317, 121] width 65 height 17
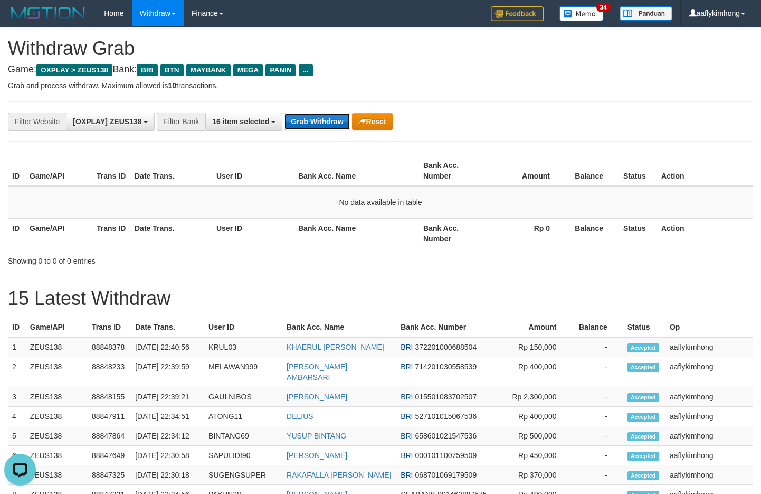
click at [330, 122] on button "Grab Withdraw" at bounding box center [317, 121] width 65 height 17
click at [342, 122] on button "Grab Withdraw" at bounding box center [317, 121] width 65 height 17
click at [303, 116] on button "Grab Withdraw" at bounding box center [317, 121] width 65 height 17
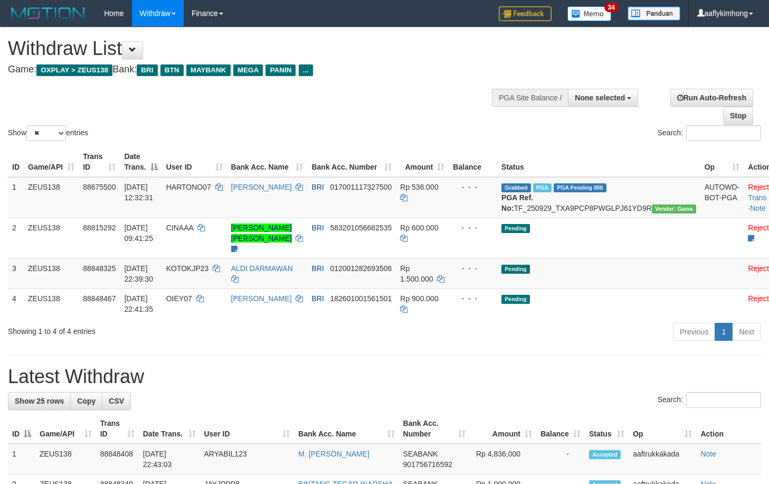
select select
select select "**"
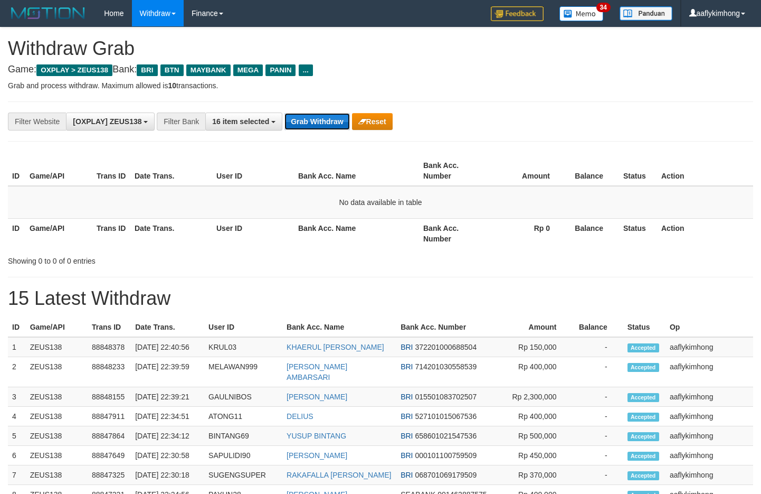
click at [313, 114] on button "Grab Withdraw" at bounding box center [317, 121] width 65 height 17
drag, startPoint x: 313, startPoint y: 112, endPoint x: 419, endPoint y: 106, distance: 106.3
click at [313, 113] on button "Grab Withdraw" at bounding box center [317, 121] width 65 height 17
click at [317, 113] on button "Grab Withdraw" at bounding box center [317, 121] width 65 height 17
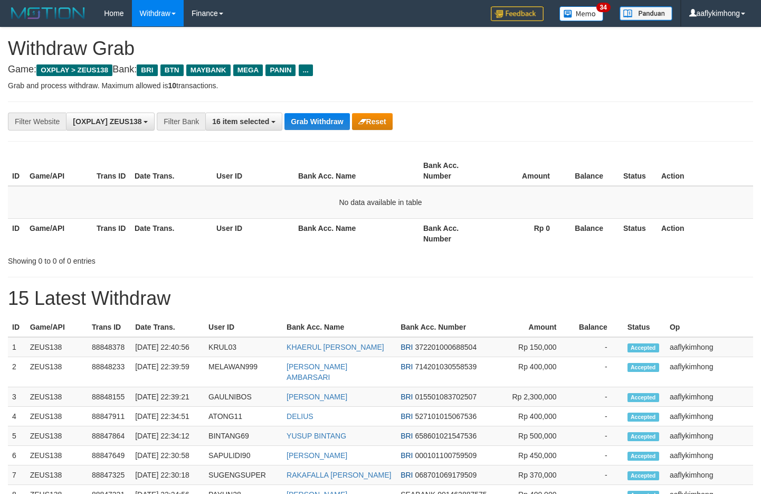
click at [307, 110] on div "**********" at bounding box center [381, 121] width 746 height 40
click at [303, 128] on button "Grab Withdraw" at bounding box center [317, 121] width 65 height 17
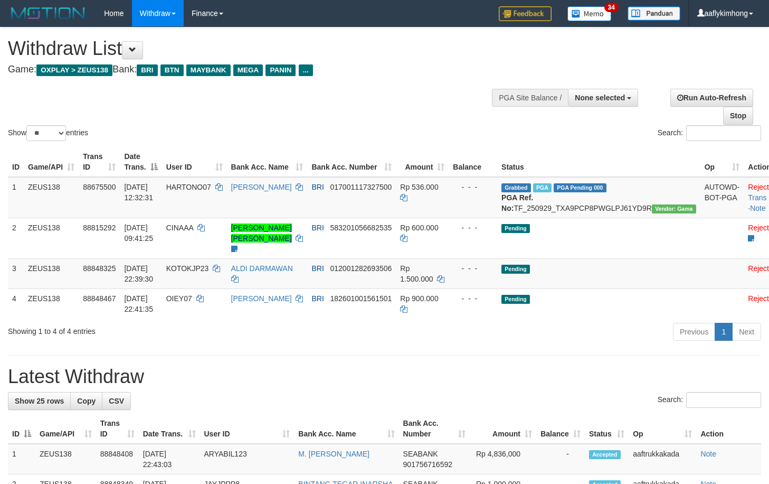
select select
select select "**"
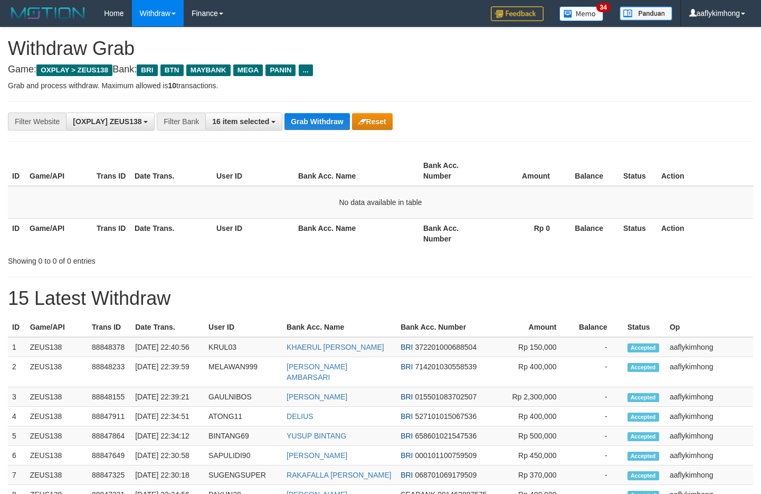
click at [316, 112] on div "**********" at bounding box center [317, 121] width 635 height 18
click at [290, 128] on button "Grab Withdraw" at bounding box center [317, 121] width 65 height 17
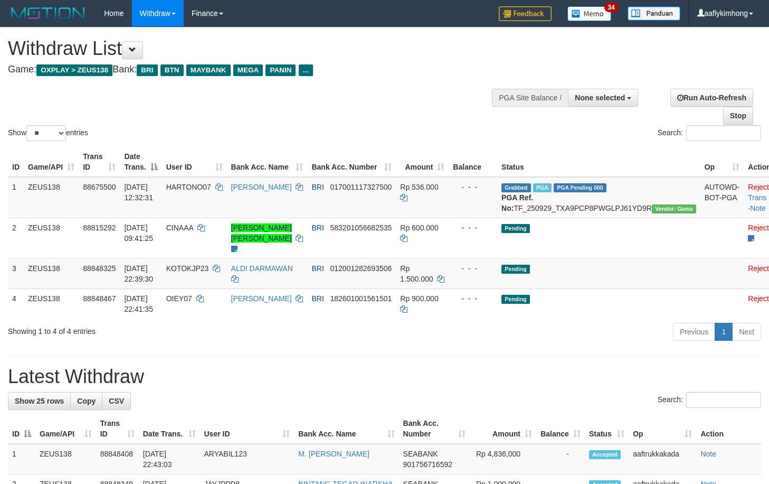
select select
select select "**"
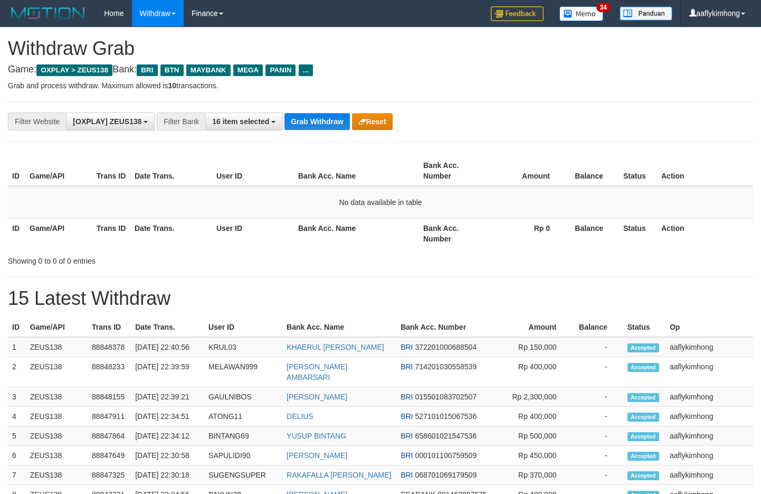
drag, startPoint x: 0, startPoint y: 0, endPoint x: 319, endPoint y: 111, distance: 337.6
click at [326, 107] on div "**********" at bounding box center [381, 121] width 746 height 40
click at [314, 114] on button "Grab Withdraw" at bounding box center [317, 121] width 65 height 17
drag, startPoint x: 314, startPoint y: 114, endPoint x: 349, endPoint y: 108, distance: 35.8
click at [319, 111] on div "**********" at bounding box center [381, 121] width 746 height 40
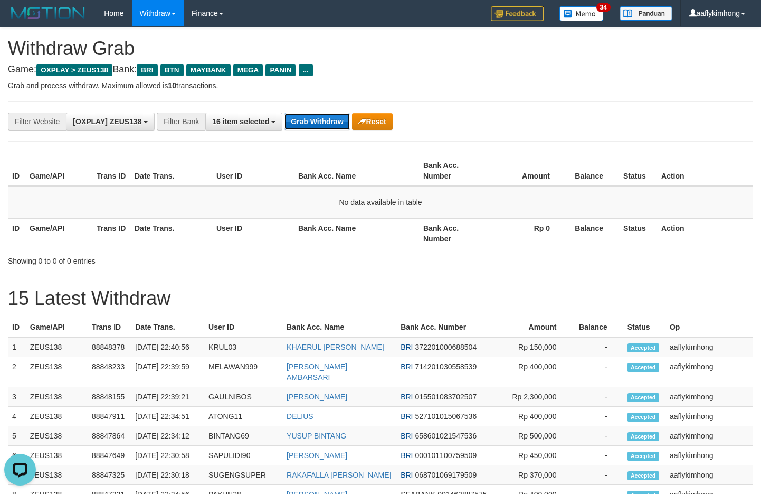
click at [309, 121] on button "Grab Withdraw" at bounding box center [317, 121] width 65 height 17
click at [310, 118] on button "Grab Withdraw" at bounding box center [317, 121] width 65 height 17
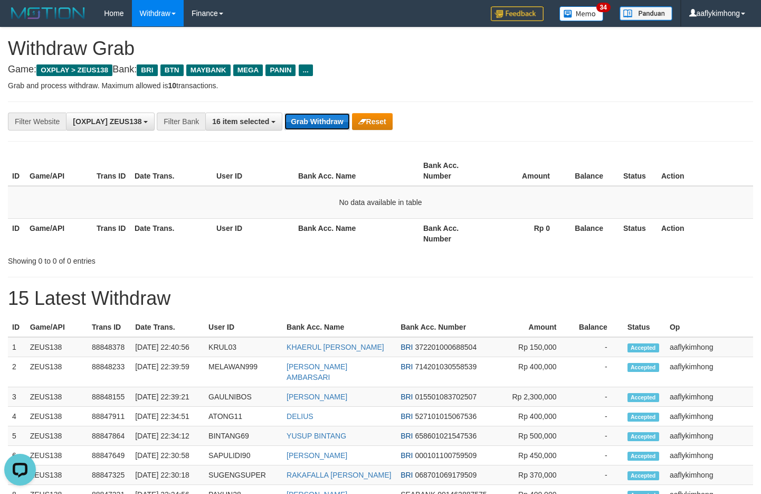
click at [310, 118] on button "Grab Withdraw" at bounding box center [317, 121] width 65 height 17
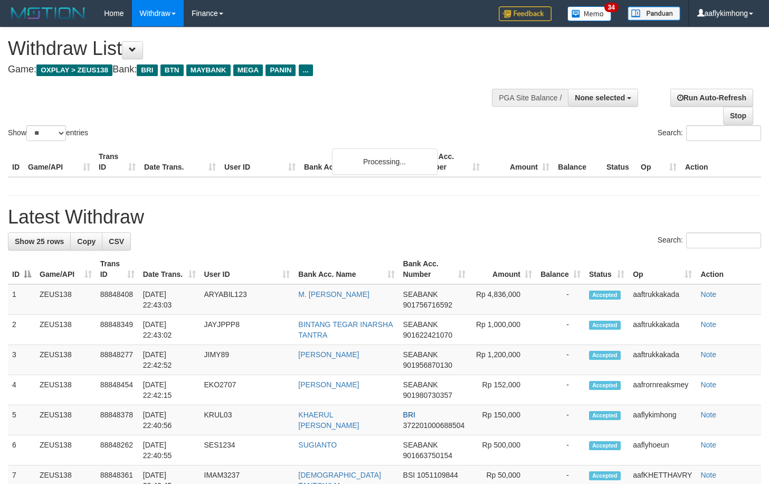
select select
select select "**"
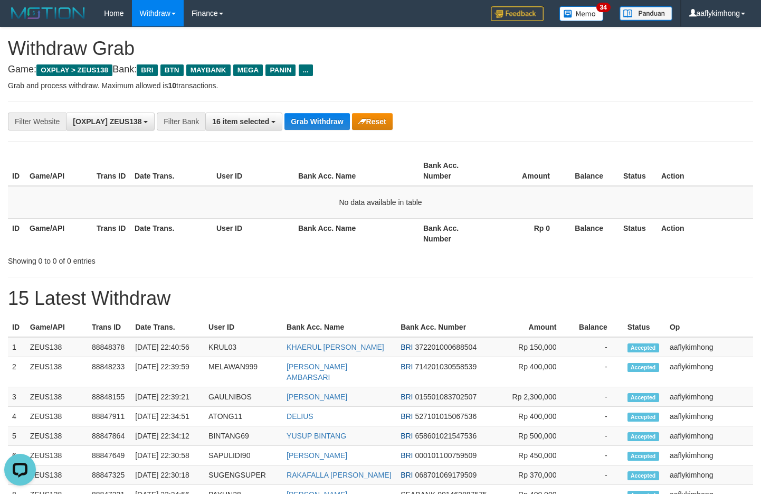
drag, startPoint x: 304, startPoint y: 134, endPoint x: 309, endPoint y: 84, distance: 50.0
click at [305, 105] on div "**********" at bounding box center [381, 121] width 746 height 40
click at [302, 139] on div "**********" at bounding box center [381, 121] width 746 height 40
click at [312, 129] on button "Grab Withdraw" at bounding box center [317, 121] width 65 height 17
click at [317, 122] on button "Grab Withdraw" at bounding box center [317, 121] width 65 height 17
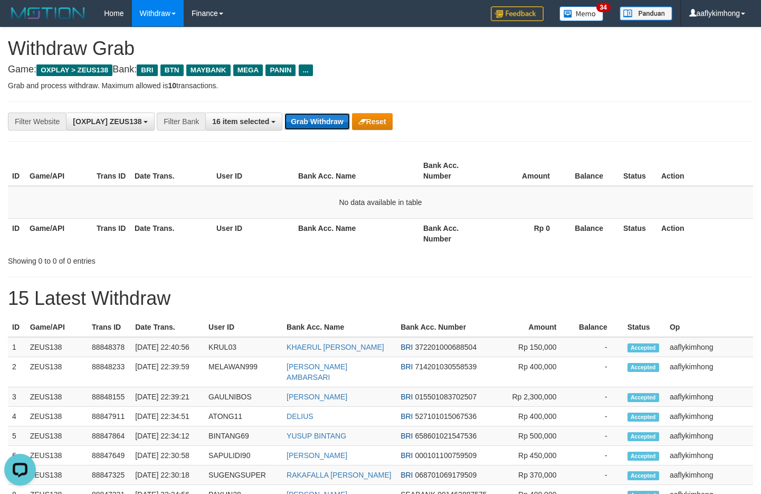
click at [317, 122] on button "Grab Withdraw" at bounding box center [317, 121] width 65 height 17
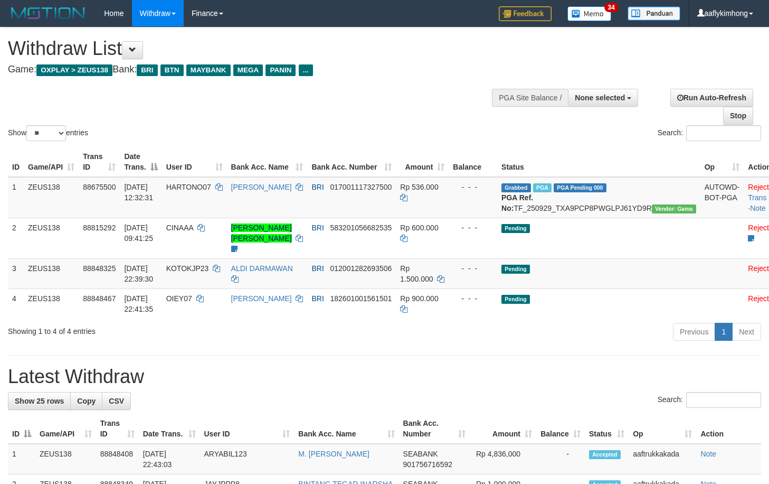
select select
select select "**"
